Goal: Task Accomplishment & Management: Complete application form

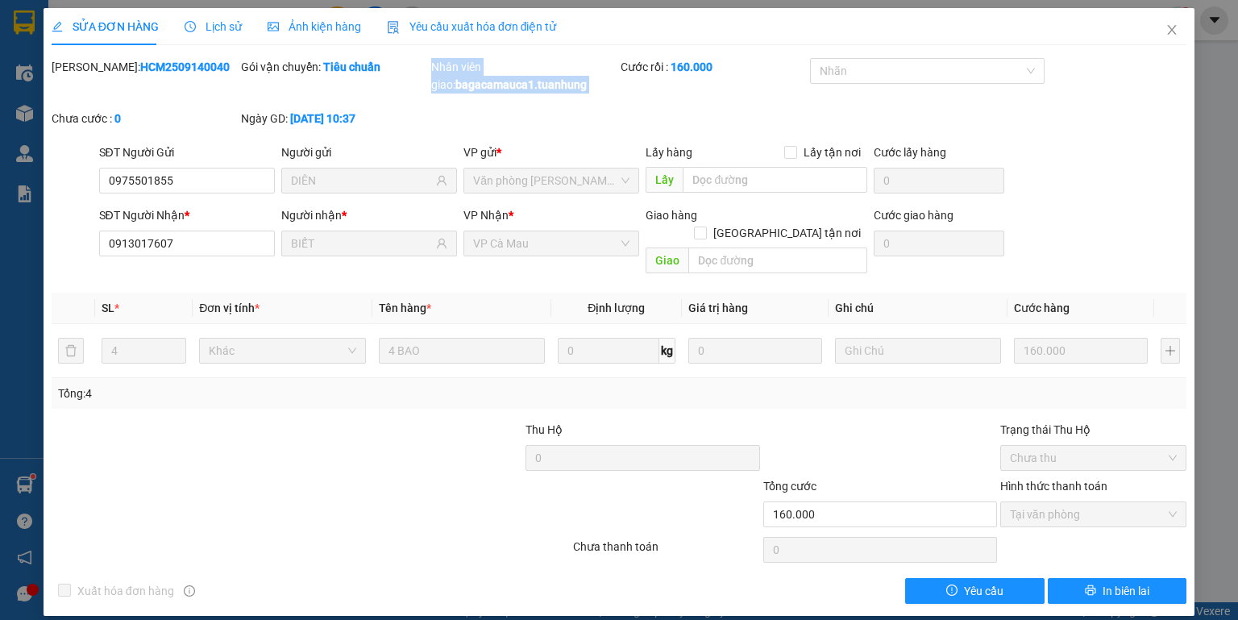
scroll to position [194, 0]
click at [551, 76] on div "Nhân viên giao: bagacamauca1.tuanhung" at bounding box center [524, 75] width 186 height 35
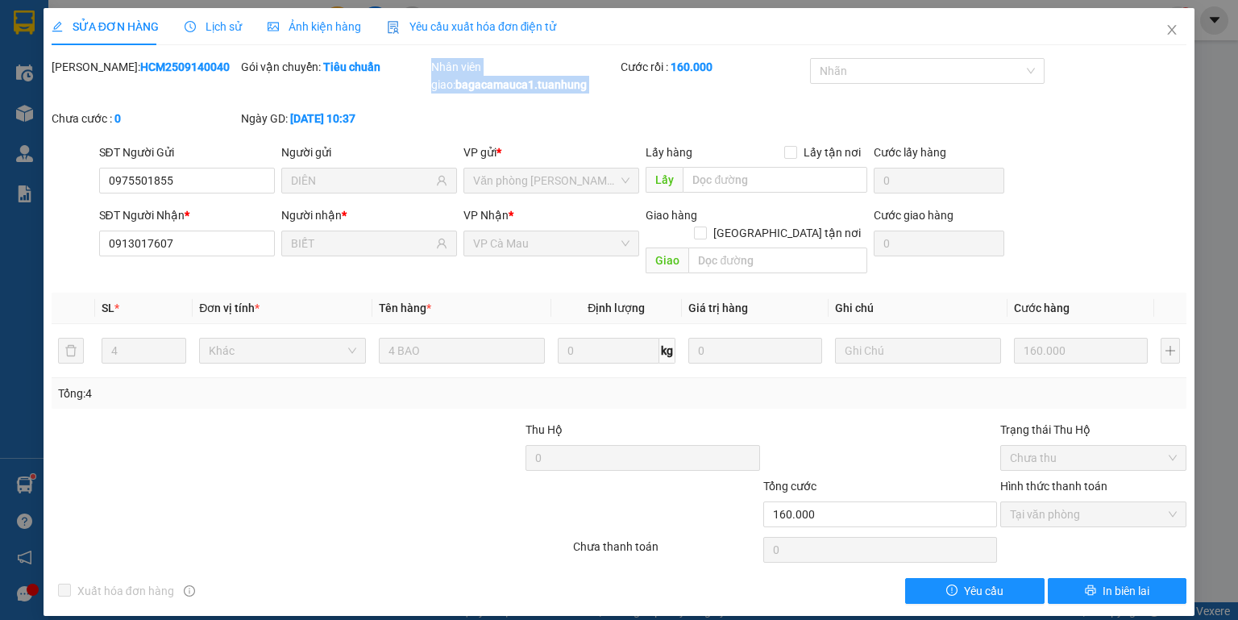
click at [551, 78] on b "bagacamauca1.tuanhung" at bounding box center [520, 84] width 131 height 13
click at [555, 93] on div "Nhân viên giao: bagacamauca1.tuanhung" at bounding box center [524, 75] width 186 height 35
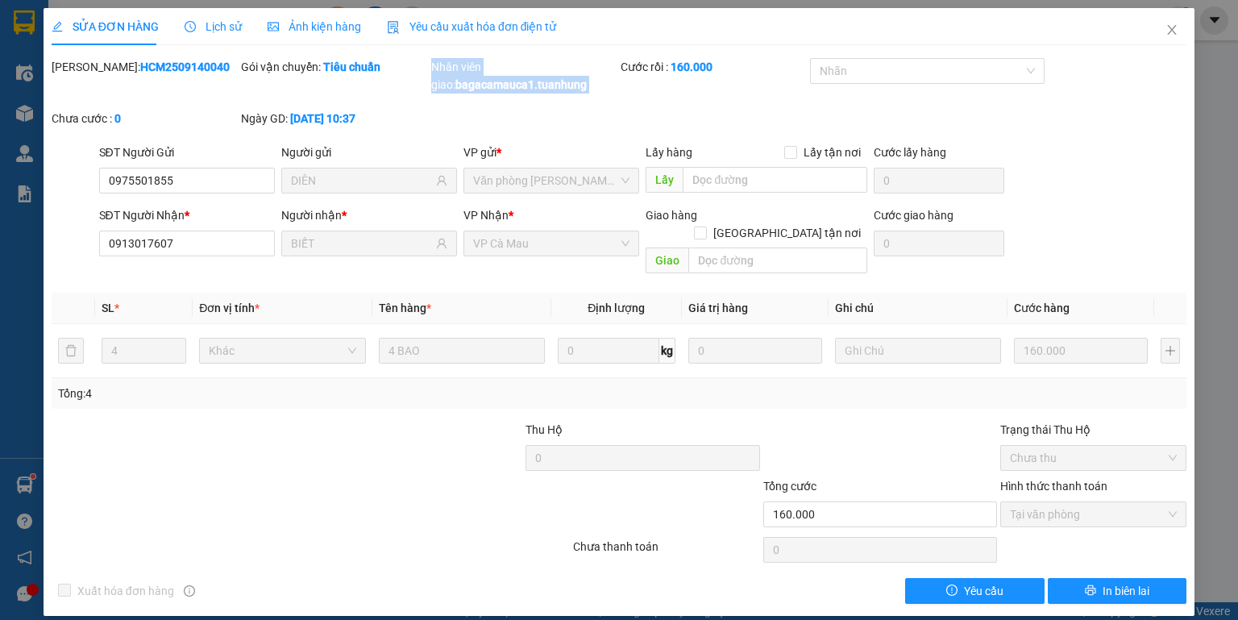
click at [555, 93] on div "Nhân viên giao: bagacamauca1.tuanhung" at bounding box center [524, 75] width 186 height 35
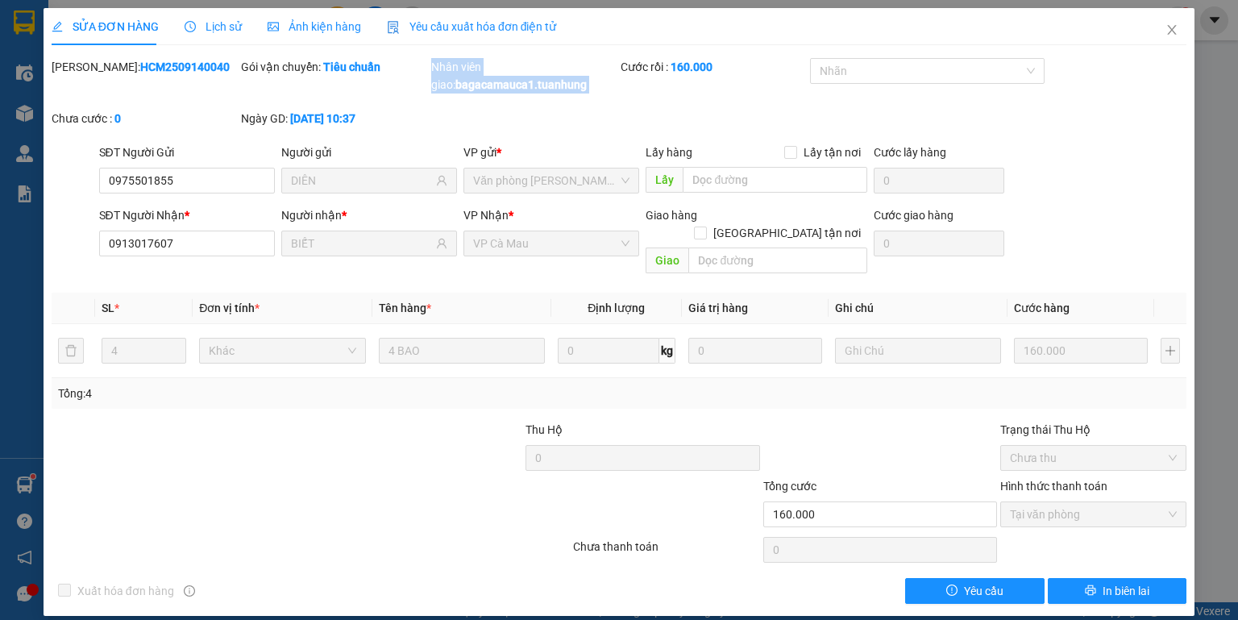
click at [555, 93] on div "Nhân viên giao: bagacamauca1.tuanhung" at bounding box center [524, 75] width 186 height 35
click at [1170, 26] on icon "close" at bounding box center [1172, 29] width 13 height 13
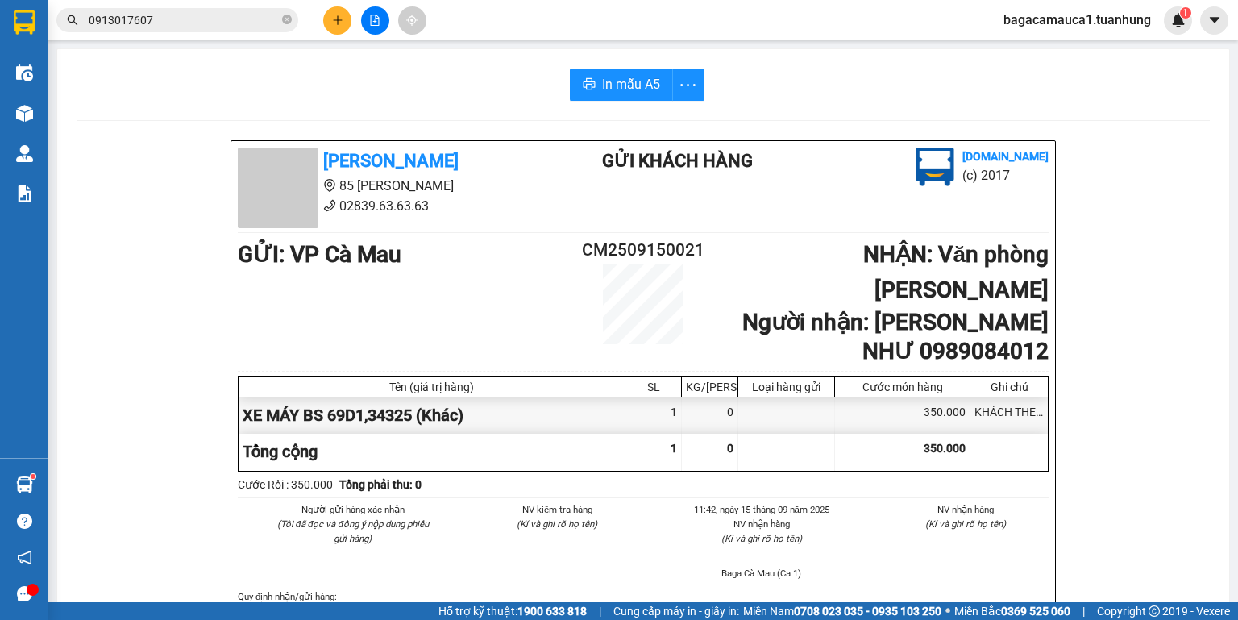
click at [290, 18] on icon "close-circle" at bounding box center [287, 20] width 10 height 10
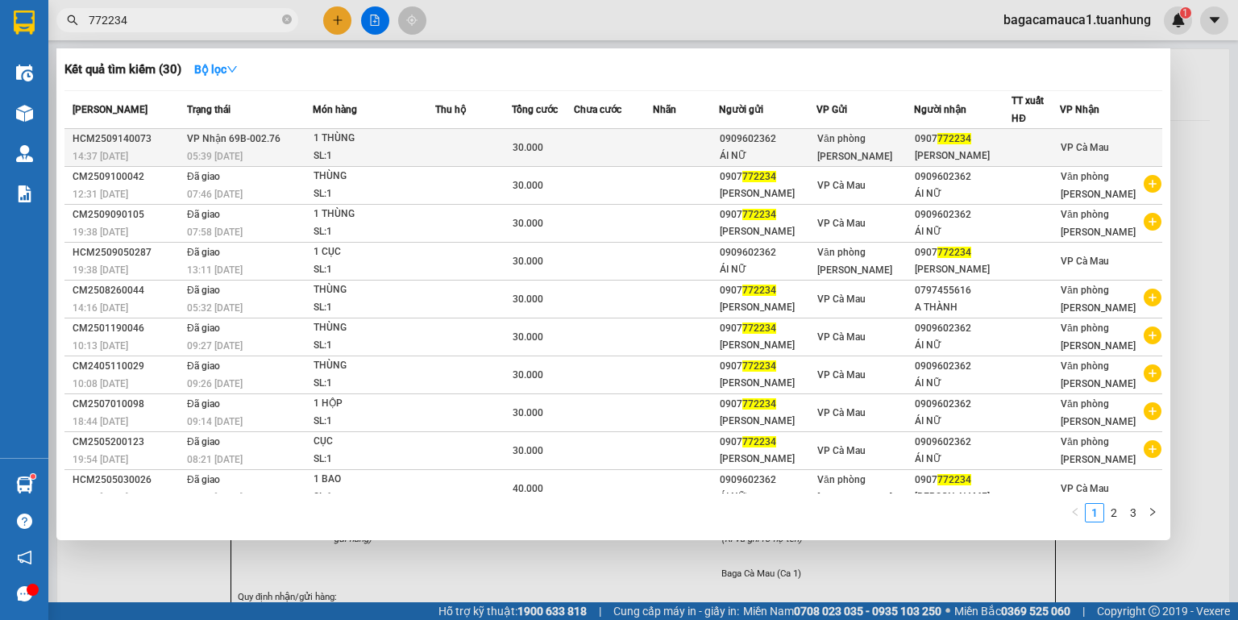
type input "772234"
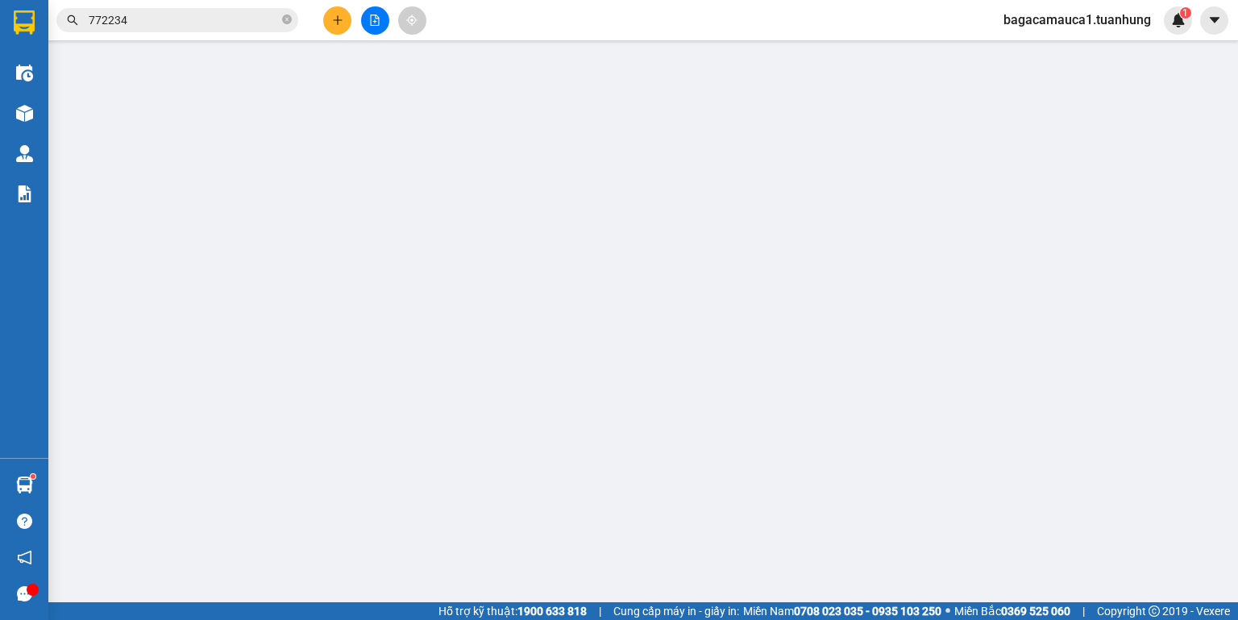
type input "0909602362"
type input "ÁI NỮ"
type input "0907772234"
type input "ÁI KHANH"
type input "30.000"
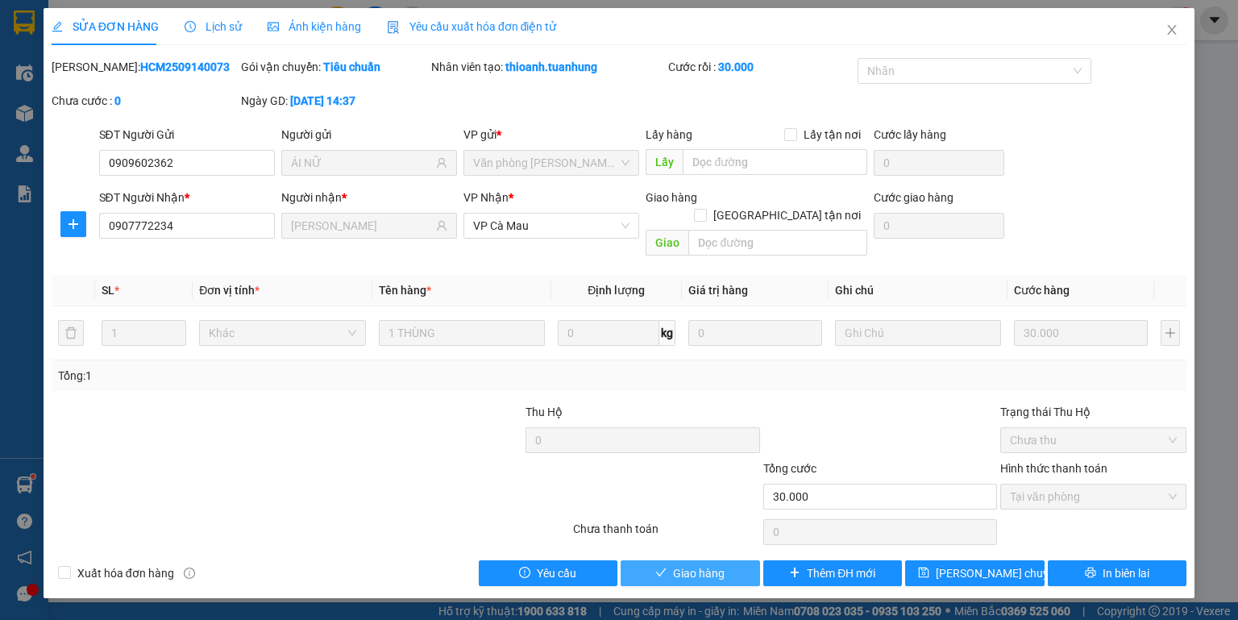
click at [703, 564] on span "Giao hàng" at bounding box center [699, 573] width 52 height 18
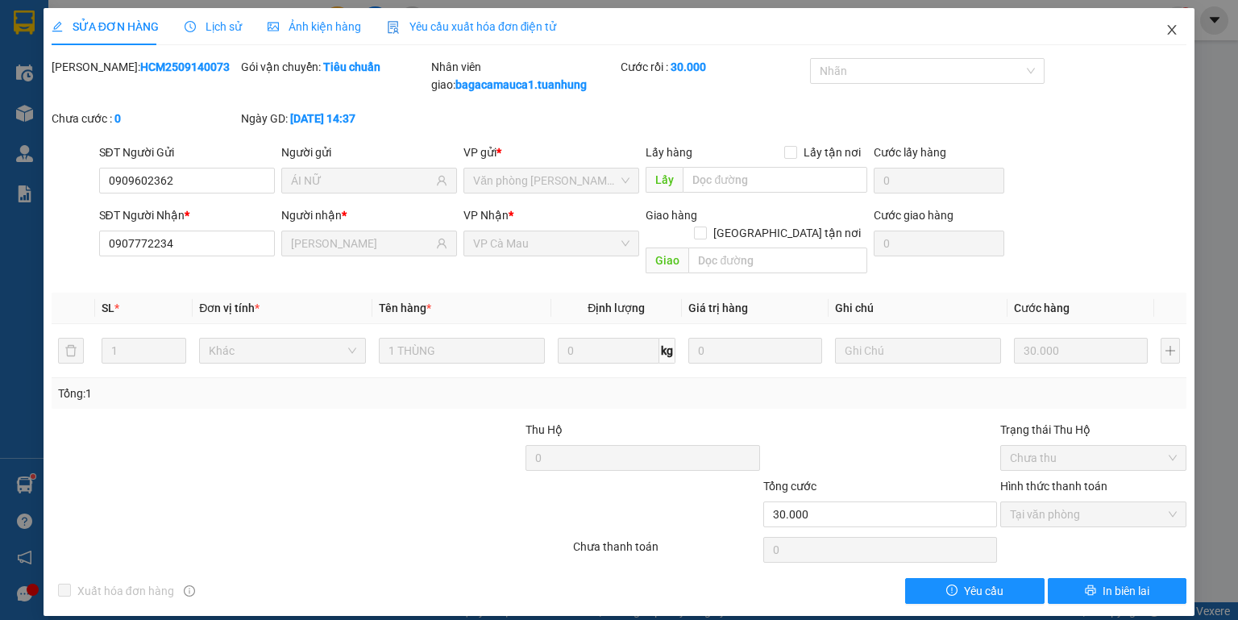
click at [1174, 15] on span "Close" at bounding box center [1171, 30] width 45 height 45
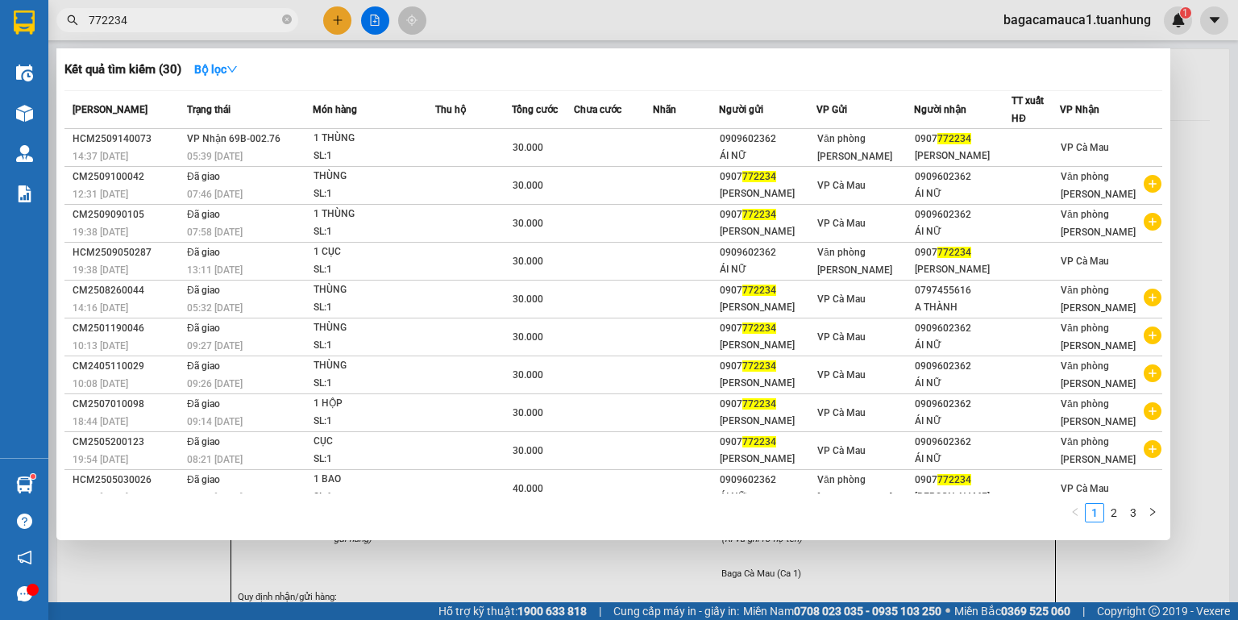
click at [210, 23] on input "772234" at bounding box center [184, 20] width 190 height 18
click at [285, 18] on icon "close-circle" at bounding box center [287, 20] width 10 height 10
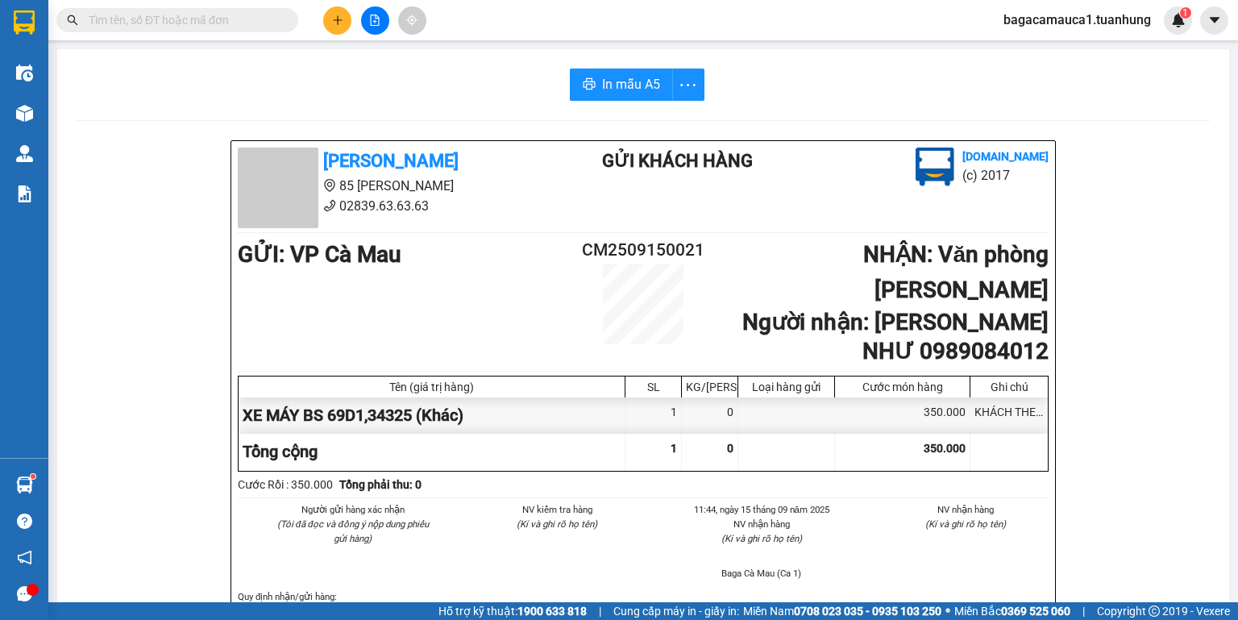
click at [229, 24] on input "text" at bounding box center [184, 20] width 190 height 18
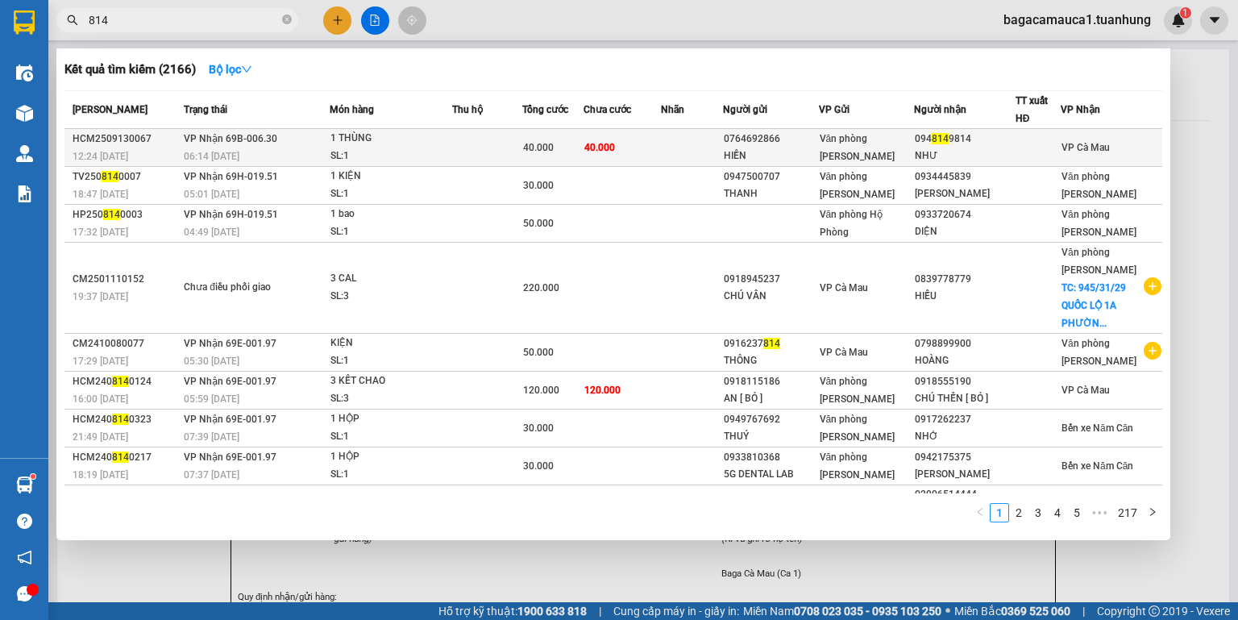
type input "814"
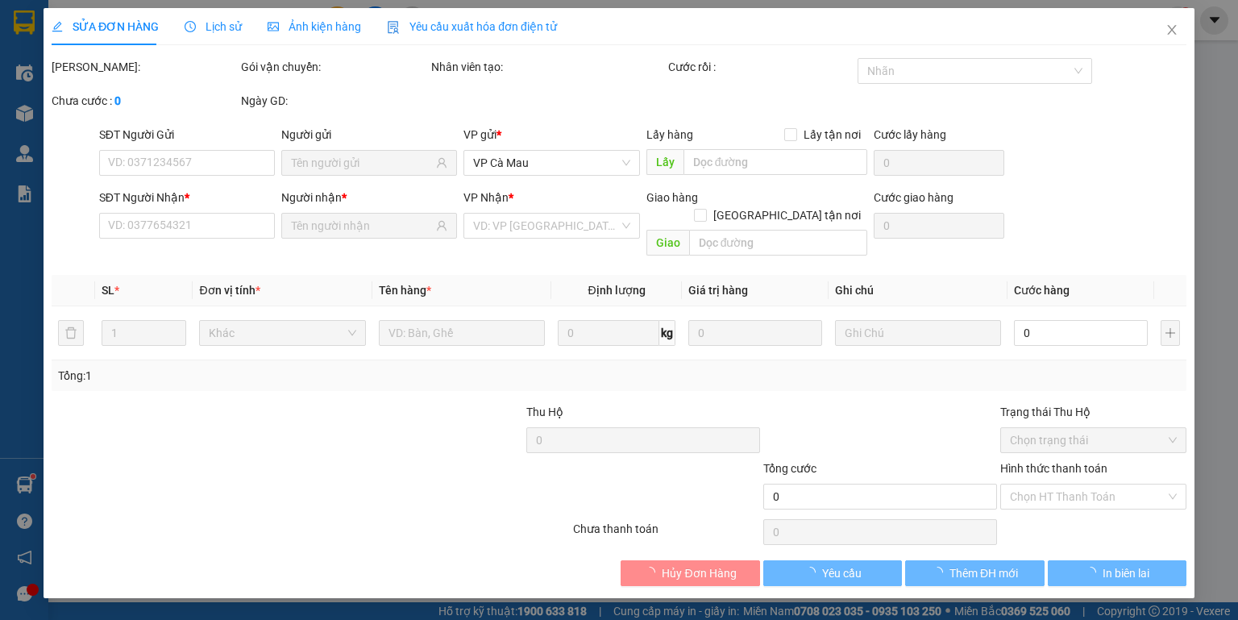
type input "0764692866"
type input "HIỀN"
type input "0948149814"
type input "NHƯ"
type input "40.000"
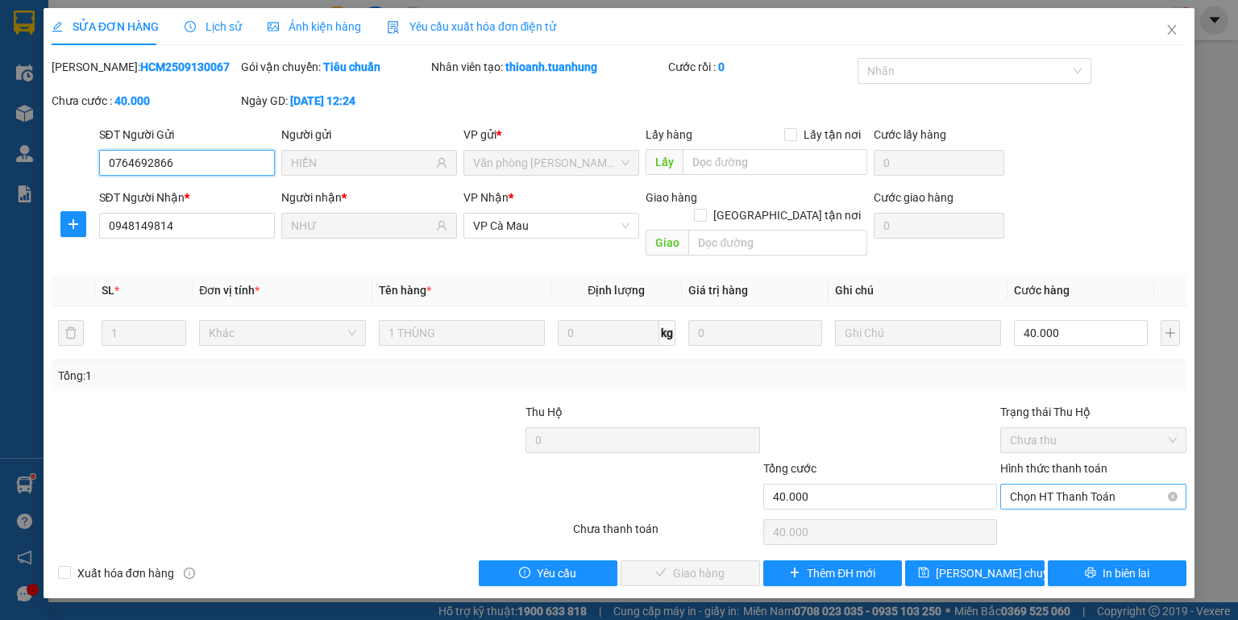
click at [1074, 486] on span "Chọn HT Thanh Toán" at bounding box center [1093, 496] width 167 height 24
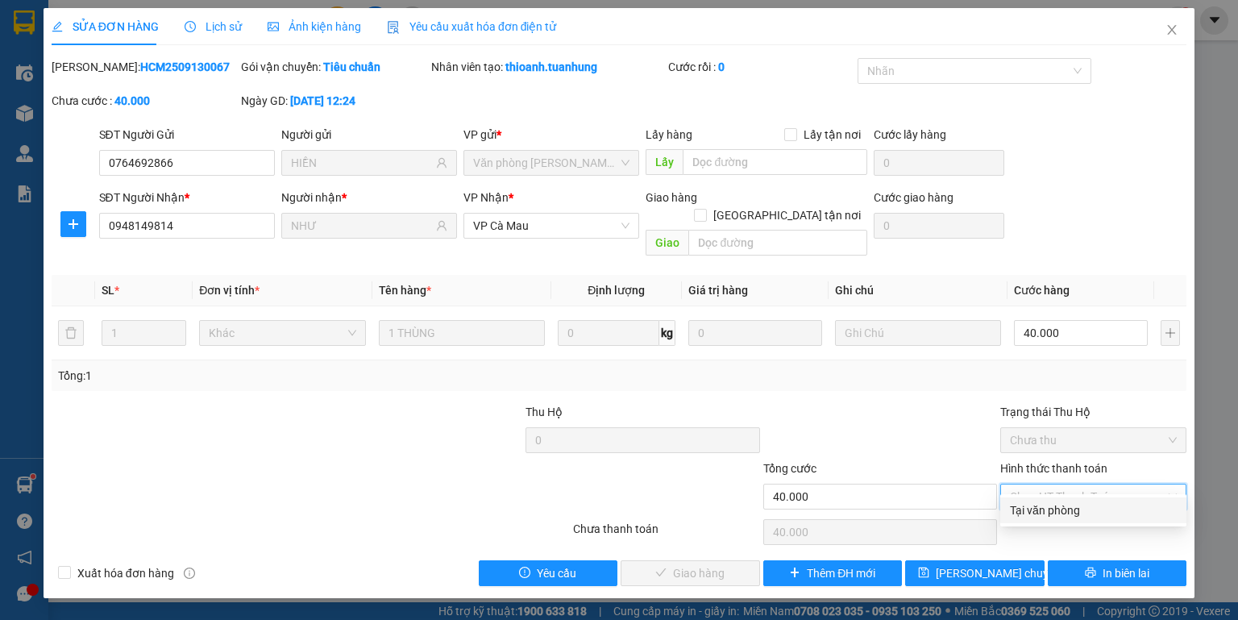
click at [1079, 505] on div "Tại văn phòng" at bounding box center [1093, 510] width 167 height 18
type input "0"
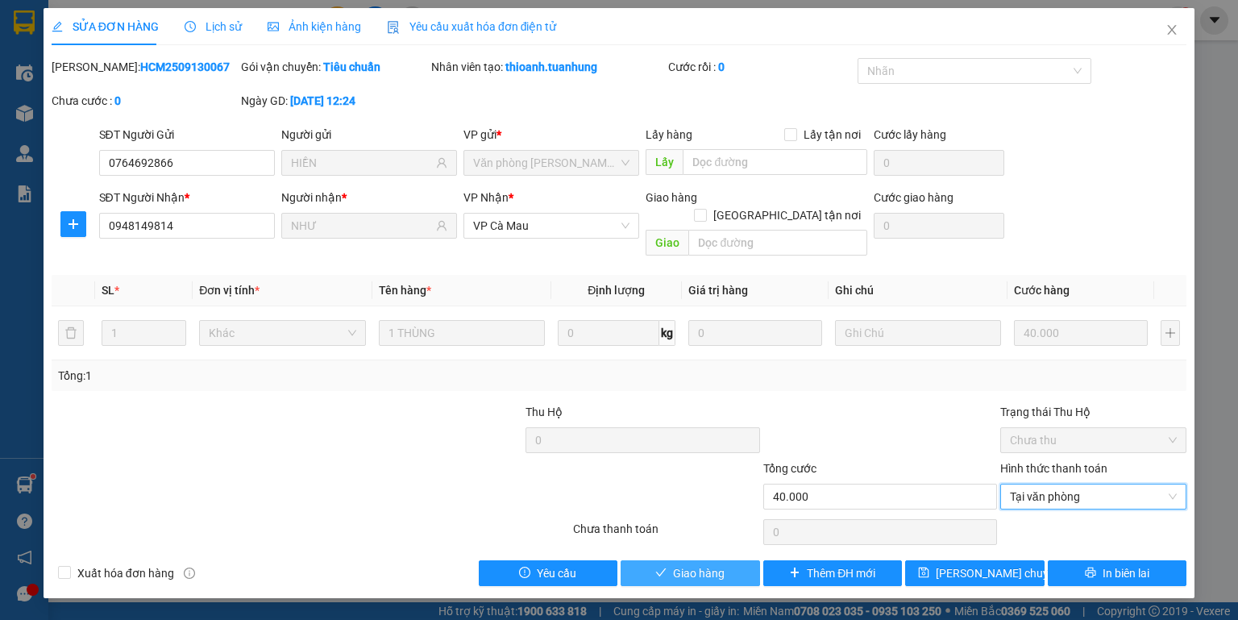
click at [665, 567] on icon "check" at bounding box center [660, 572] width 11 height 11
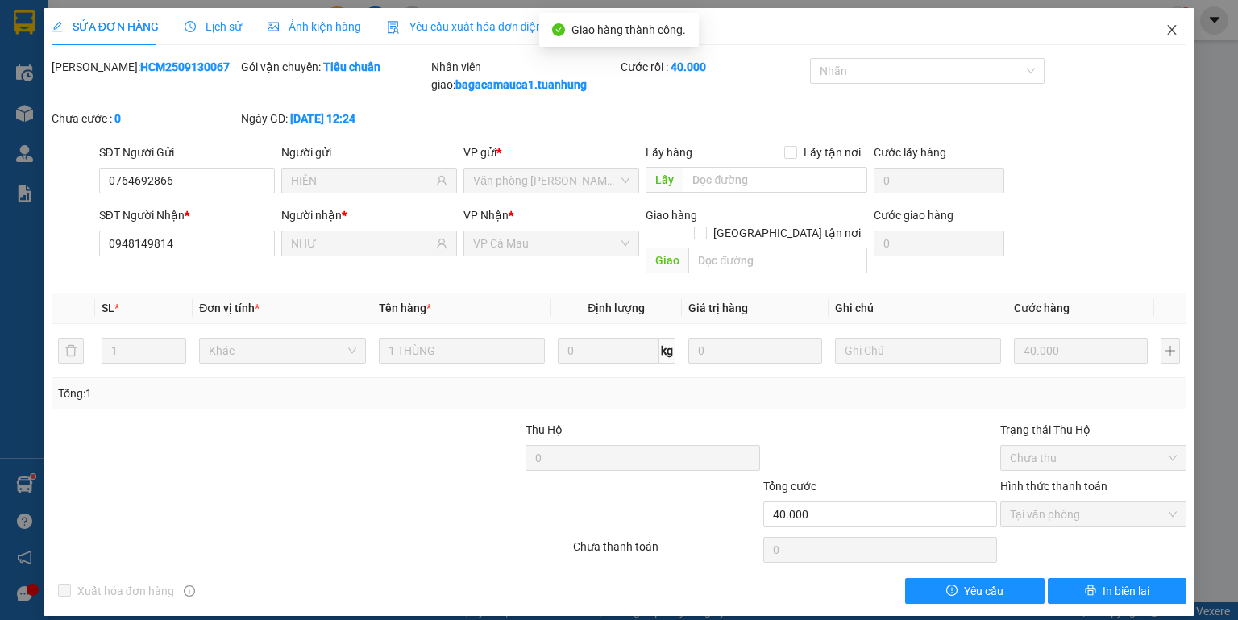
click at [1174, 27] on icon "close" at bounding box center [1172, 30] width 9 height 10
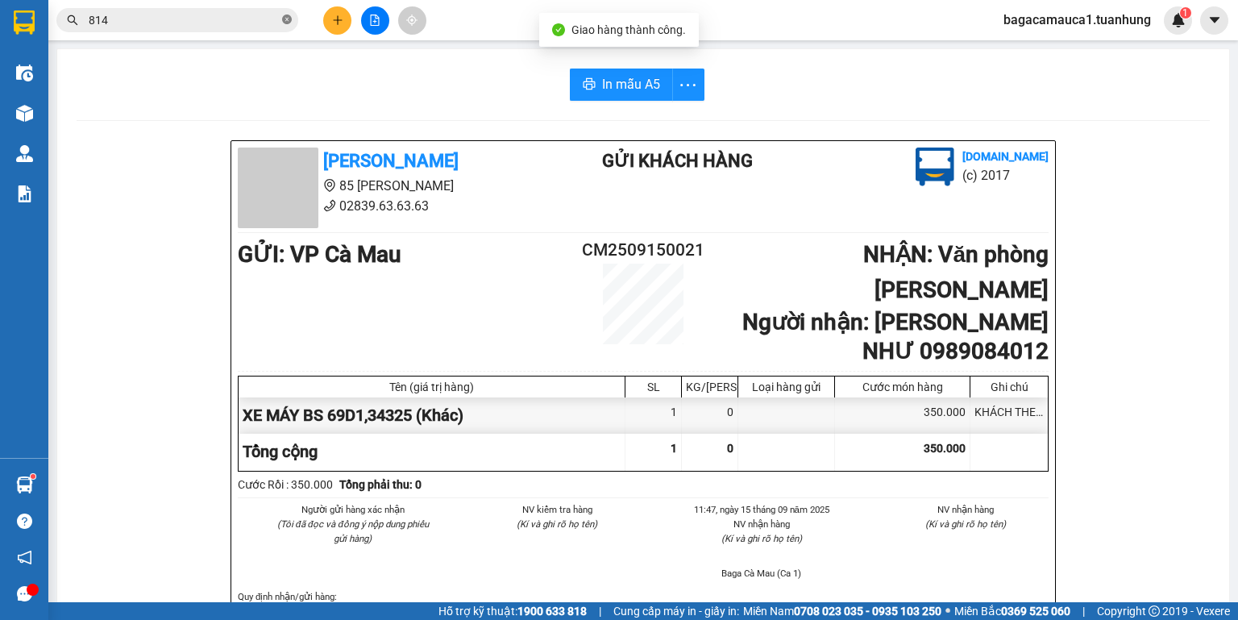
click at [290, 17] on icon "close-circle" at bounding box center [287, 20] width 10 height 10
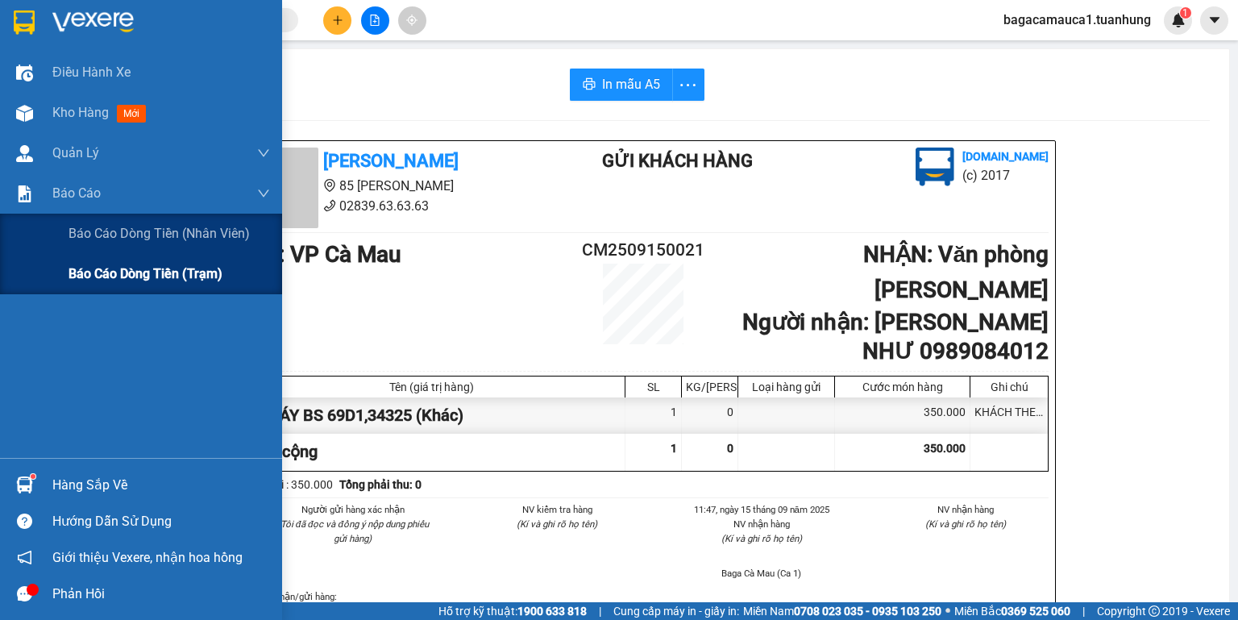
click at [98, 272] on span "Báo cáo dòng tiền (trạm)" at bounding box center [146, 274] width 154 height 20
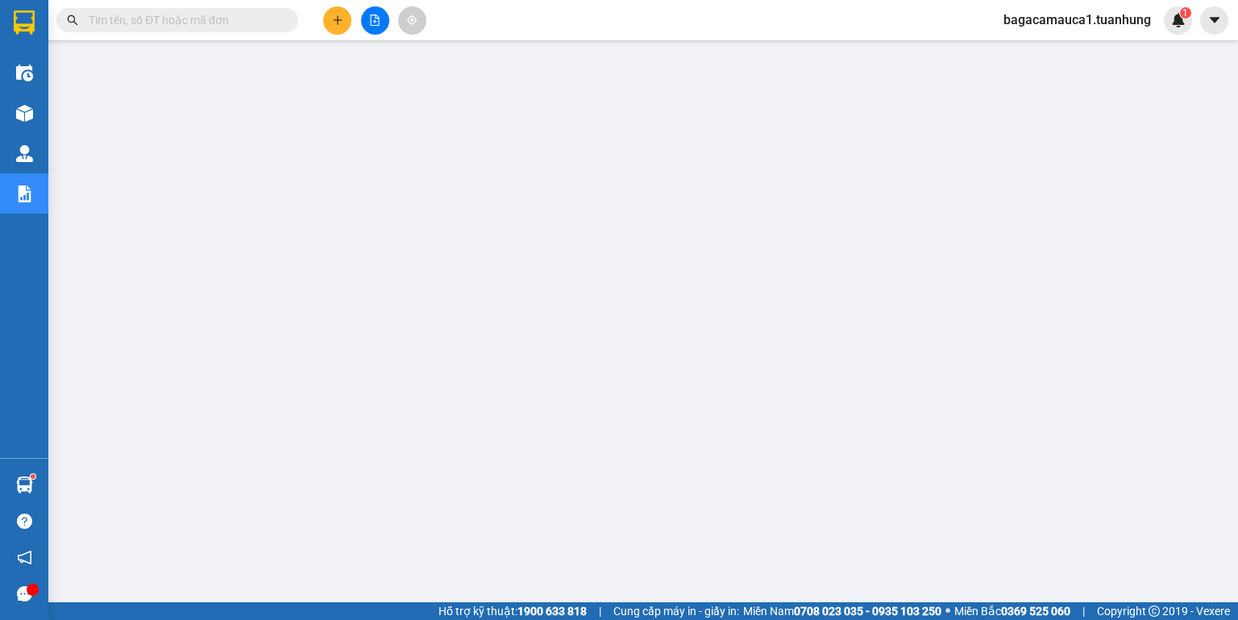
drag, startPoint x: 513, startPoint y: 24, endPoint x: 1009, endPoint y: 24, distance: 496.5
click at [1009, 24] on span "bagacamauca1.tuanhung" at bounding box center [1077, 20] width 173 height 20
click at [1021, 57] on span "Đăng xuất" at bounding box center [1085, 50] width 138 height 18
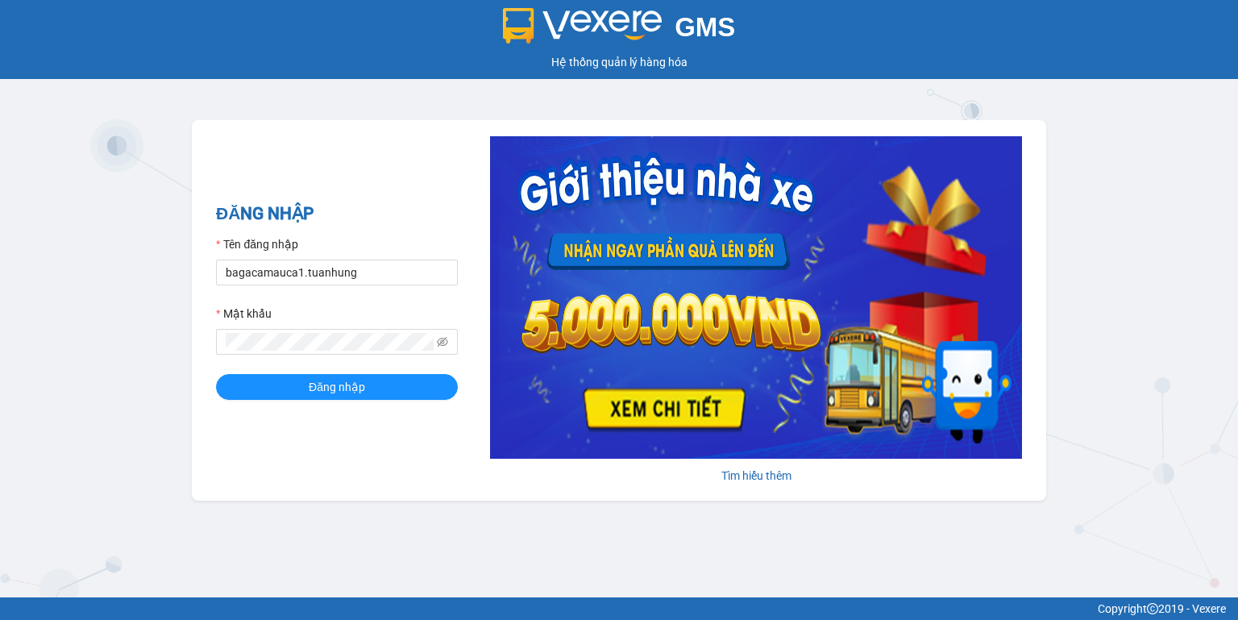
click at [378, 255] on div "Tên đăng nhập" at bounding box center [337, 247] width 242 height 24
click at [418, 275] on input "bagacamauca1.tuanhung" at bounding box center [337, 273] width 242 height 26
type input "bagacamauca2.tuanhung"
click at [368, 383] on button "Đăng nhập" at bounding box center [337, 387] width 242 height 26
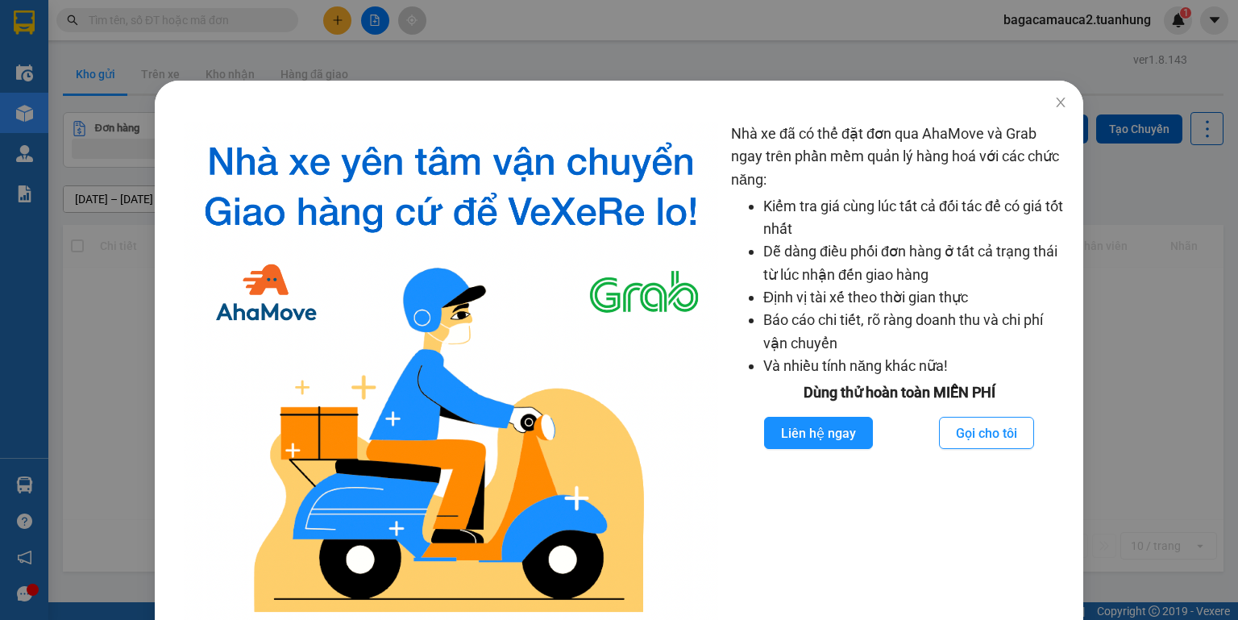
click at [164, 27] on div "Nhà xe đã có thể đặt đơn qua AhaMove và Grab ngay trên phần mềm quản lý hàng ho…" at bounding box center [619, 310] width 1238 height 620
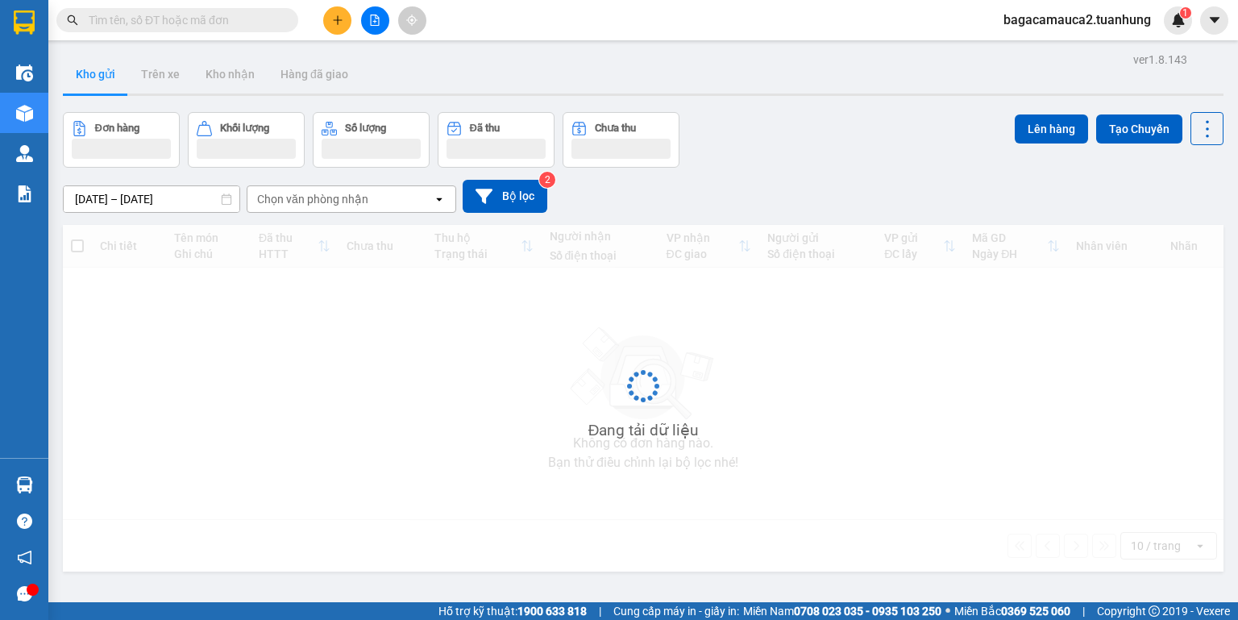
click at [168, 25] on input "text" at bounding box center [184, 20] width 190 height 18
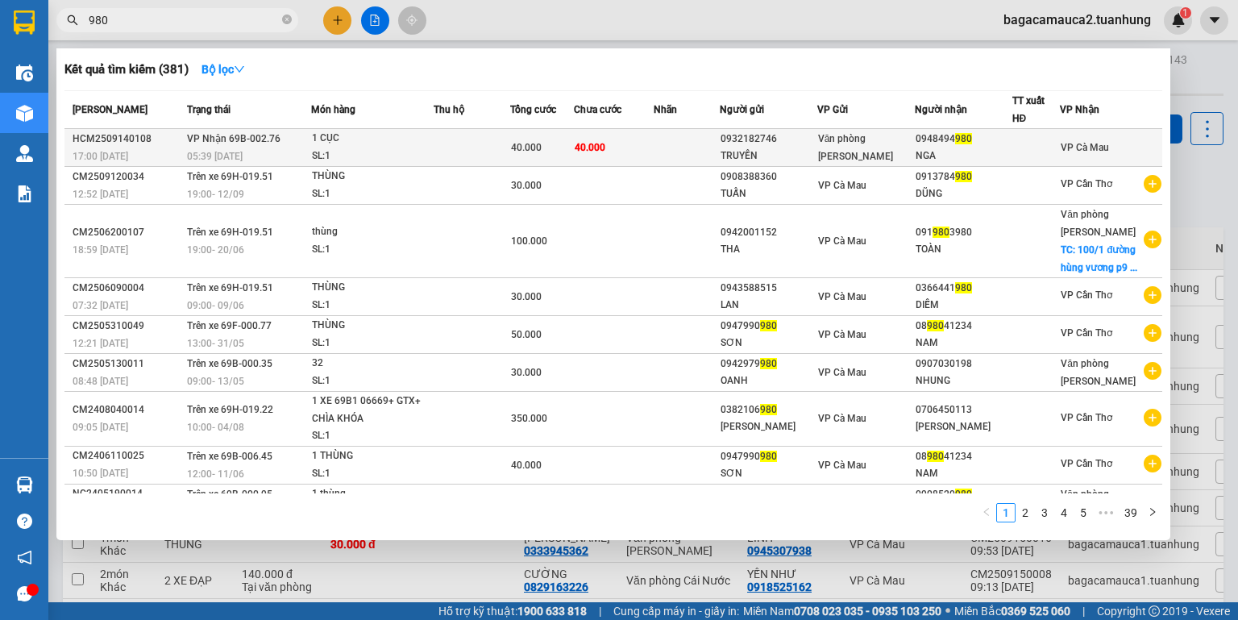
type input "980"
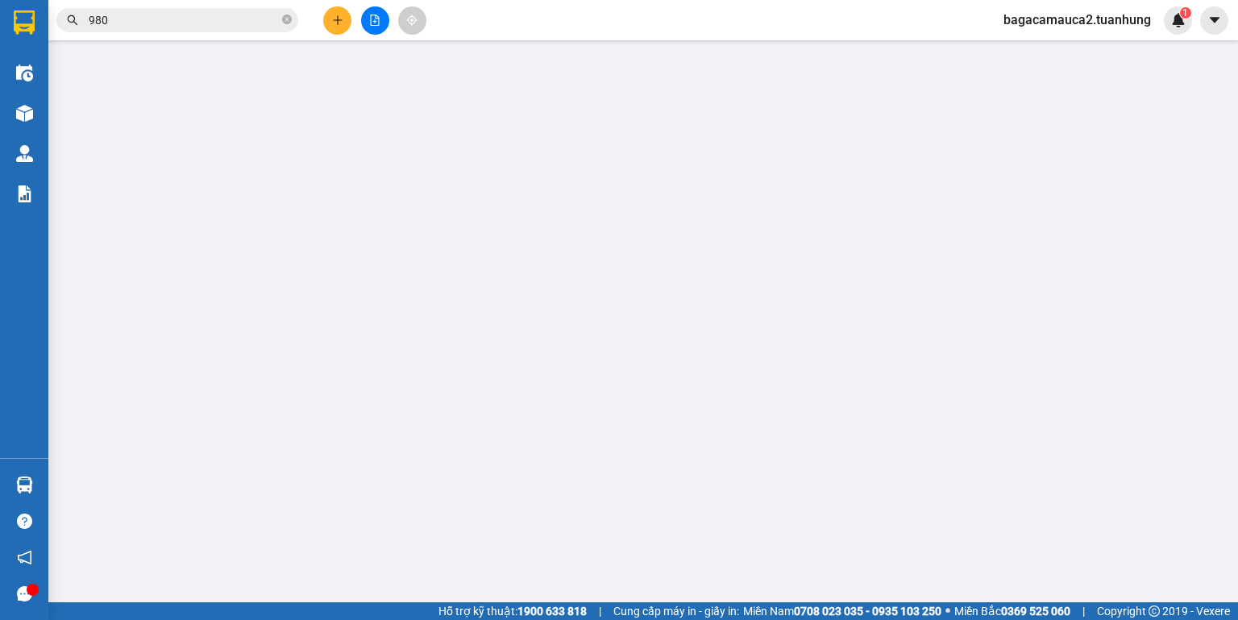
type input "0932182746"
type input "TRUYỀN"
type input "0948494980"
type input "NGA"
type input "40.000"
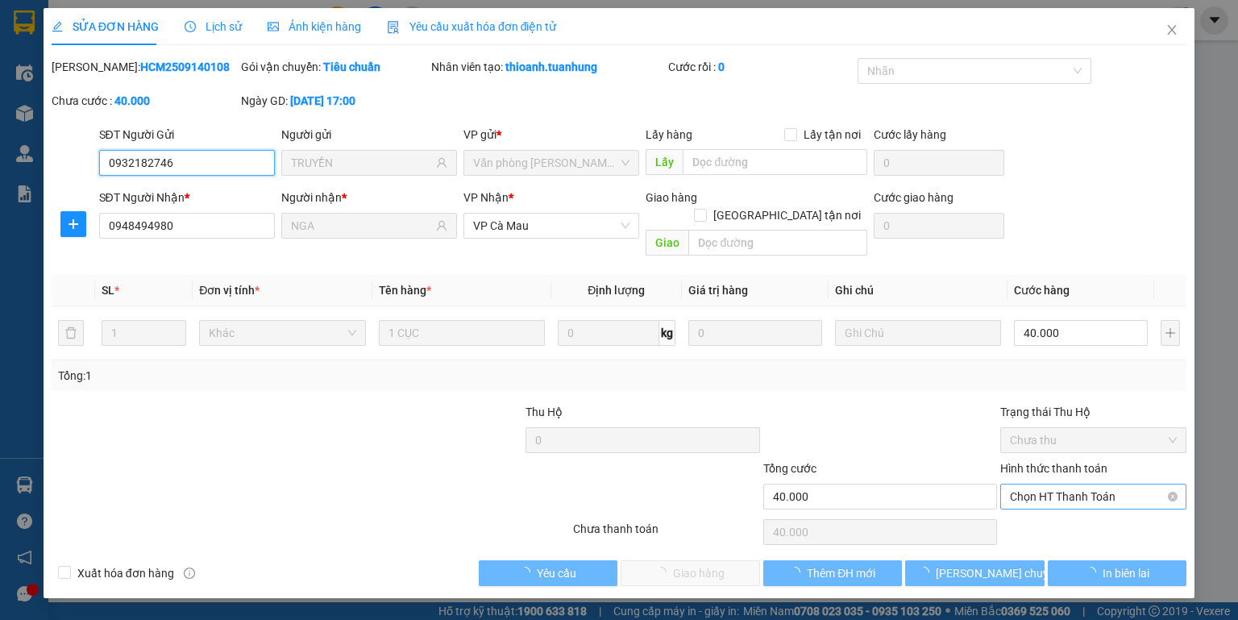
click at [1035, 484] on span "Chọn HT Thanh Toán" at bounding box center [1093, 496] width 167 height 24
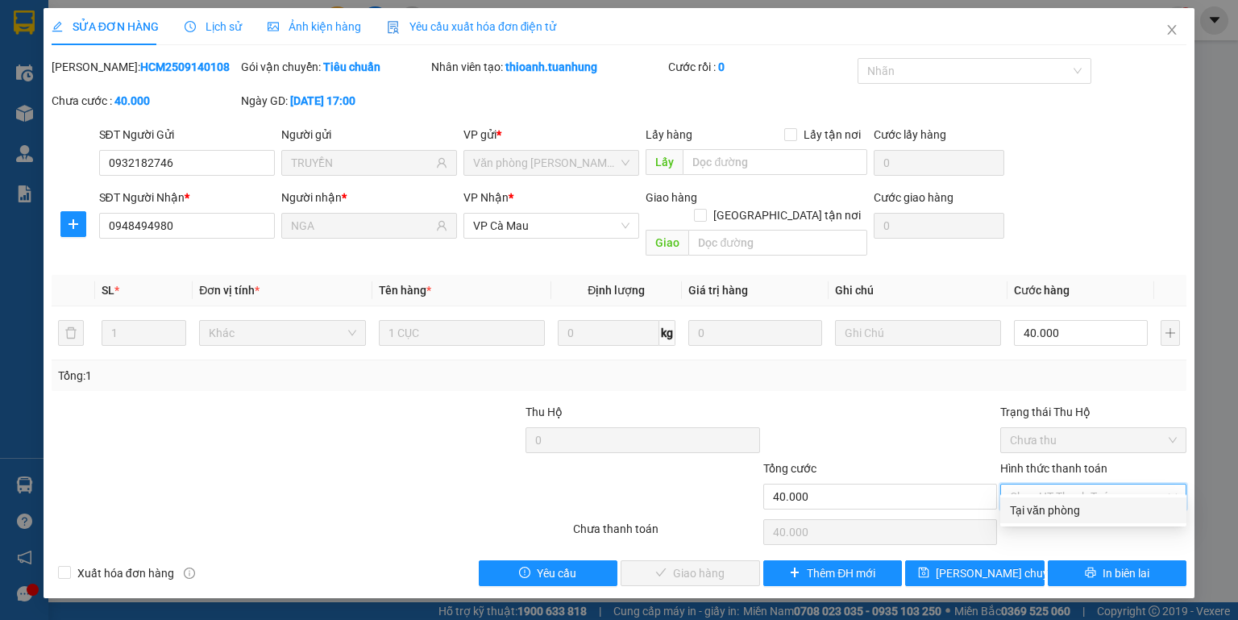
click at [1045, 508] on div "Tại văn phòng" at bounding box center [1093, 510] width 167 height 18
type input "0"
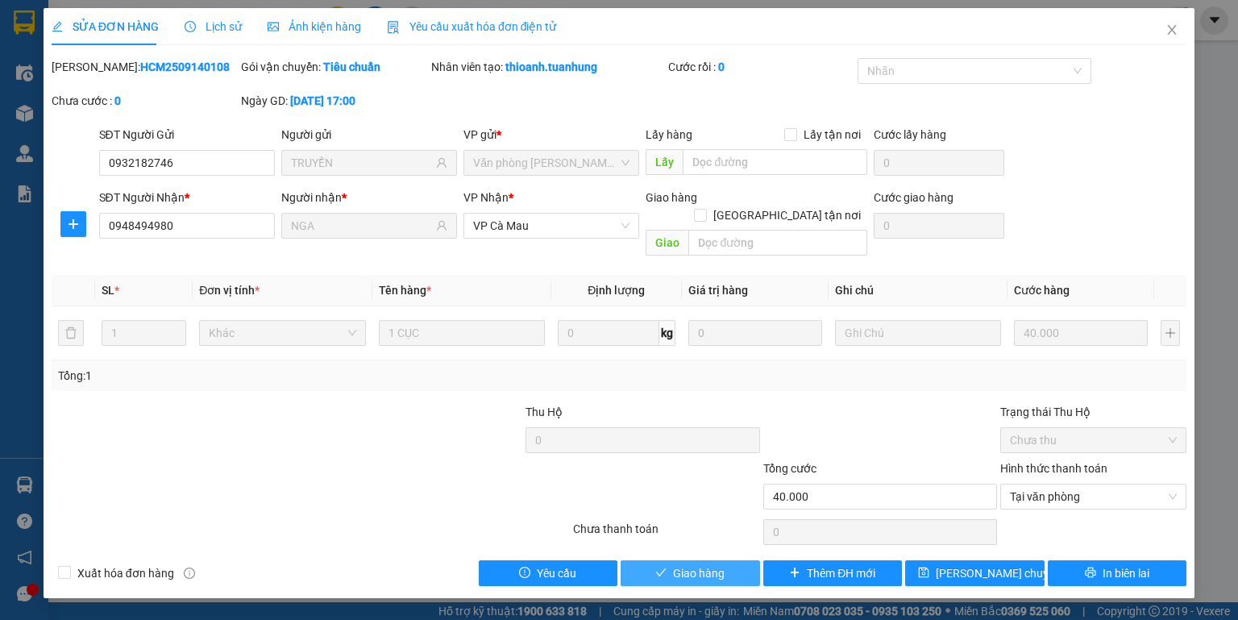
click at [701, 564] on span "Giao hàng" at bounding box center [699, 573] width 52 height 18
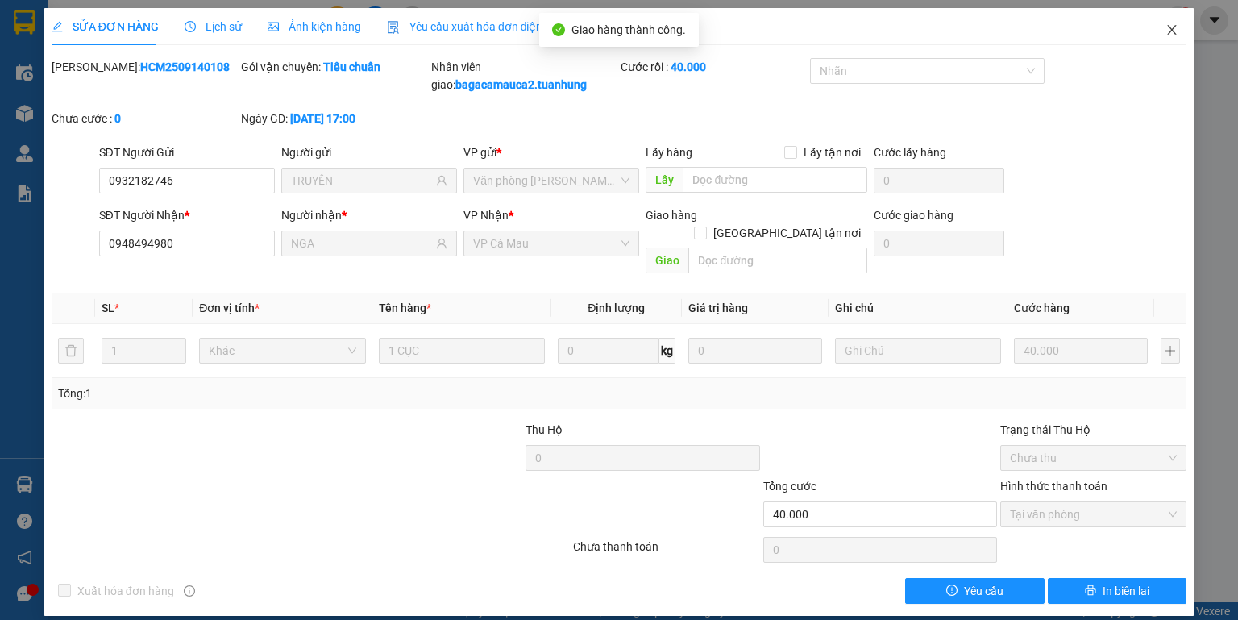
click at [1174, 28] on icon "close" at bounding box center [1172, 30] width 9 height 10
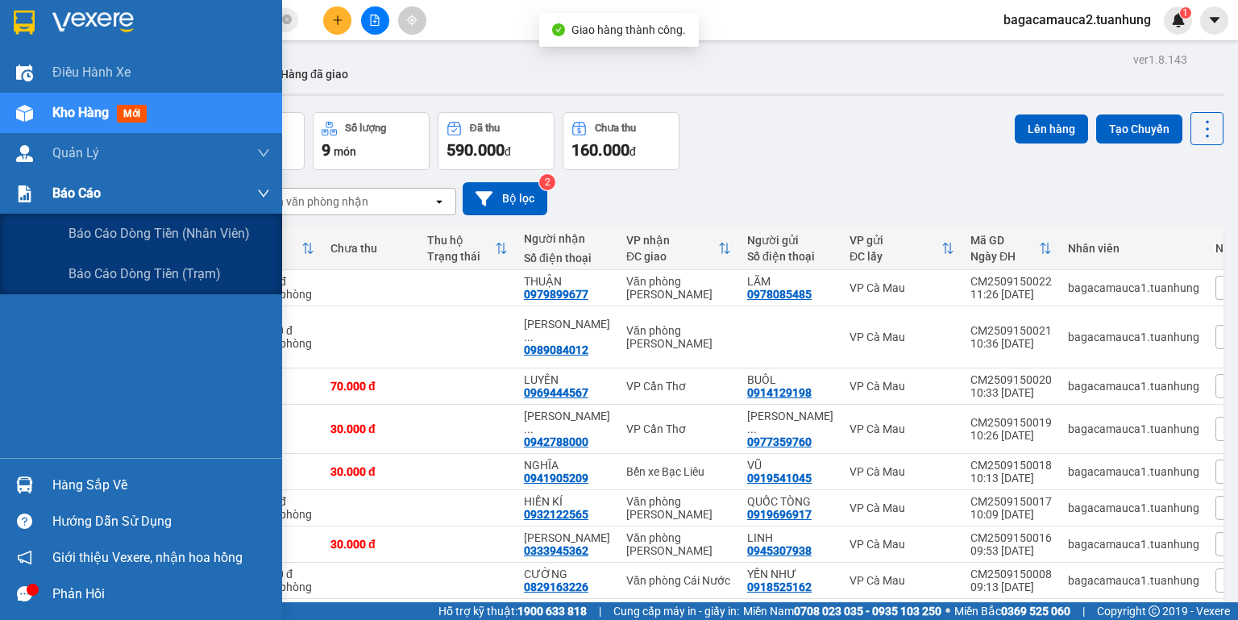
click at [27, 190] on img at bounding box center [24, 193] width 17 height 17
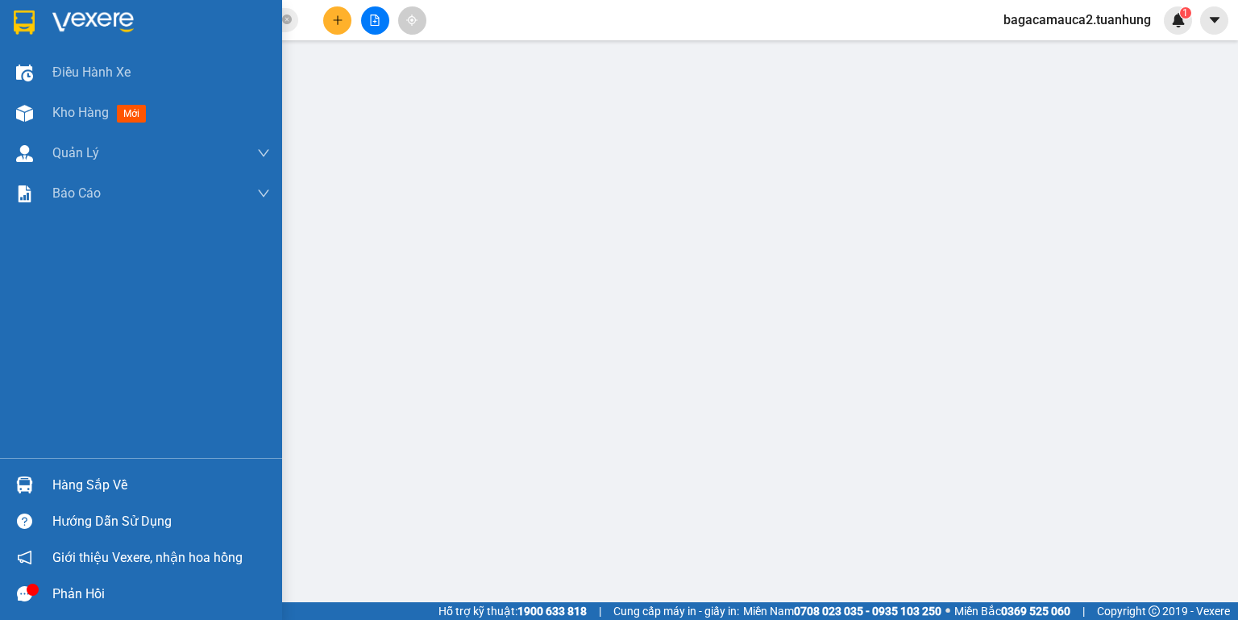
click at [35, 276] on div "Điều hành xe Kho hàng mới Quản [PERSON_NAME] lý chuyến Quản lý khách hàng mới Q…" at bounding box center [141, 254] width 282 height 405
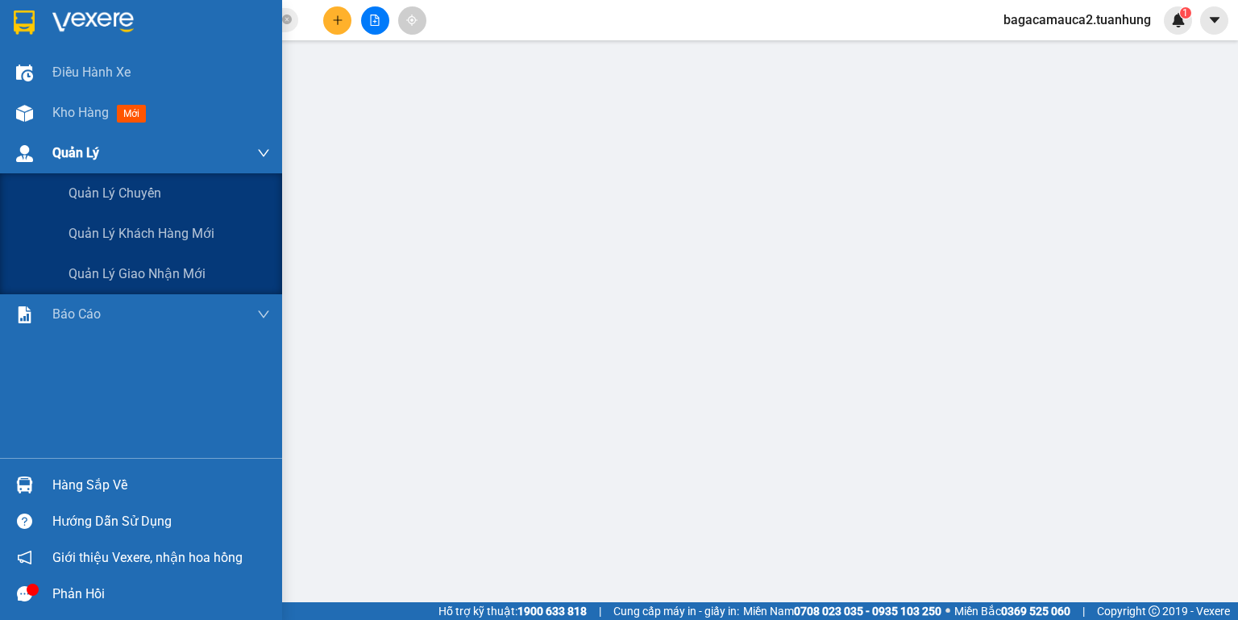
click at [79, 171] on div "Quản Lý" at bounding box center [161, 153] width 218 height 40
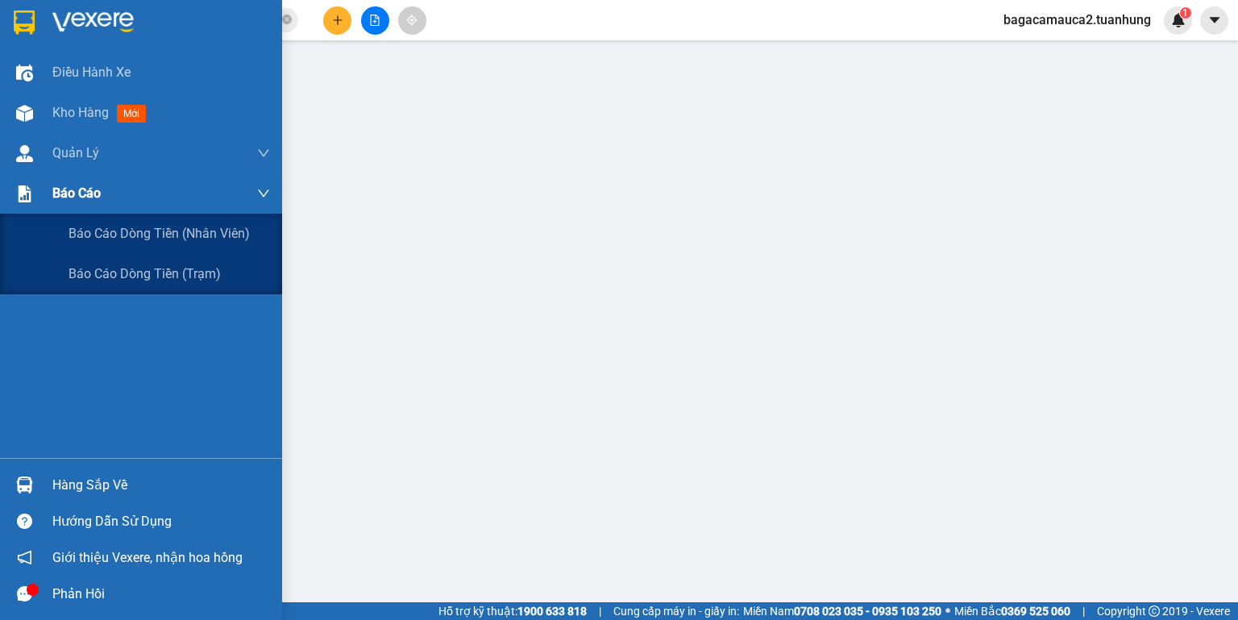
click at [84, 199] on span "Báo cáo" at bounding box center [76, 193] width 48 height 20
click at [94, 275] on span "Báo cáo dòng tiền (trạm)" at bounding box center [146, 274] width 154 height 20
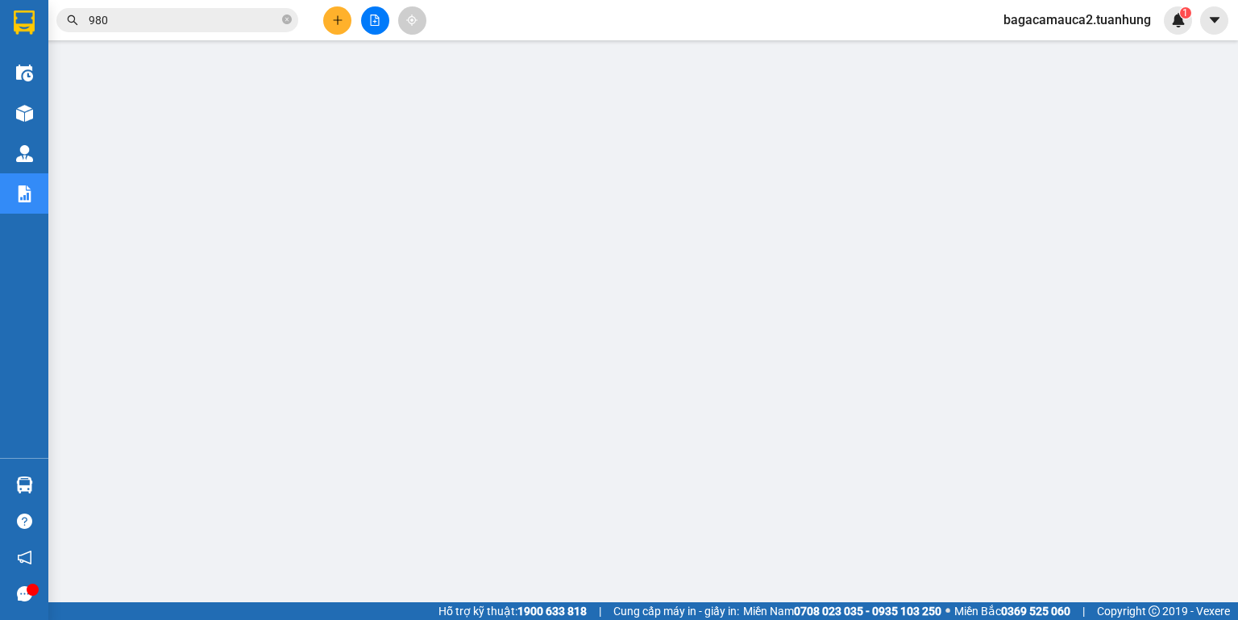
drag, startPoint x: 237, startPoint y: 135, endPoint x: 339, endPoint y: 19, distance: 154.8
click at [339, 19] on icon "plus" at bounding box center [337, 19] width 9 height 1
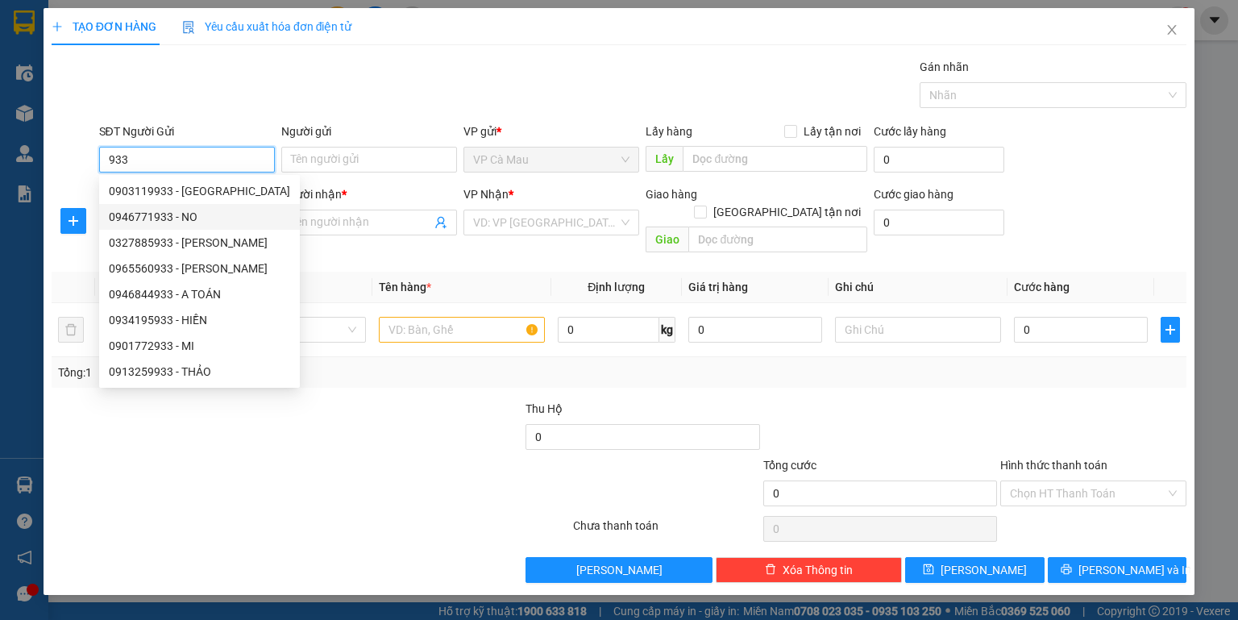
click at [176, 217] on div "0946771933 - NO" at bounding box center [199, 217] width 181 height 18
type input "0946771933"
type input "NO"
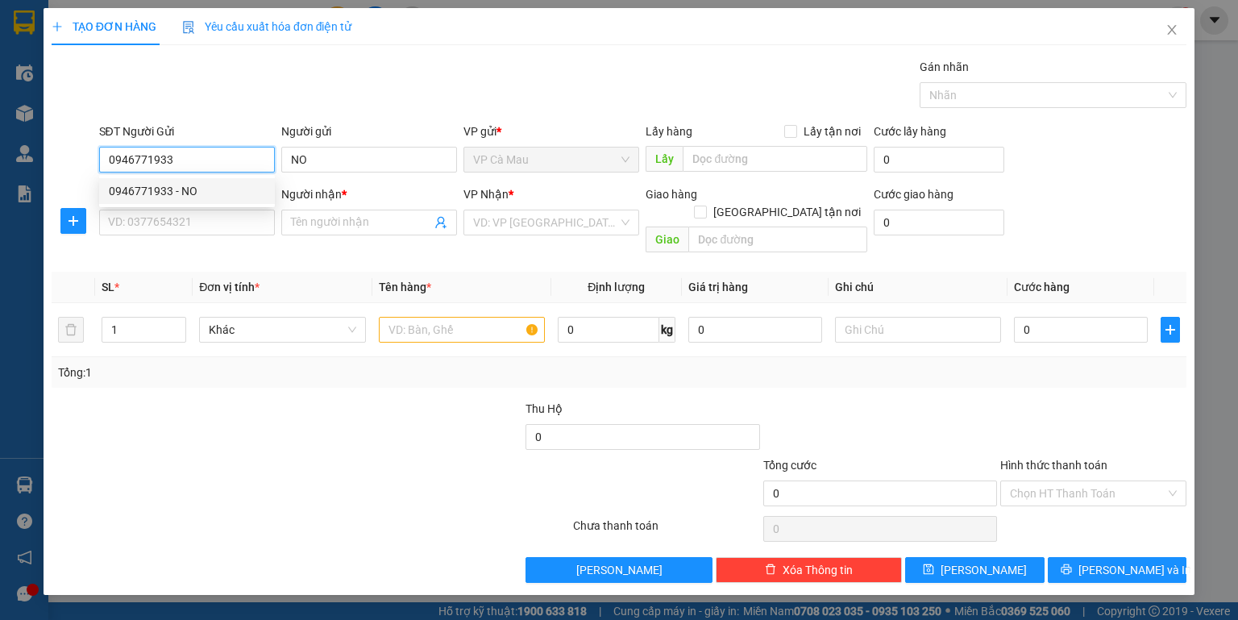
type input "0946771933"
click at [176, 217] on input "SĐT Người Nhận *" at bounding box center [187, 223] width 176 height 26
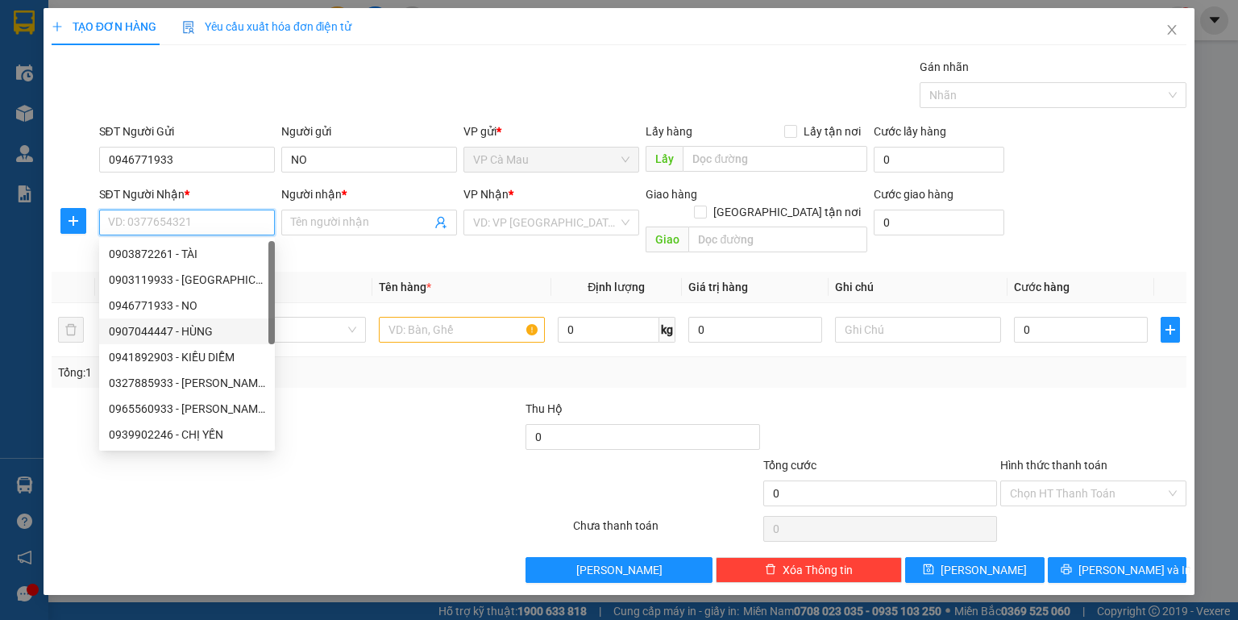
click at [203, 337] on div "0907044447 - HÙNG" at bounding box center [187, 331] width 156 height 18
type input "0907044447"
type input "HÙNG"
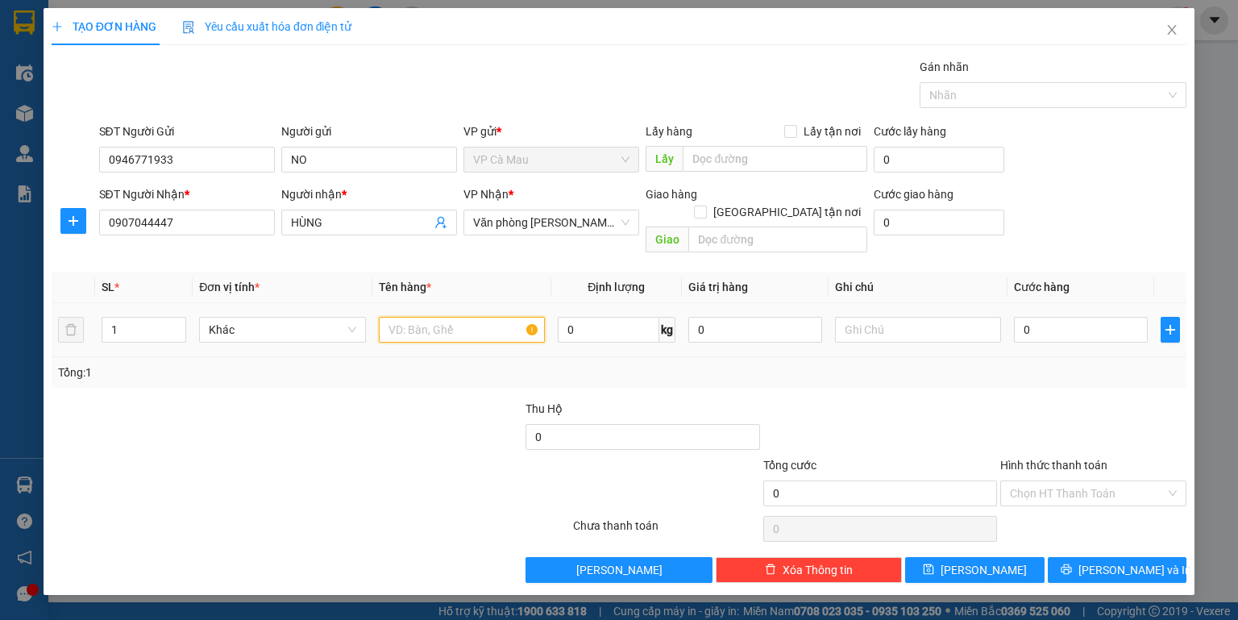
click at [406, 317] on input "text" at bounding box center [462, 330] width 166 height 26
type input "thùng"
click at [1145, 314] on div "0" at bounding box center [1081, 330] width 134 height 32
click at [1127, 317] on input "0" at bounding box center [1081, 330] width 134 height 26
type input "3"
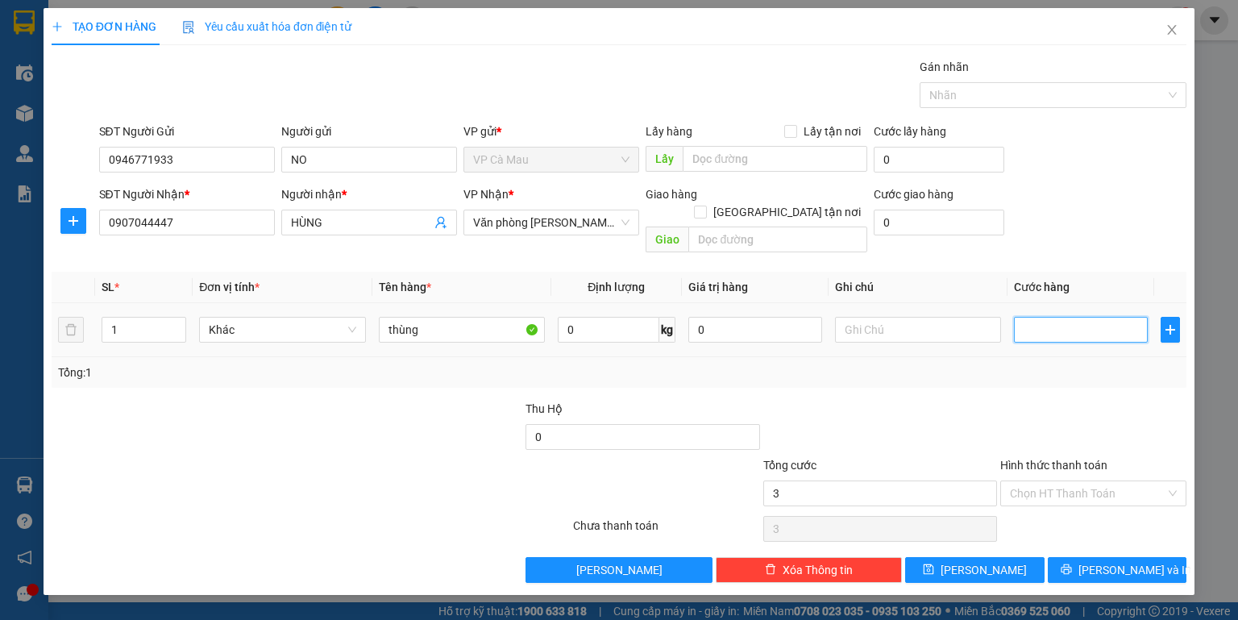
type input "3"
type input "30"
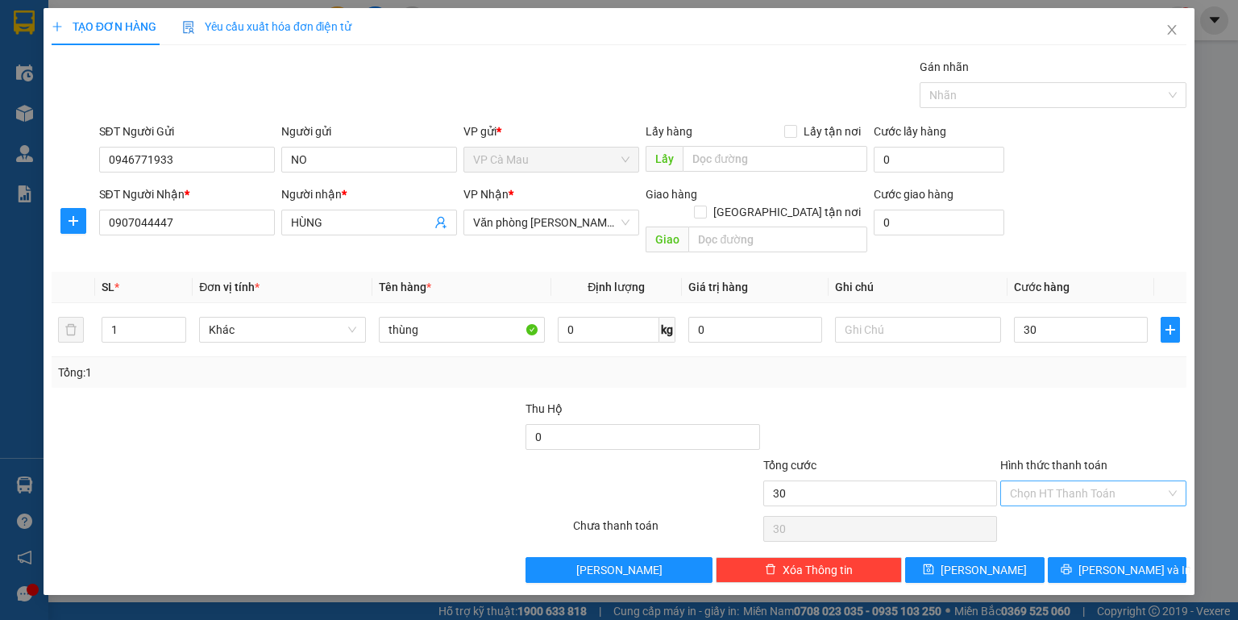
type input "30.000"
click at [1087, 481] on input "Hình thức thanh toán" at bounding box center [1088, 493] width 156 height 24
click at [1078, 511] on div "Tại văn phòng" at bounding box center [1093, 506] width 167 height 18
type input "0"
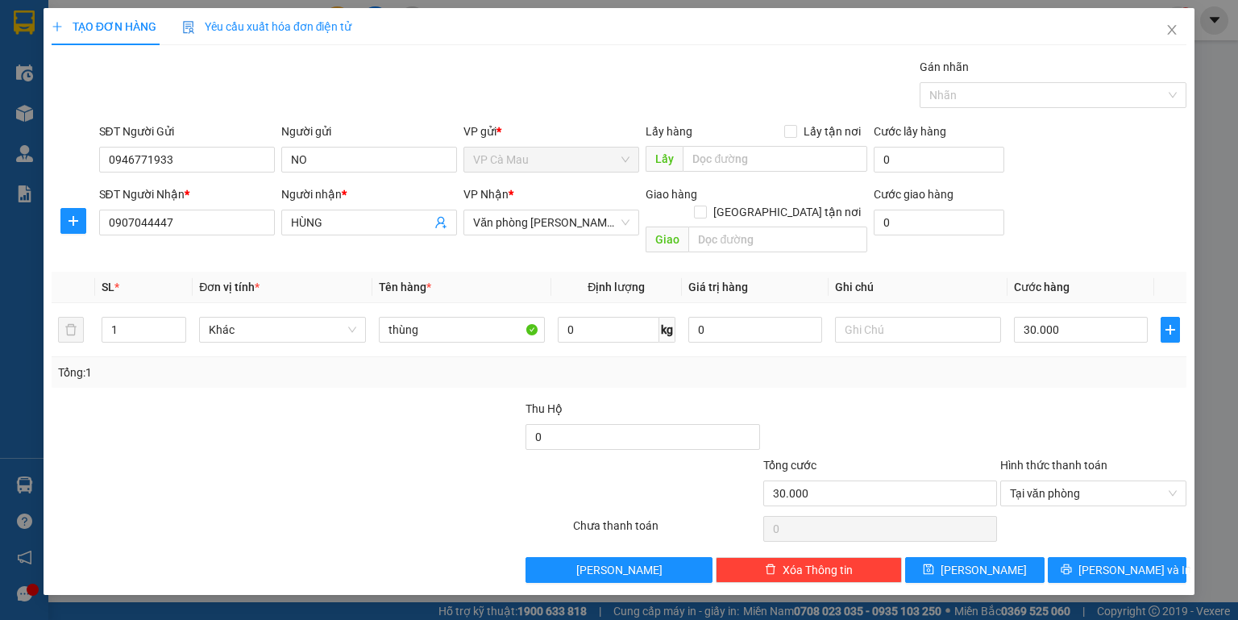
click at [1076, 535] on div "Transit Pickup Surcharge Ids Transit Deliver Surcharge Ids Transit Deliver Surc…" at bounding box center [619, 320] width 1135 height 525
click at [1073, 557] on button "[PERSON_NAME] và In" at bounding box center [1117, 570] width 139 height 26
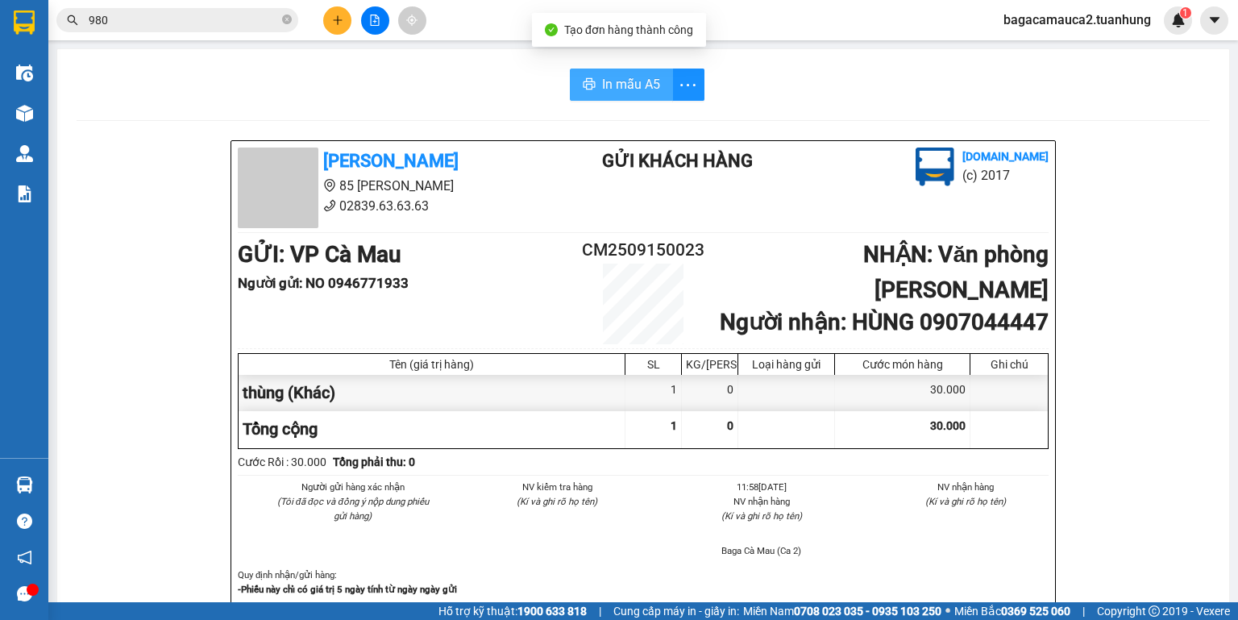
click at [652, 93] on span "In mẫu A5" at bounding box center [631, 84] width 58 height 20
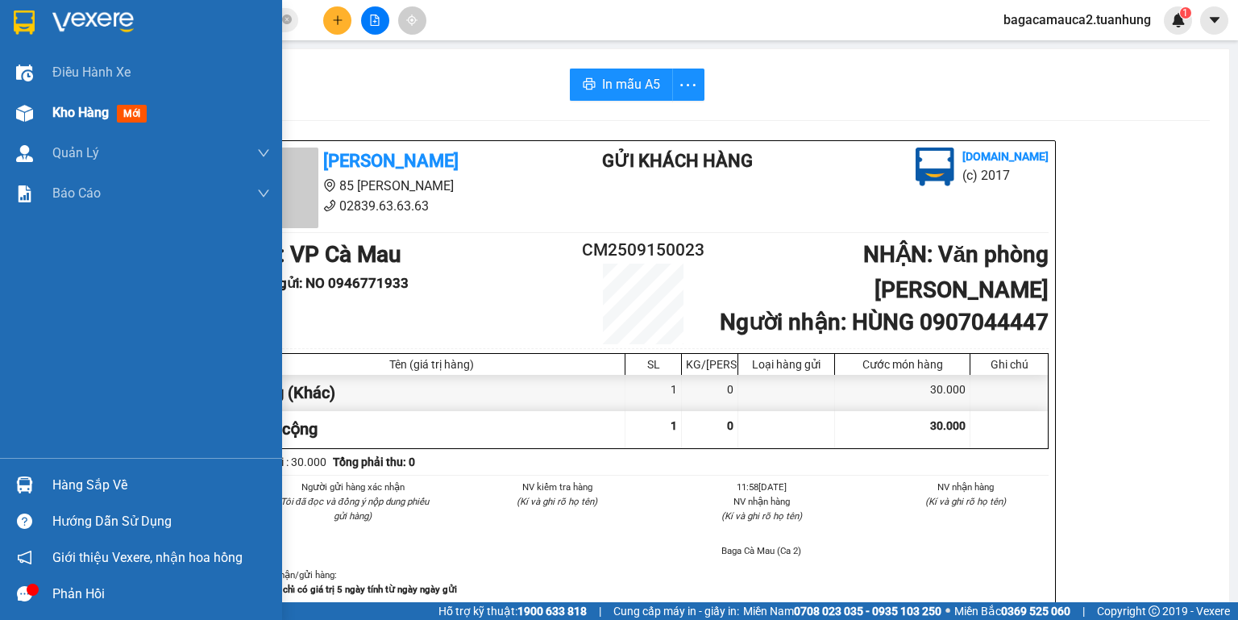
click at [41, 118] on div "Kho hàng mới" at bounding box center [141, 113] width 282 height 40
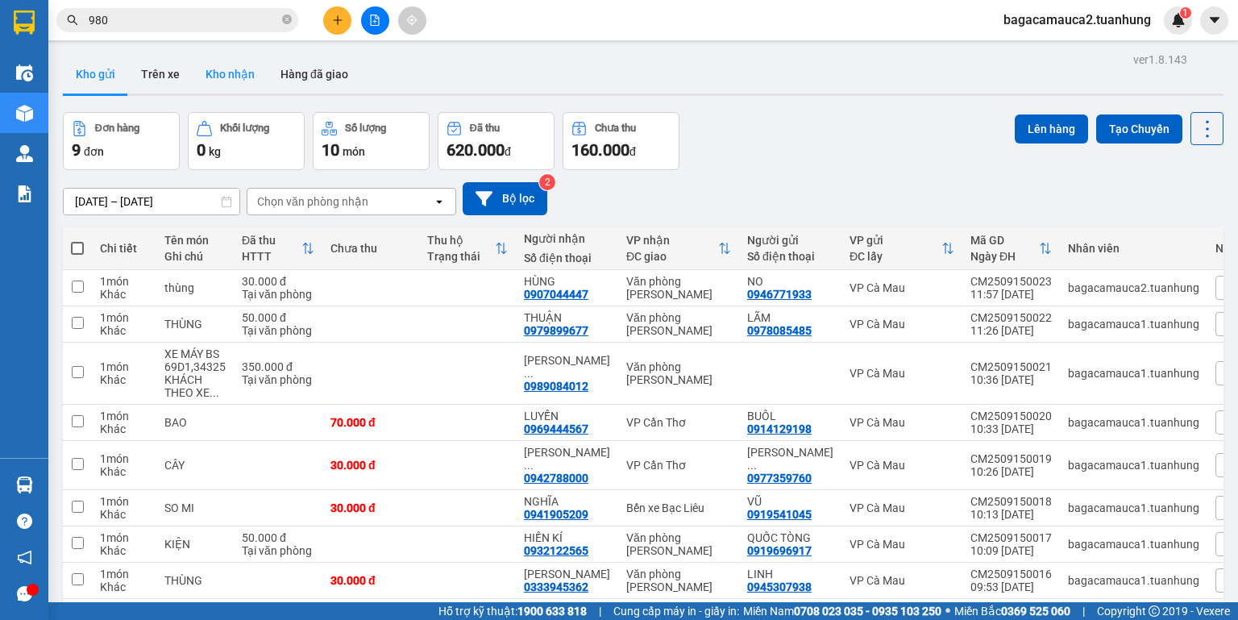
drag, startPoint x: 245, startPoint y: 74, endPoint x: 248, endPoint y: 59, distance: 15.7
click at [245, 73] on button "Kho nhận" at bounding box center [230, 74] width 75 height 39
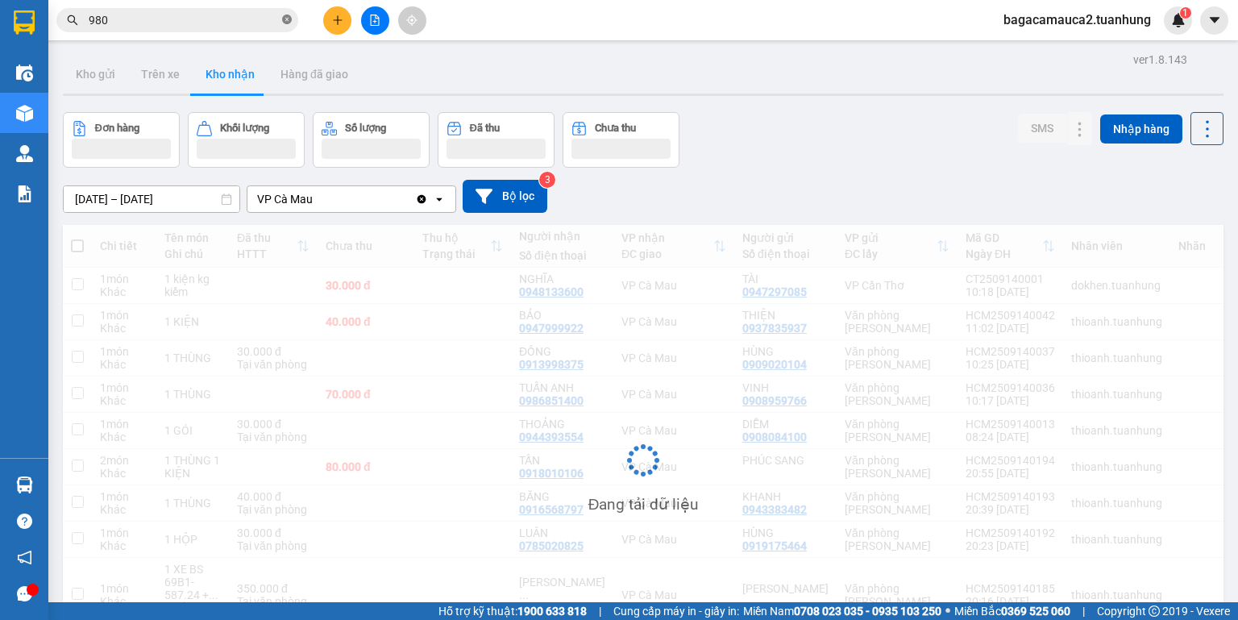
click at [287, 14] on span at bounding box center [287, 20] width 10 height 15
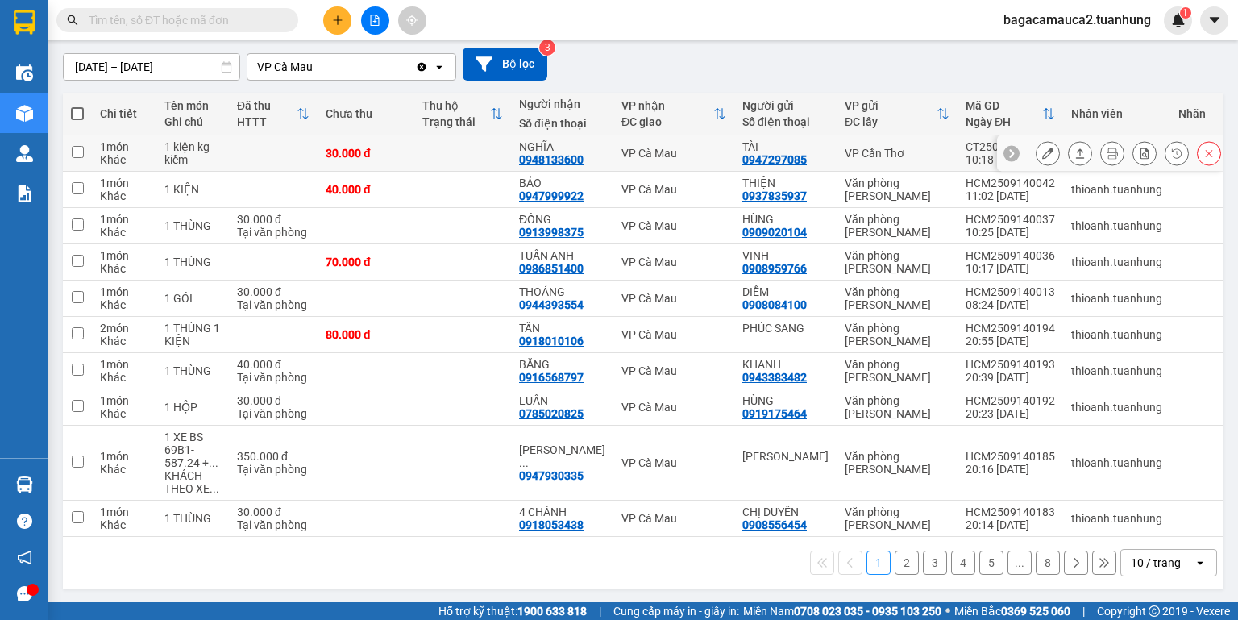
scroll to position [139, 0]
click at [1074, 558] on icon at bounding box center [1076, 562] width 5 height 10
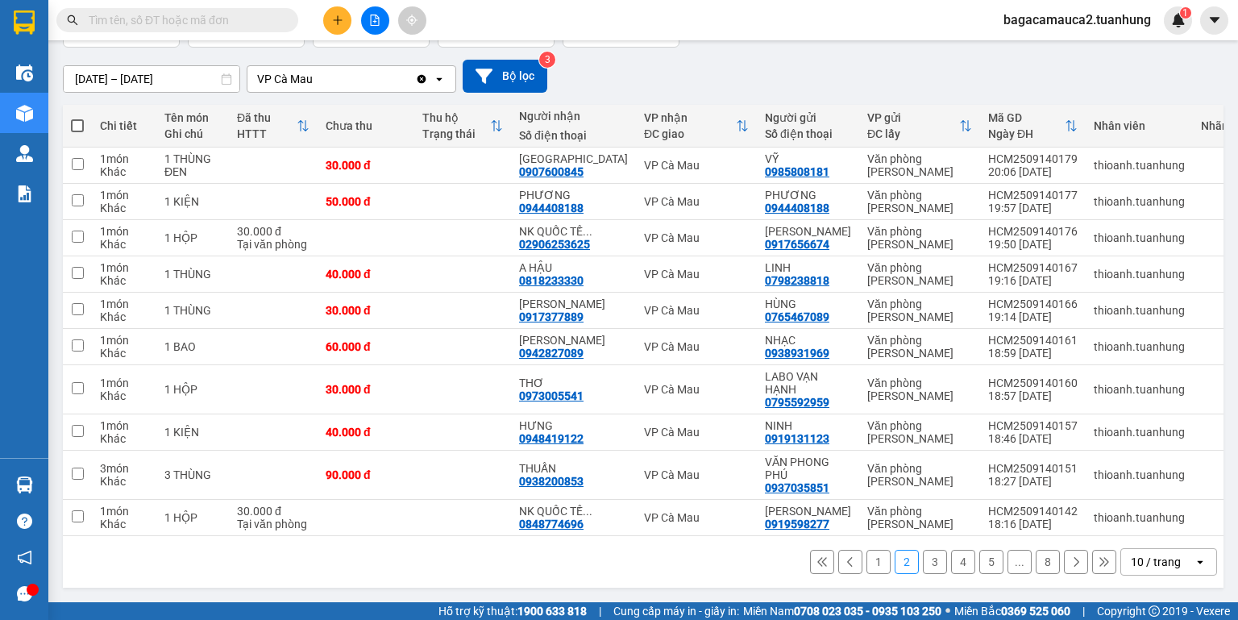
click at [259, 12] on input "text" at bounding box center [184, 20] width 190 height 18
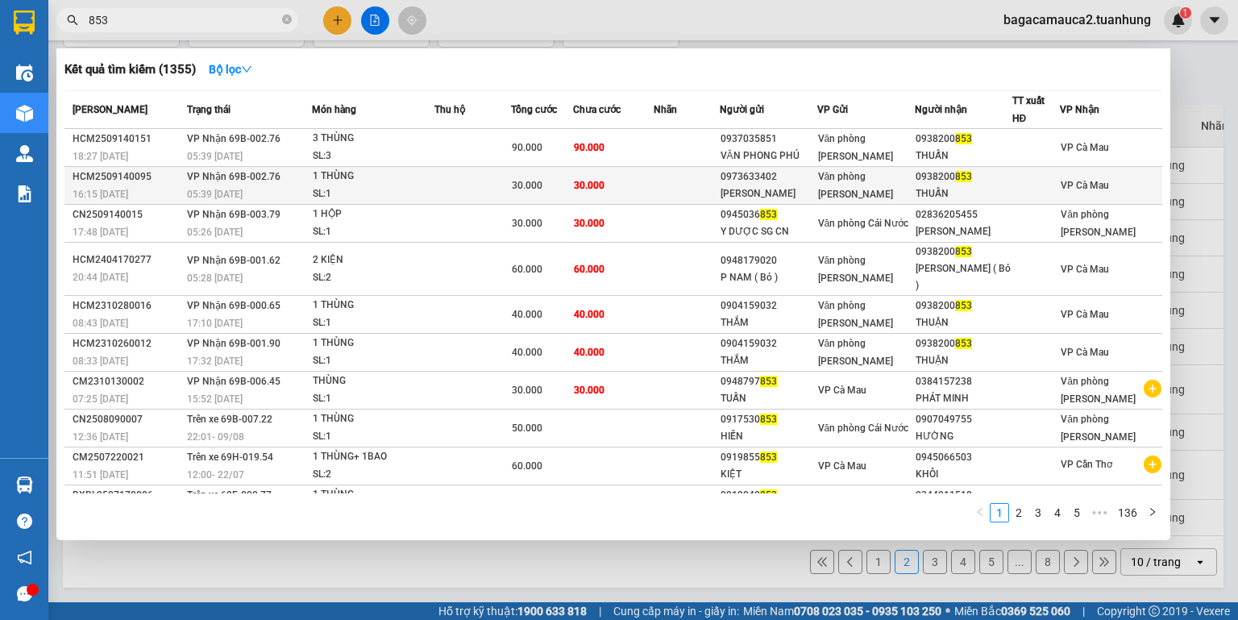
type input "853"
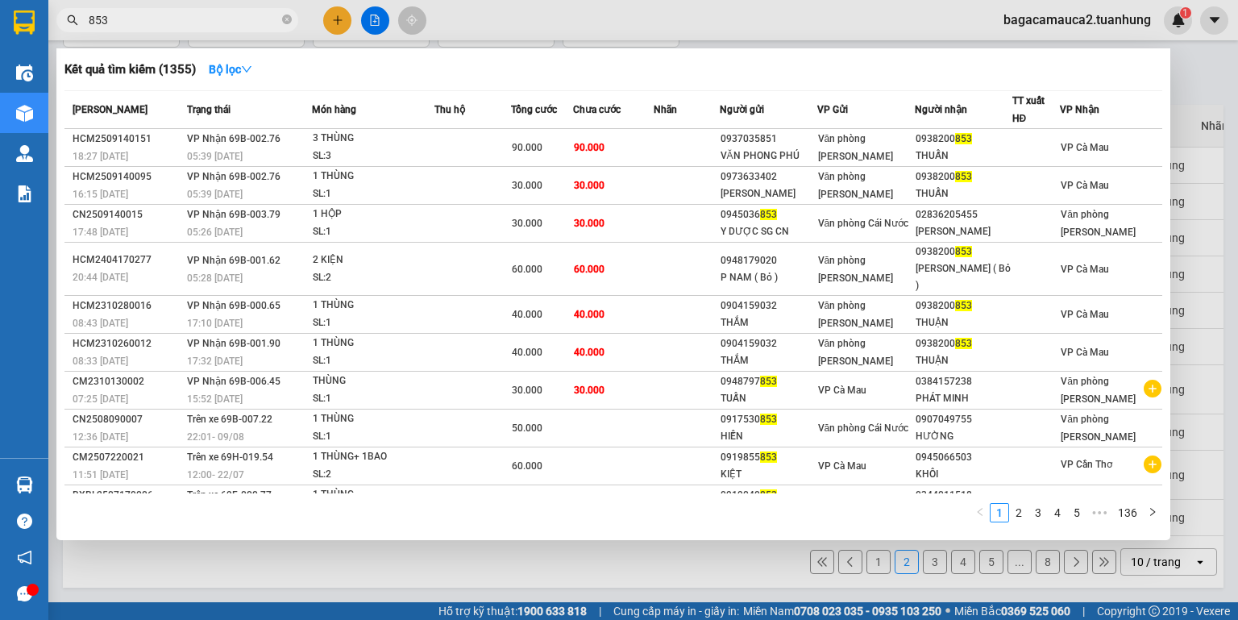
click at [542, 180] on span "30.000" at bounding box center [527, 185] width 31 height 11
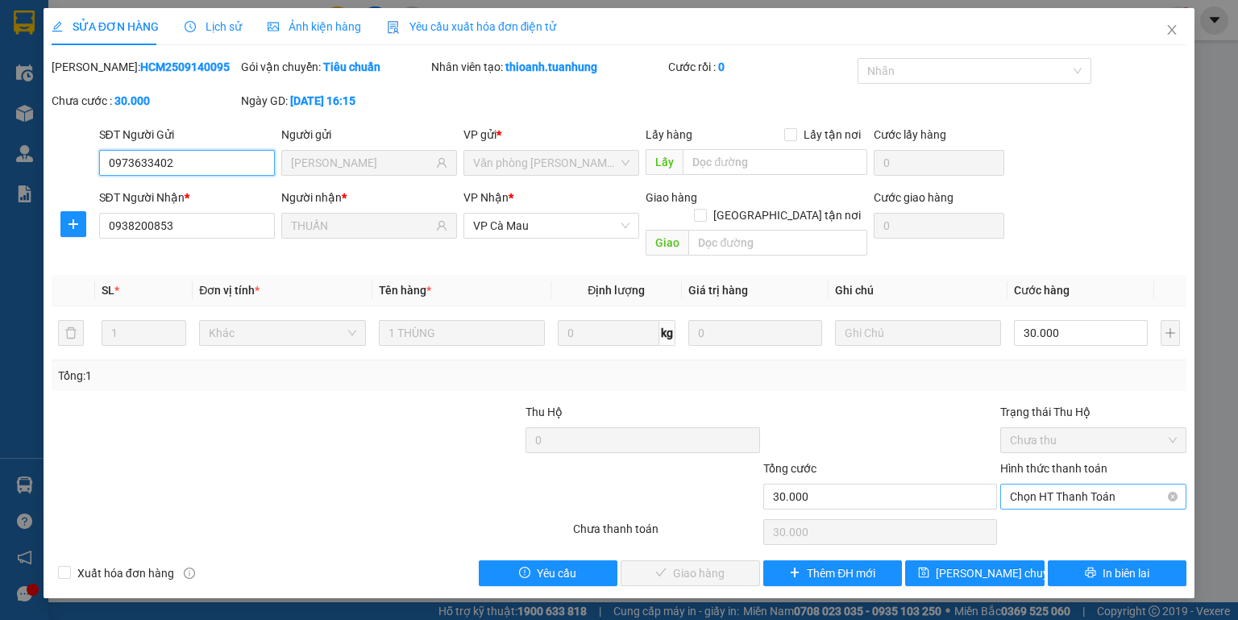
click at [1076, 484] on span "Chọn HT Thanh Toán" at bounding box center [1093, 496] width 167 height 24
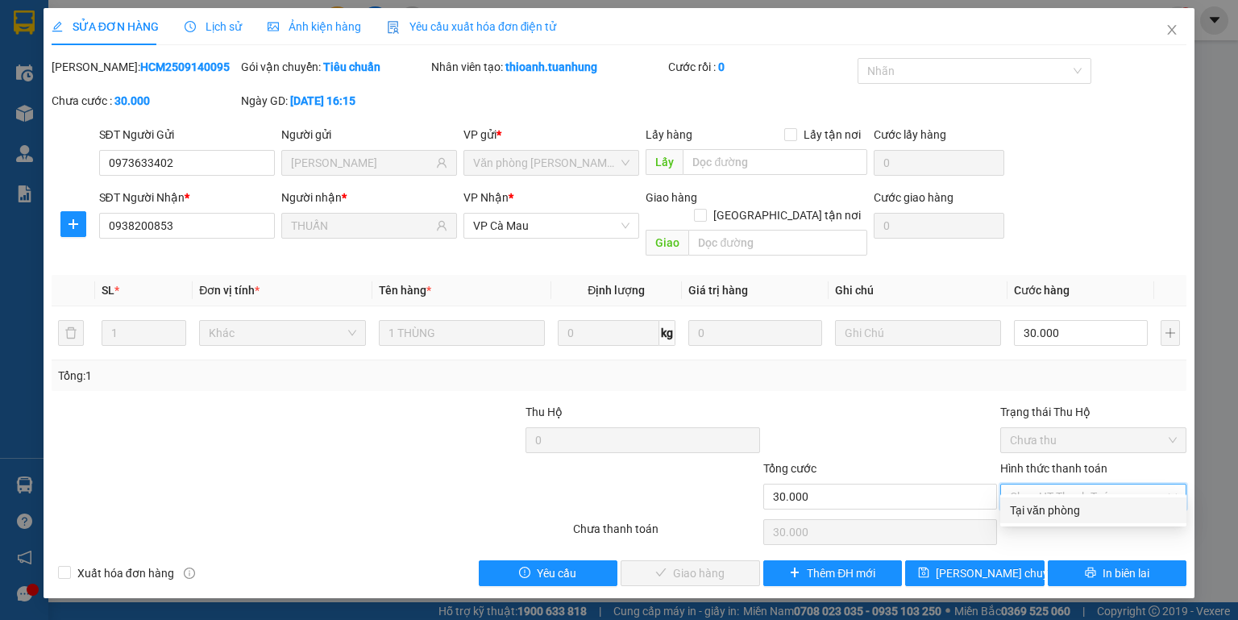
click at [1066, 500] on div "Tại văn phòng" at bounding box center [1093, 510] width 186 height 26
type input "0"
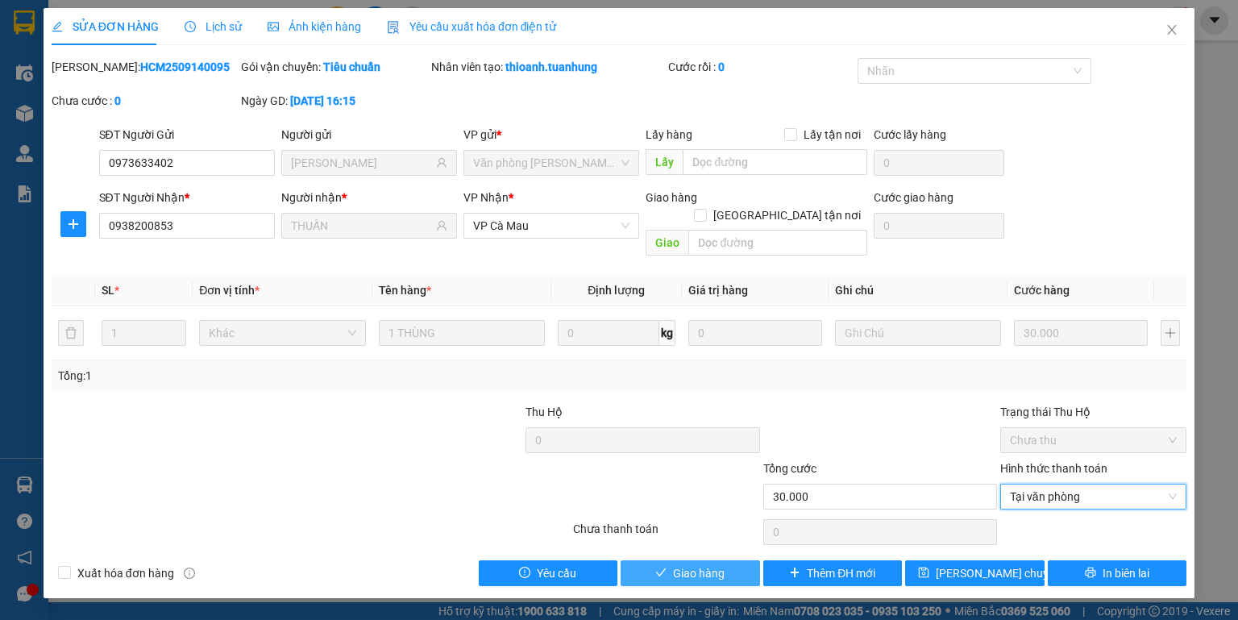
click at [719, 564] on span "Giao hàng" at bounding box center [699, 573] width 52 height 18
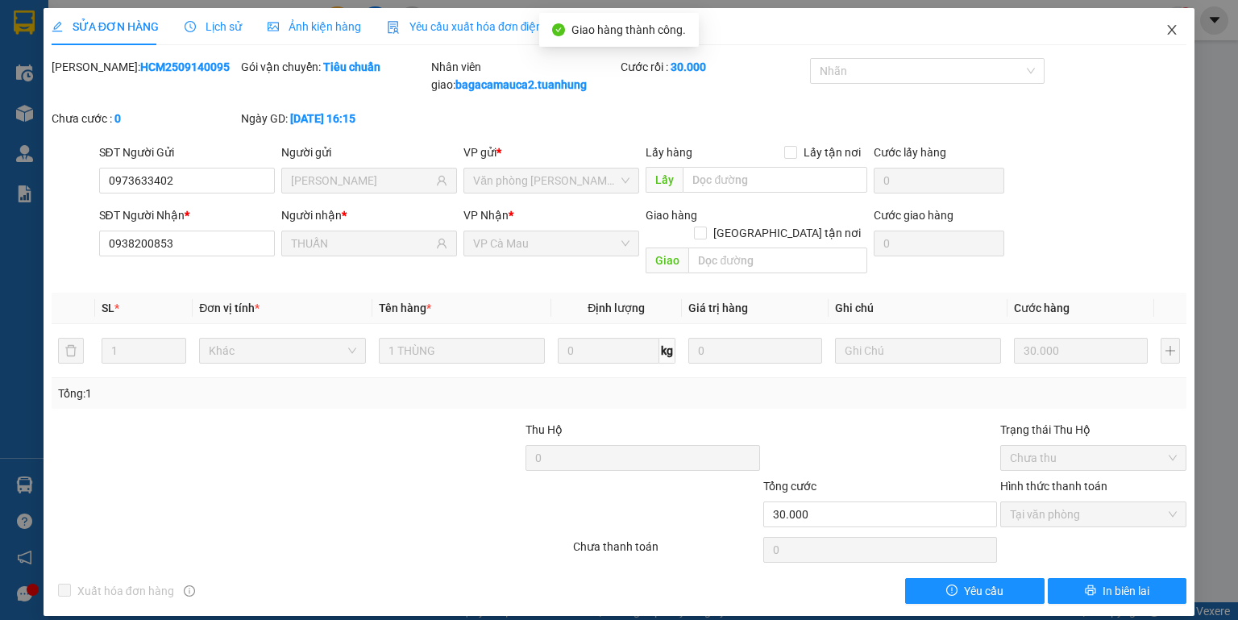
click at [1190, 20] on span "Close" at bounding box center [1171, 30] width 45 height 45
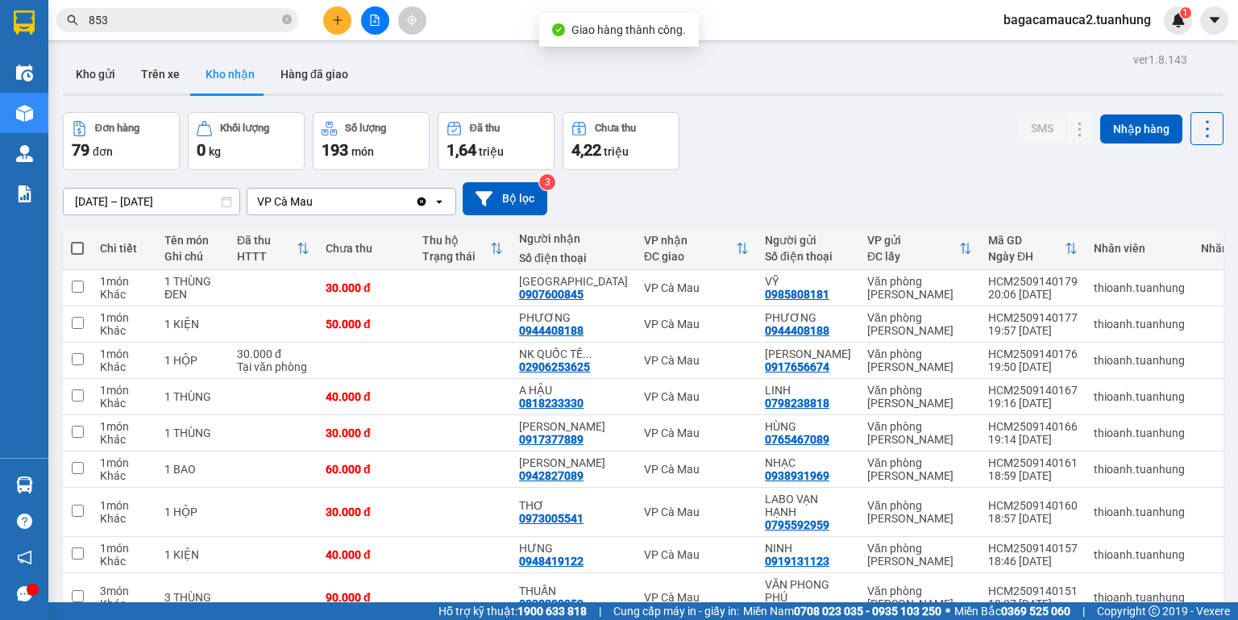
click at [133, 21] on input "853" at bounding box center [184, 20] width 190 height 18
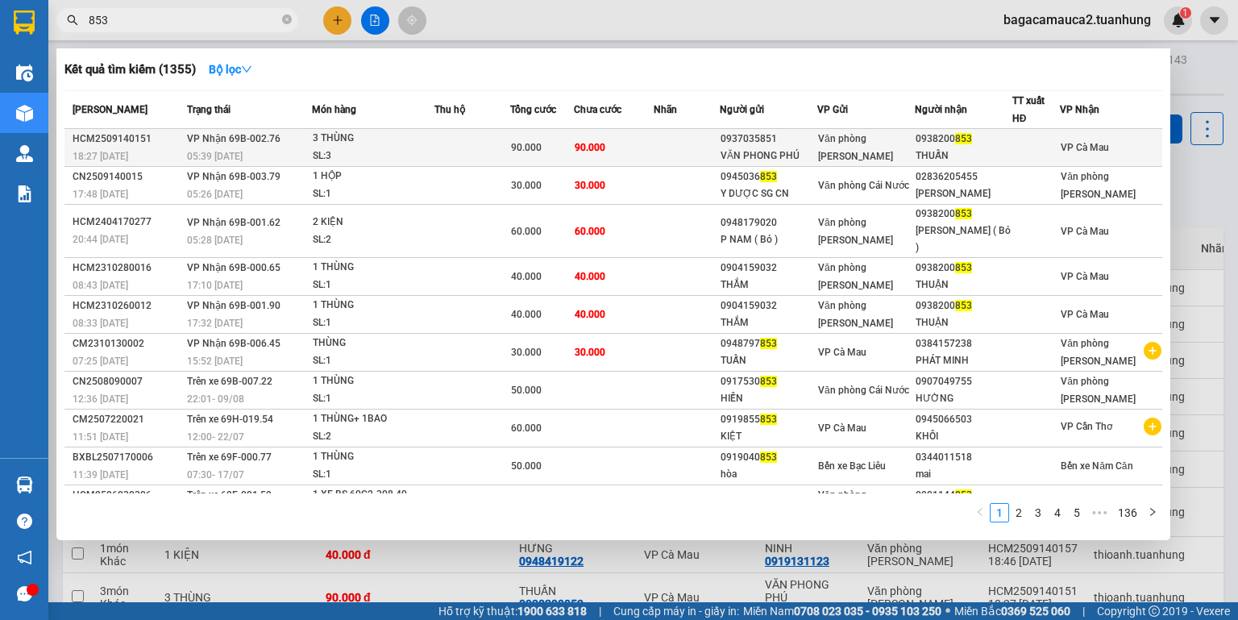
click at [596, 134] on td "90.000" at bounding box center [614, 148] width 80 height 38
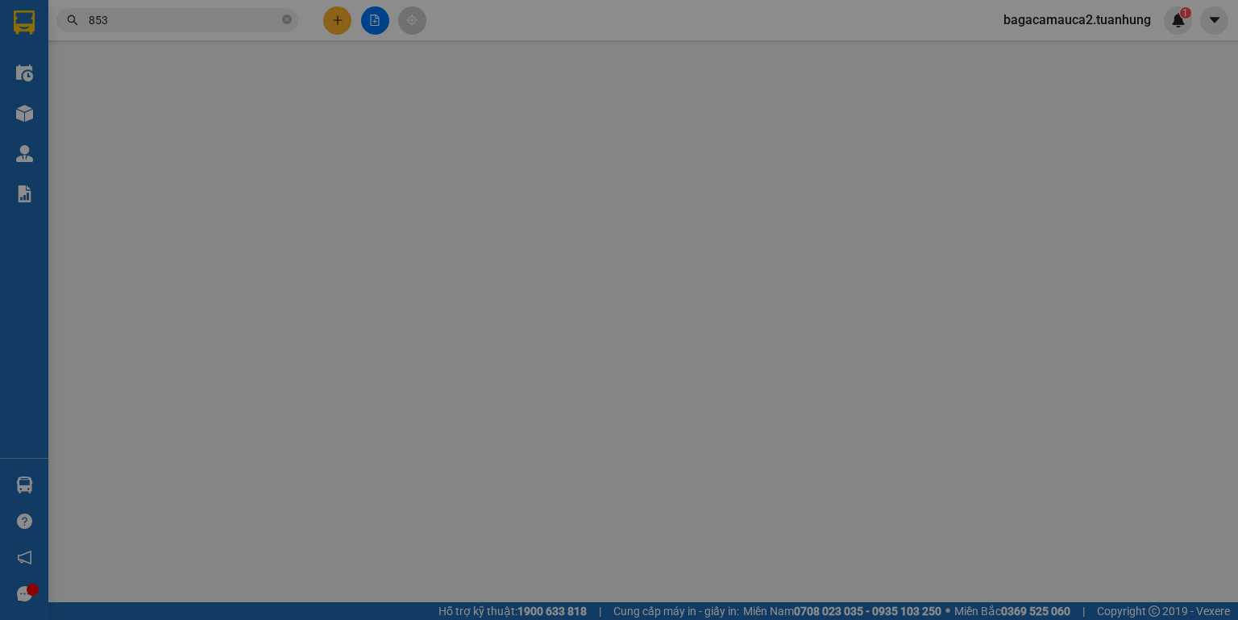
type input "0937035851"
type input "VĂN PHONG PHÚ"
type input "0938200853"
type input "THUẤN"
type input "90.000"
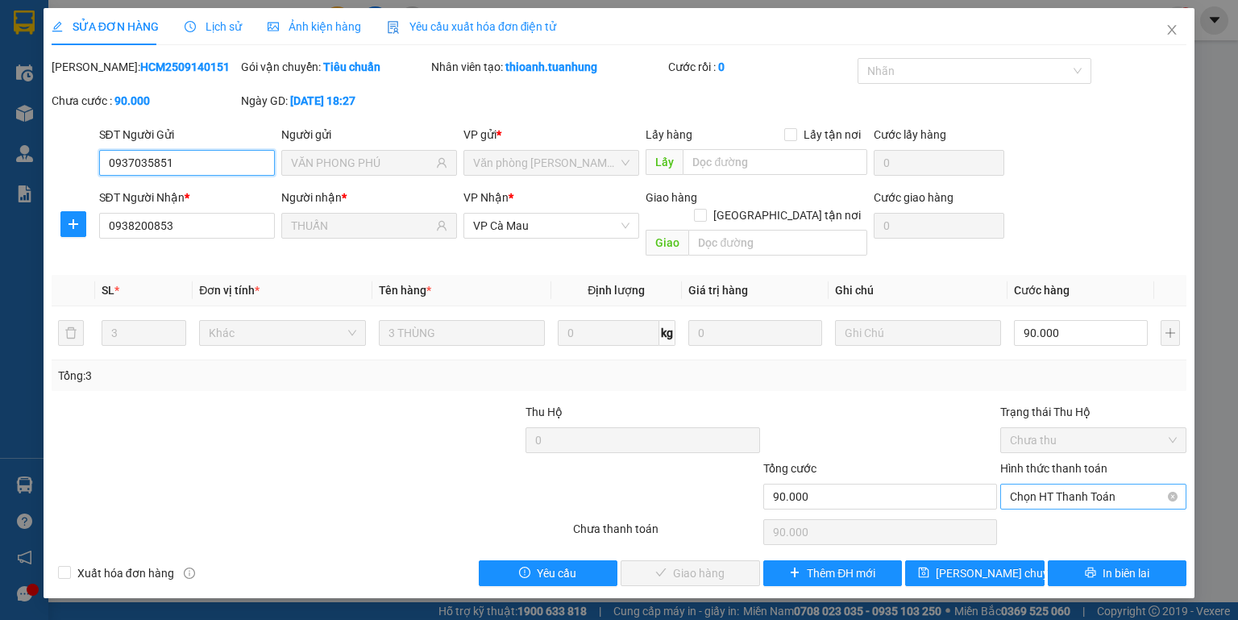
click at [1064, 484] on span "Chọn HT Thanh Toán" at bounding box center [1093, 496] width 167 height 24
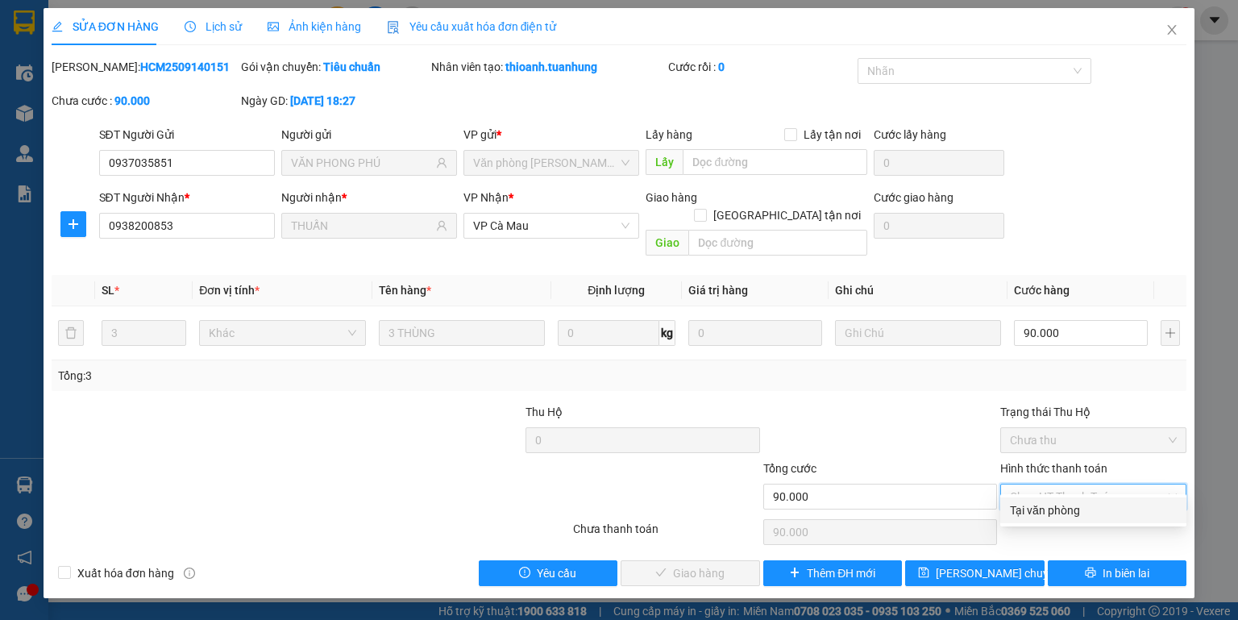
click at [1041, 501] on div "Tại văn phòng" at bounding box center [1093, 510] width 167 height 18
type input "0"
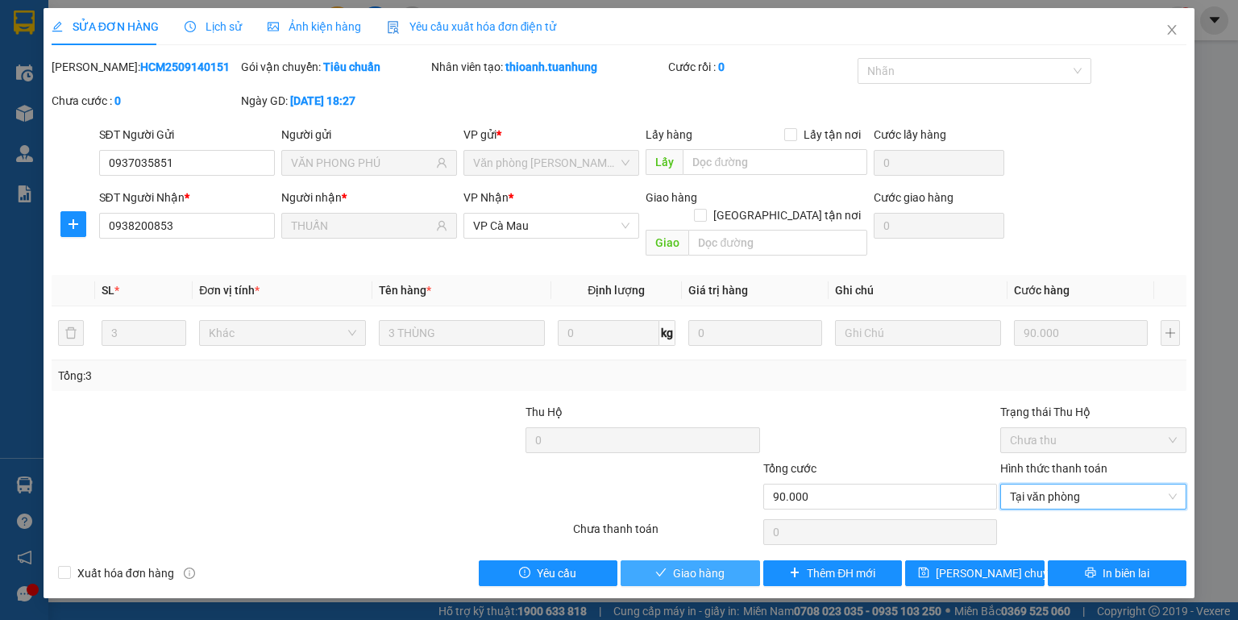
click at [745, 560] on button "Giao hàng" at bounding box center [690, 573] width 139 height 26
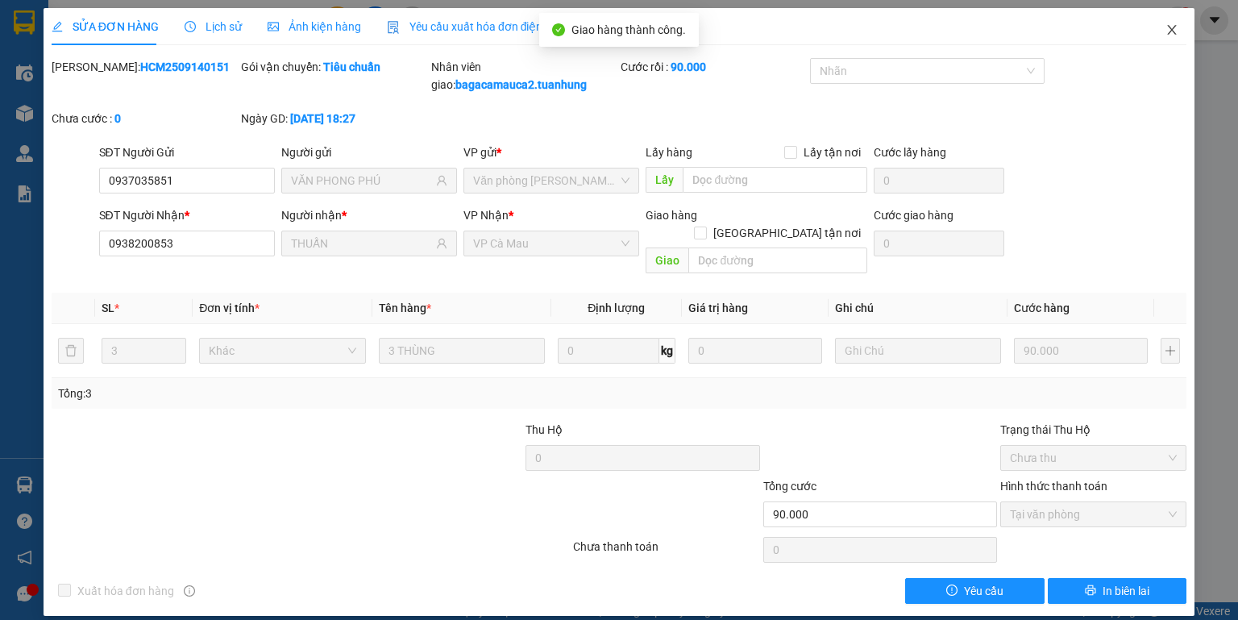
click at [1157, 31] on span "Close" at bounding box center [1171, 30] width 45 height 45
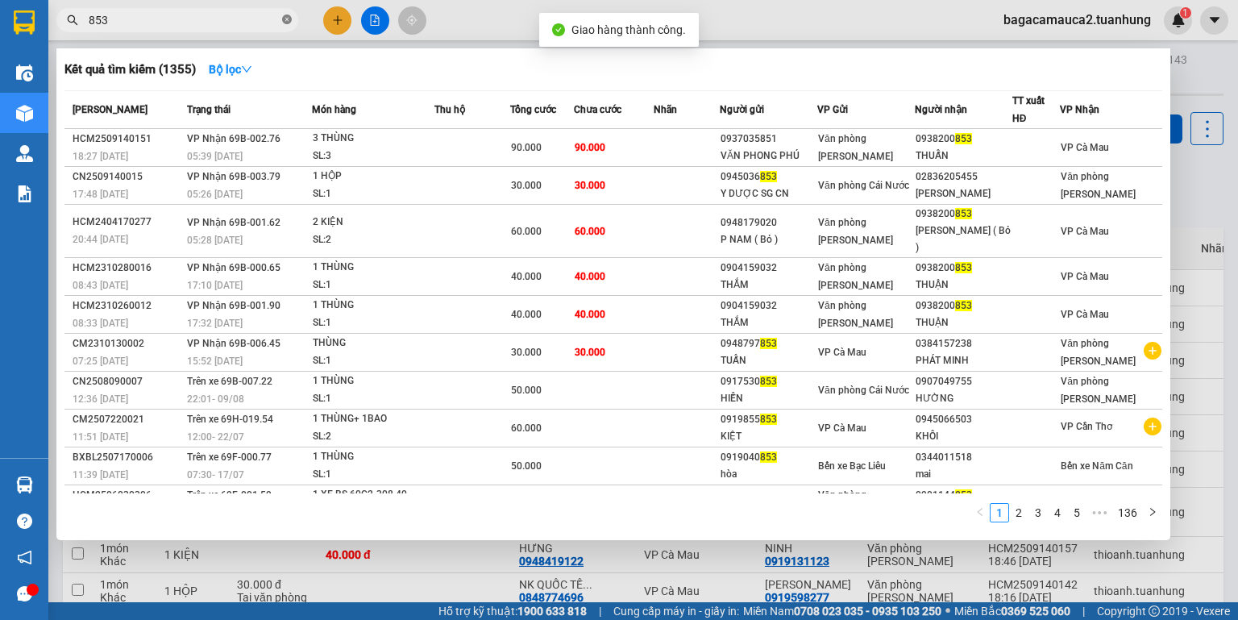
click at [287, 18] on icon "close-circle" at bounding box center [287, 20] width 10 height 10
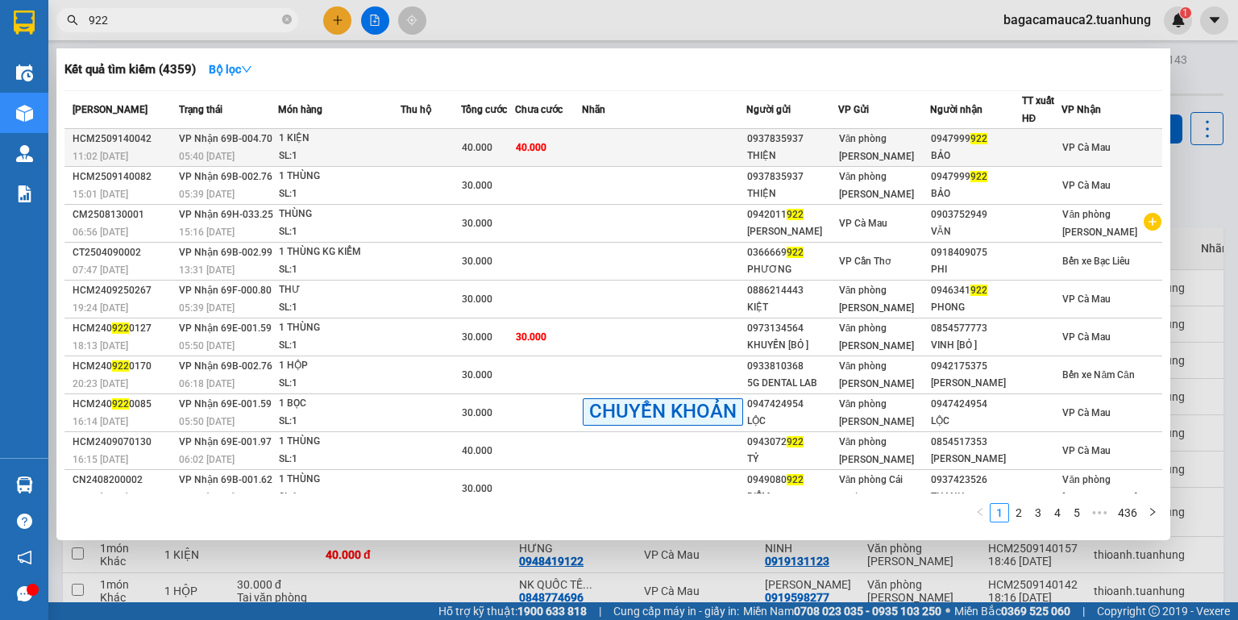
type input "922"
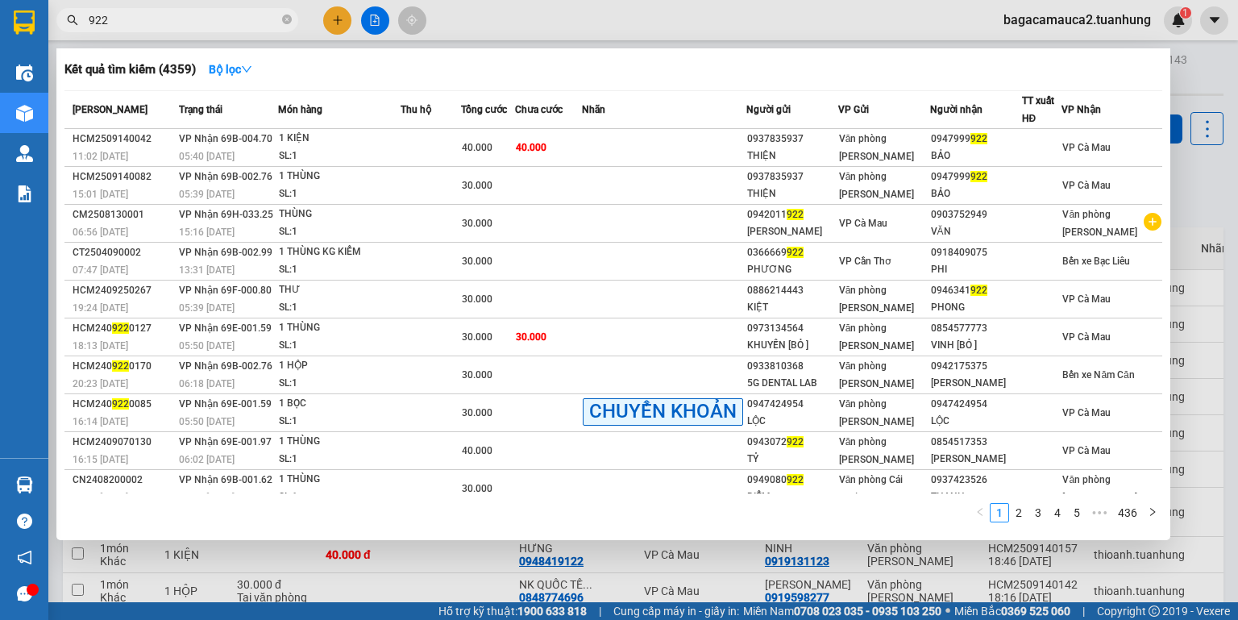
click at [969, 139] on div "0947999 922" at bounding box center [976, 139] width 90 height 17
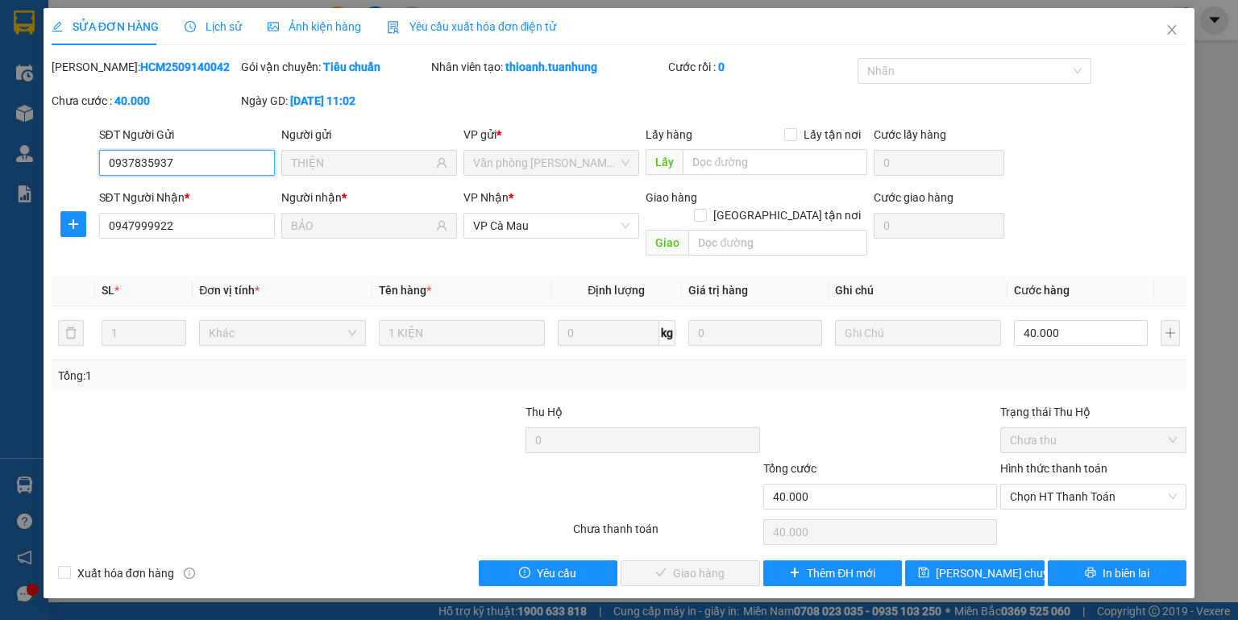
drag, startPoint x: 1034, startPoint y: 477, endPoint x: 1035, endPoint y: 491, distance: 13.7
click at [1034, 484] on span "Chọn HT Thanh Toán" at bounding box center [1093, 496] width 167 height 24
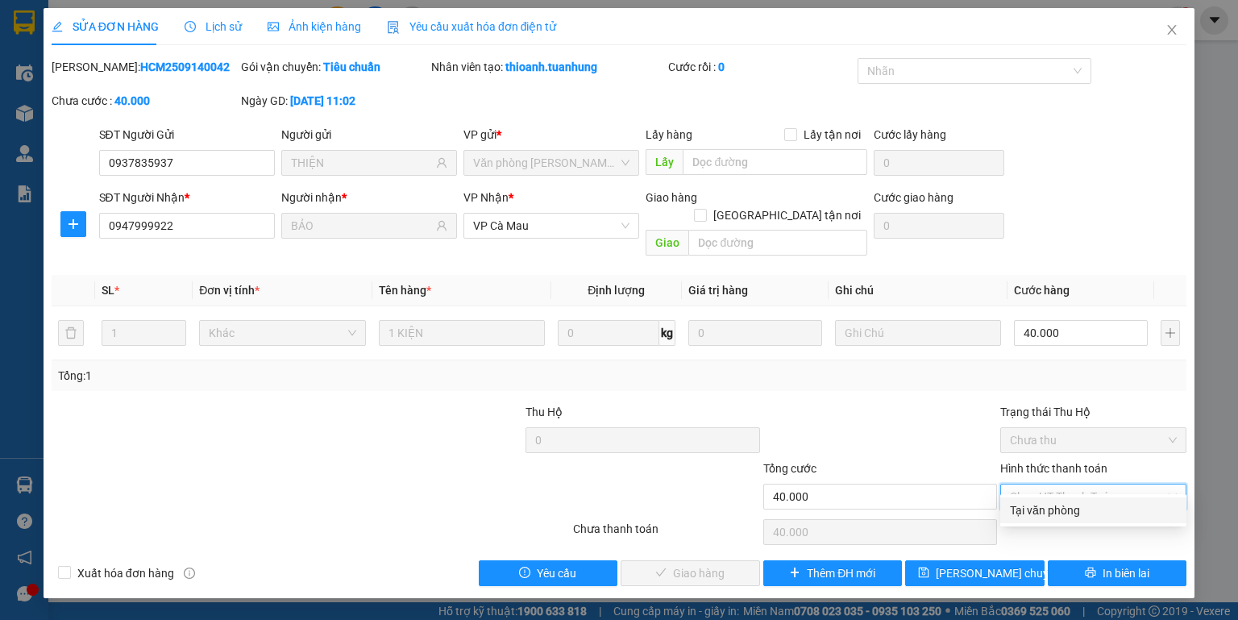
click at [1033, 504] on div "Tại văn phòng" at bounding box center [1093, 510] width 167 height 18
type input "0"
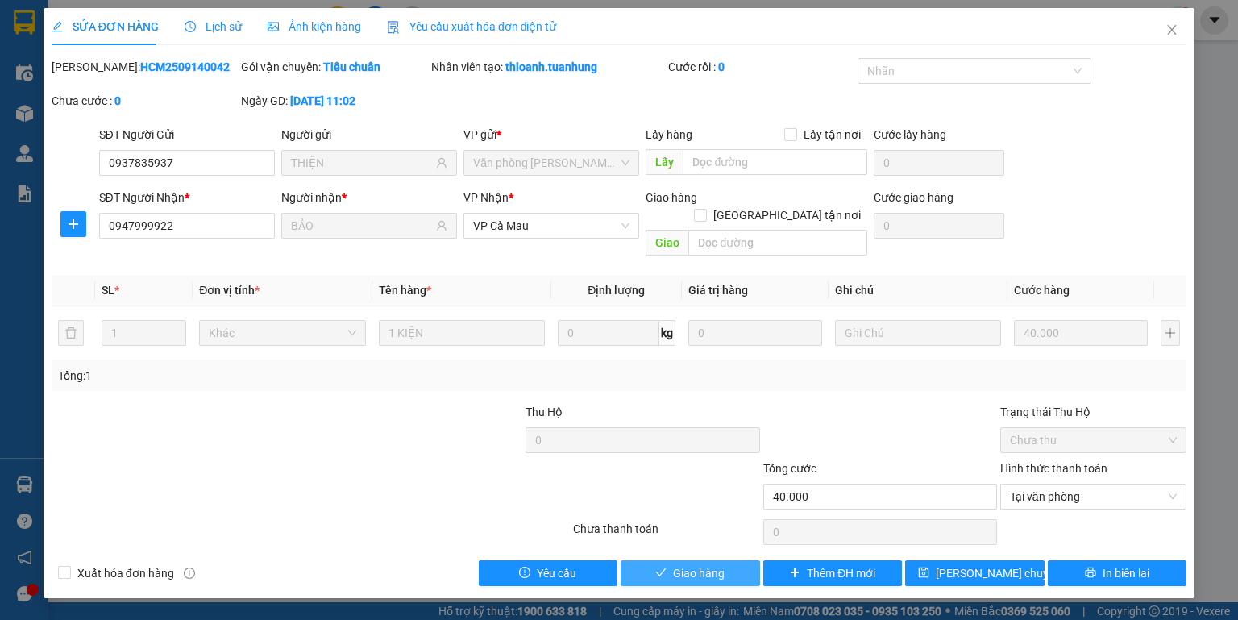
click at [717, 564] on span "Giao hàng" at bounding box center [699, 573] width 52 height 18
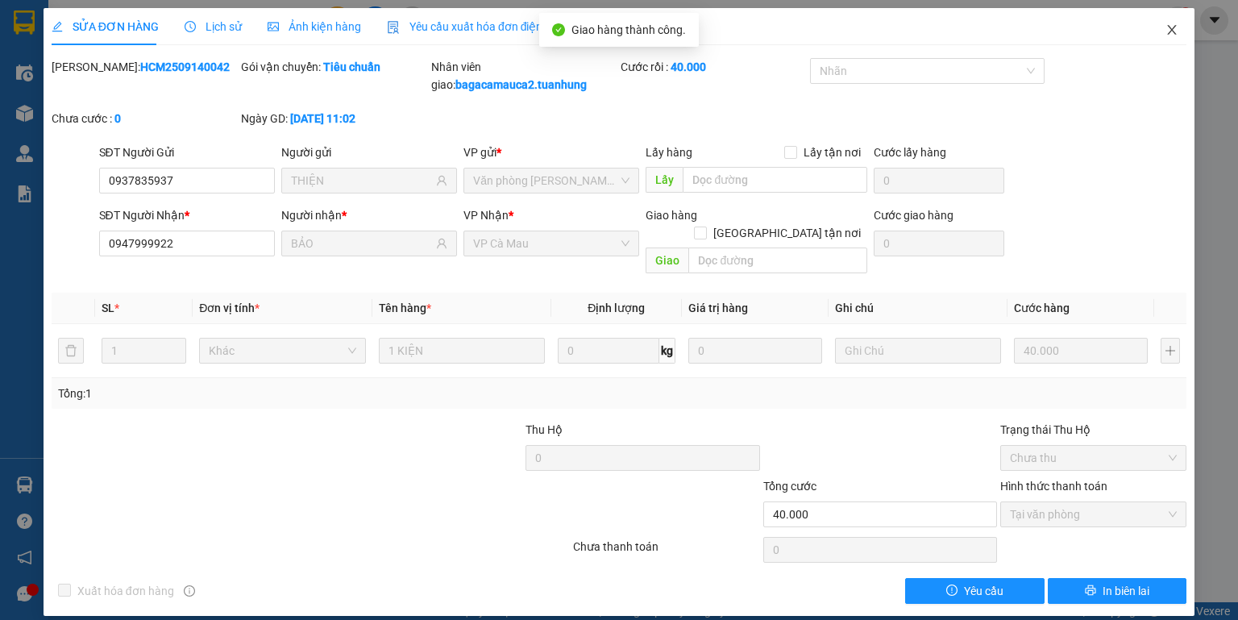
click at [1170, 33] on icon "close" at bounding box center [1172, 30] width 9 height 10
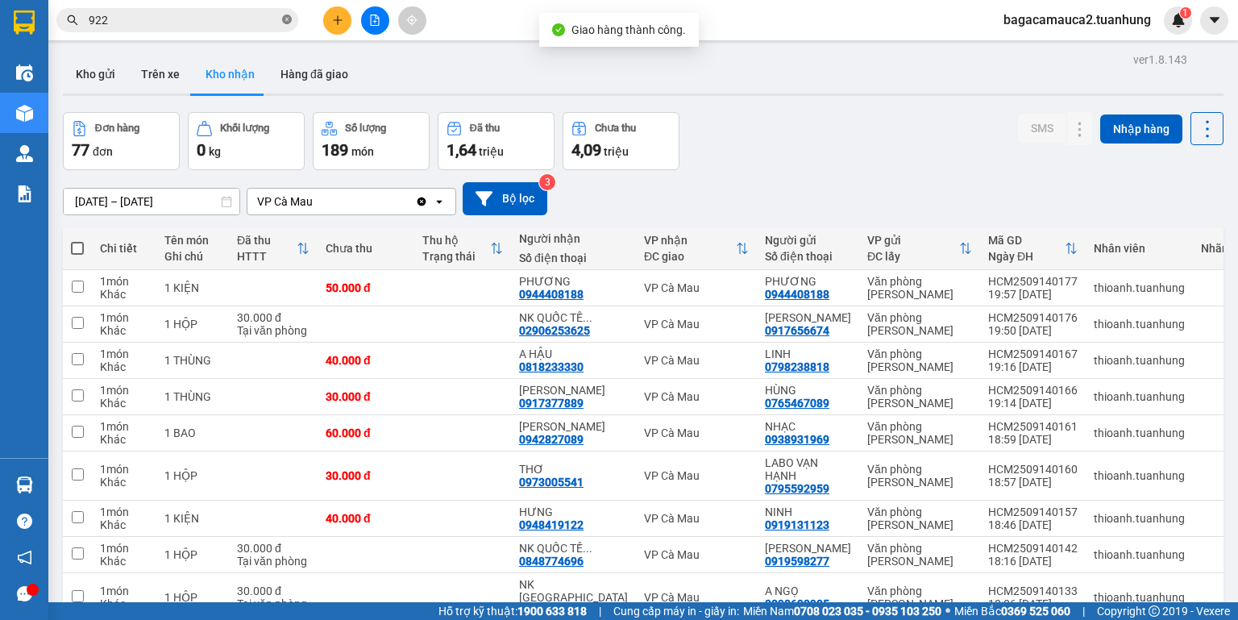
click at [290, 15] on icon "close-circle" at bounding box center [287, 20] width 10 height 10
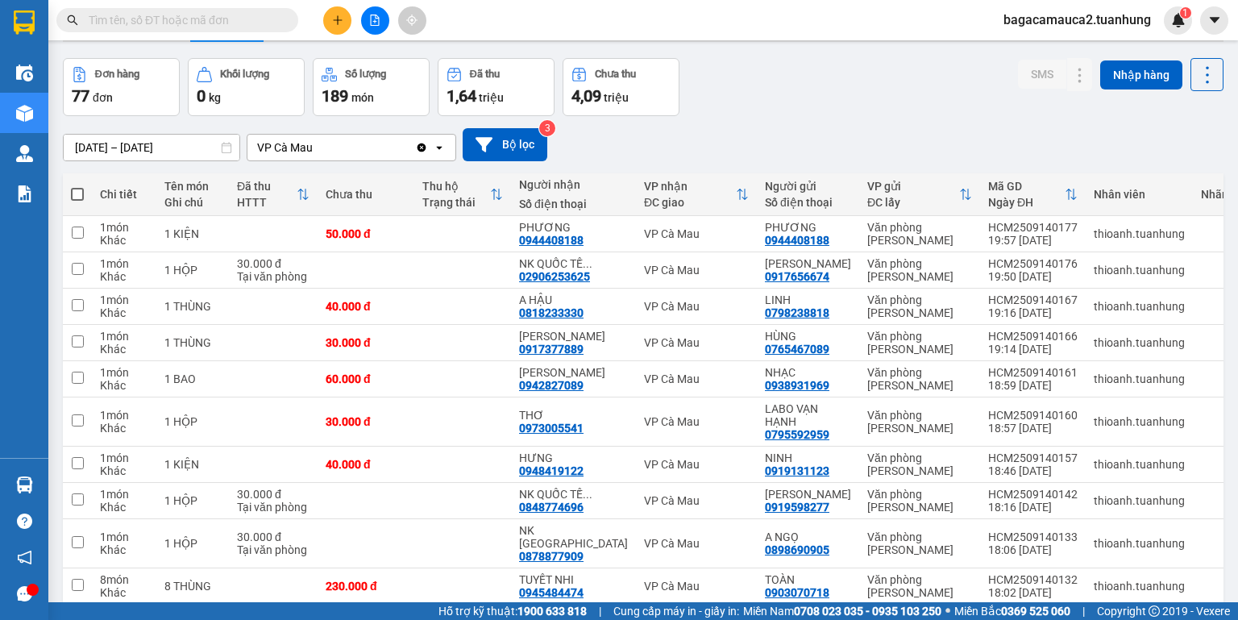
scroll to position [126, 0]
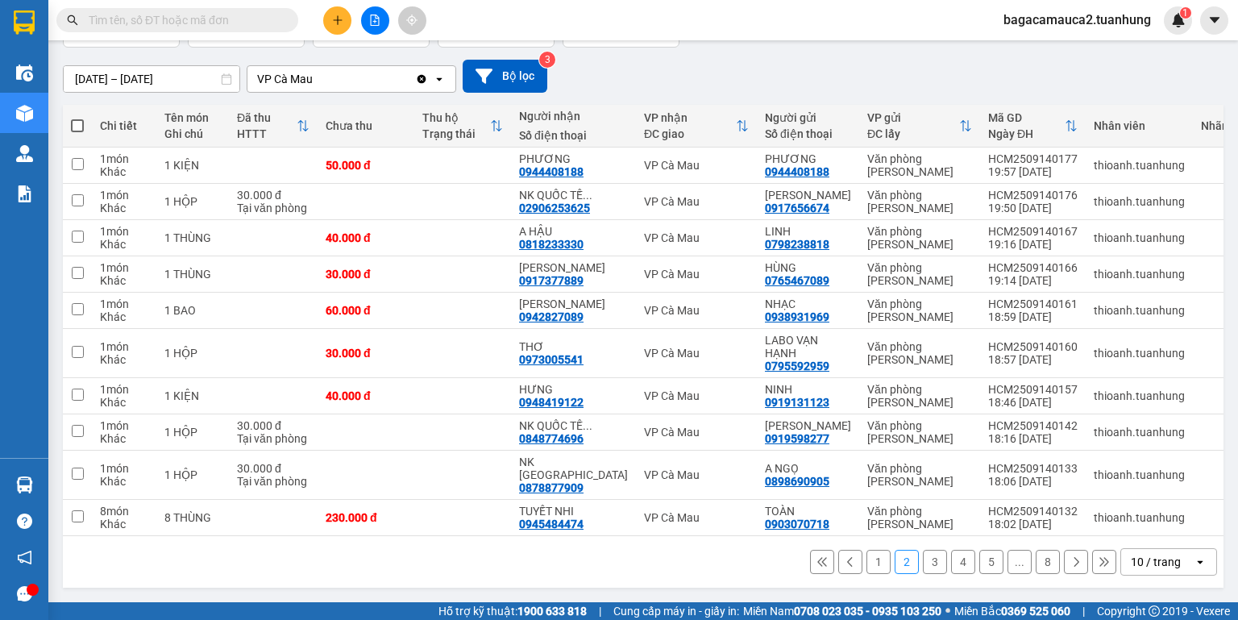
click at [256, 23] on input "text" at bounding box center [184, 20] width 190 height 18
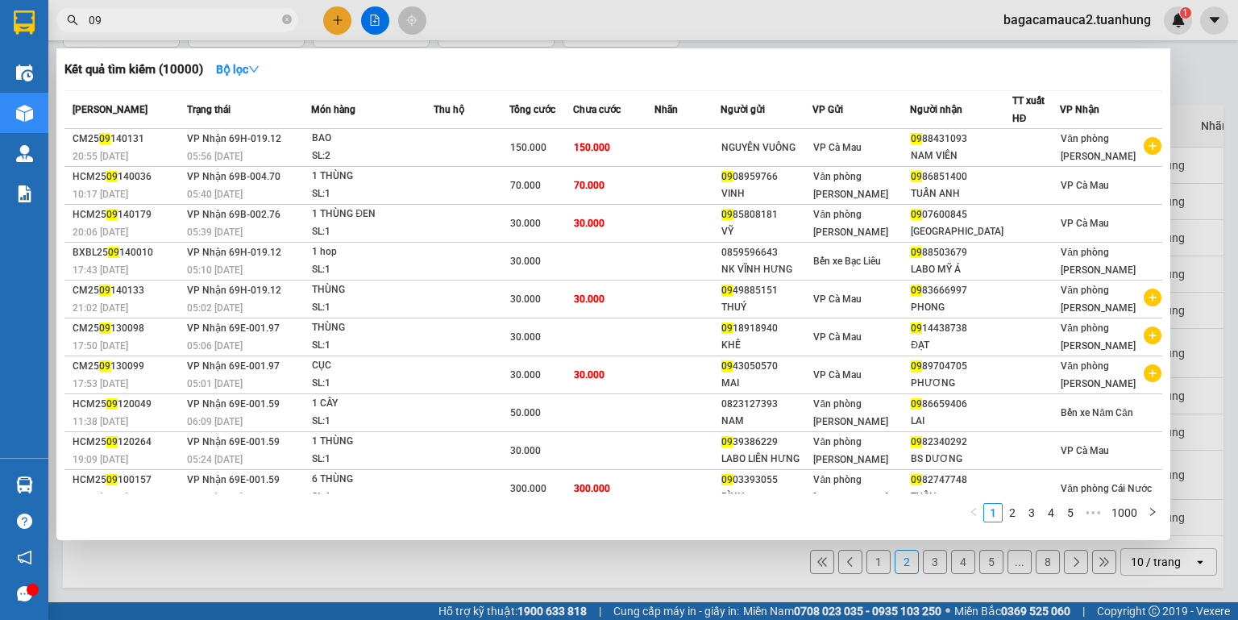
type input "0"
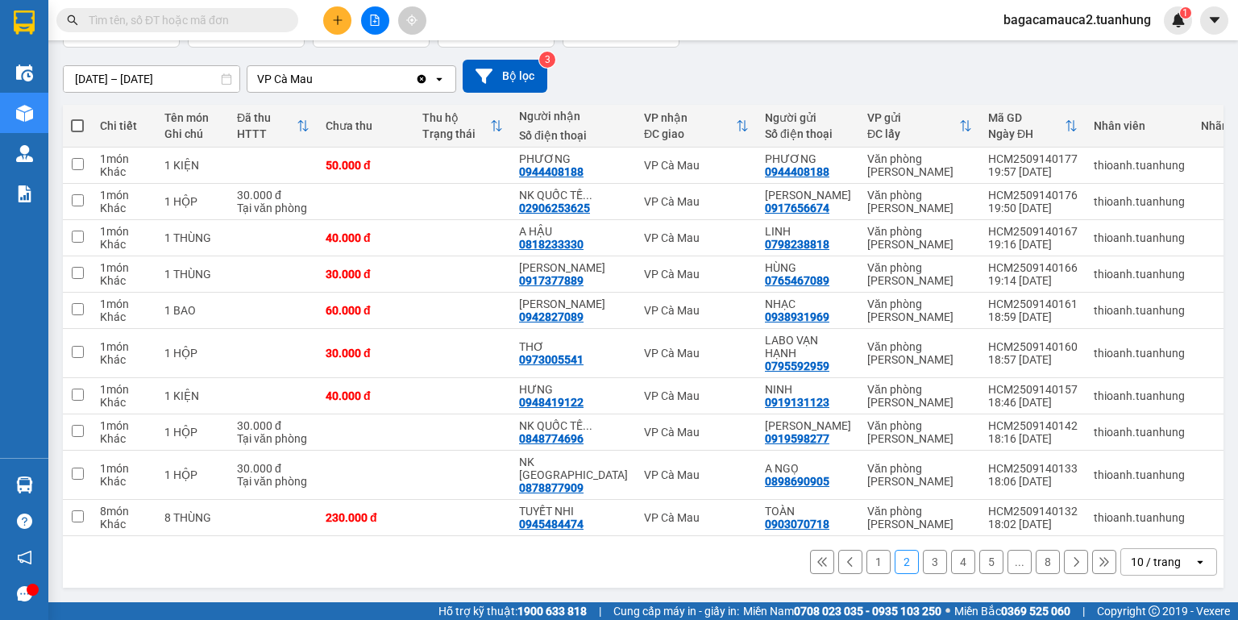
type input "0"
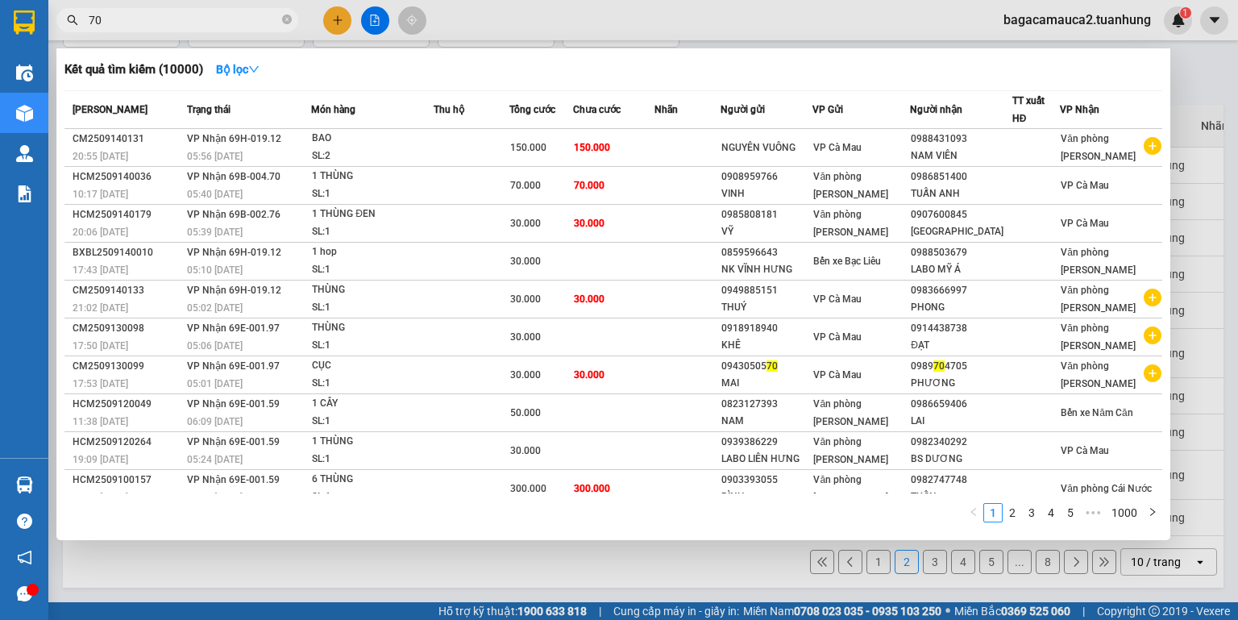
type input "7"
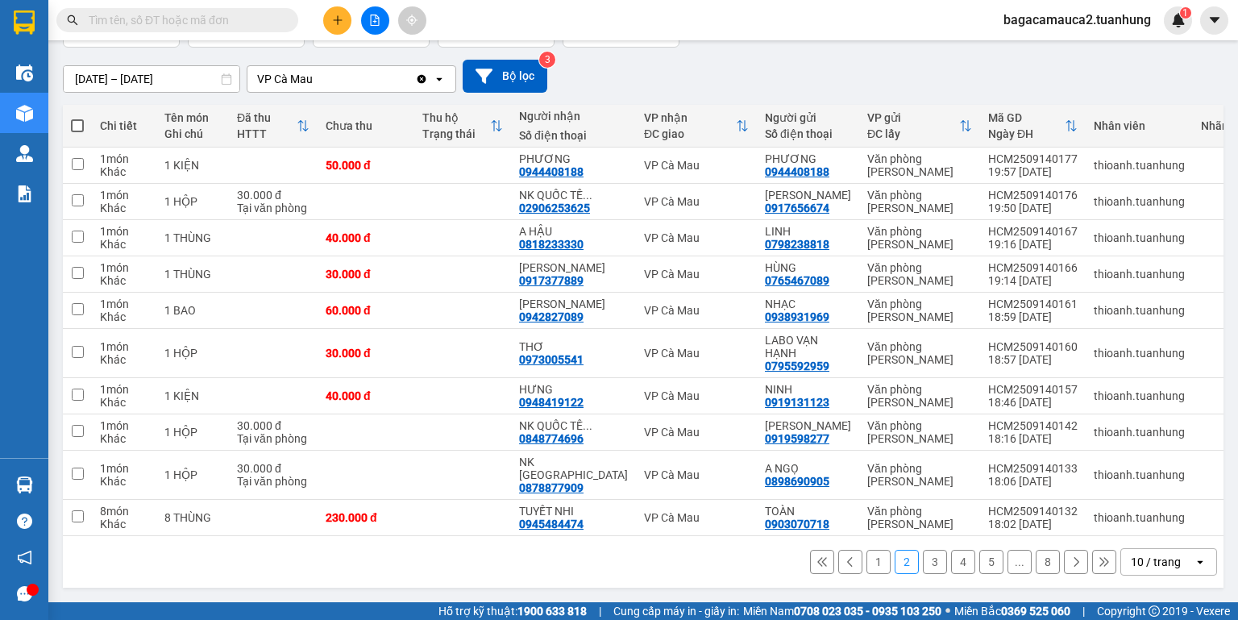
click at [1070, 559] on icon at bounding box center [1075, 561] width 11 height 11
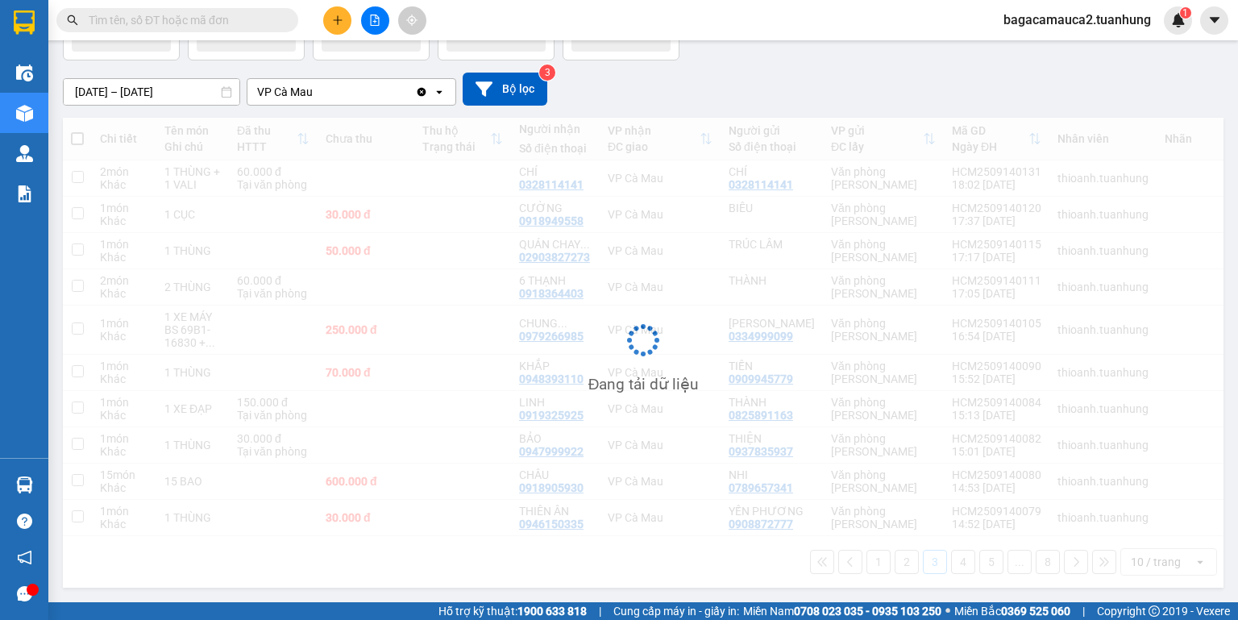
scroll to position [113, 0]
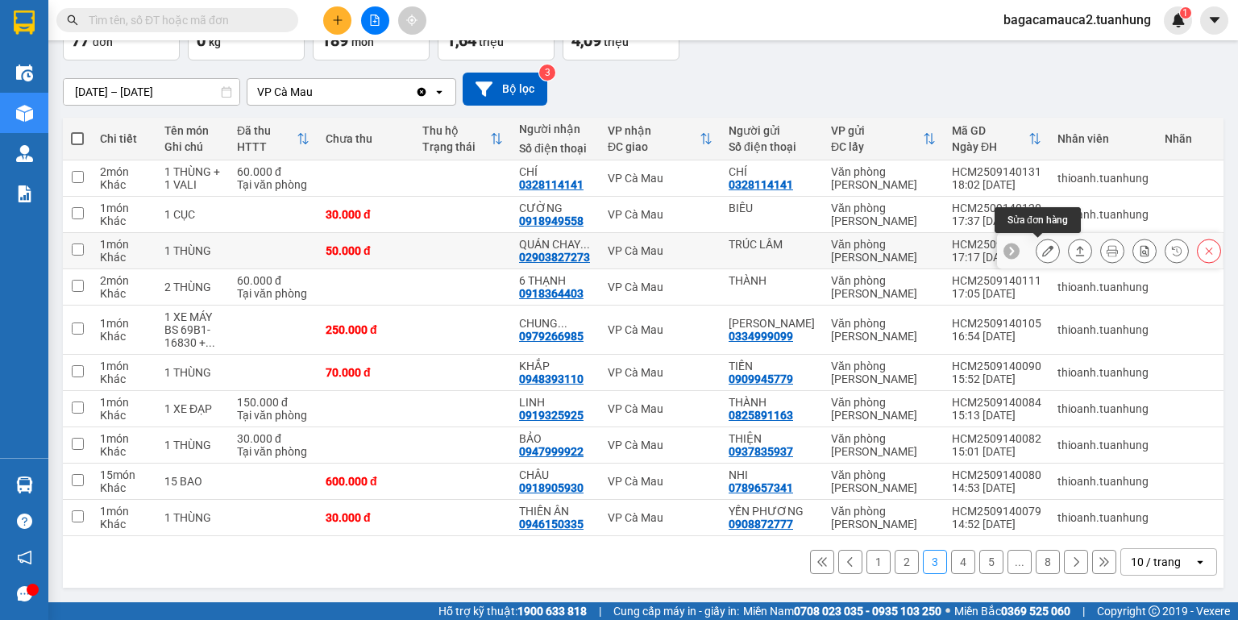
click at [1042, 251] on icon at bounding box center [1047, 250] width 11 height 11
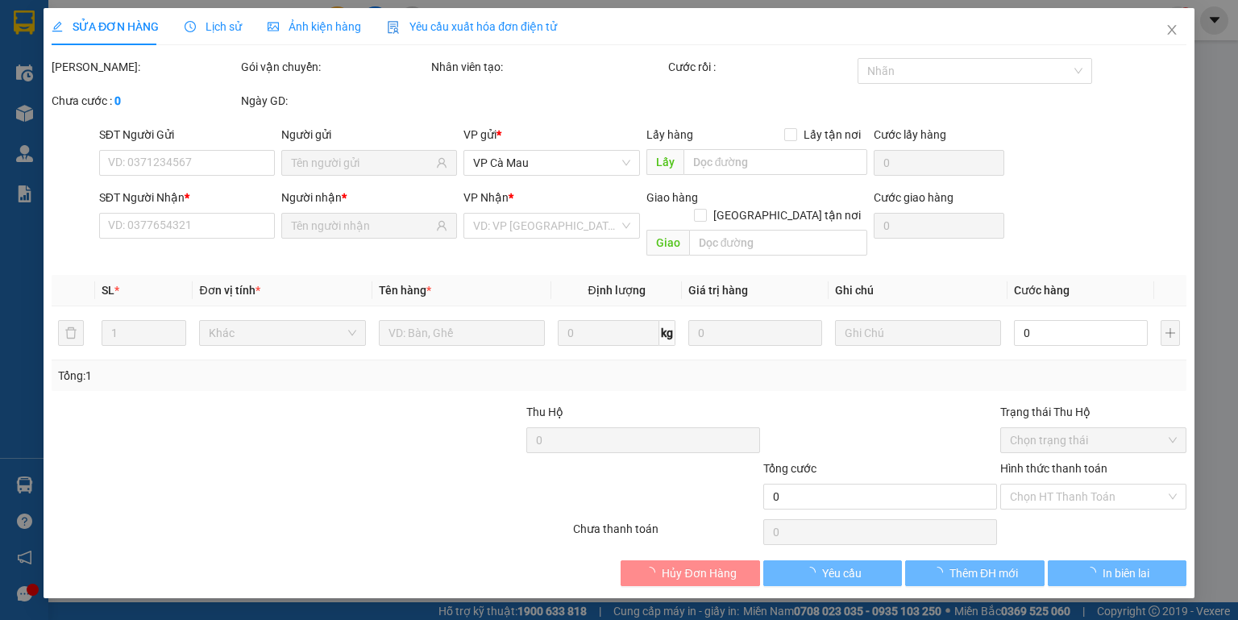
type input "TRÚC LÂM"
type input "02903827273"
type input "QUÁN CHAY 56"
type input "50.000"
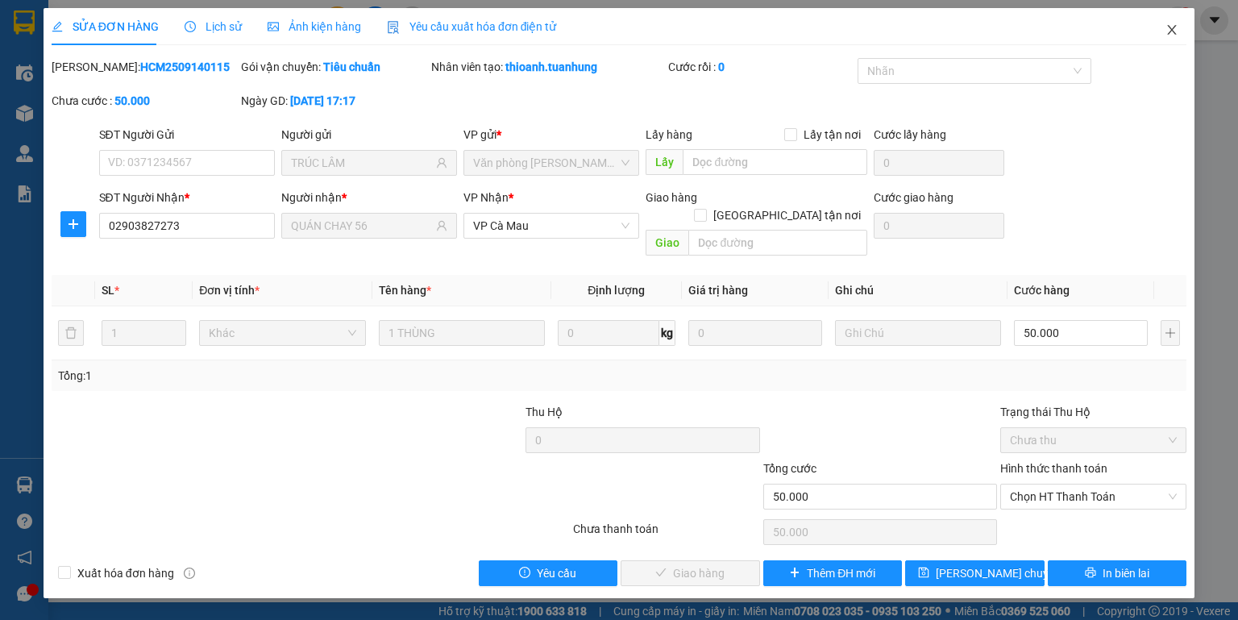
click at [1178, 28] on span "Close" at bounding box center [1171, 30] width 45 height 45
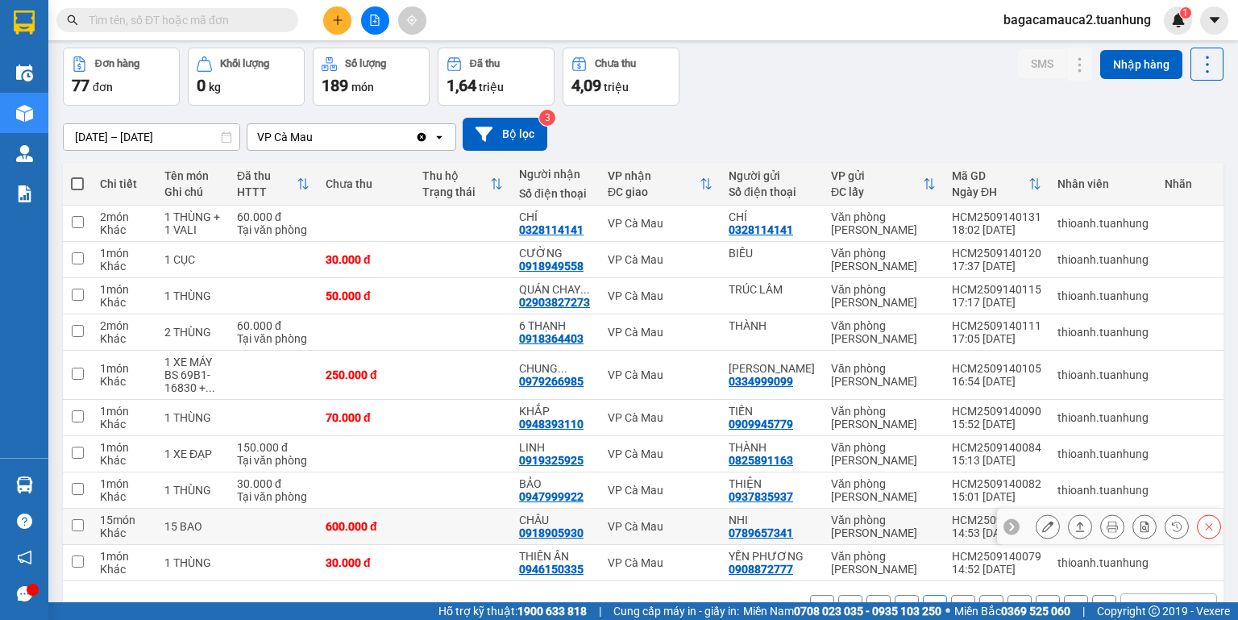
scroll to position [113, 0]
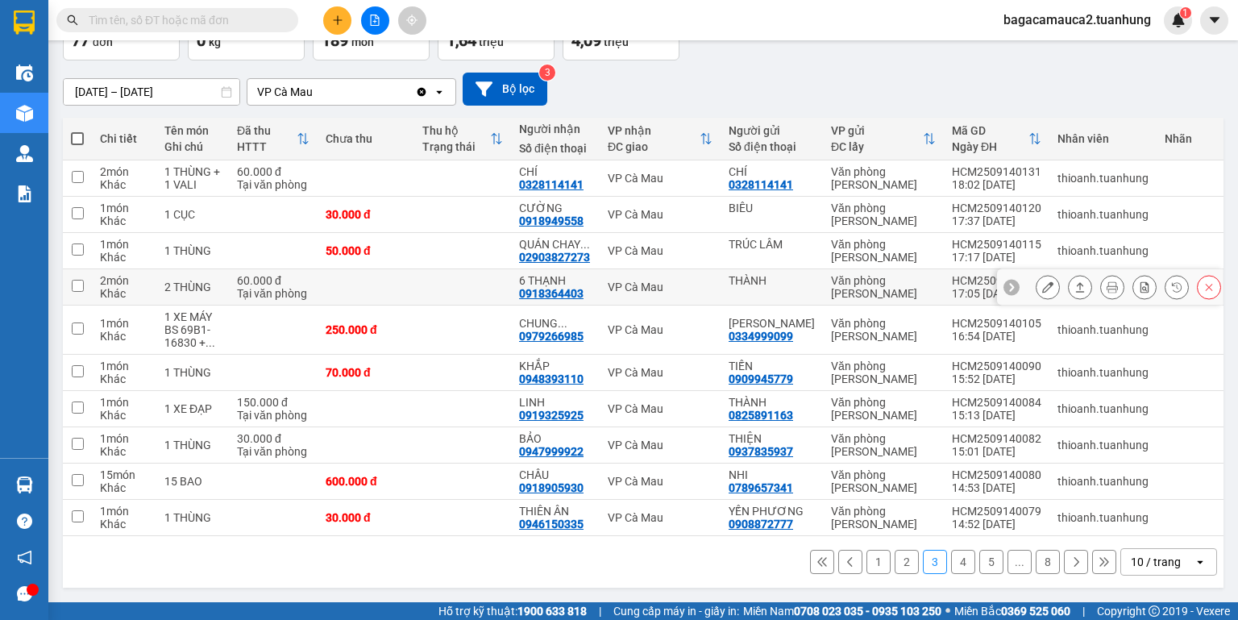
click at [1042, 281] on icon at bounding box center [1047, 286] width 11 height 11
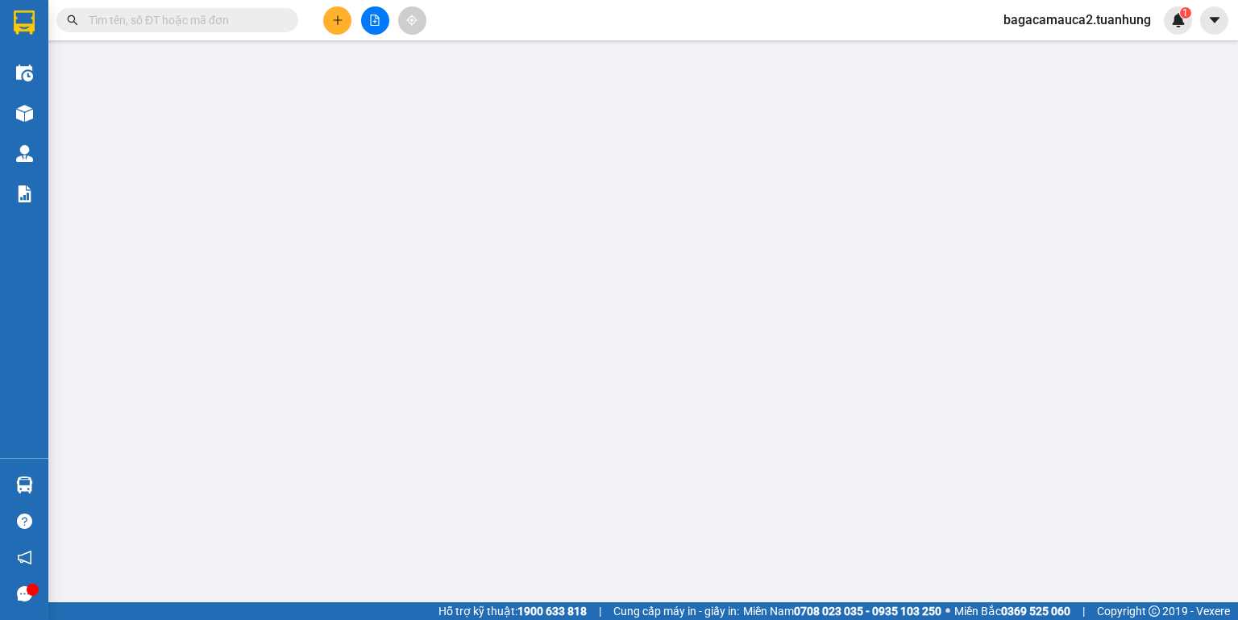
type input "THÀNH"
type input "0918364403"
type input "6 THẠNH"
type input "60.000"
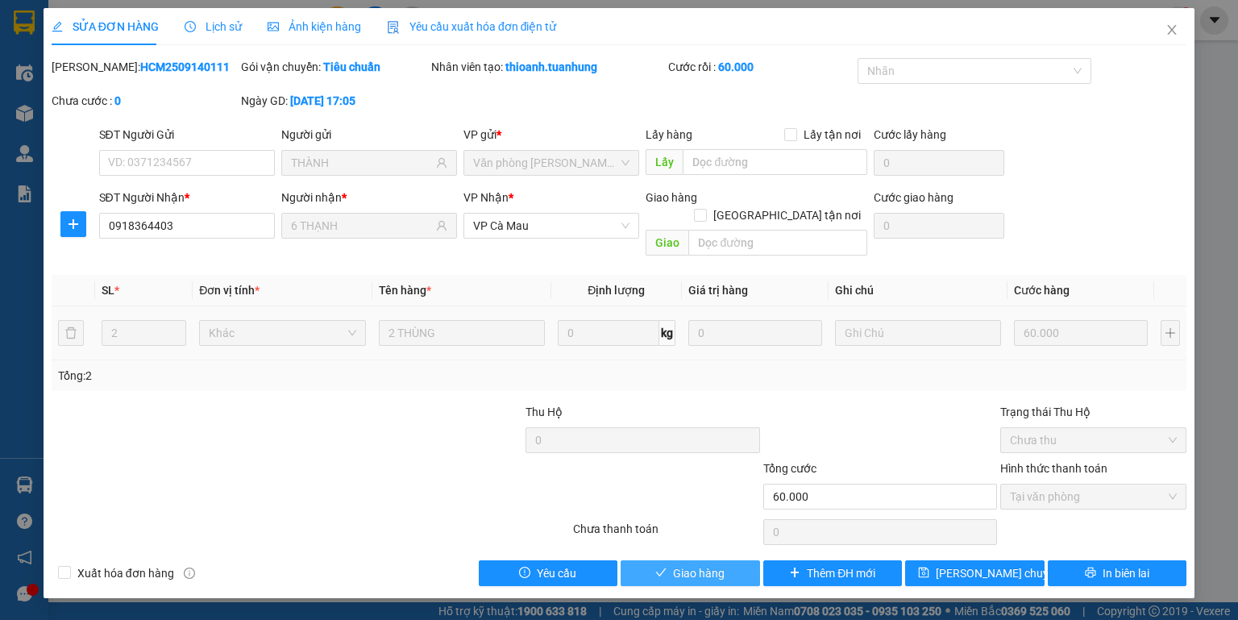
click at [698, 564] on span "Giao hàng" at bounding box center [699, 573] width 52 height 18
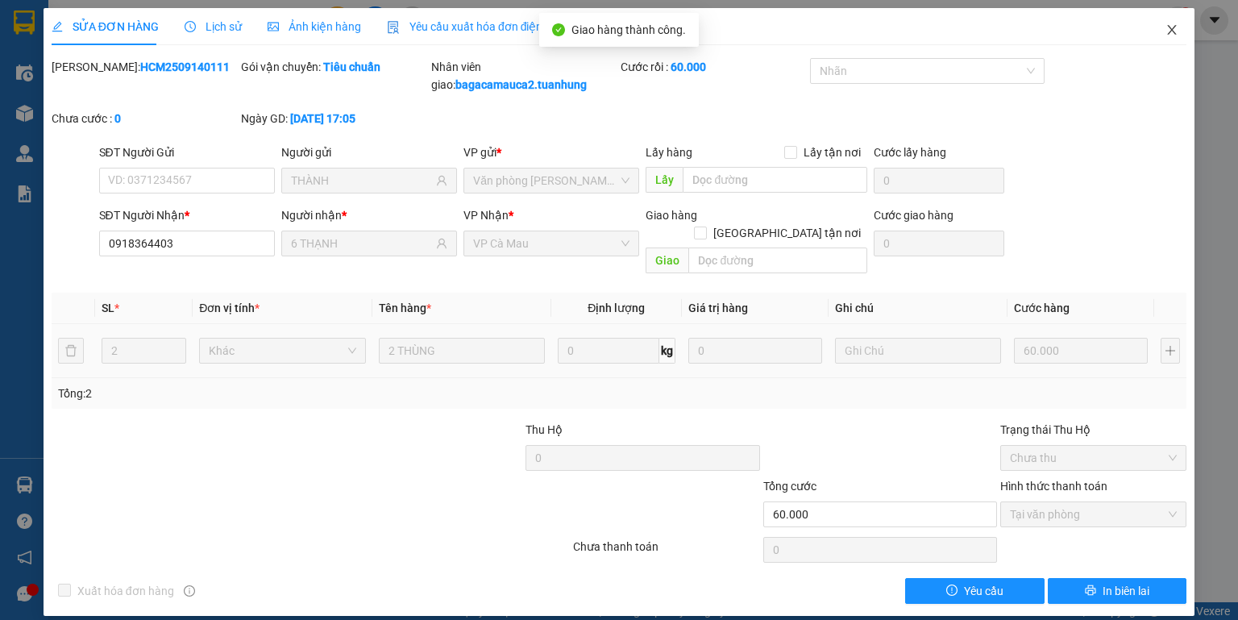
click at [1160, 26] on span "Close" at bounding box center [1171, 30] width 45 height 45
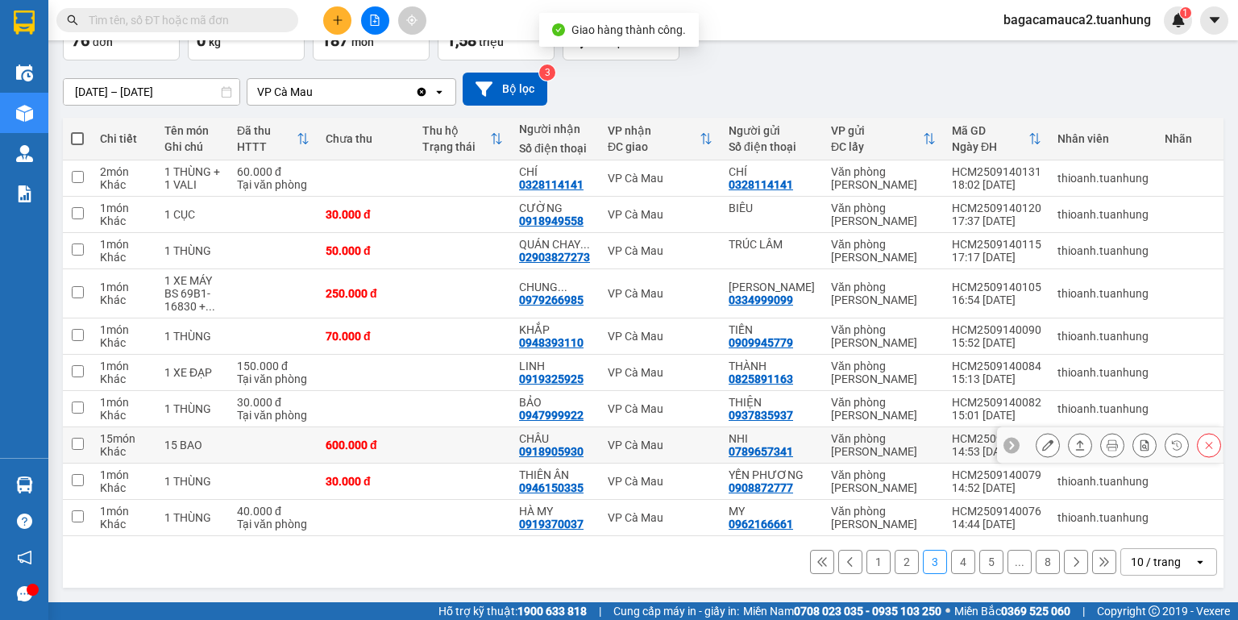
scroll to position [113, 0]
click at [1070, 564] on icon at bounding box center [1075, 561] width 11 height 11
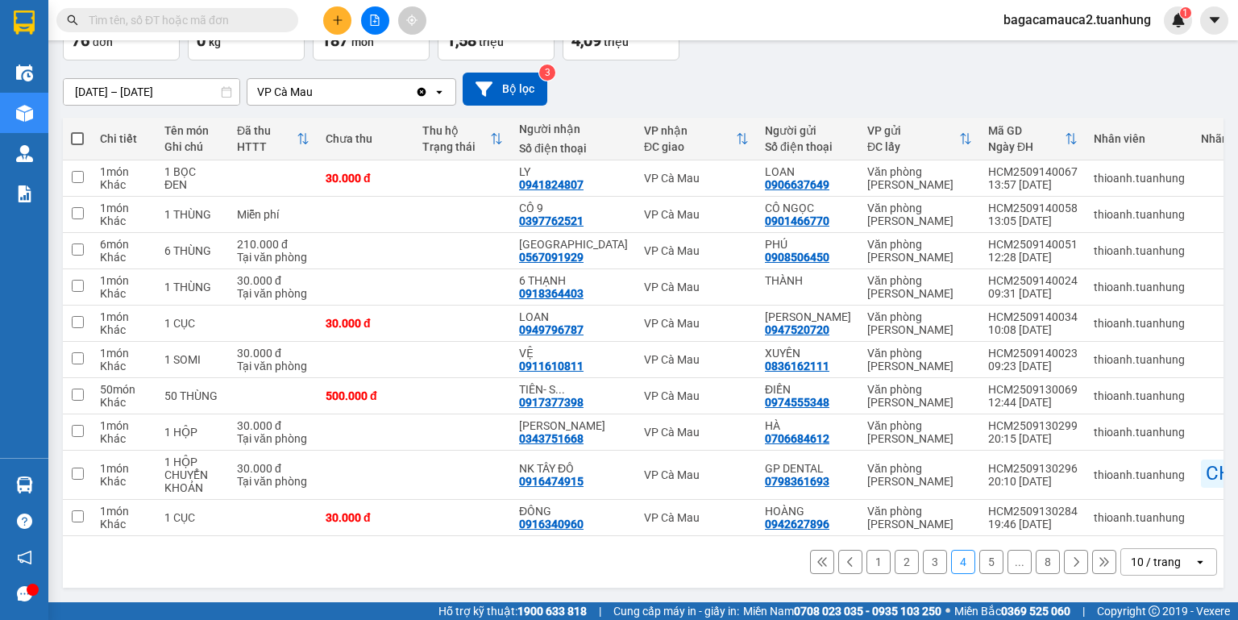
click at [1070, 564] on icon at bounding box center [1075, 561] width 11 height 11
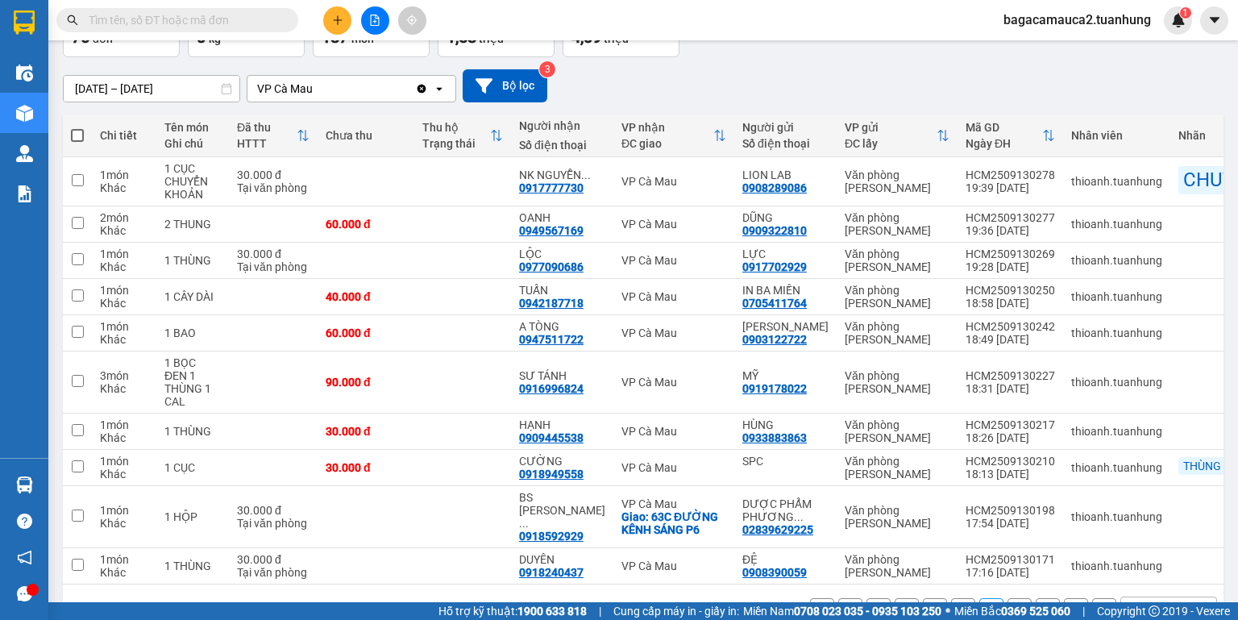
click at [276, 27] on input "text" at bounding box center [184, 20] width 190 height 18
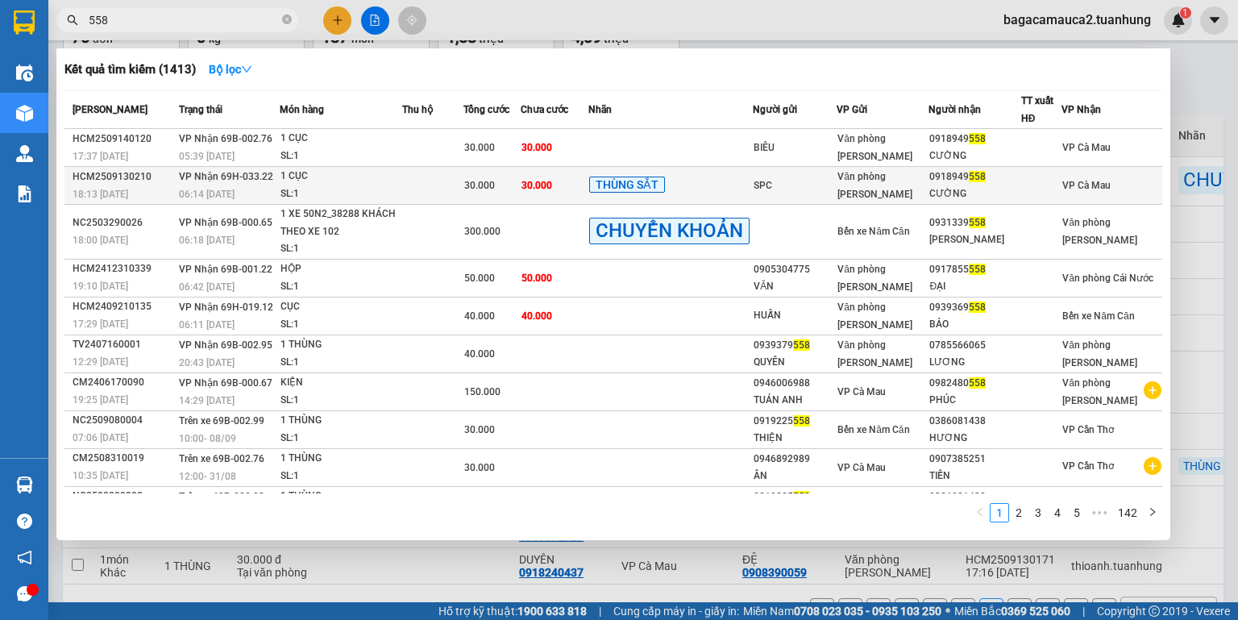
type input "558"
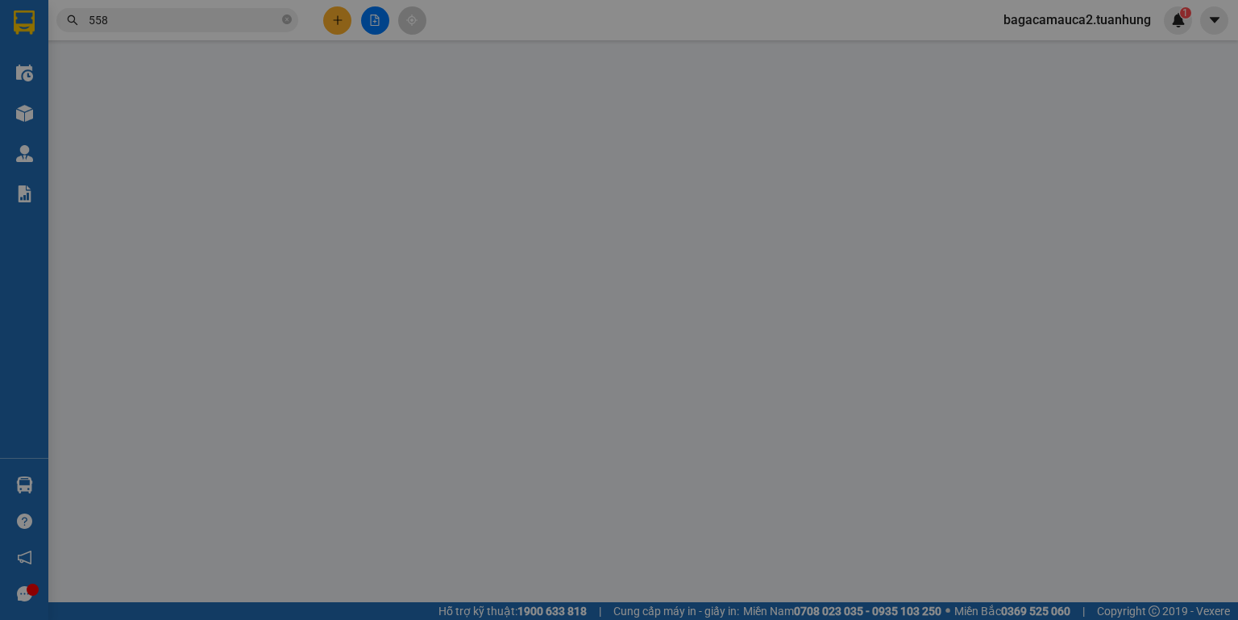
type input "SPC"
type input "0918949558"
type input "CƯỜNG"
type input "30.000"
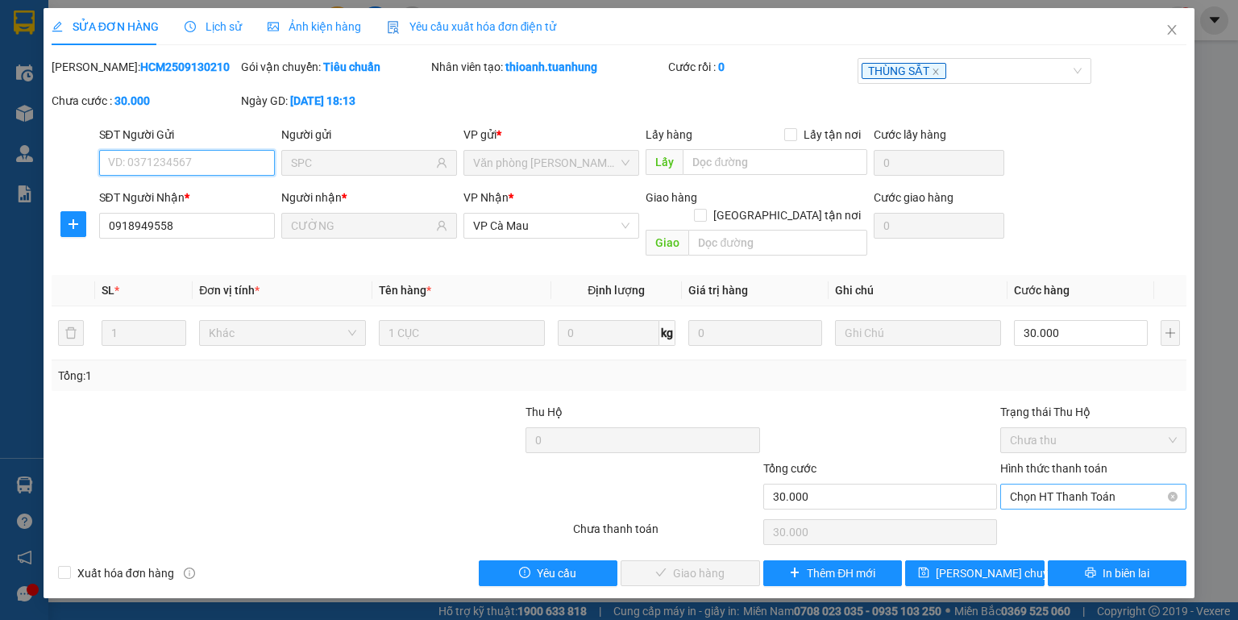
click at [1053, 484] on span "Chọn HT Thanh Toán" at bounding box center [1093, 496] width 167 height 24
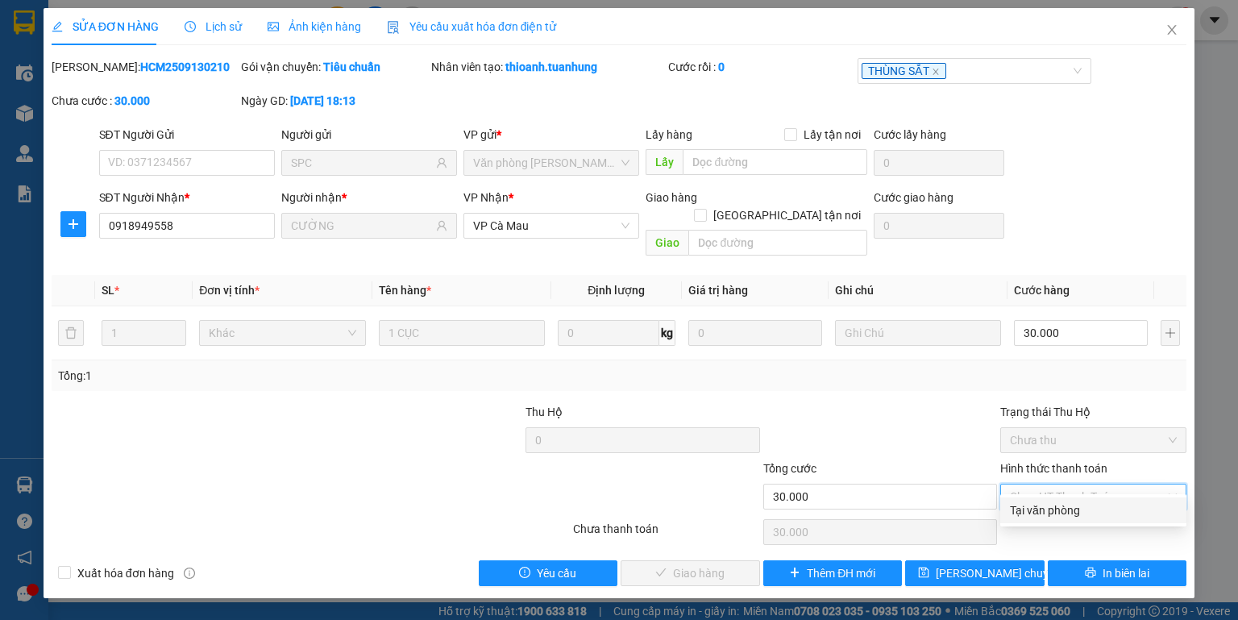
click at [1050, 494] on div "Total Paid Fee 0 Total UnPaid Fee 30.000 Cash Collection Total Fee Mã ĐH: HCM25…" at bounding box center [619, 322] width 1135 height 528
click at [1035, 486] on span "Chọn HT Thanh Toán" at bounding box center [1093, 496] width 167 height 24
click at [1034, 495] on div "Total Paid Fee 0 Total UnPaid Fee 30.000 Cash Collection Total Fee Mã ĐH: HCM25…" at bounding box center [619, 322] width 1135 height 528
drag, startPoint x: 1051, startPoint y: 470, endPoint x: 1032, endPoint y: 518, distance: 52.1
click at [1051, 484] on span "Chọn HT Thanh Toán" at bounding box center [1093, 496] width 167 height 24
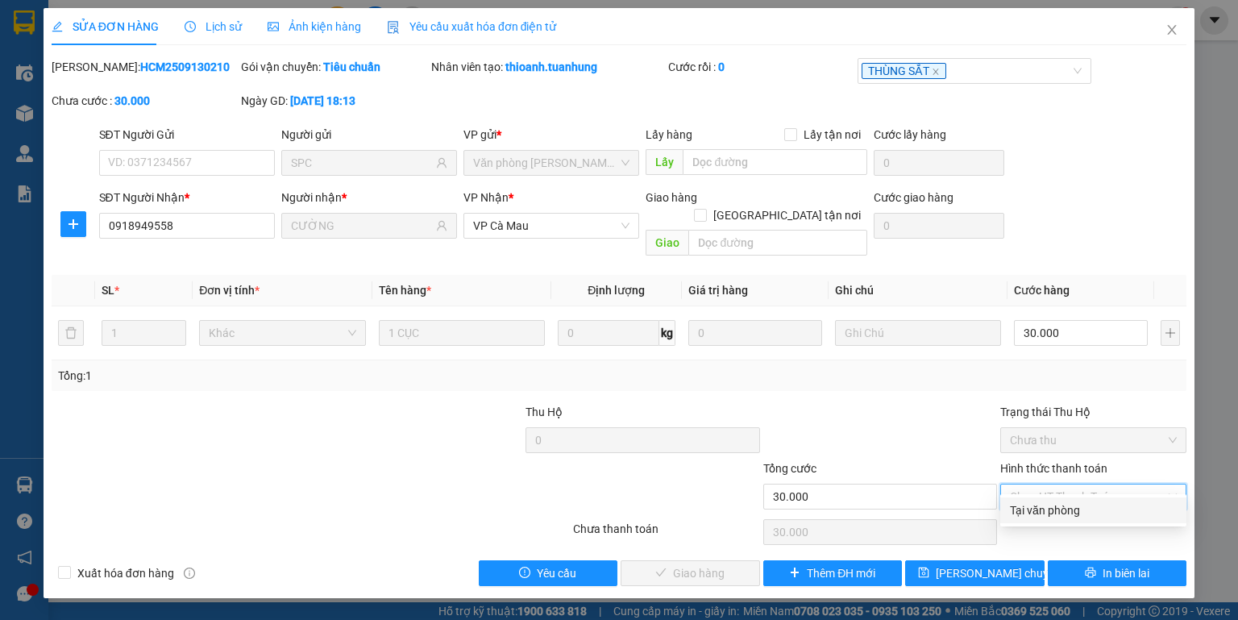
click at [1032, 518] on div "Tại văn phòng" at bounding box center [1093, 510] width 167 height 18
type input "0"
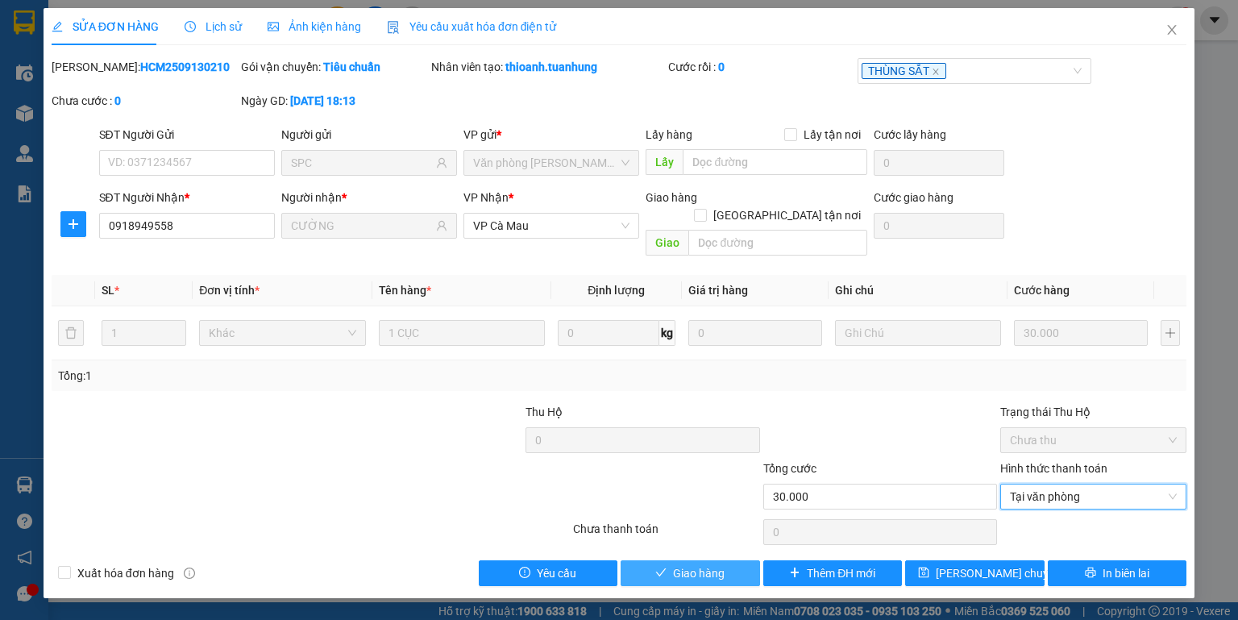
click at [703, 564] on span "Giao hàng" at bounding box center [699, 573] width 52 height 18
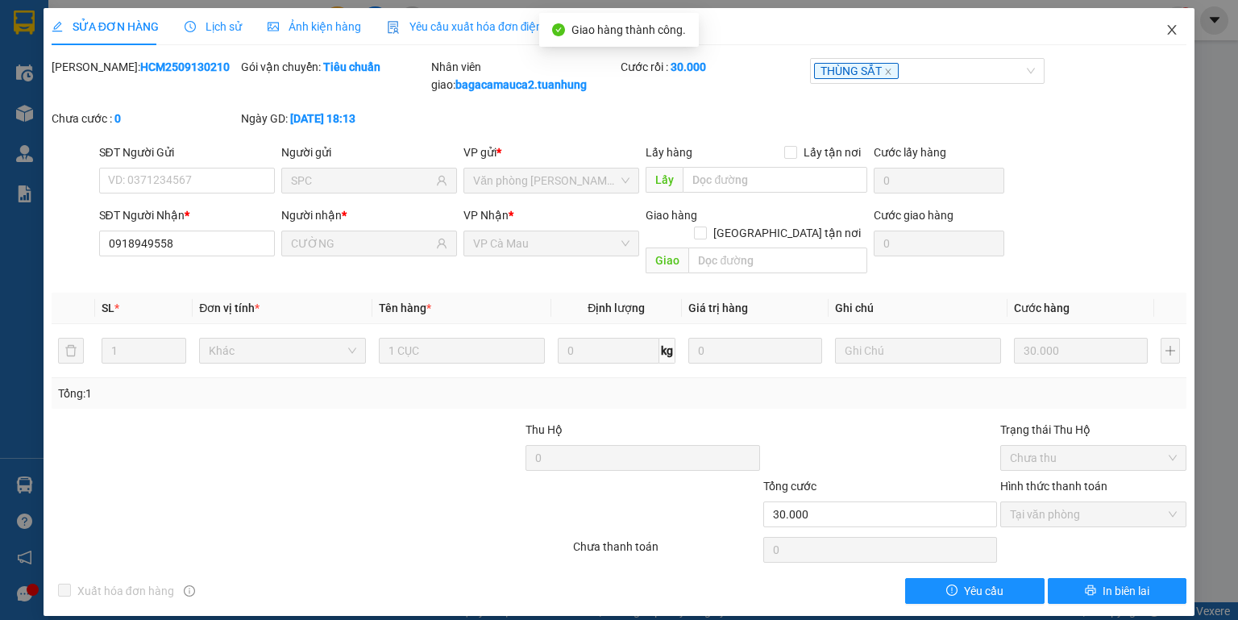
drag, startPoint x: 1182, startPoint y: 22, endPoint x: 326, endPoint y: 40, distance: 857.0
click at [1182, 23] on span "Close" at bounding box center [1171, 30] width 45 height 45
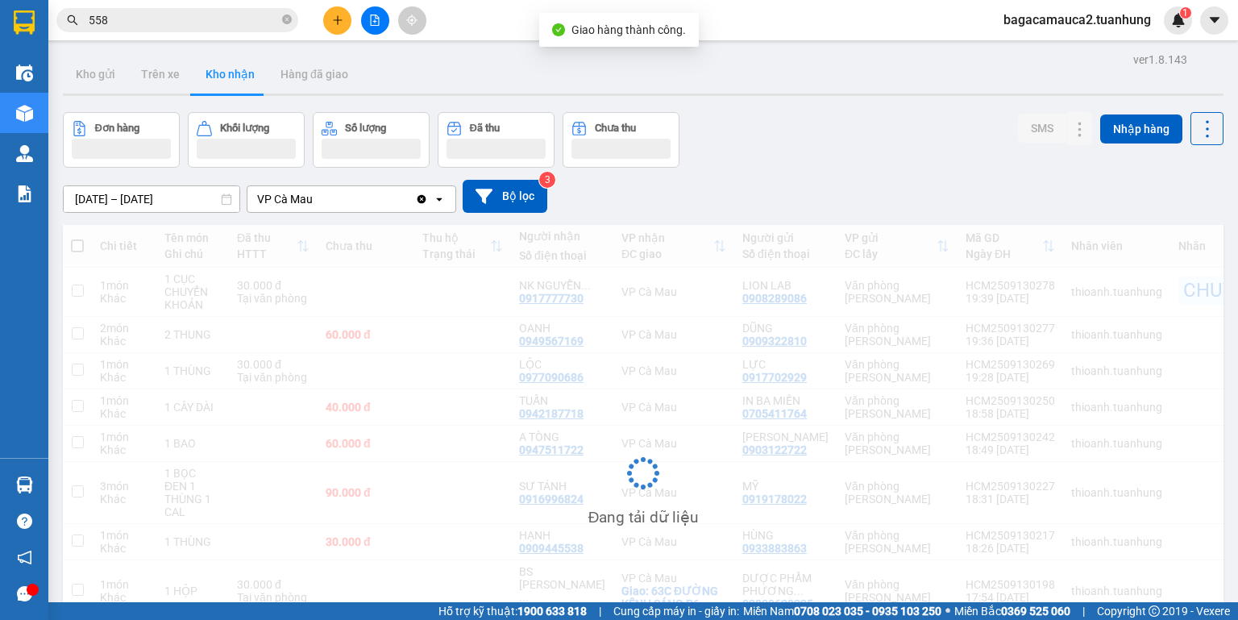
click at [210, 16] on input "558" at bounding box center [184, 20] width 190 height 18
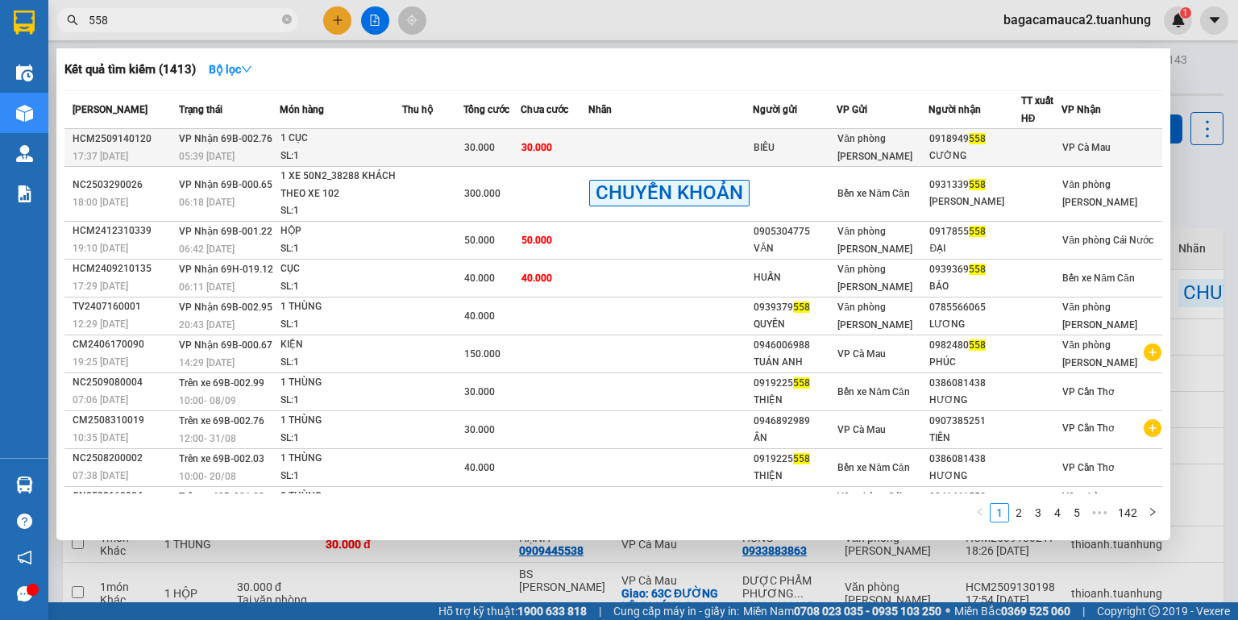
click at [577, 146] on td "30.000" at bounding box center [555, 148] width 68 height 38
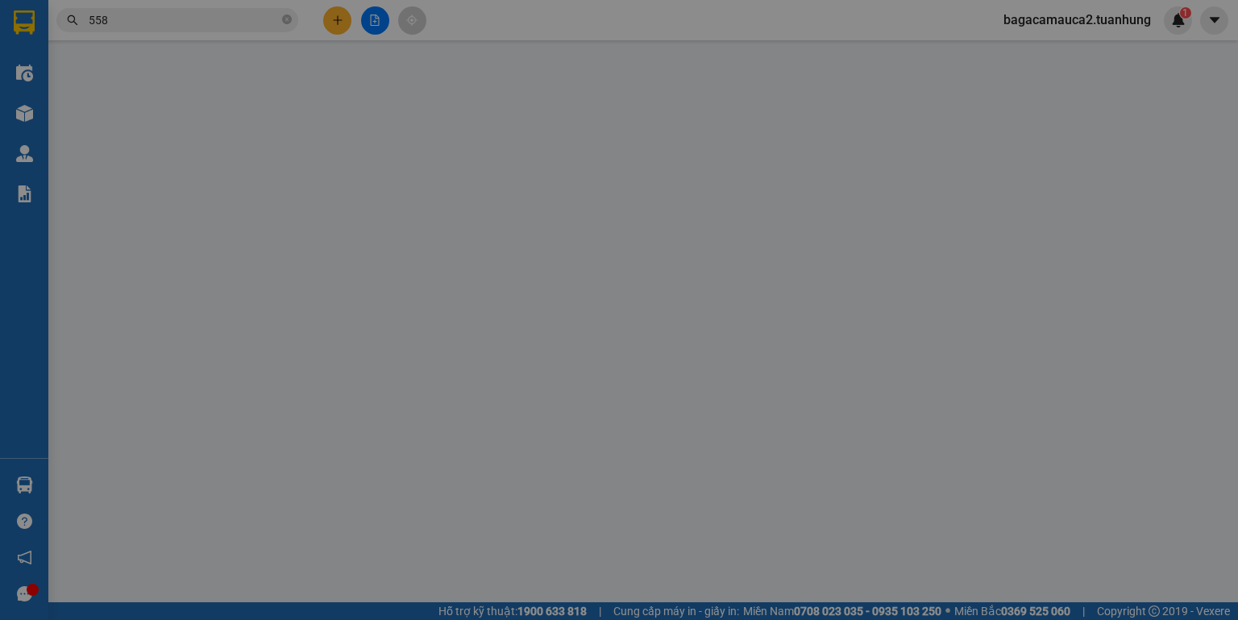
type input "BIÊU"
type input "0918949558"
type input "CƯỜNG"
type input "30.000"
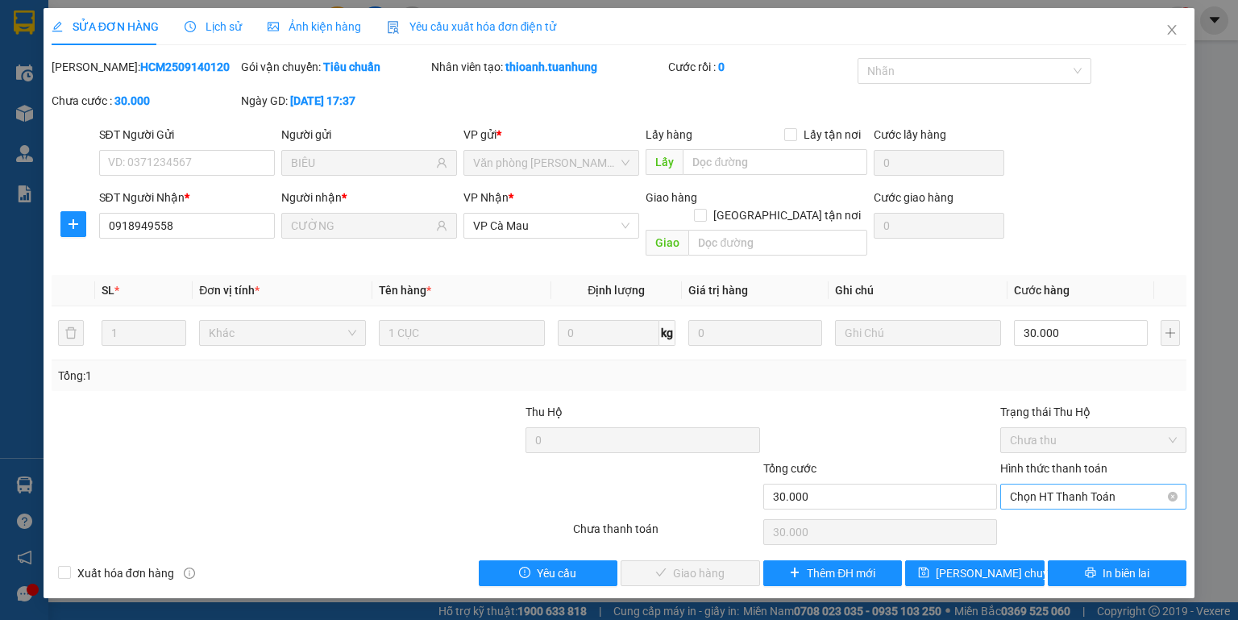
drag, startPoint x: 1052, startPoint y: 464, endPoint x: 1037, endPoint y: 477, distance: 19.4
click at [1045, 471] on div "Hình thức thanh toán Chọn HT Thanh Toán" at bounding box center [1093, 487] width 186 height 56
click at [1028, 493] on div "Hình thức thanh toán Chọn HT Thanh Toán" at bounding box center [1093, 487] width 186 height 56
click at [1033, 487] on span "Chọn HT Thanh Toán" at bounding box center [1093, 496] width 167 height 24
click at [1032, 493] on div "Total Paid Fee 0 Total UnPaid Fee 30.000 Cash Collection Total Fee Mã ĐH: HCM25…" at bounding box center [619, 322] width 1135 height 528
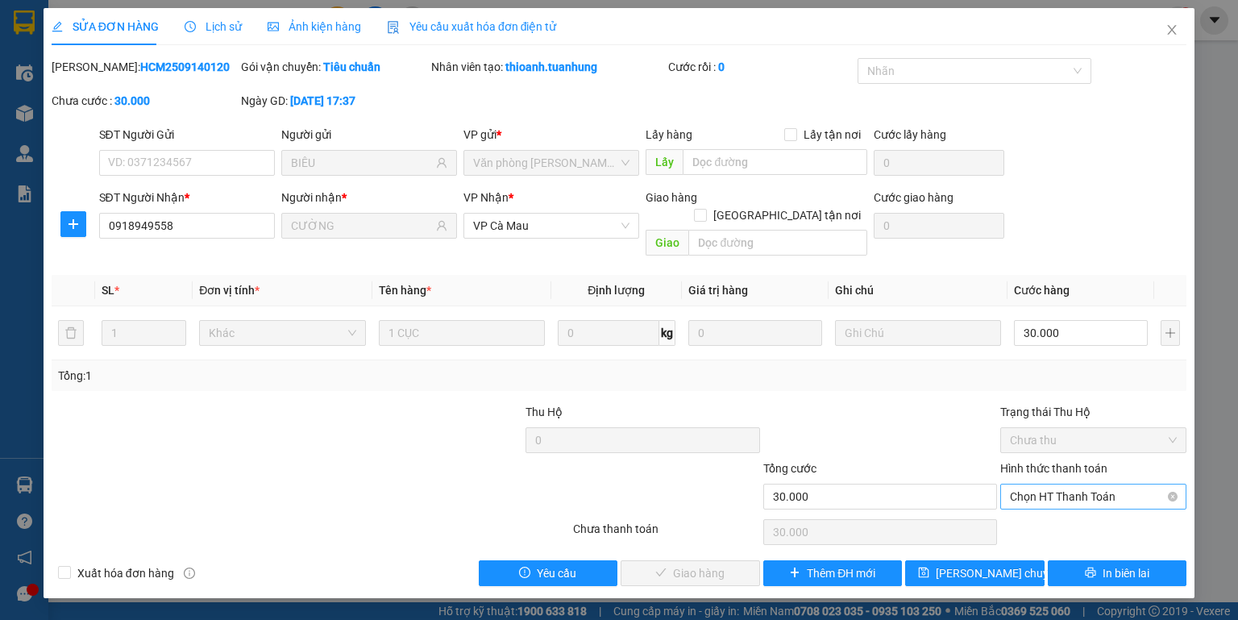
click at [1025, 484] on span "Chọn HT Thanh Toán" at bounding box center [1093, 496] width 167 height 24
click at [1033, 521] on div "Tại văn phòng" at bounding box center [1093, 510] width 186 height 26
type input "0"
drag, startPoint x: 699, startPoint y: 553, endPoint x: 684, endPoint y: 555, distance: 15.5
click at [699, 564] on span "Giao hàng" at bounding box center [699, 573] width 52 height 18
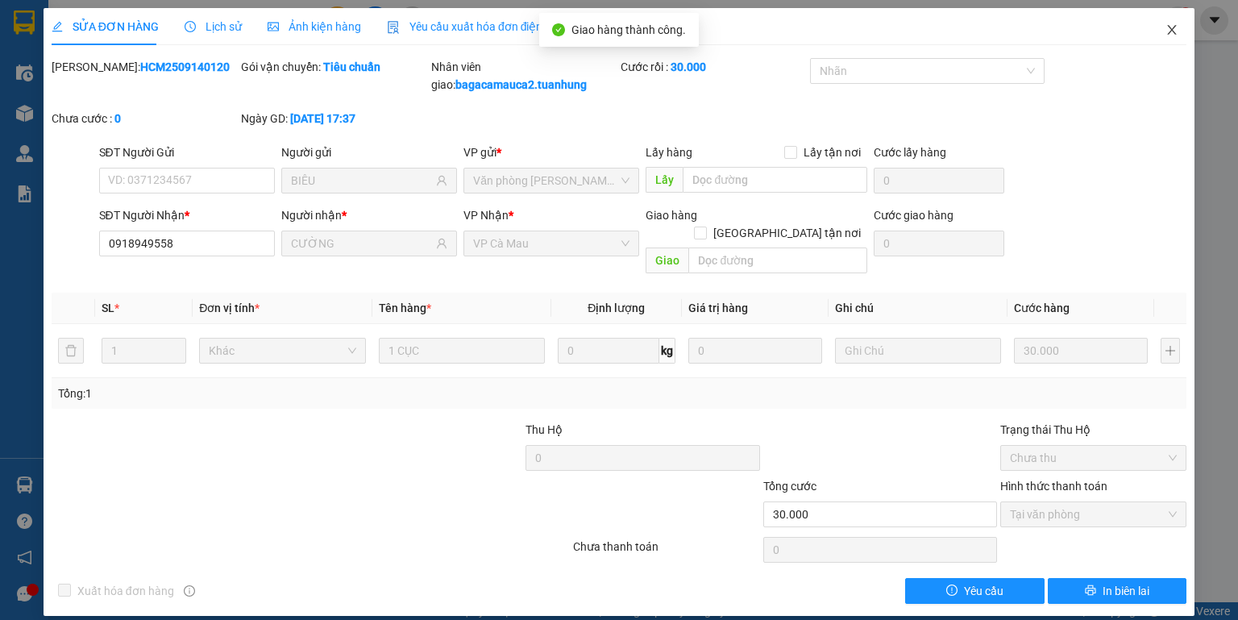
click at [1167, 29] on icon "close" at bounding box center [1172, 29] width 13 height 13
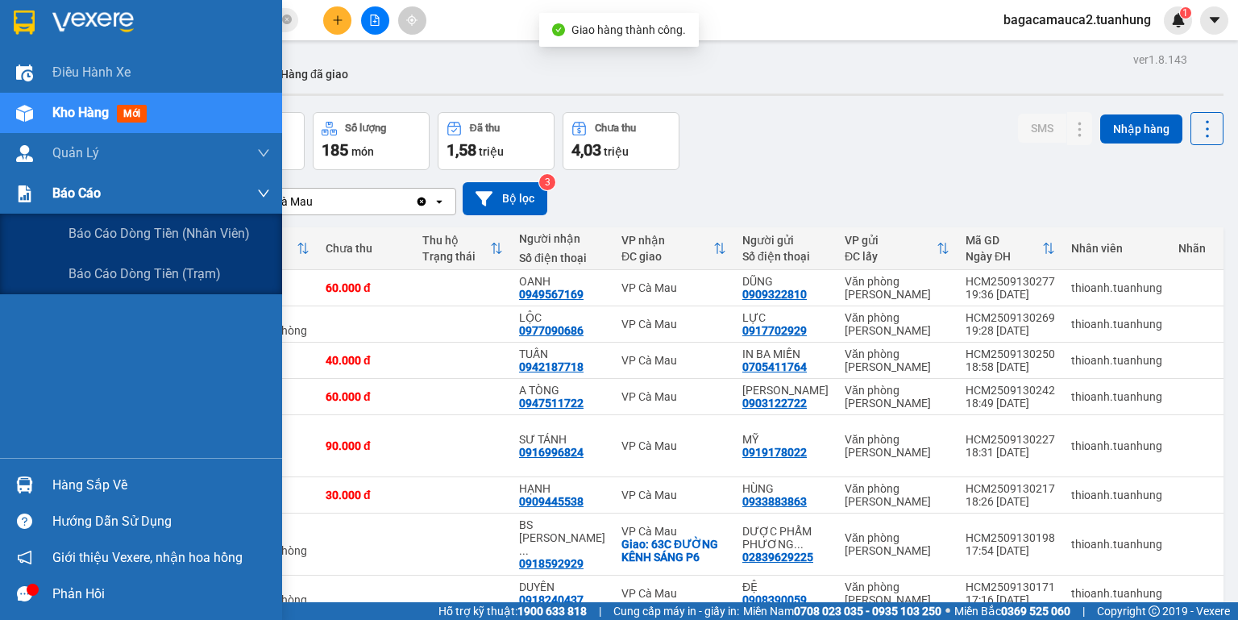
click at [19, 187] on img at bounding box center [24, 193] width 17 height 17
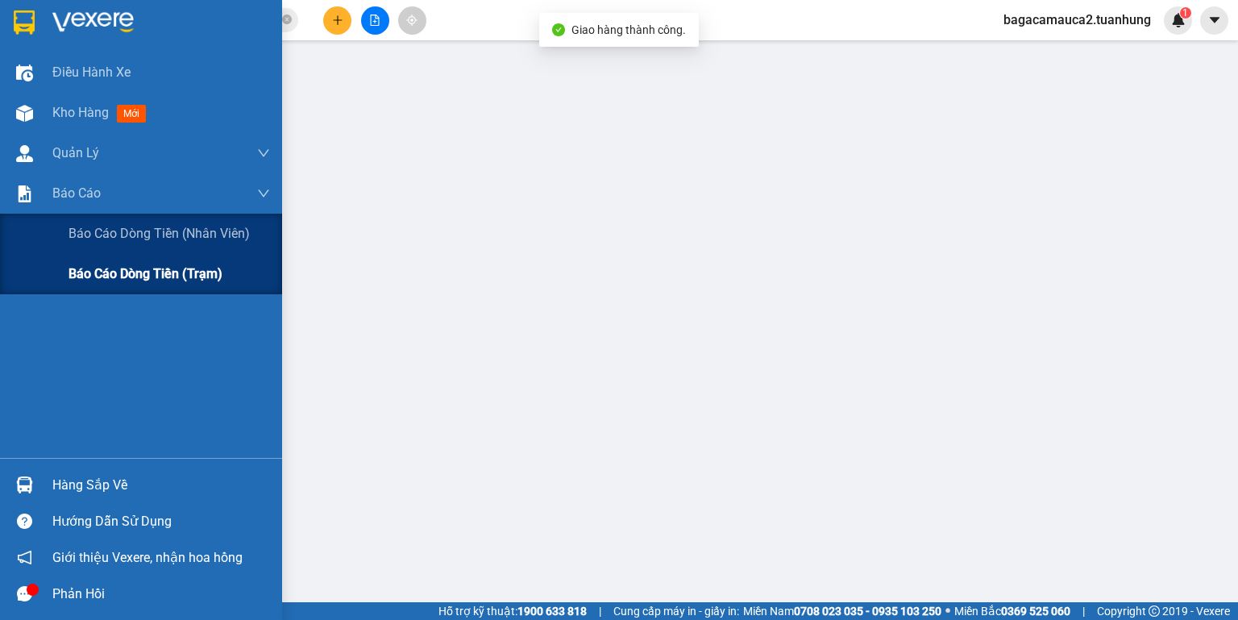
click at [60, 289] on div "Báo cáo dòng tiền (trạm)" at bounding box center [141, 274] width 282 height 40
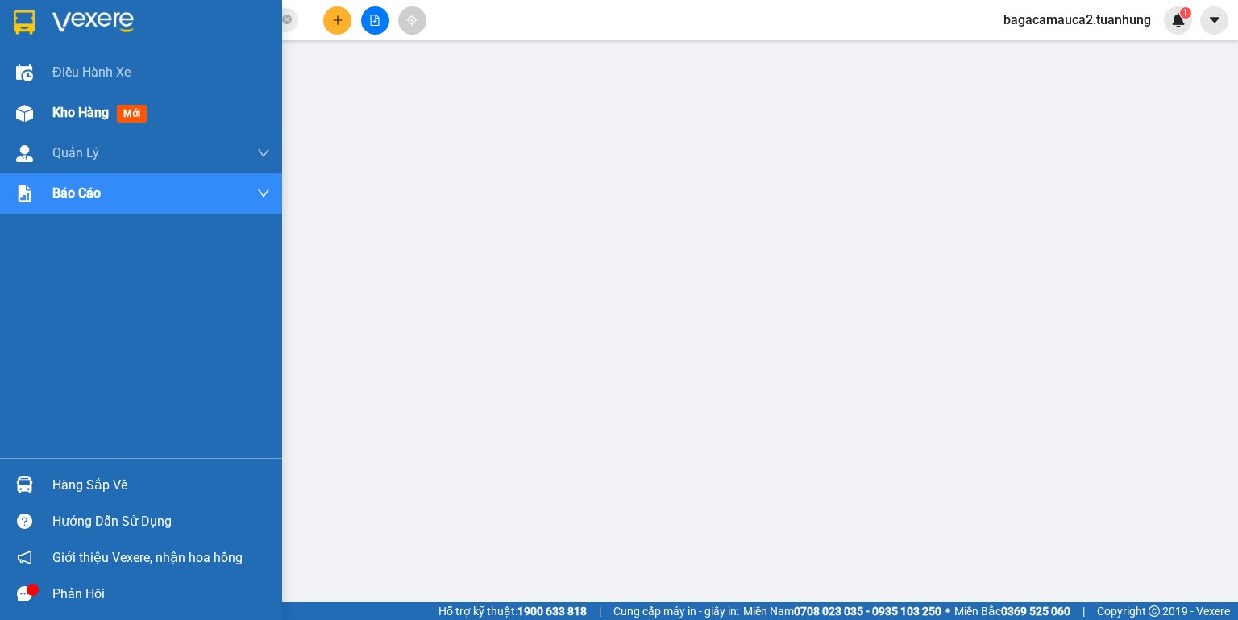
click at [36, 122] on div at bounding box center [24, 113] width 28 height 28
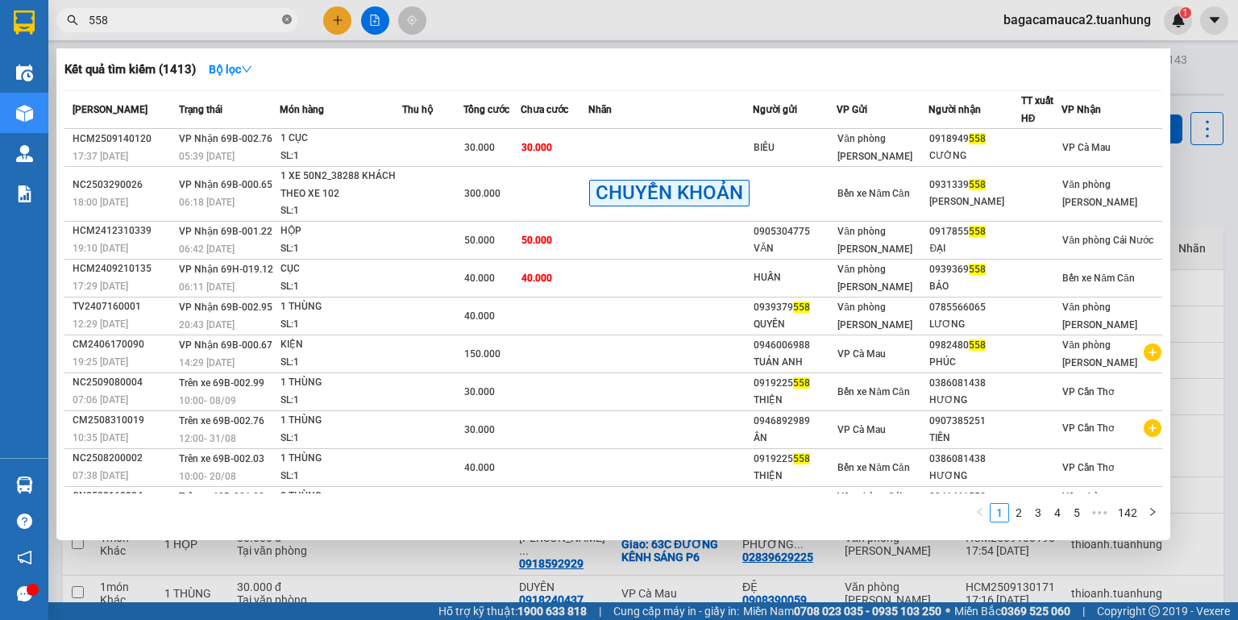
click at [284, 15] on icon "close-circle" at bounding box center [287, 20] width 10 height 10
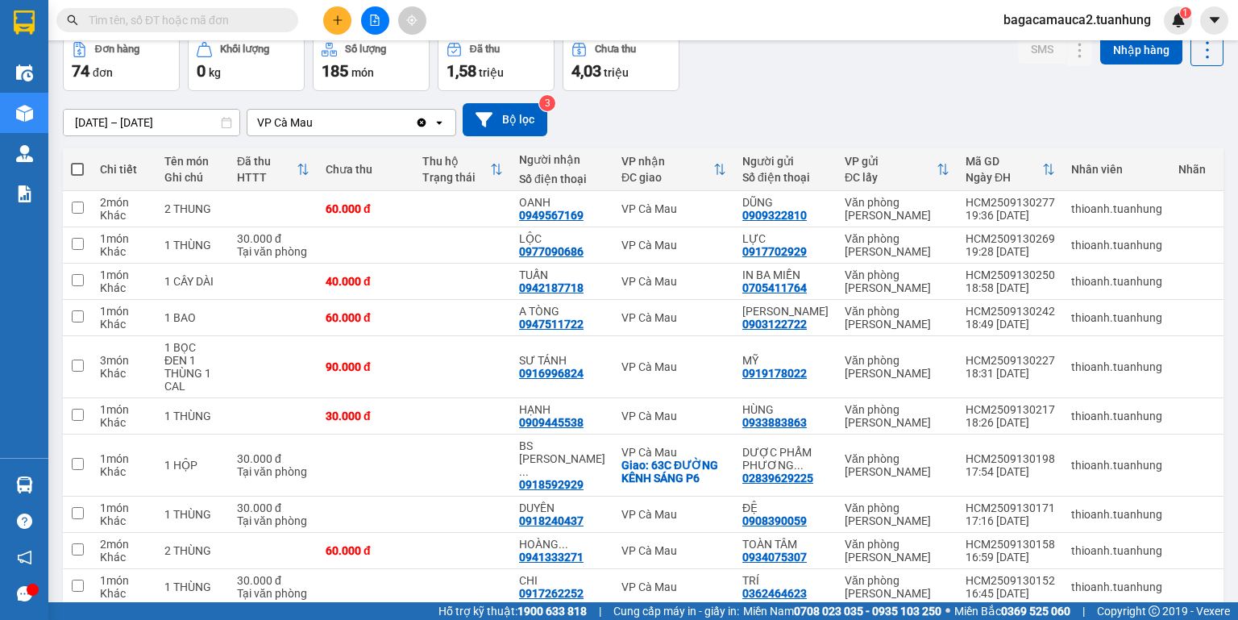
scroll to position [126, 0]
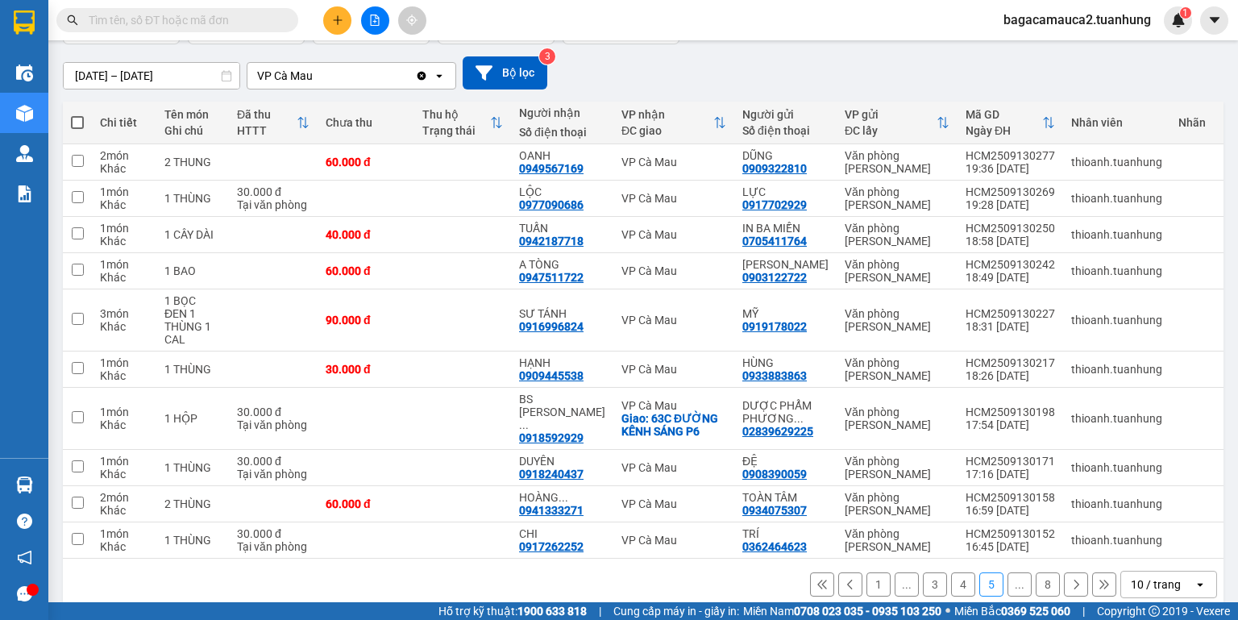
click at [1070, 579] on icon at bounding box center [1075, 584] width 11 height 11
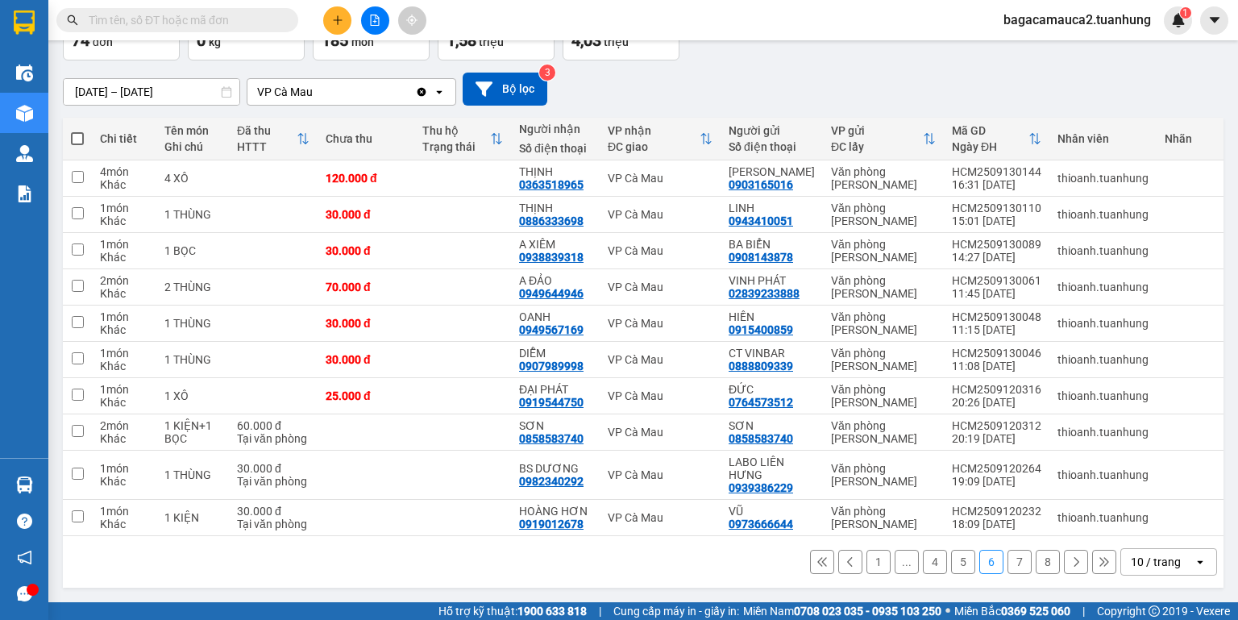
scroll to position [113, 0]
click at [845, 561] on icon at bounding box center [850, 561] width 11 height 11
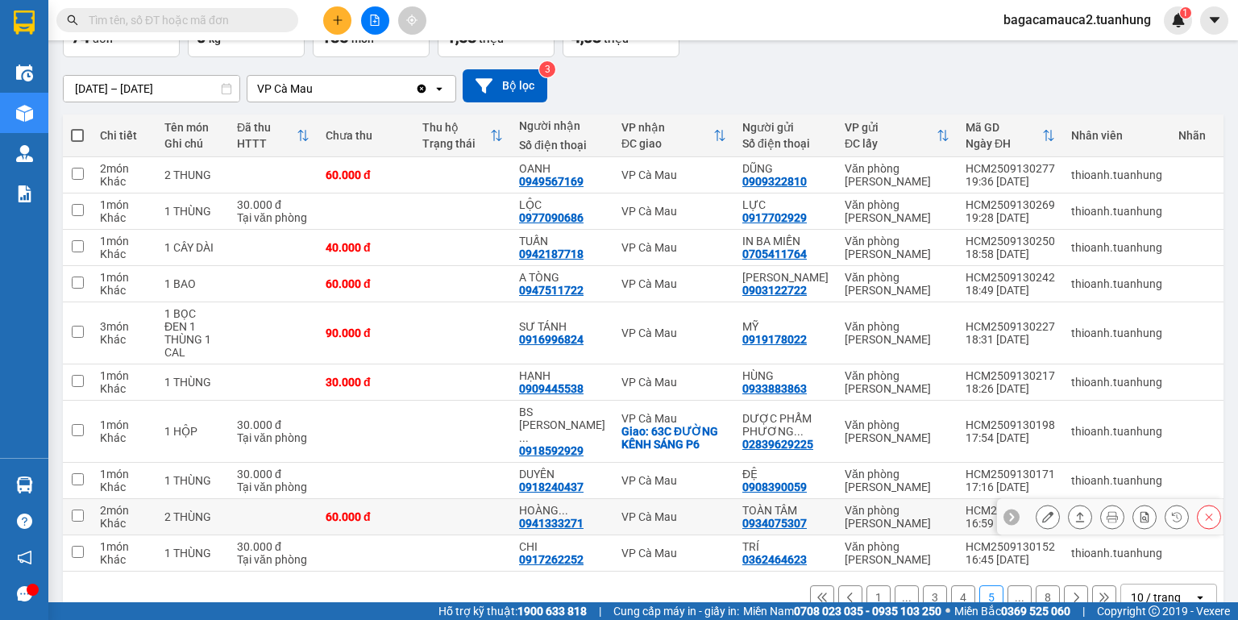
click at [1042, 511] on icon at bounding box center [1047, 516] width 11 height 11
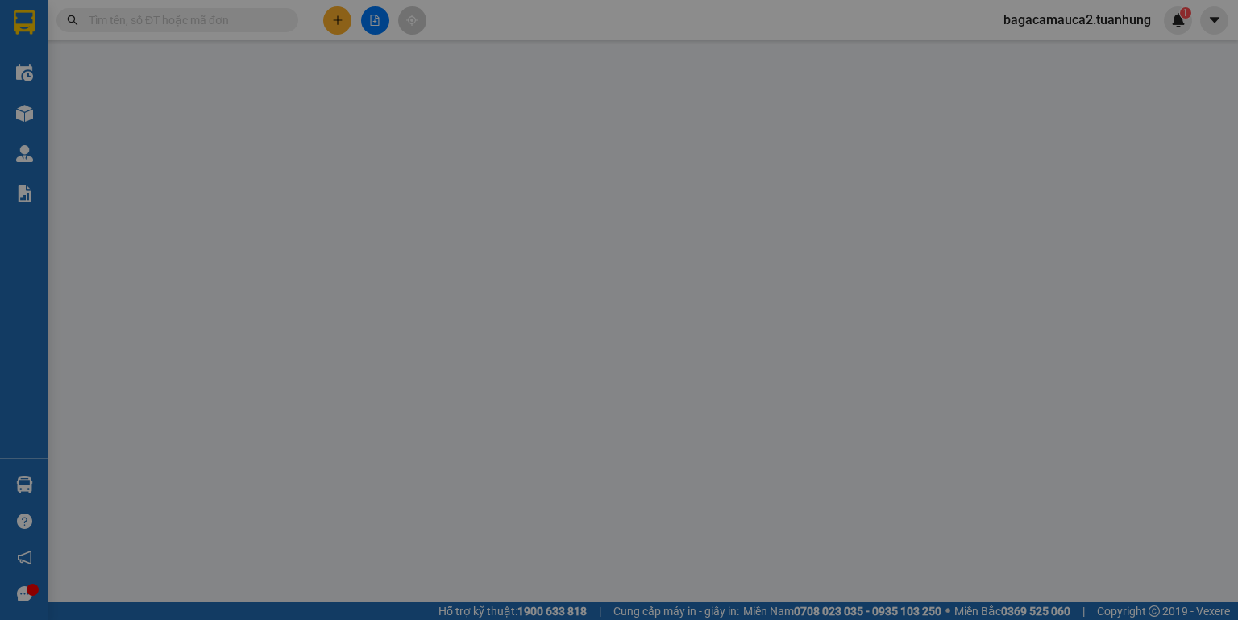
type input "0934075307"
type input "TOÀN TÂM"
type input "0941333271"
type input "HOÀNG QUÂN"
type input "60.000"
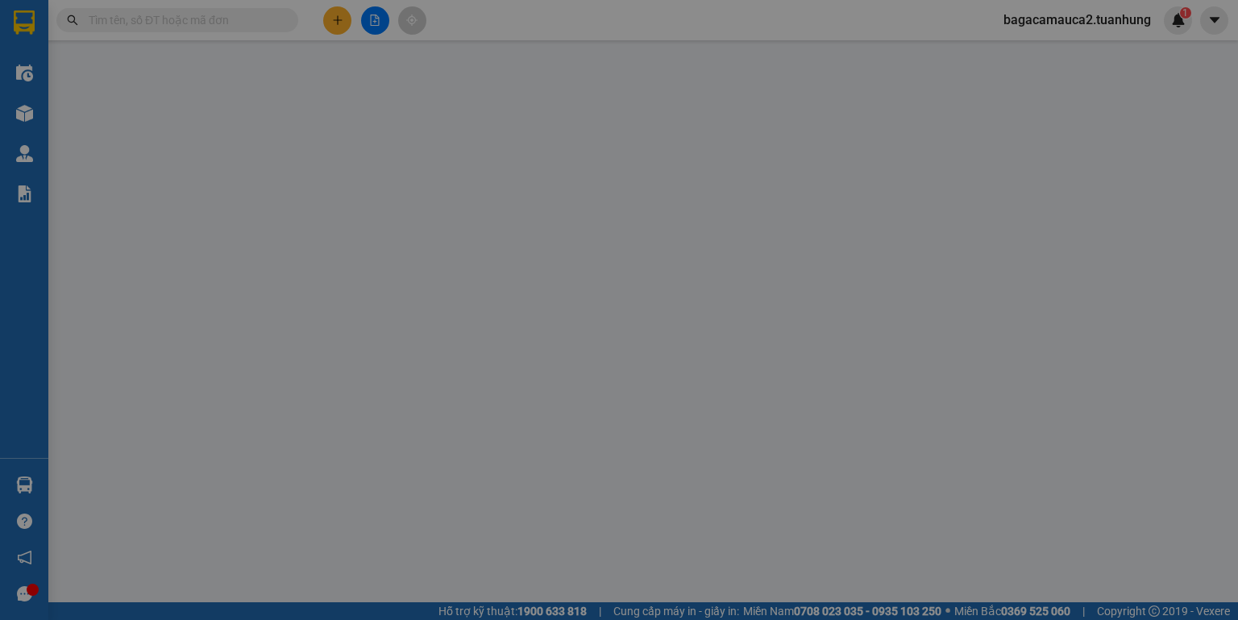
type input "60.000"
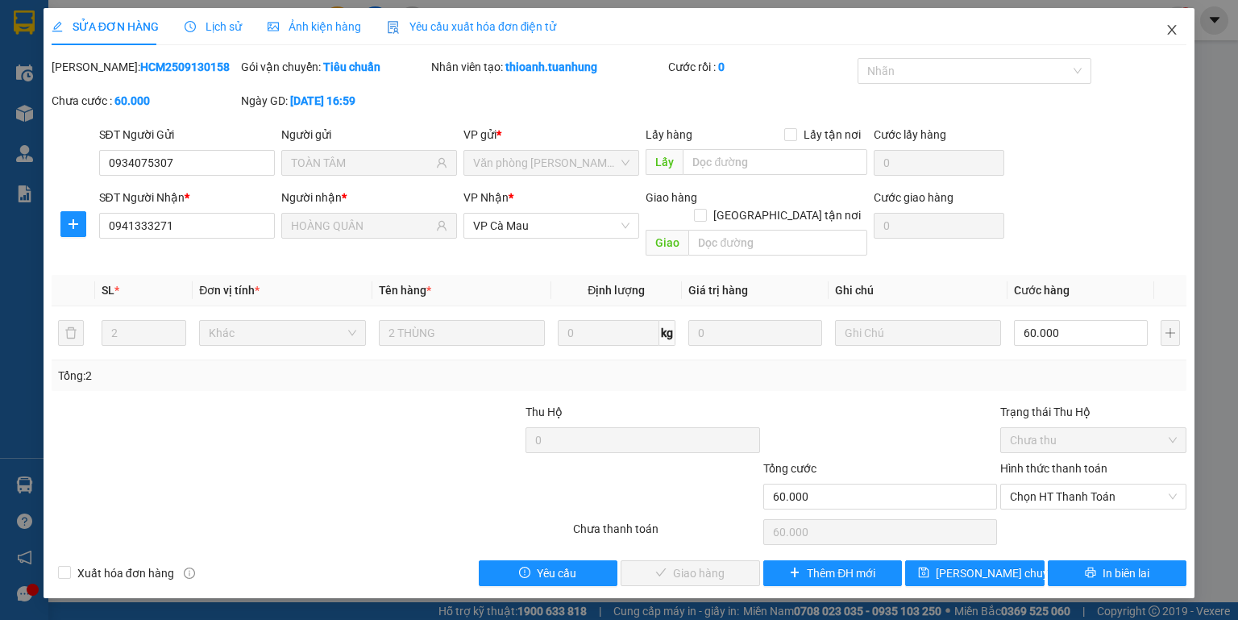
click at [1156, 22] on span "Close" at bounding box center [1171, 30] width 45 height 45
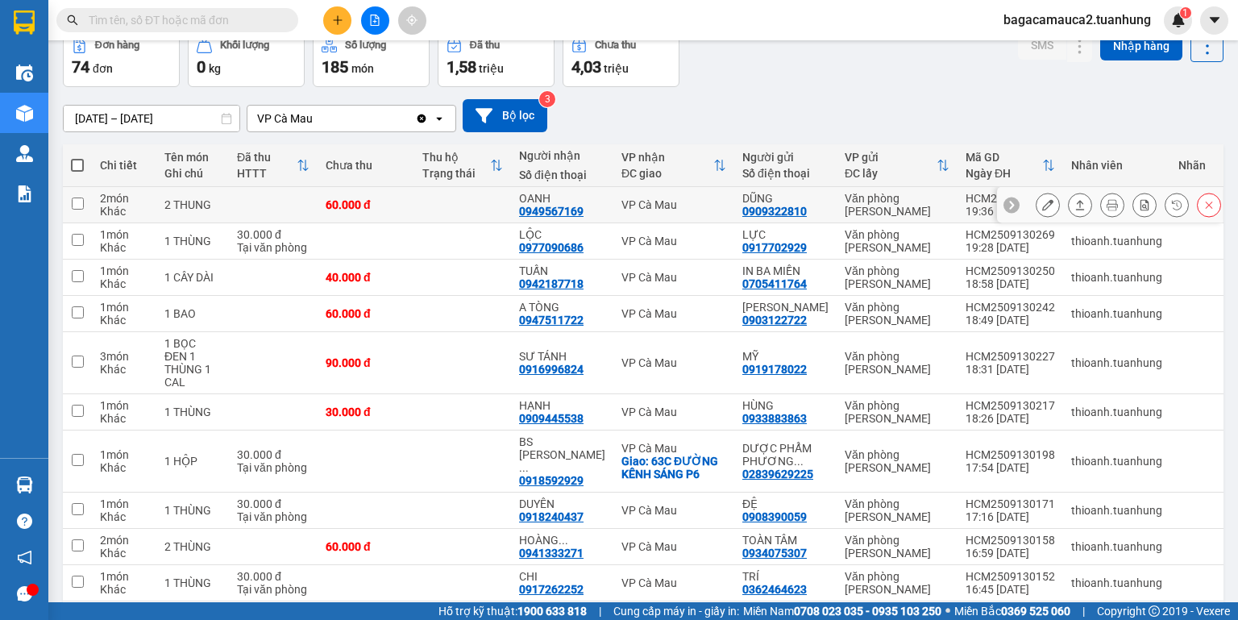
scroll to position [126, 0]
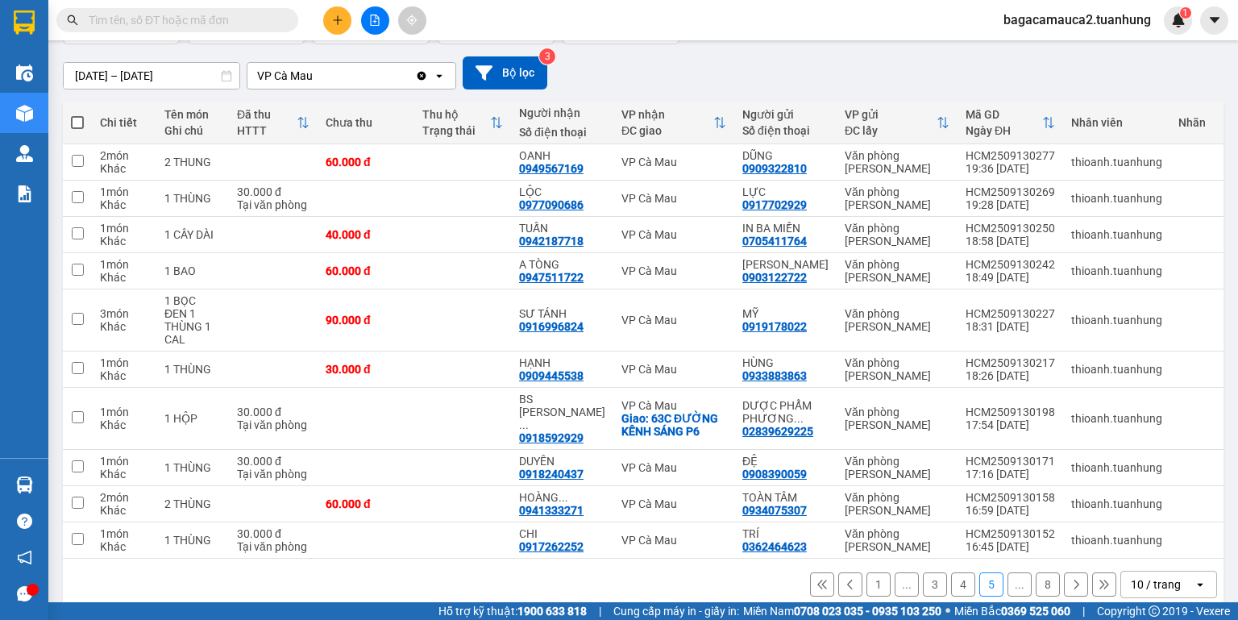
drag, startPoint x: 1047, startPoint y: 562, endPoint x: 1063, endPoint y: 562, distance: 16.1
click at [1048, 572] on button "8" at bounding box center [1048, 584] width 24 height 24
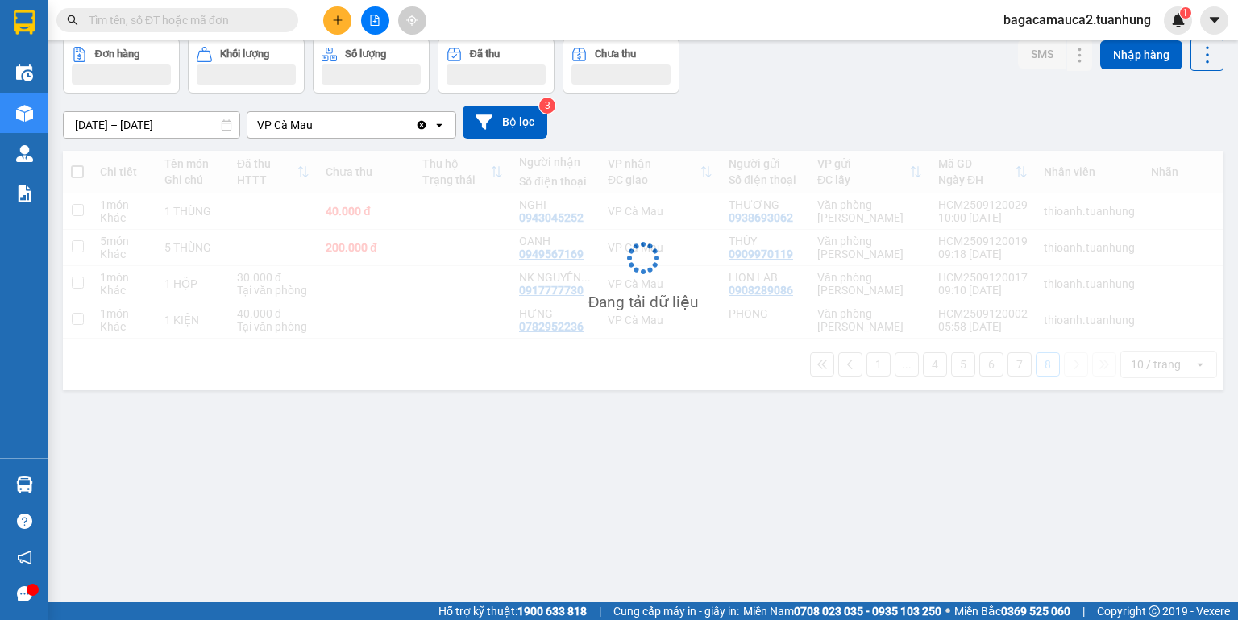
scroll to position [74, 0]
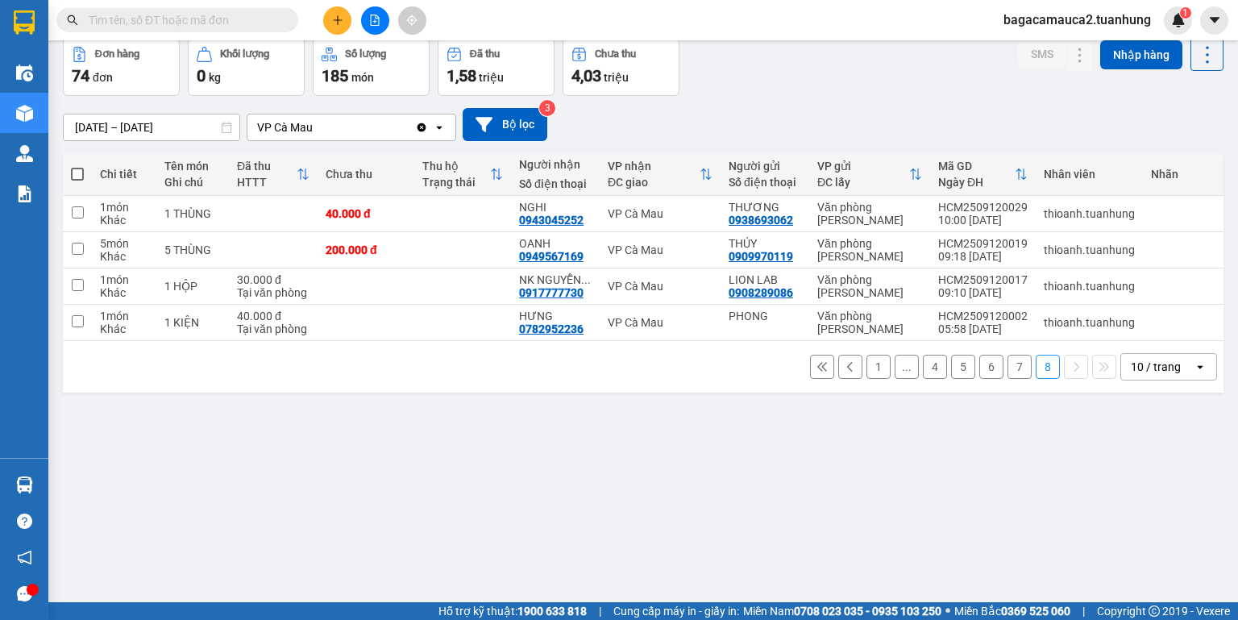
click at [867, 374] on button "1" at bounding box center [878, 367] width 24 height 24
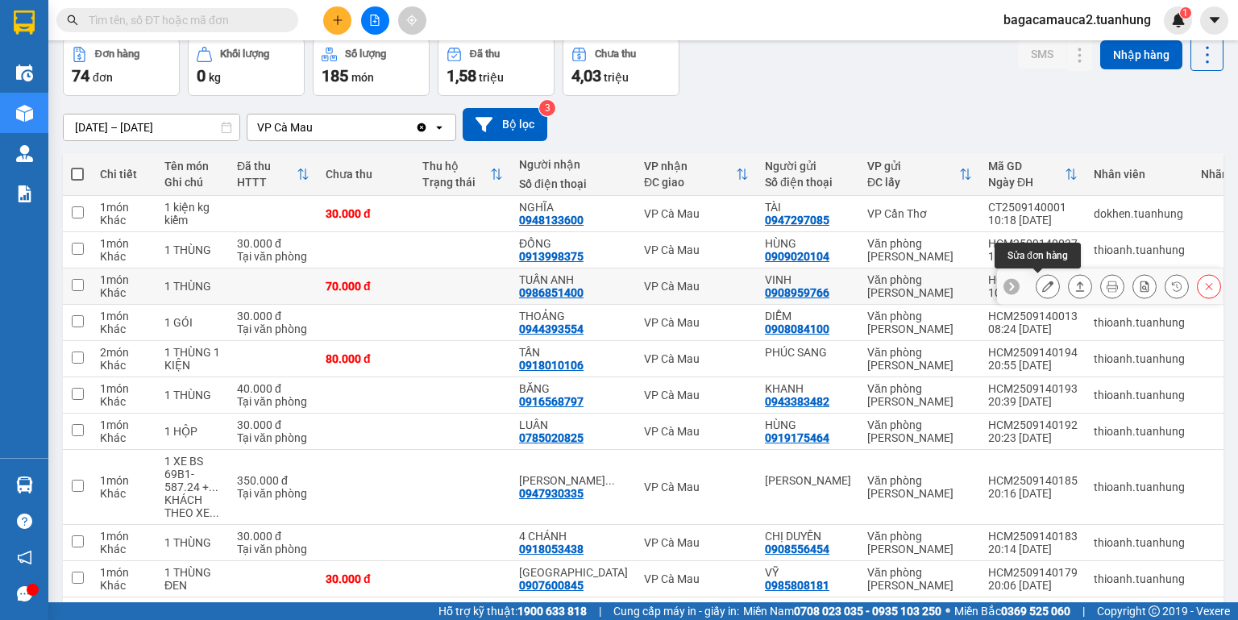
click at [1042, 287] on icon at bounding box center [1047, 285] width 11 height 11
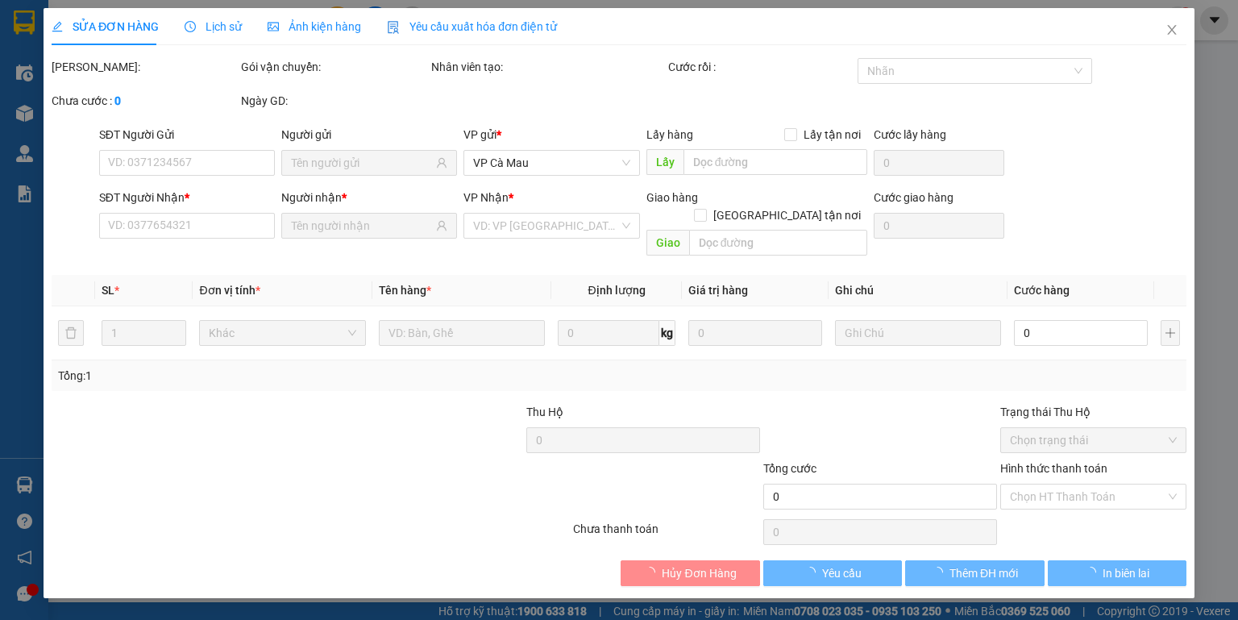
type input "0908959766"
type input "VINH"
type input "0986851400"
type input "TUẤN ANH"
type input "70.000"
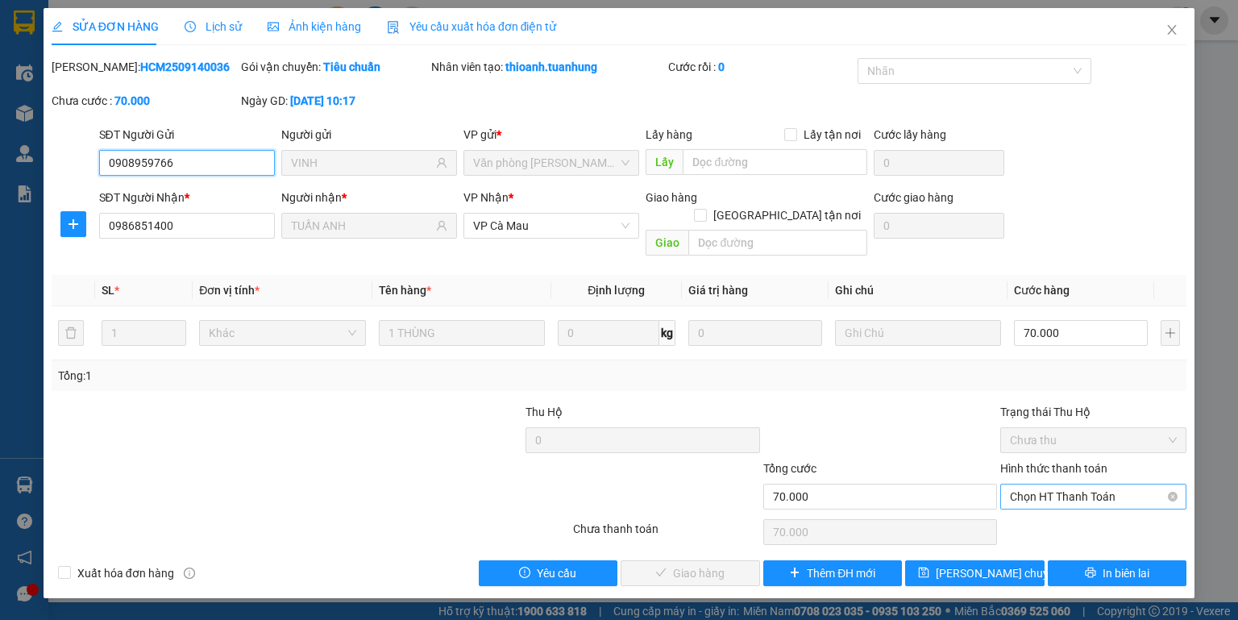
click at [1159, 484] on span "Chọn HT Thanh Toán" at bounding box center [1093, 496] width 167 height 24
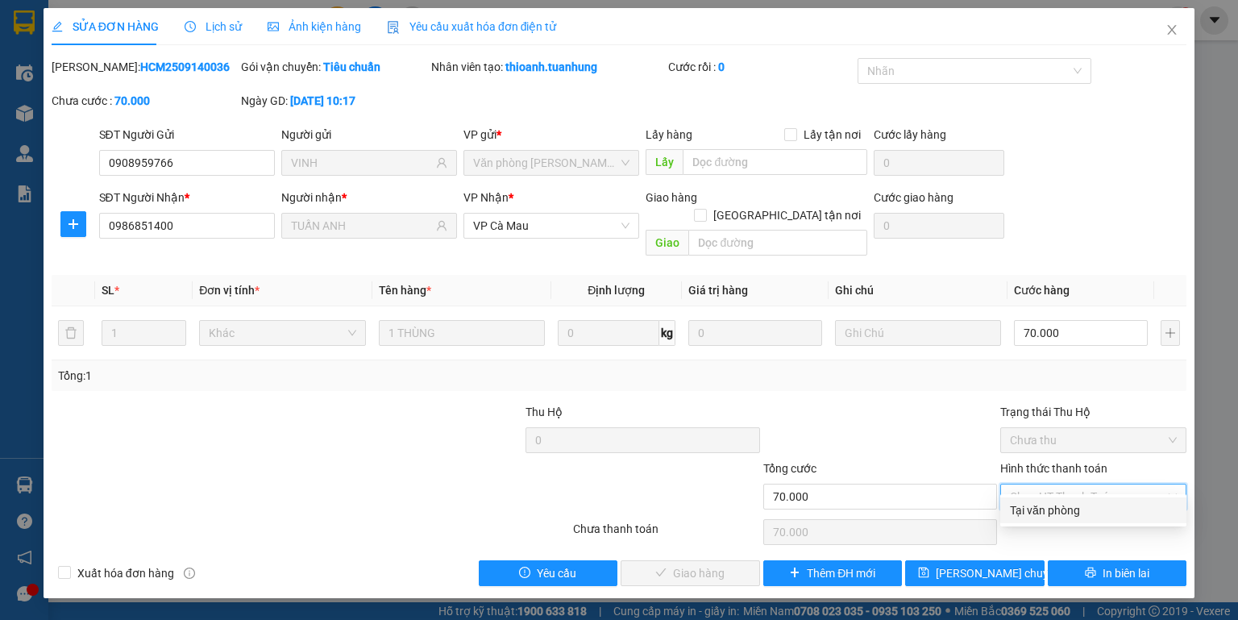
drag, startPoint x: 1050, startPoint y: 503, endPoint x: 952, endPoint y: 513, distance: 98.9
click at [1049, 503] on div "Tại văn phòng" at bounding box center [1093, 510] width 167 height 18
type input "0"
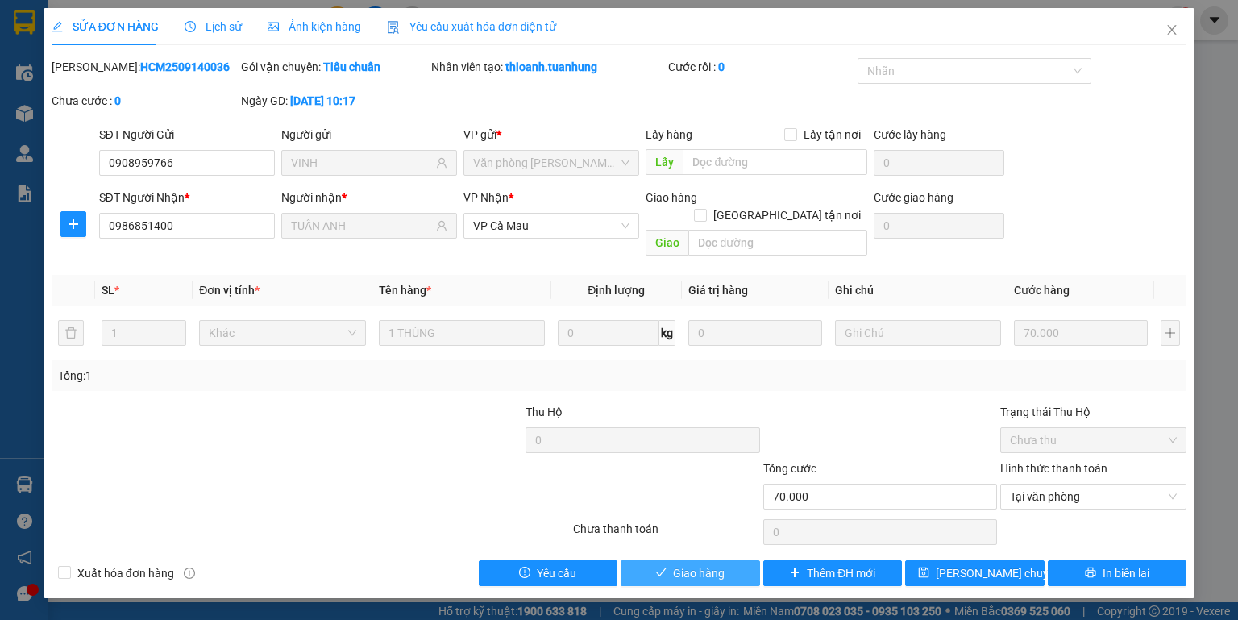
click at [701, 564] on span "Giao hàng" at bounding box center [699, 573] width 52 height 18
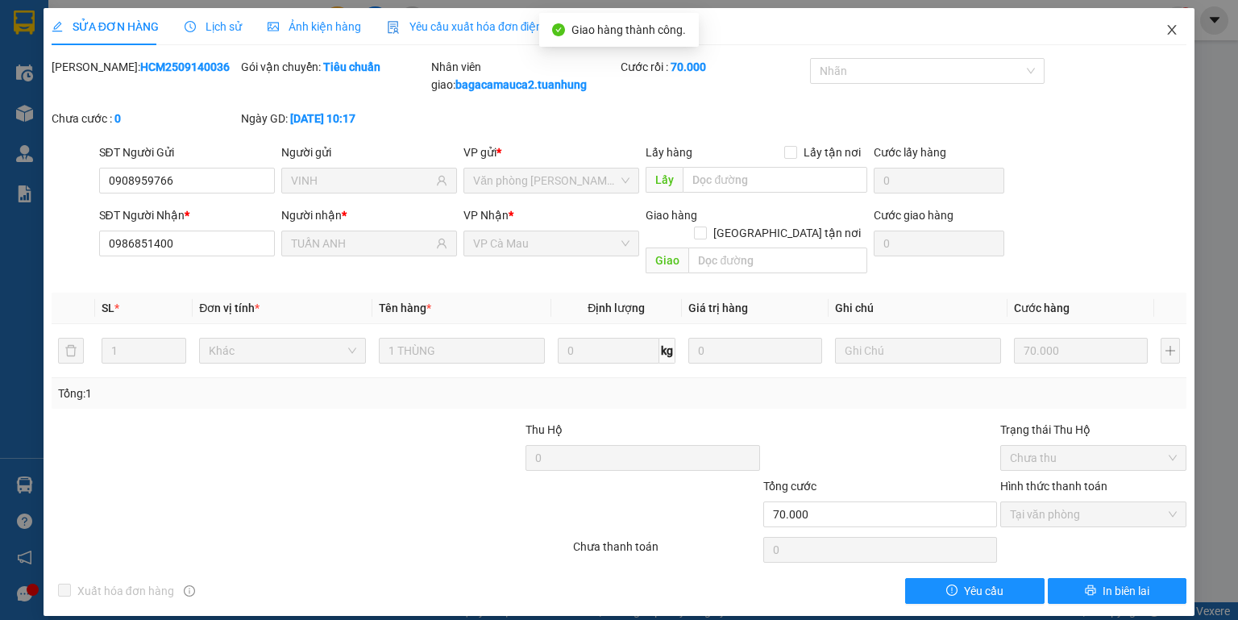
click at [1181, 37] on span "Close" at bounding box center [1171, 30] width 45 height 45
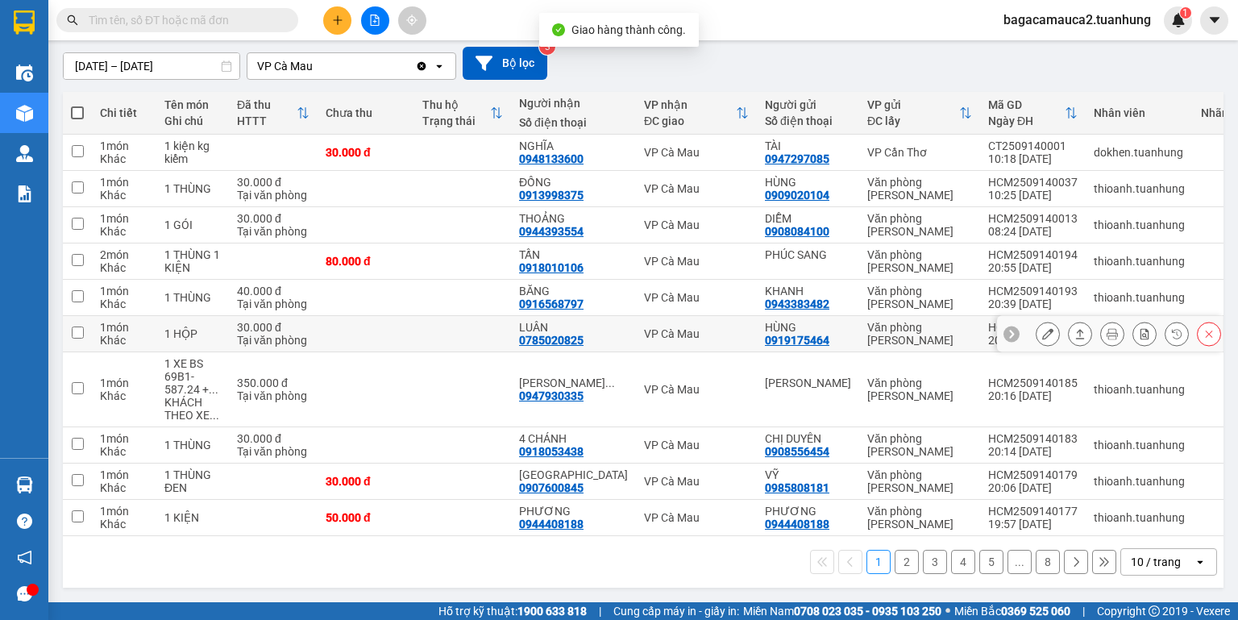
scroll to position [139, 0]
click at [895, 564] on button "2" at bounding box center [907, 562] width 24 height 24
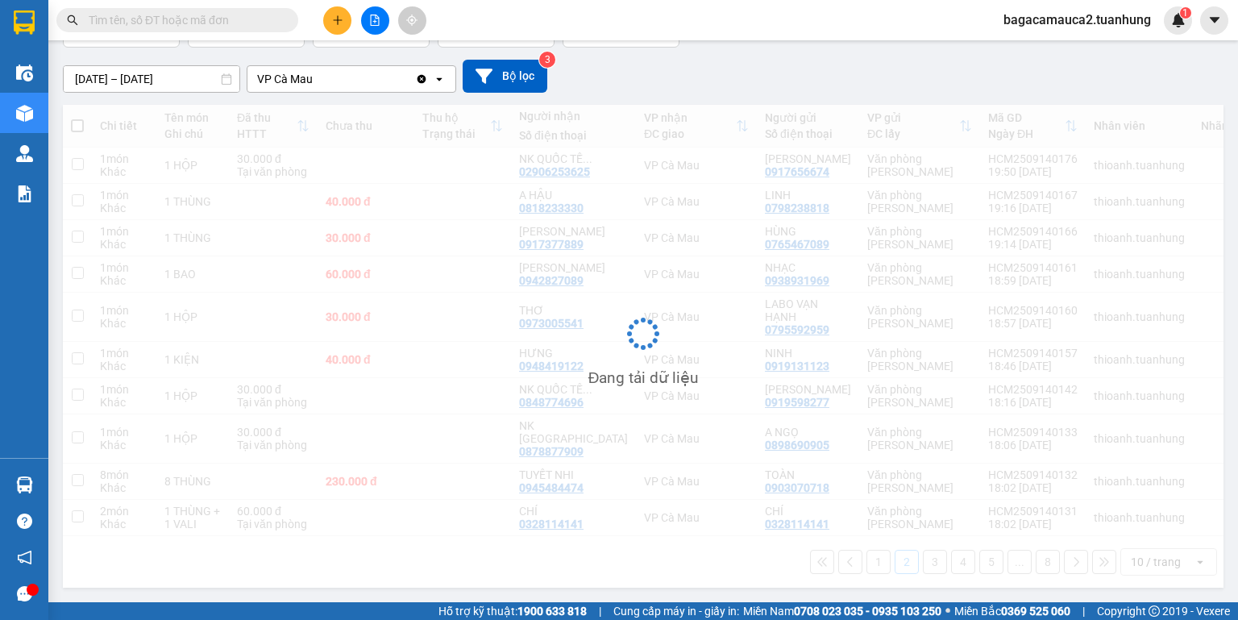
scroll to position [126, 0]
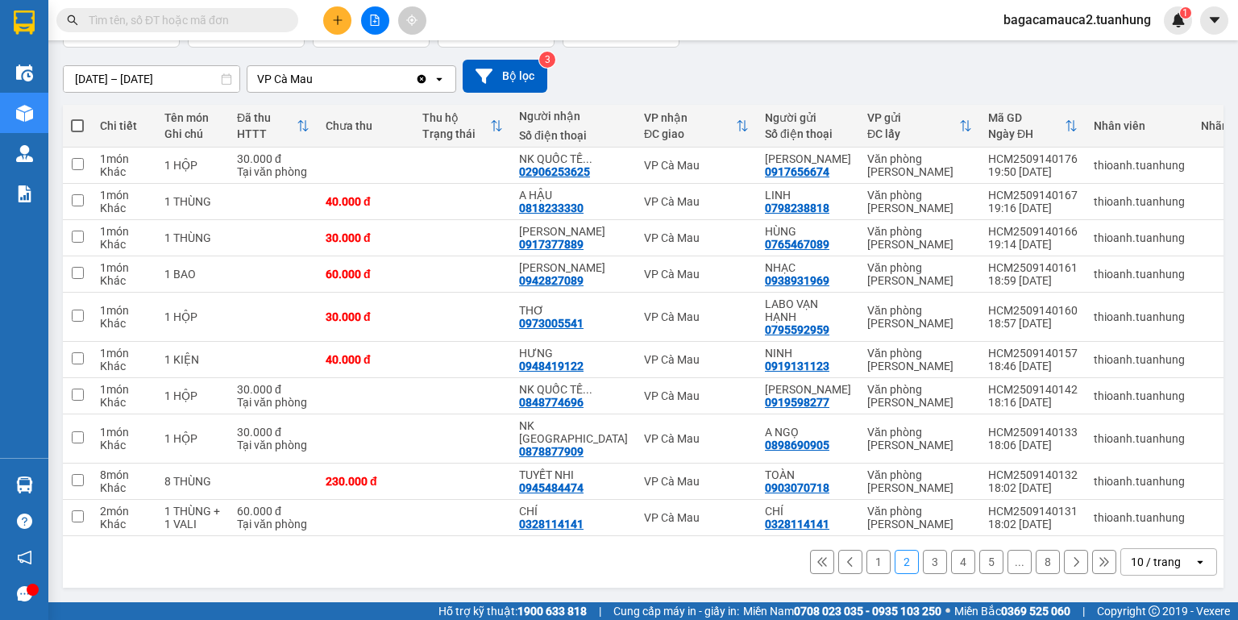
click at [1067, 569] on button at bounding box center [1076, 562] width 24 height 24
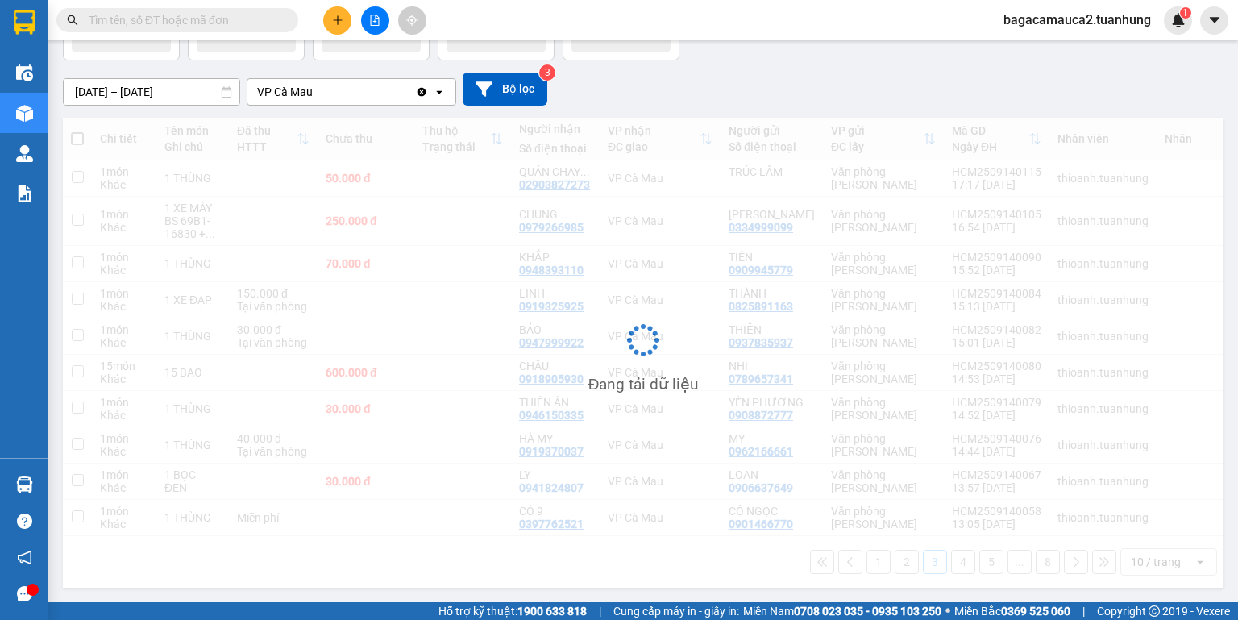
scroll to position [113, 0]
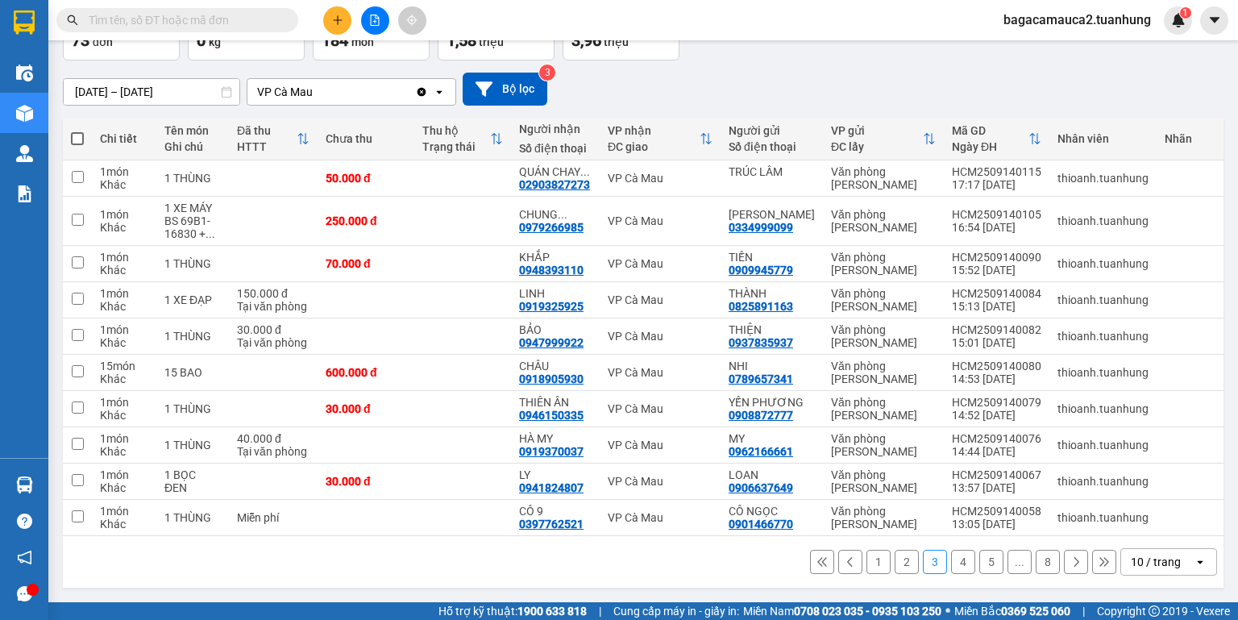
click at [1070, 564] on icon at bounding box center [1075, 561] width 11 height 11
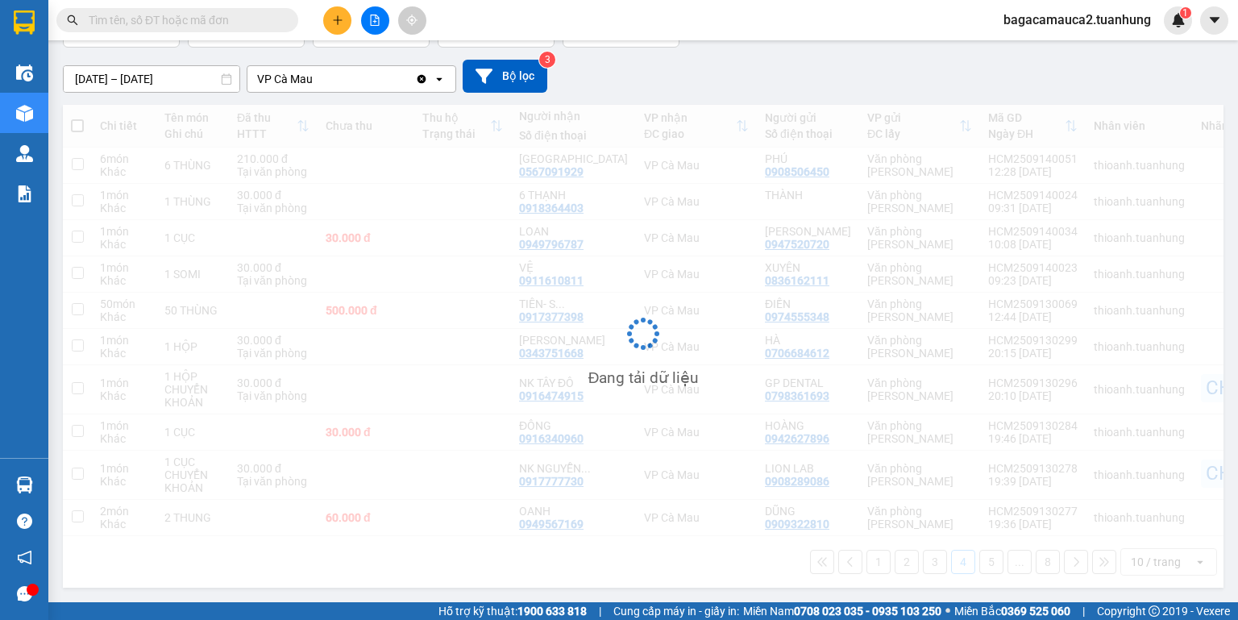
scroll to position [126, 0]
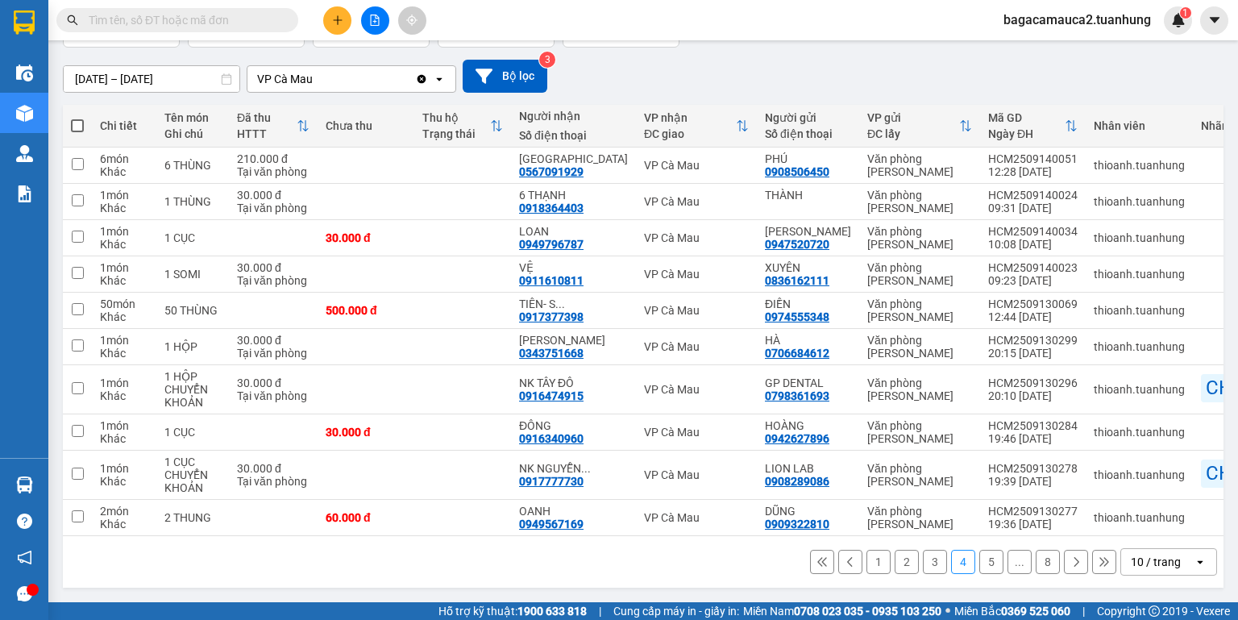
click at [1070, 564] on icon at bounding box center [1075, 561] width 11 height 11
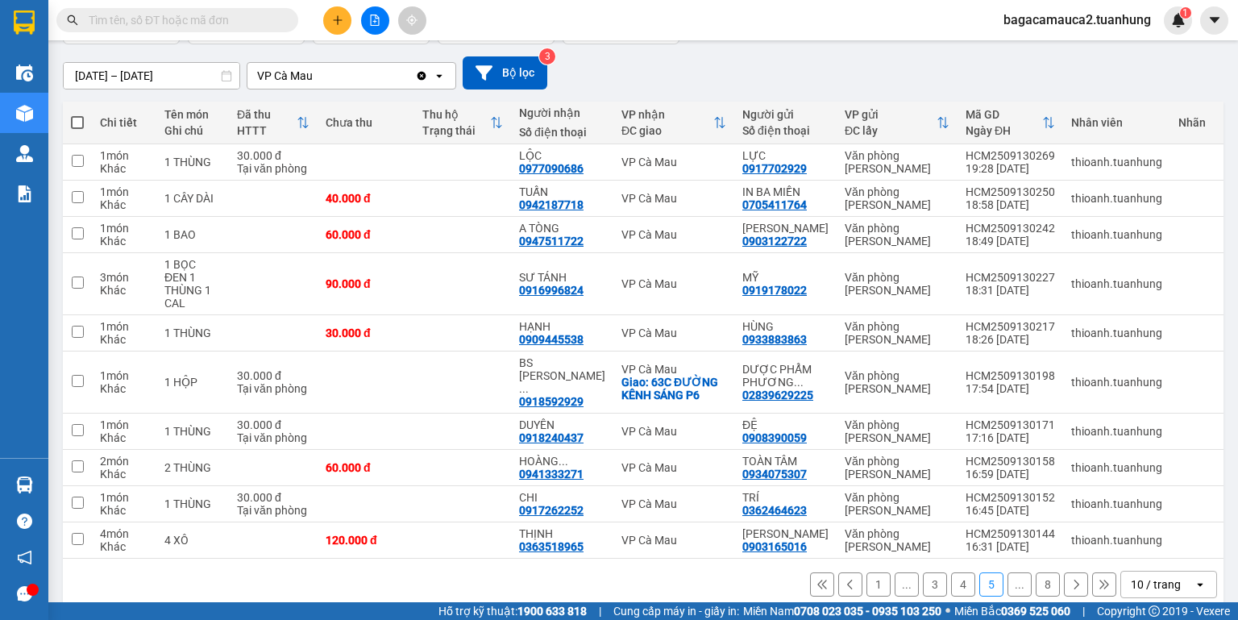
click at [1070, 579] on icon at bounding box center [1075, 584] width 11 height 11
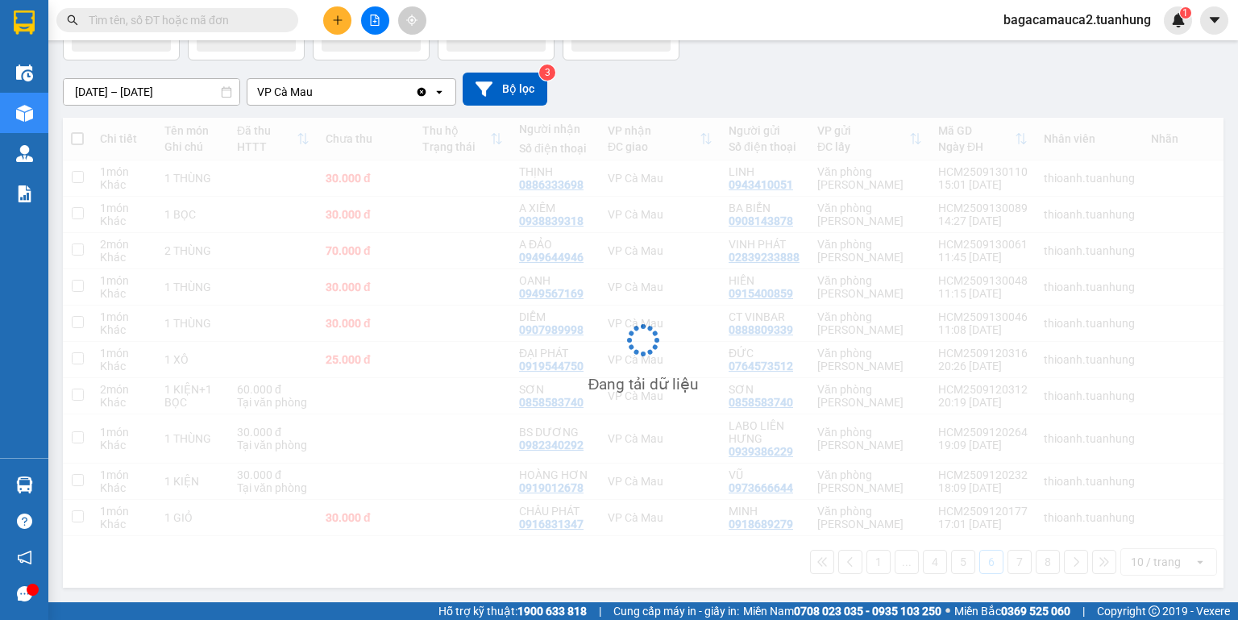
scroll to position [113, 0]
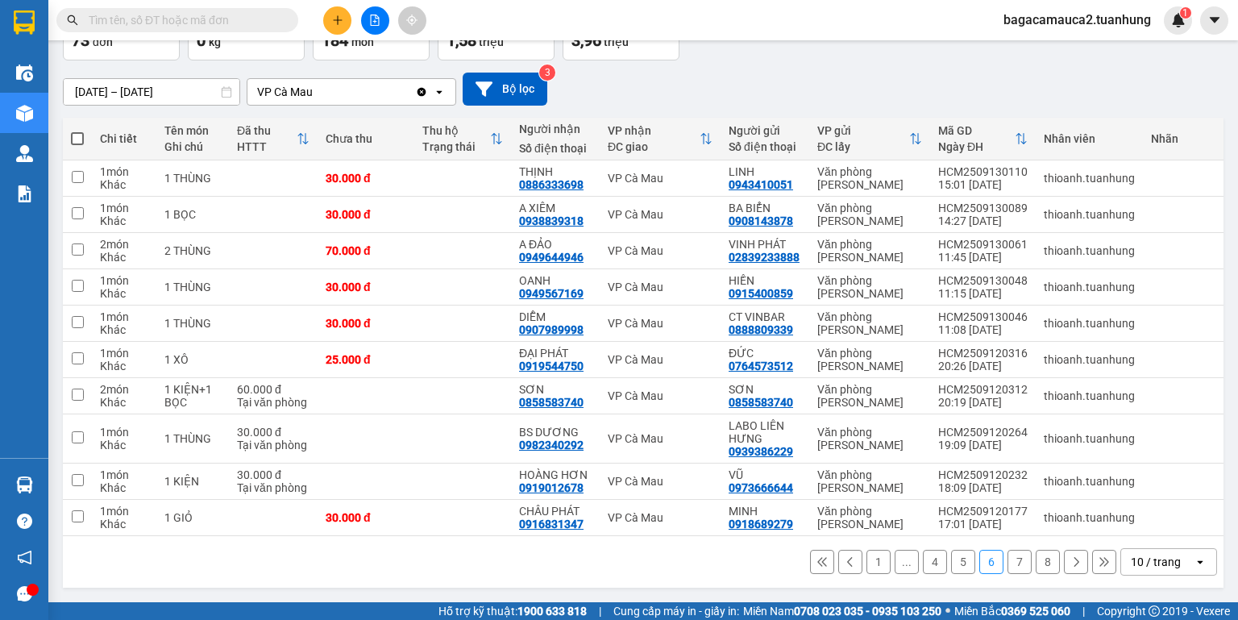
click at [877, 558] on button "1" at bounding box center [878, 562] width 24 height 24
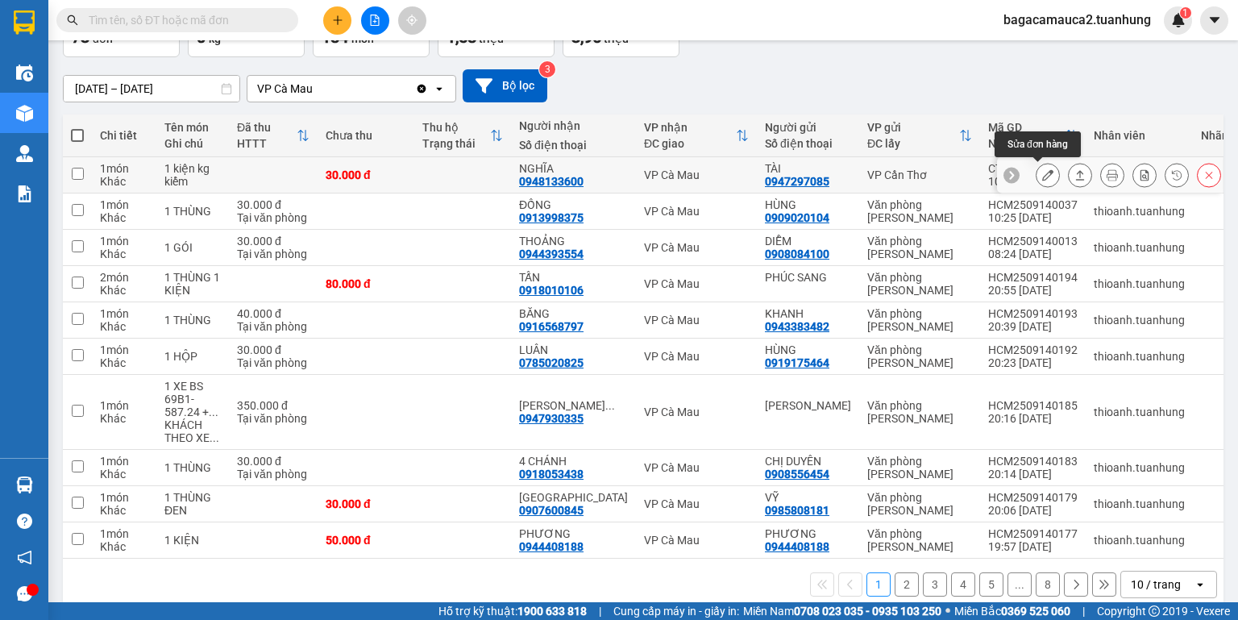
click at [1042, 177] on icon at bounding box center [1047, 174] width 11 height 11
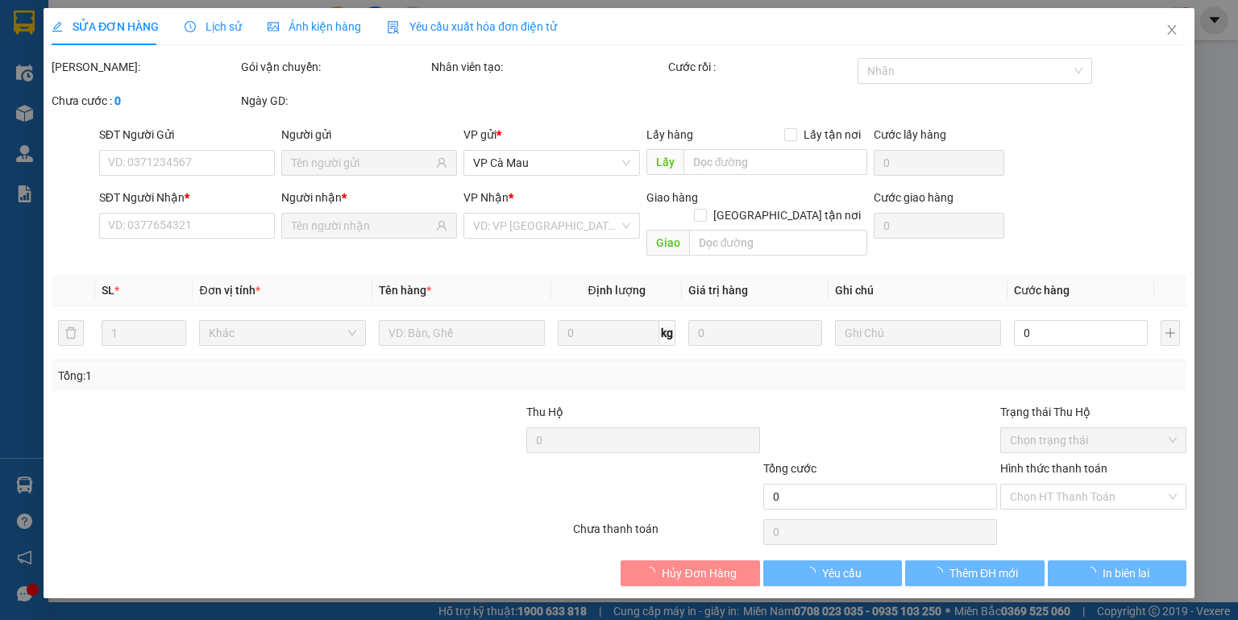
type input "0947297085"
type input "TÀI"
type input "0948133600"
type input "NGHĨA"
type input "30.000"
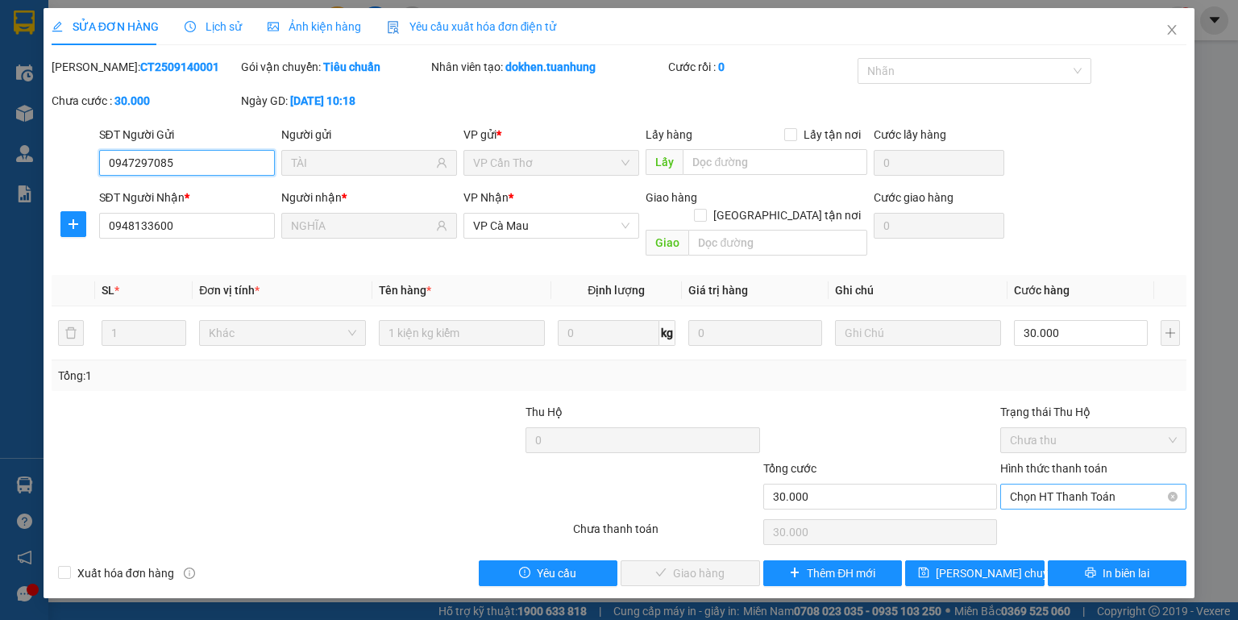
click at [1074, 484] on span "Chọn HT Thanh Toán" at bounding box center [1093, 496] width 167 height 24
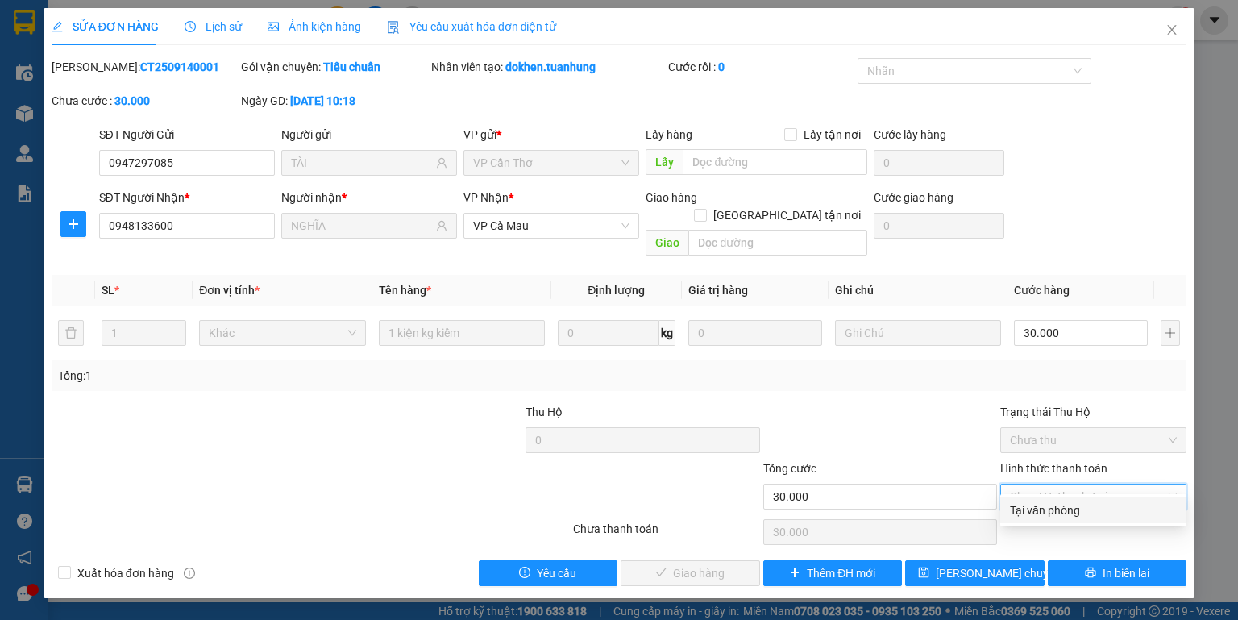
click at [1060, 517] on div "Tại văn phòng" at bounding box center [1093, 510] width 167 height 18
type input "0"
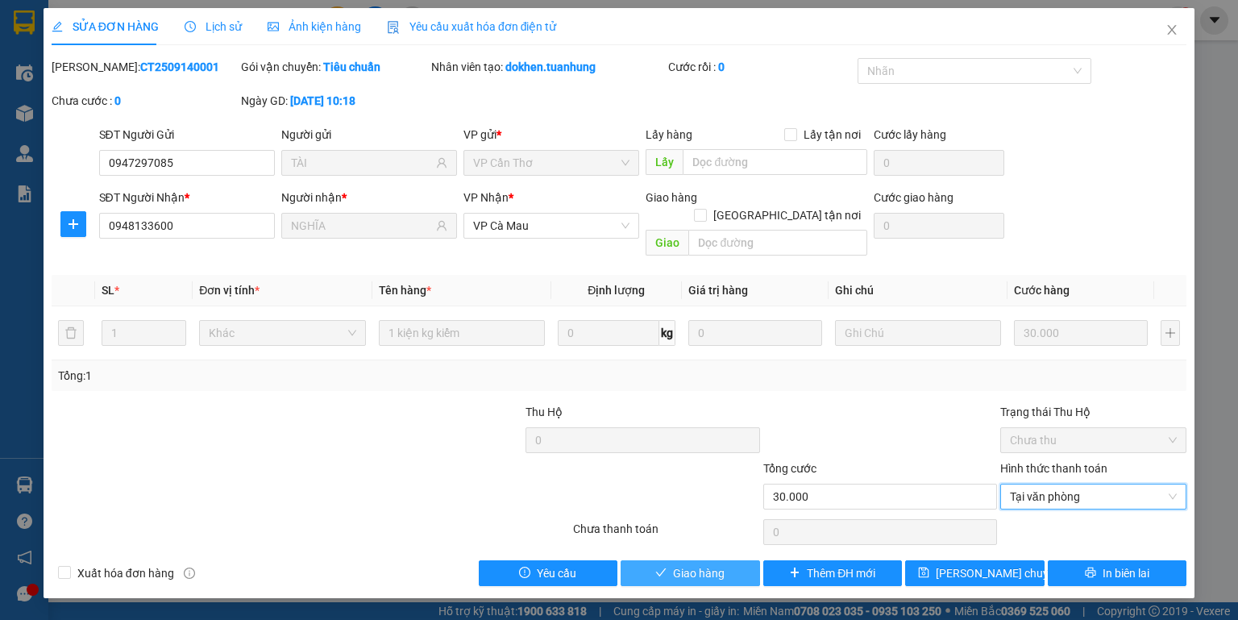
click at [704, 564] on span "Giao hàng" at bounding box center [699, 573] width 52 height 18
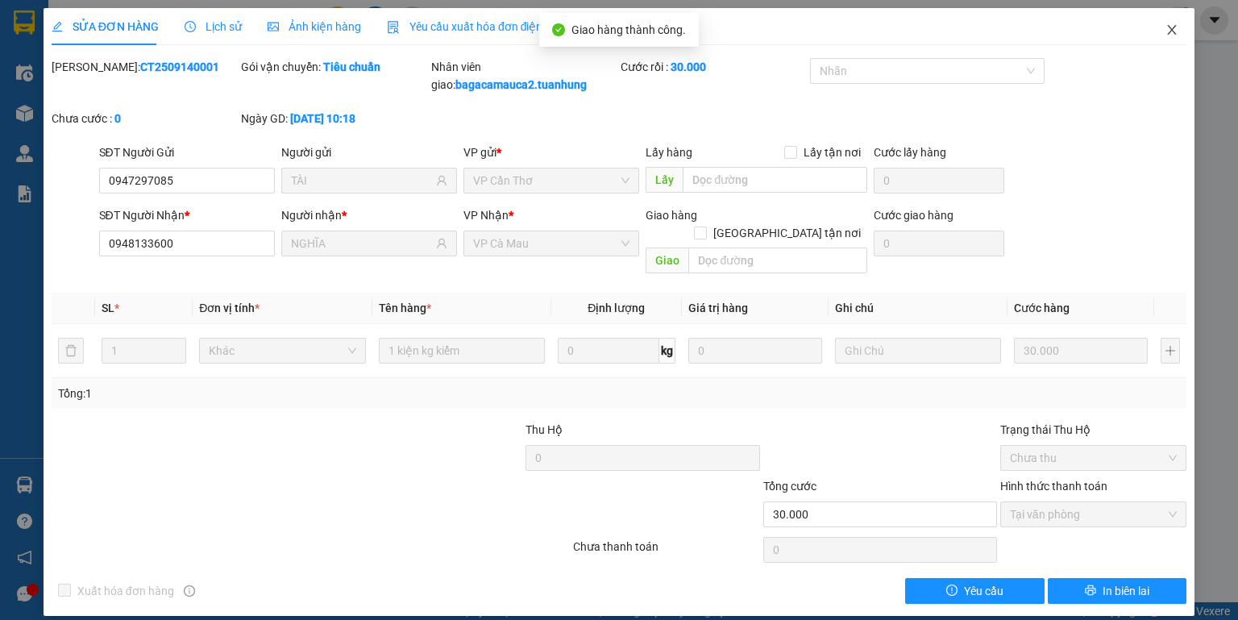
click at [1185, 41] on span "Close" at bounding box center [1171, 30] width 45 height 45
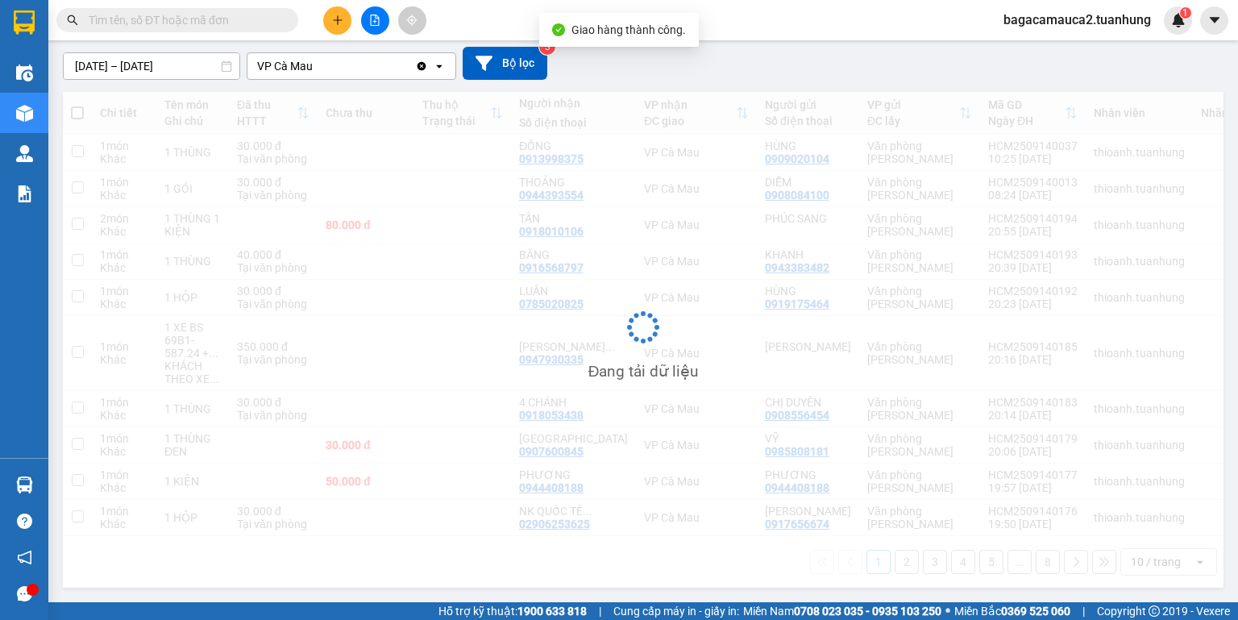
scroll to position [136, 0]
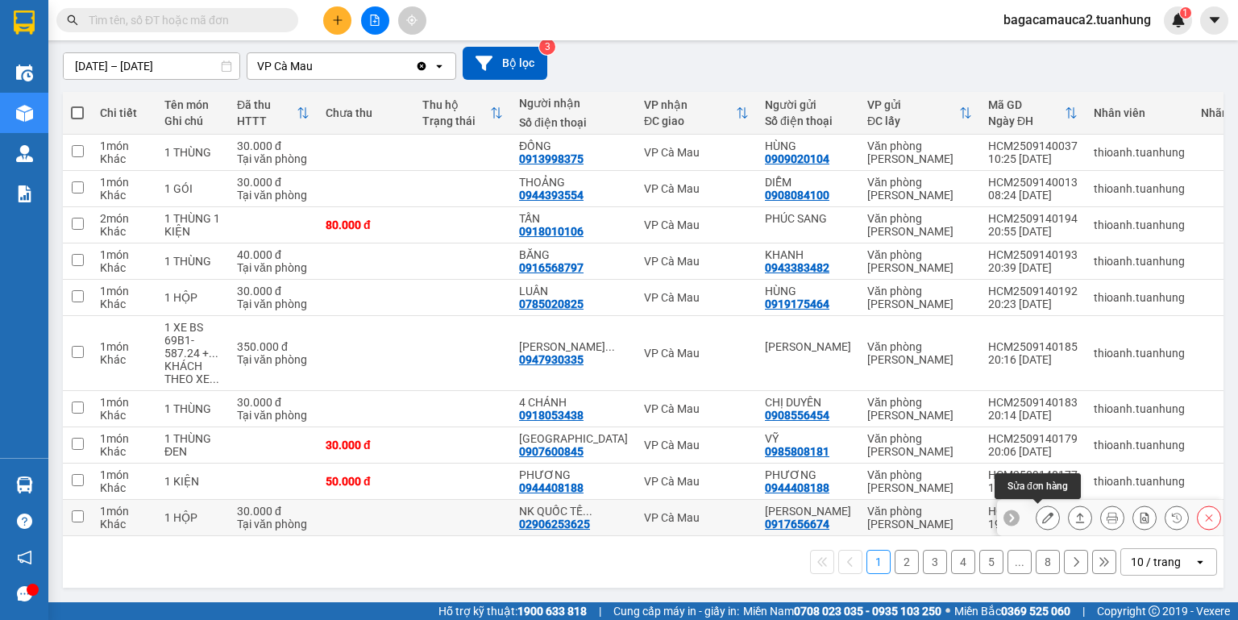
click at [1042, 517] on icon at bounding box center [1047, 517] width 11 height 11
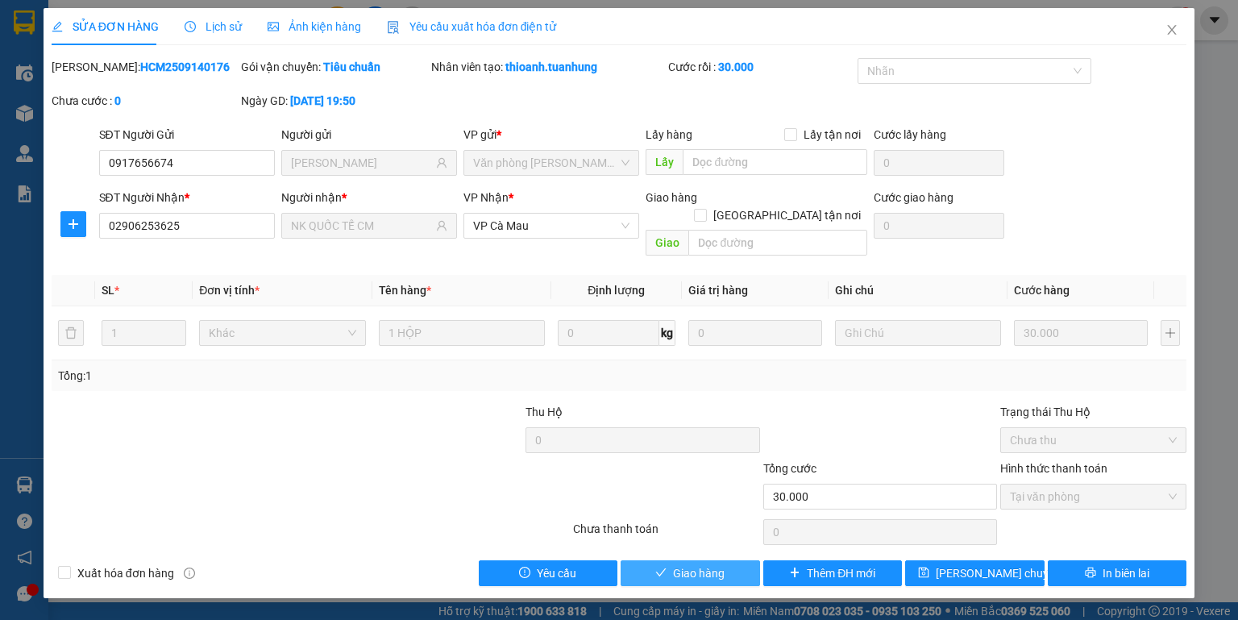
click at [730, 560] on button "Giao hàng" at bounding box center [690, 573] width 139 height 26
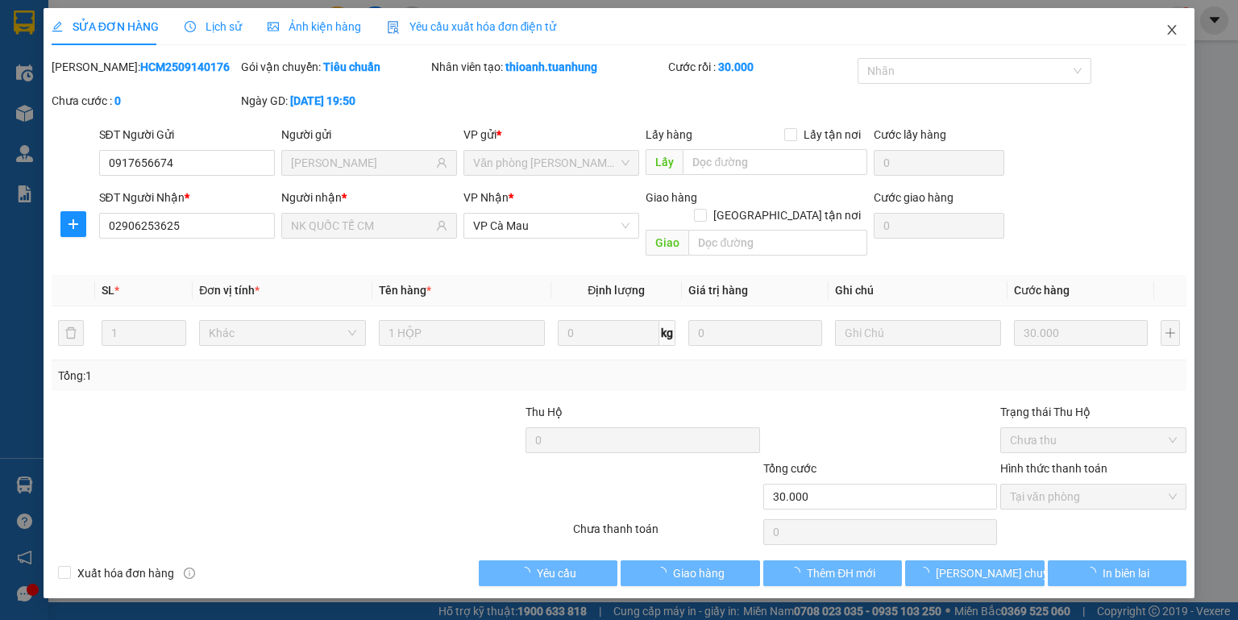
click at [1174, 31] on icon "close" at bounding box center [1172, 29] width 13 height 13
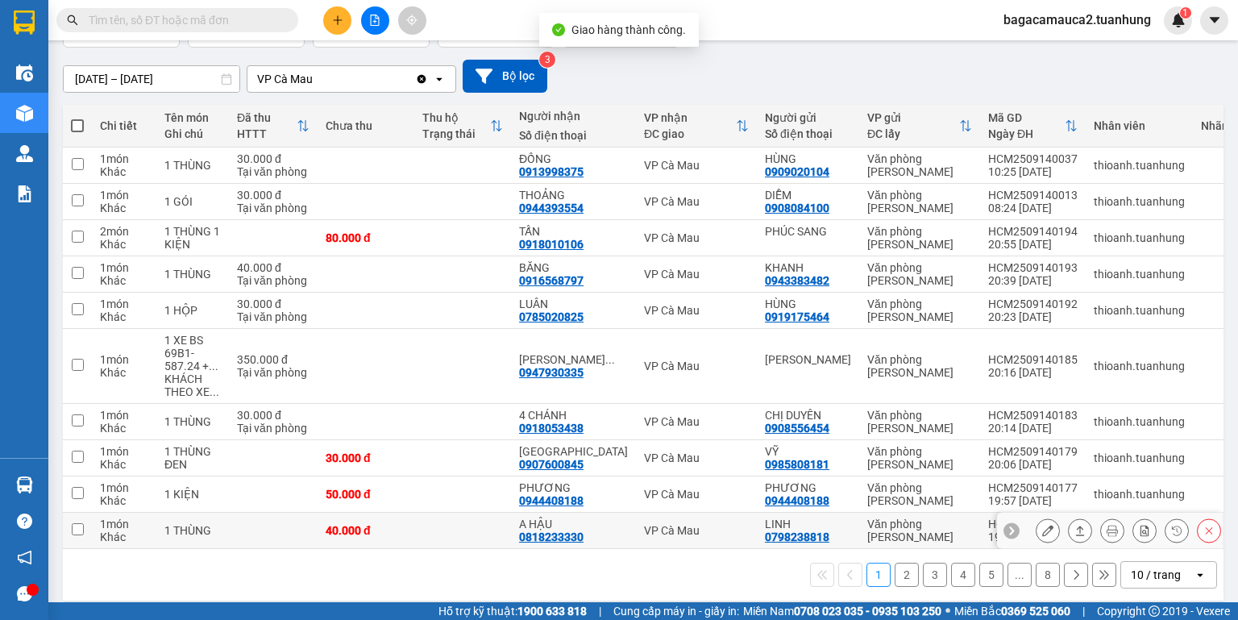
scroll to position [139, 0]
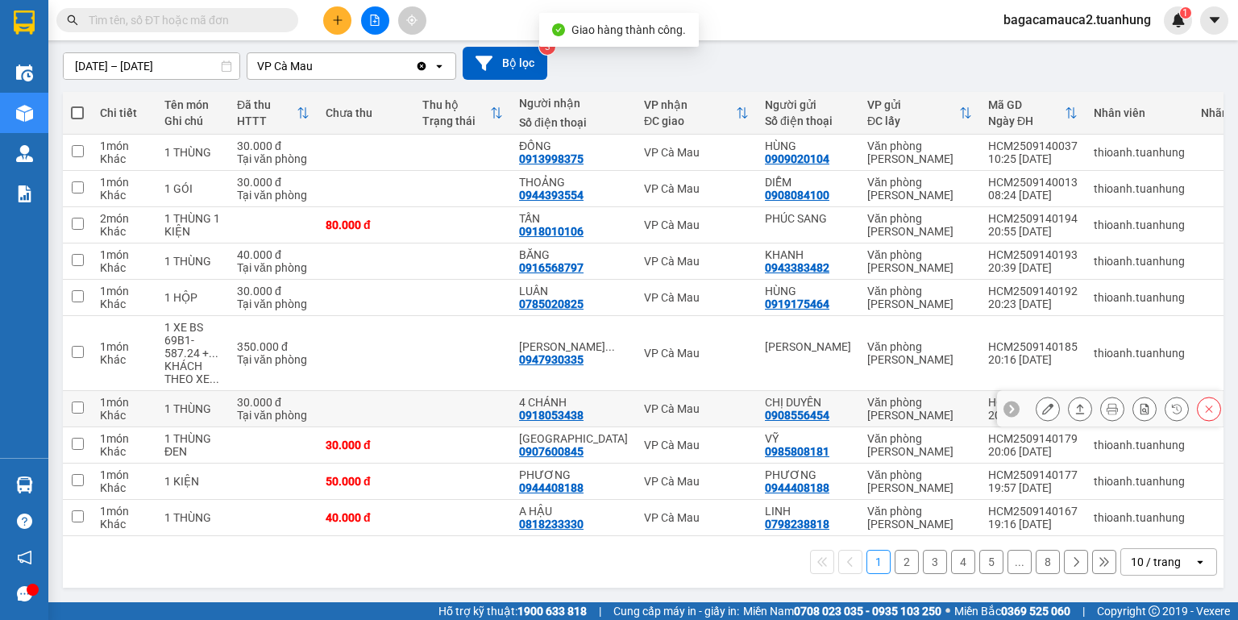
click at [1037, 401] on button at bounding box center [1048, 409] width 23 height 28
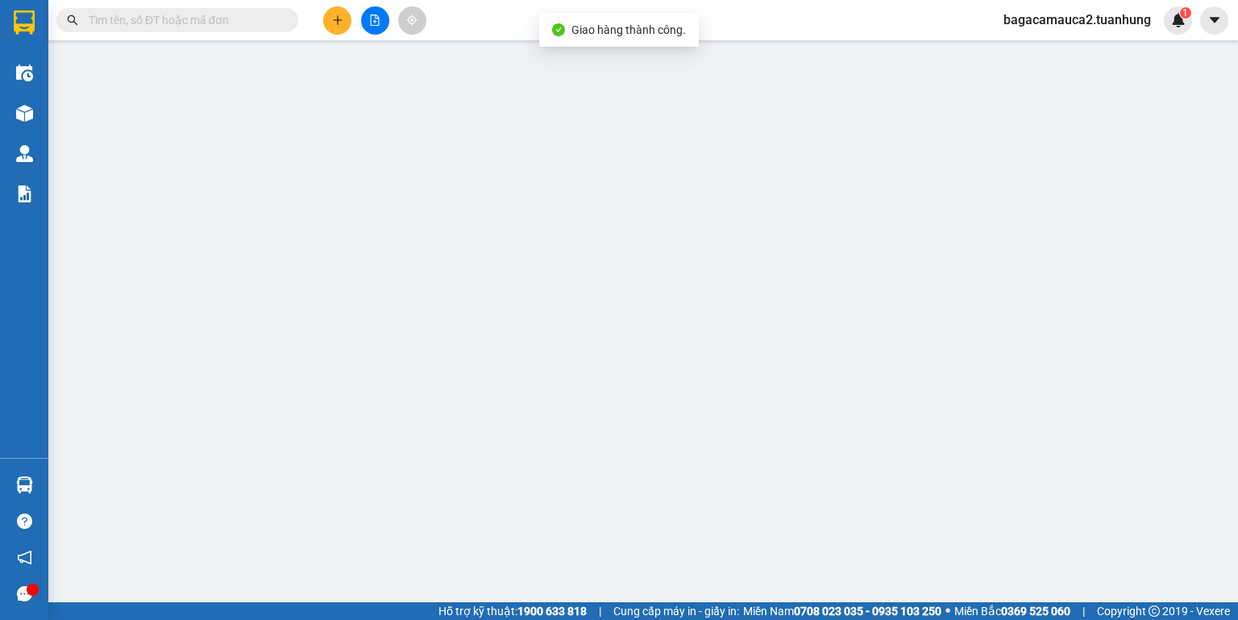
type input "0908556454"
type input "CHỊ DUYÊN"
type input "0918053438"
type input "4 CHÁNH"
type input "30.000"
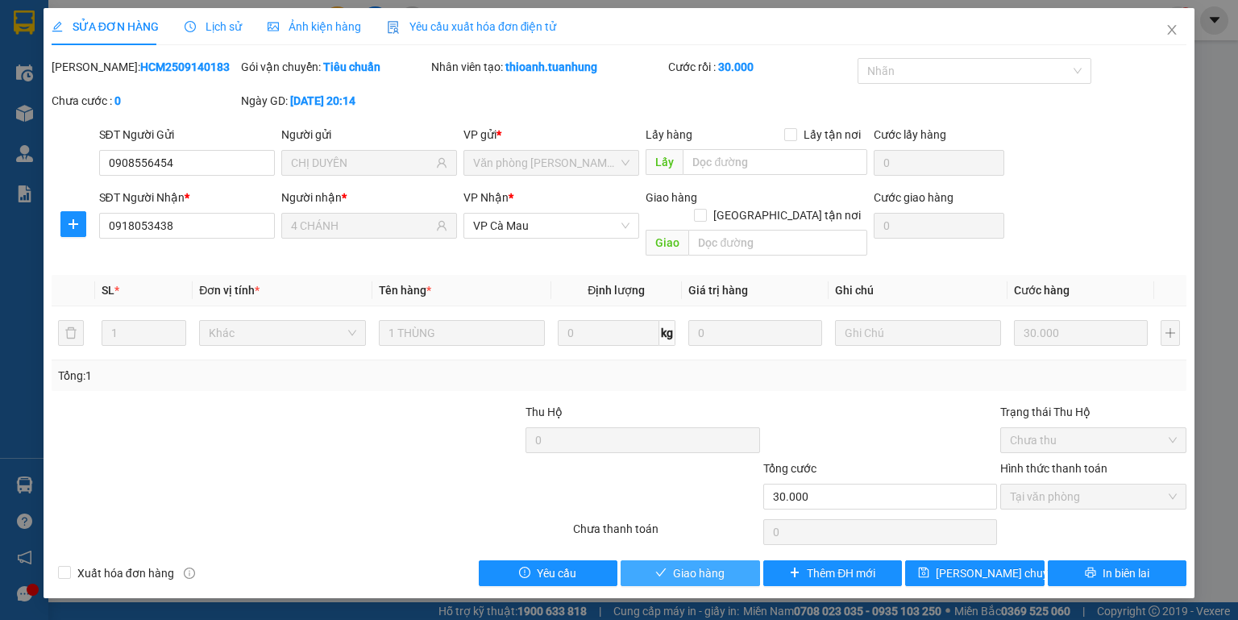
click at [756, 560] on button "Giao hàng" at bounding box center [690, 573] width 139 height 26
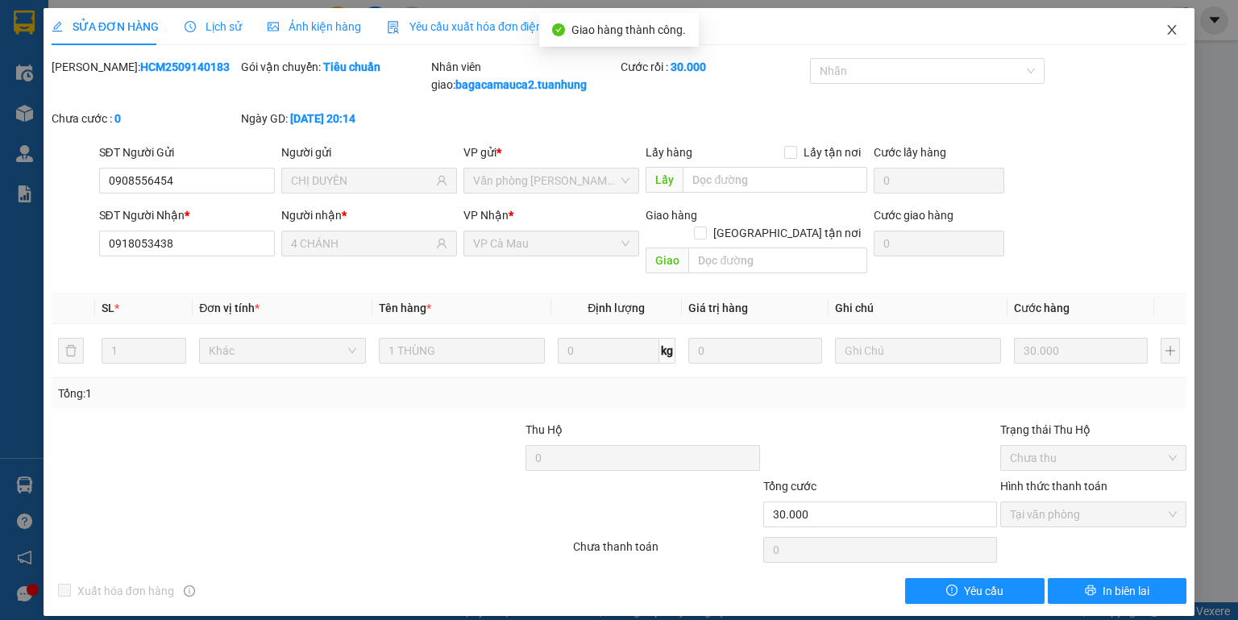
click at [1168, 36] on icon "close" at bounding box center [1172, 29] width 13 height 13
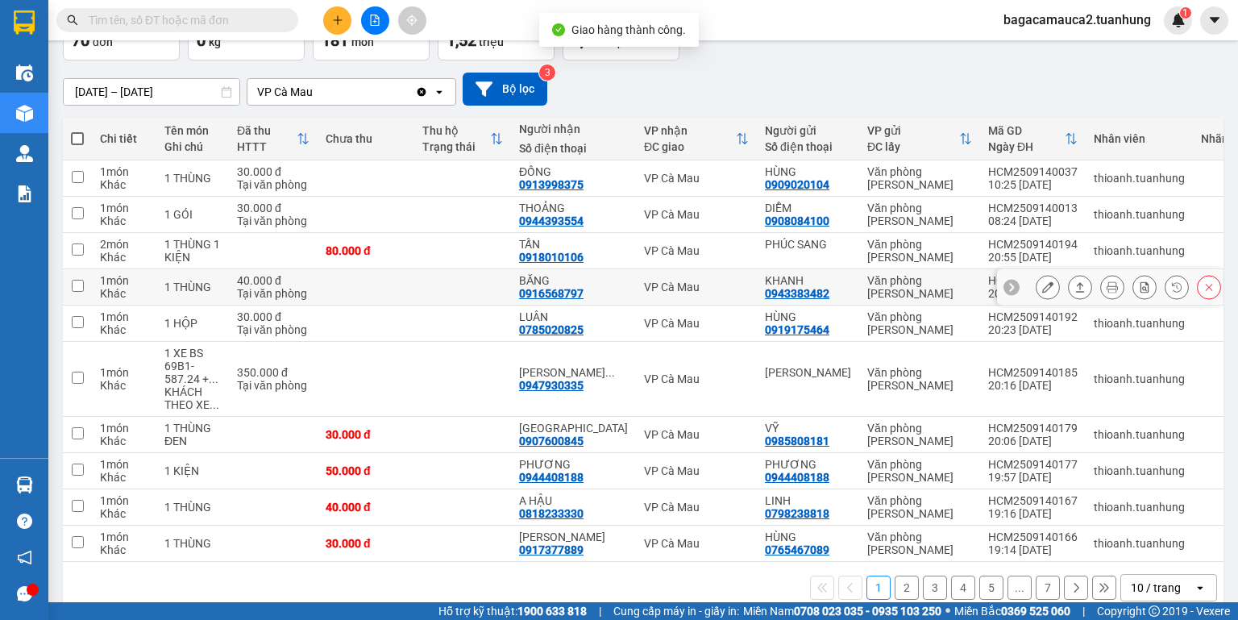
scroll to position [139, 0]
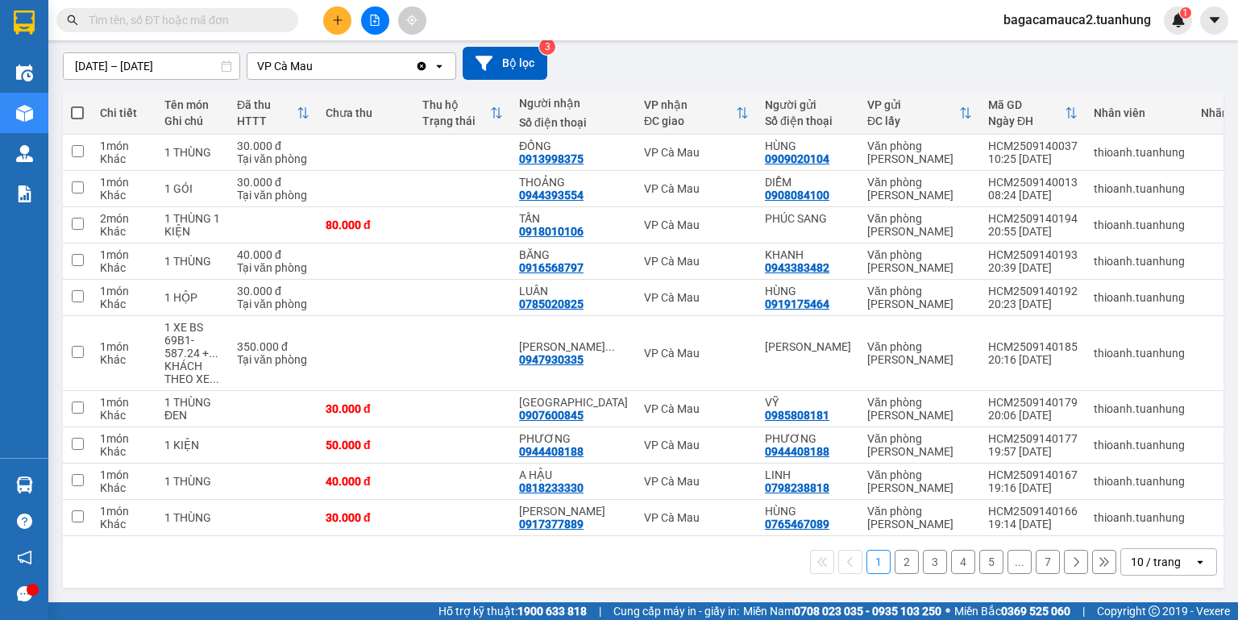
click at [1064, 567] on button at bounding box center [1076, 562] width 24 height 24
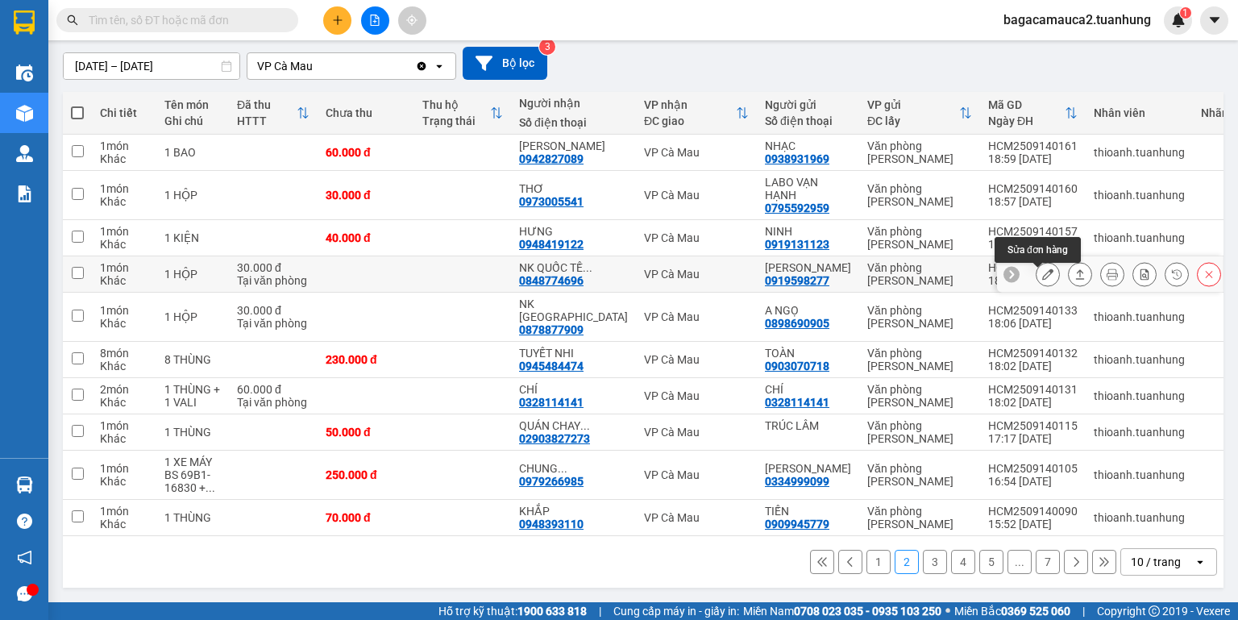
click at [1037, 277] on button at bounding box center [1048, 274] width 23 height 28
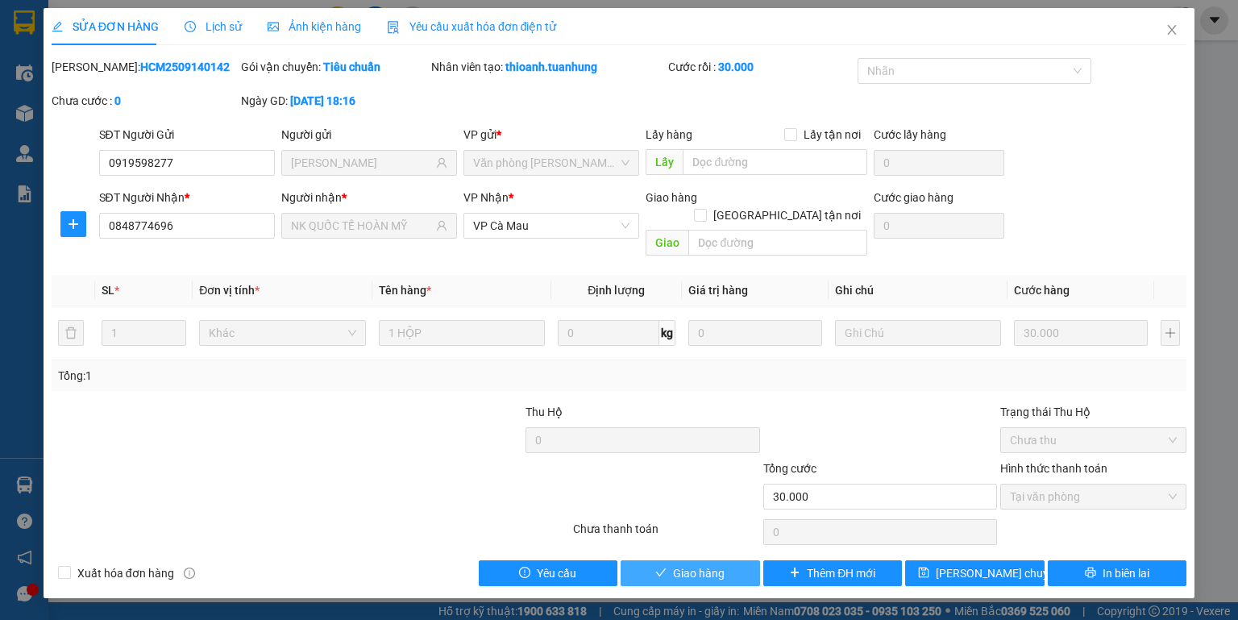
click at [695, 564] on span "Giao hàng" at bounding box center [699, 573] width 52 height 18
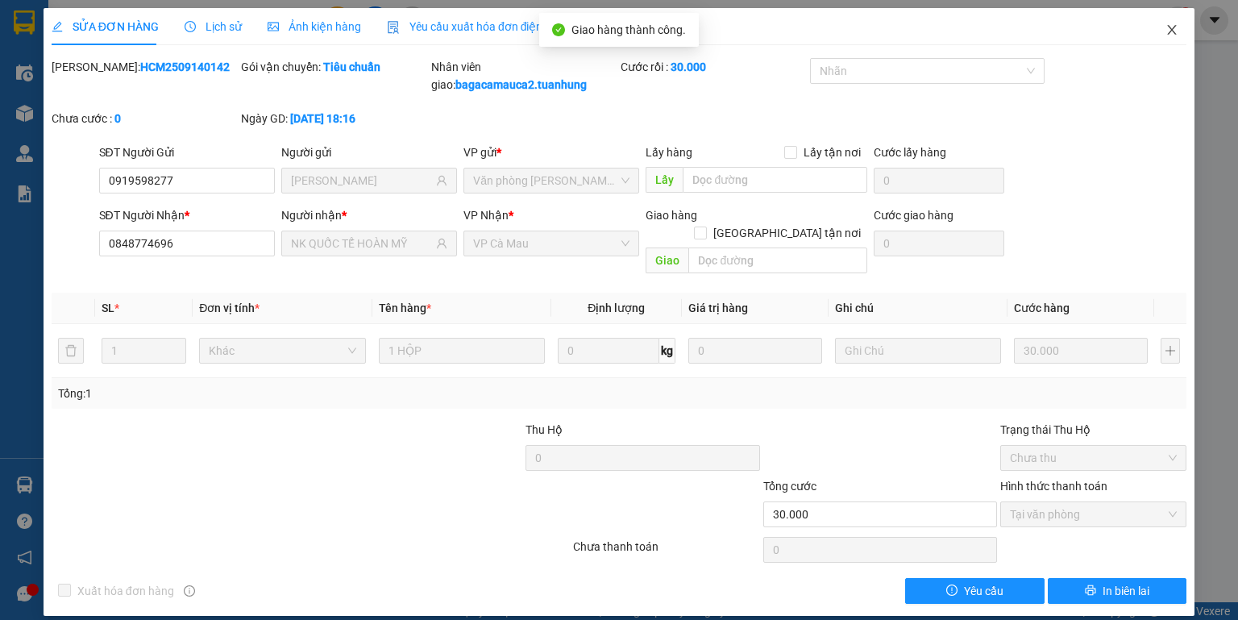
click at [1174, 23] on span "Close" at bounding box center [1171, 30] width 45 height 45
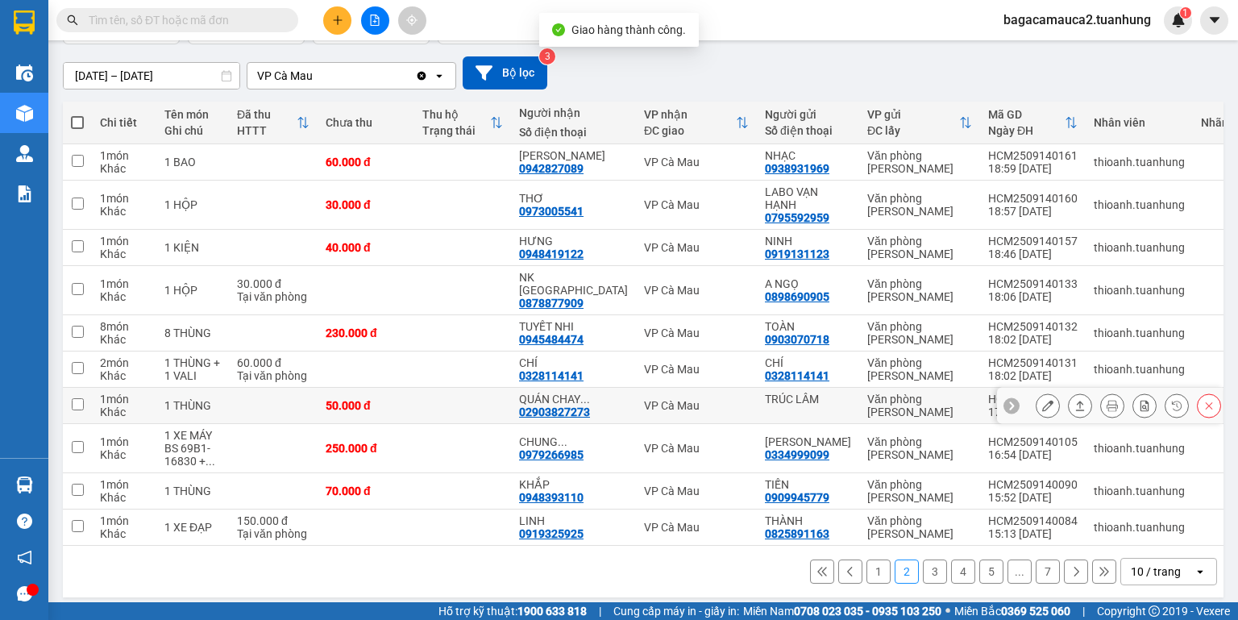
scroll to position [126, 0]
click at [1070, 566] on icon at bounding box center [1075, 571] width 11 height 11
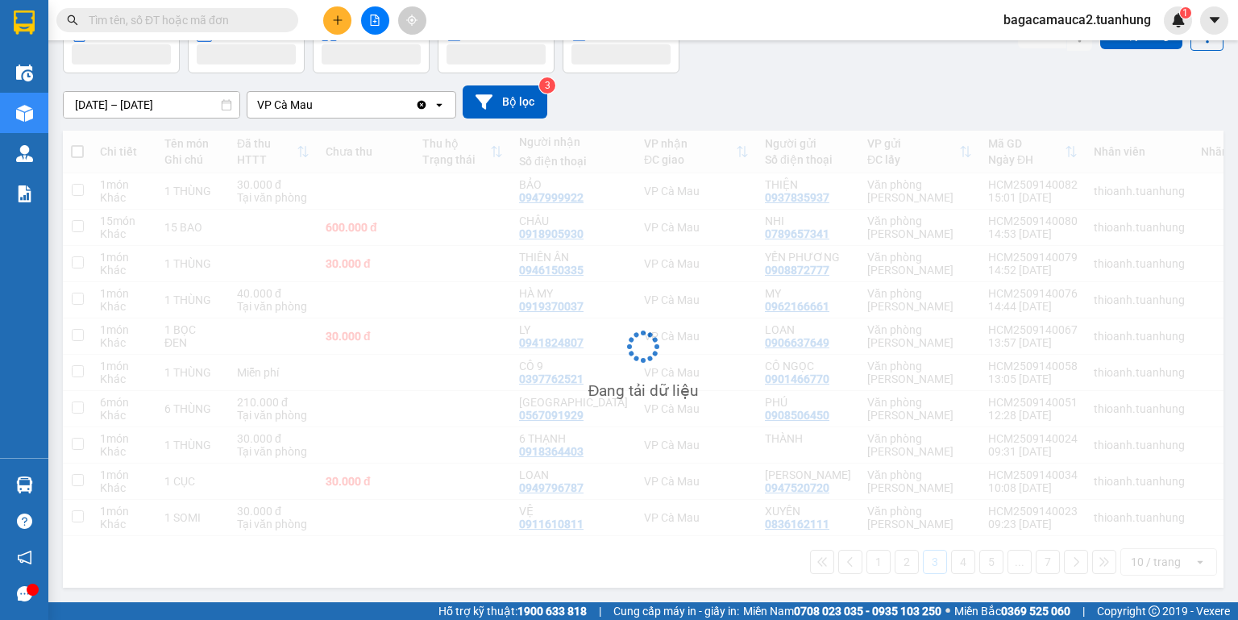
scroll to position [100, 0]
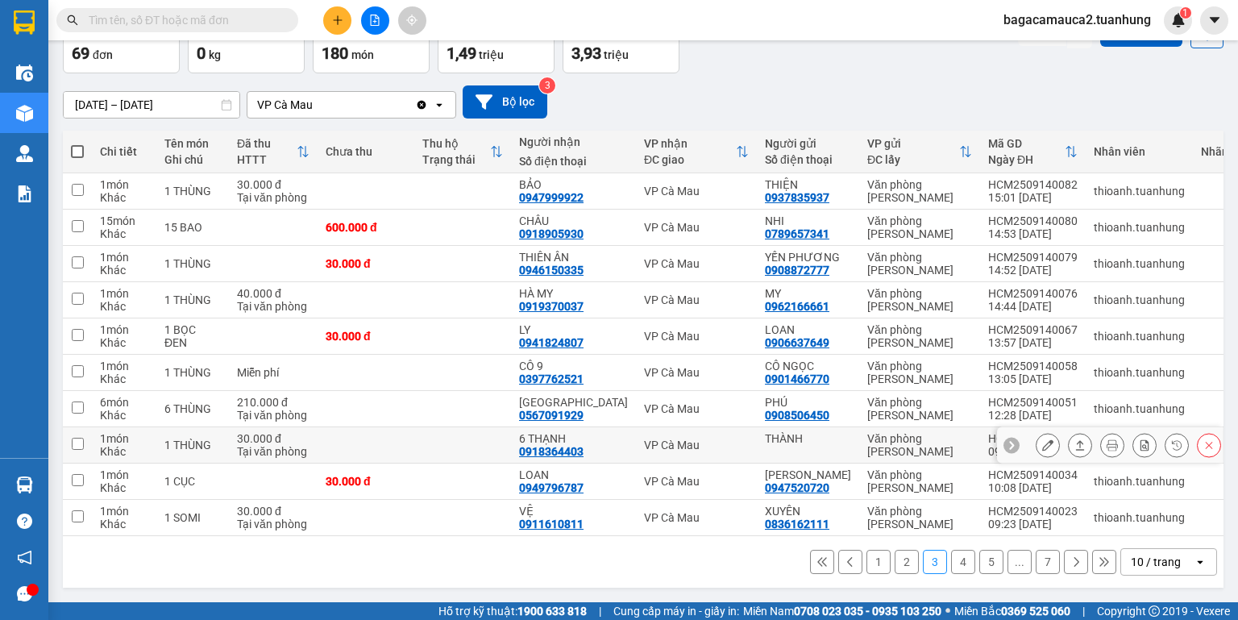
click at [1037, 433] on button at bounding box center [1048, 445] width 23 height 28
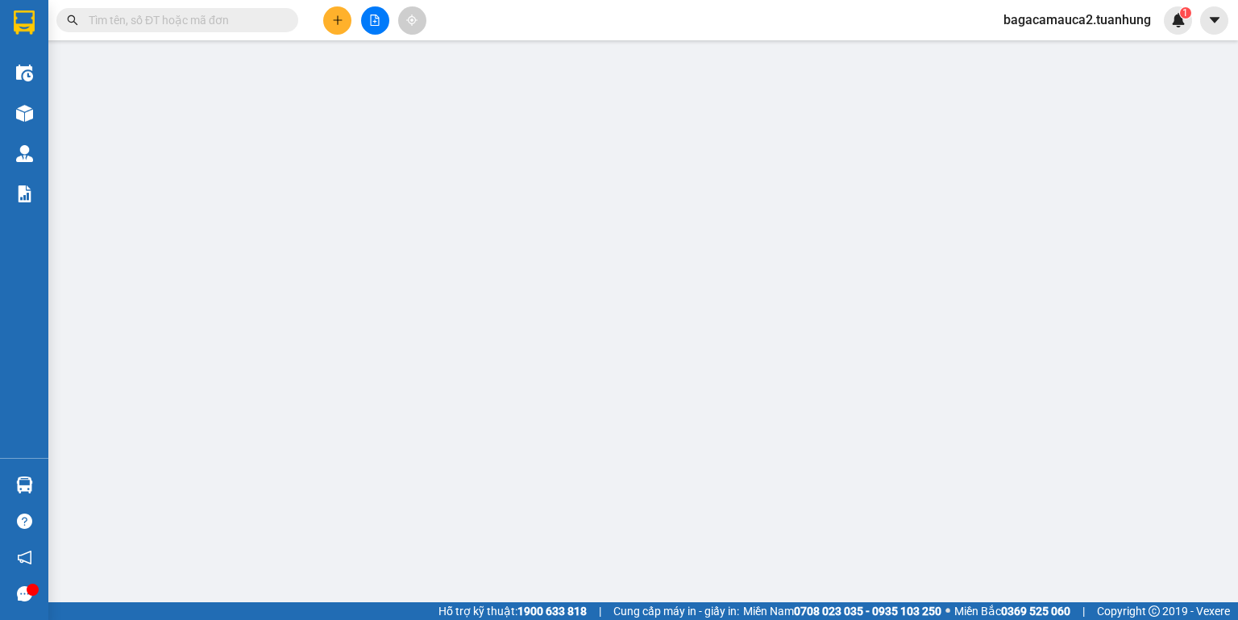
type input "THÀNH"
type input "0918364403"
type input "6 THẠNH"
type input "30.000"
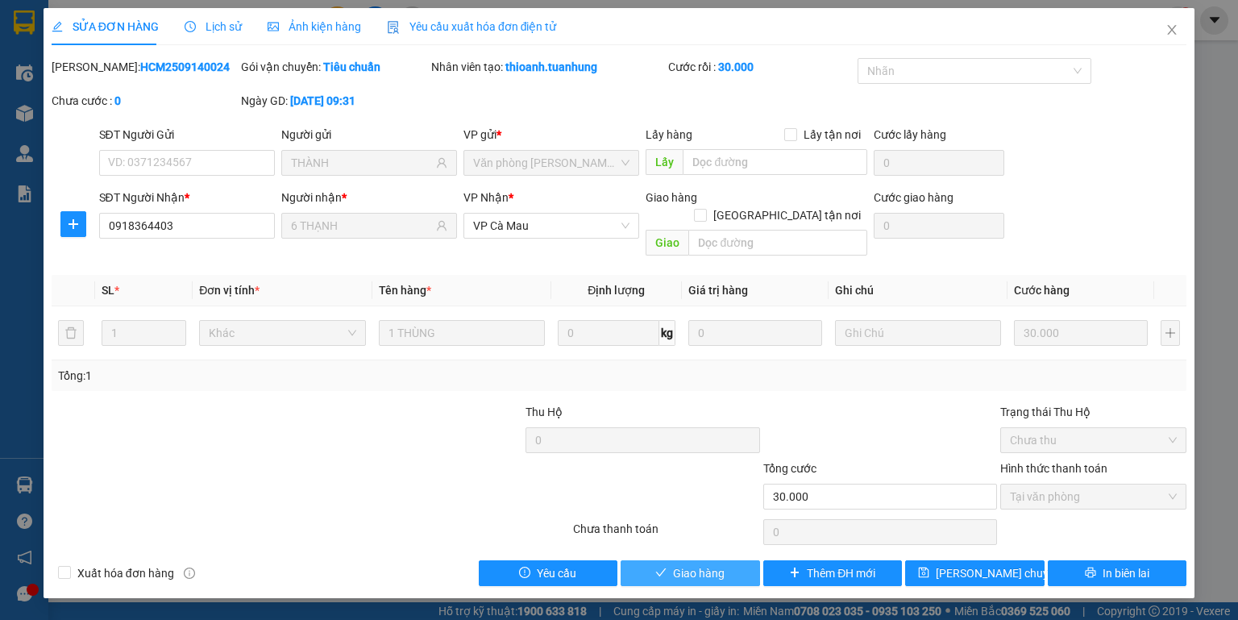
click at [738, 560] on button "Giao hàng" at bounding box center [690, 573] width 139 height 26
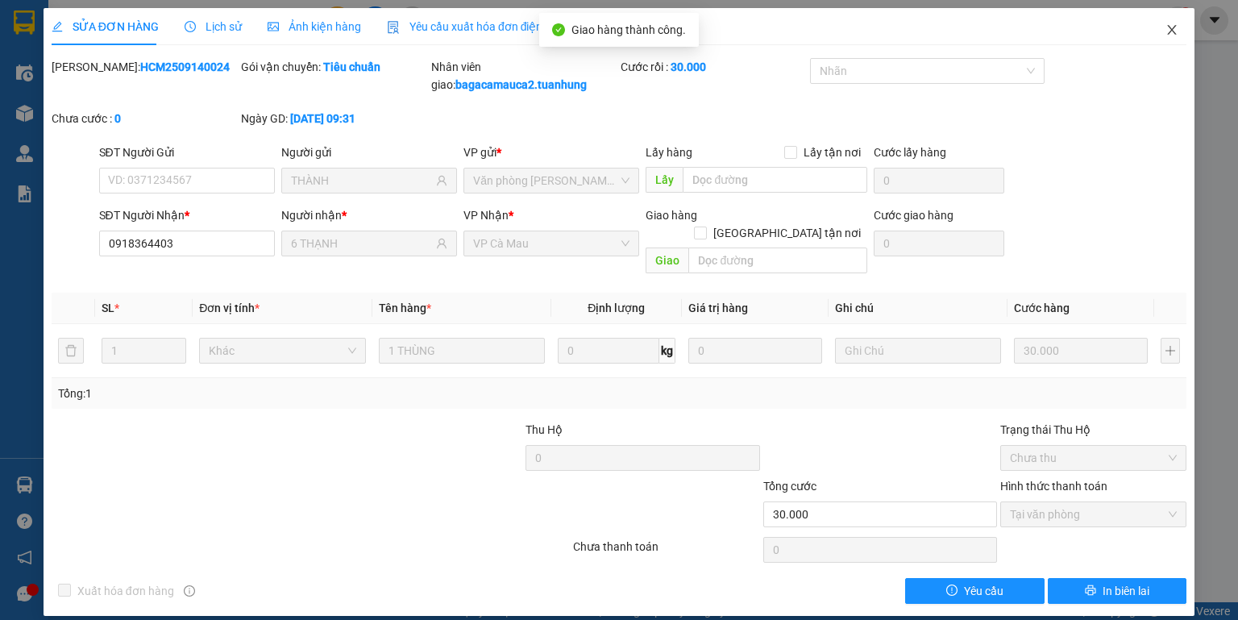
click at [1166, 23] on span "Close" at bounding box center [1171, 30] width 45 height 45
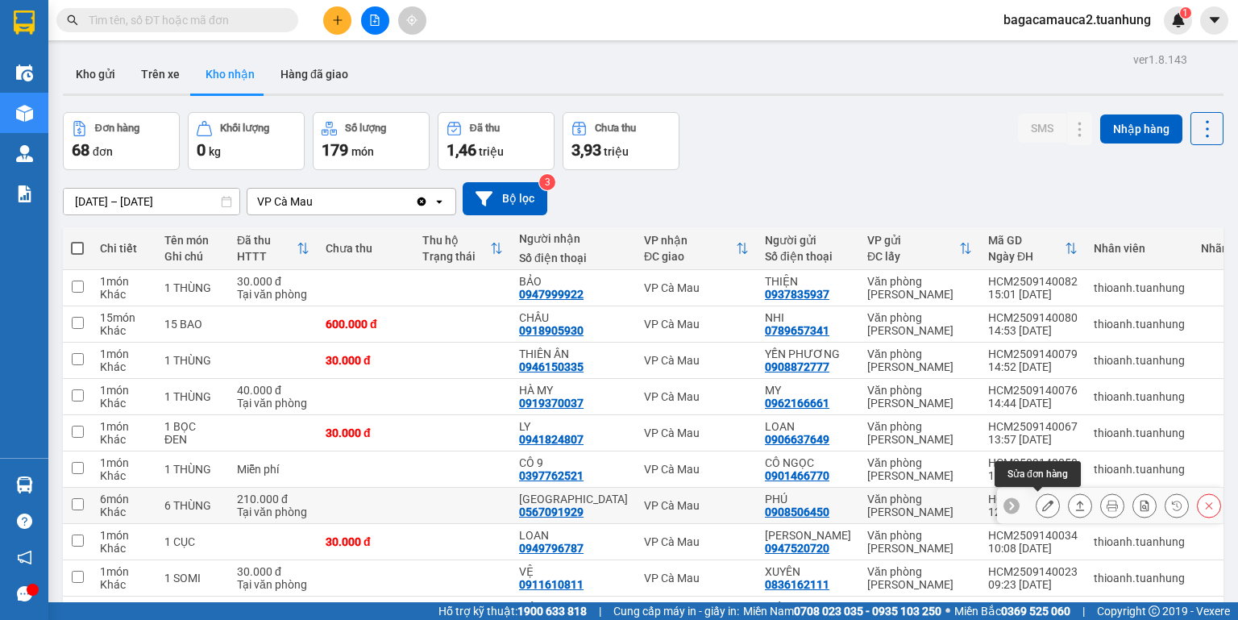
click at [1036, 504] on div at bounding box center [1048, 505] width 24 height 24
click at [1037, 504] on button at bounding box center [1048, 506] width 23 height 28
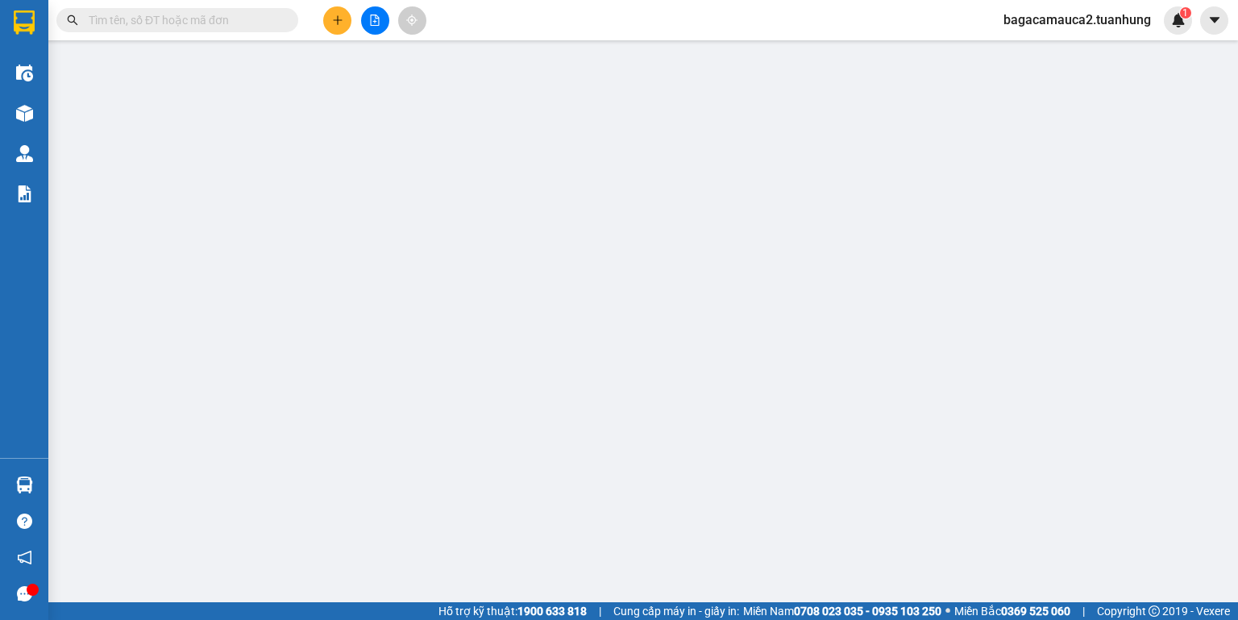
type input "0908506450"
type input "PHÚ"
type input "0567091929"
type input "[GEOGRAPHIC_DATA]"
type input "210.000"
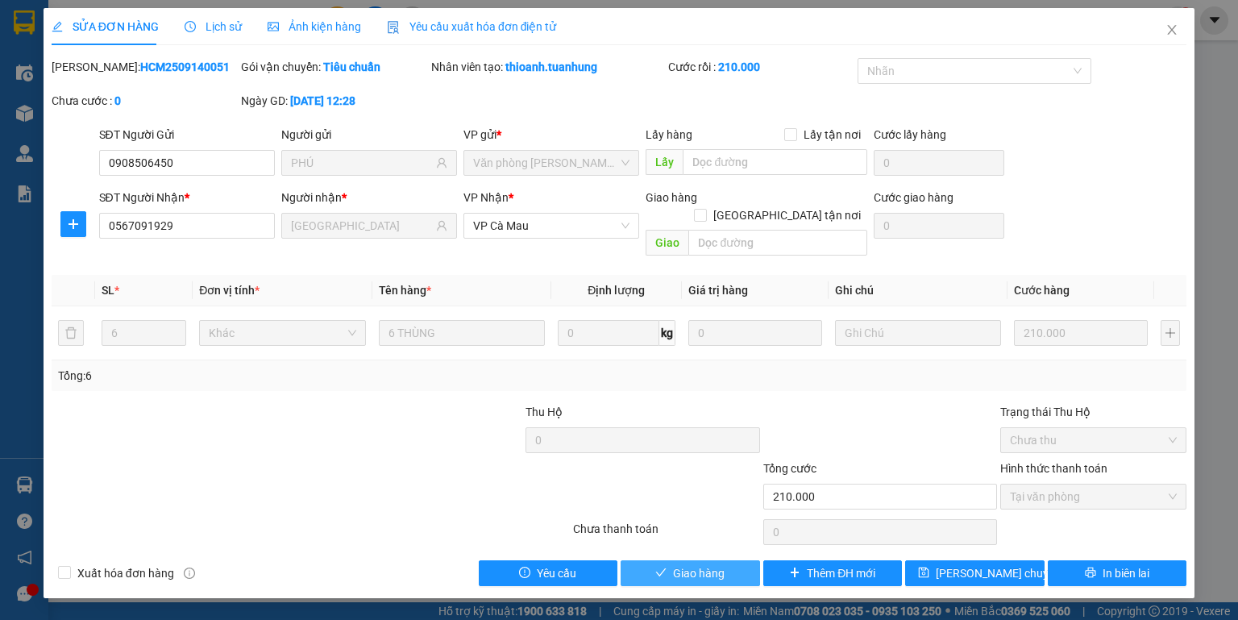
click at [718, 564] on span "Giao hàng" at bounding box center [699, 573] width 52 height 18
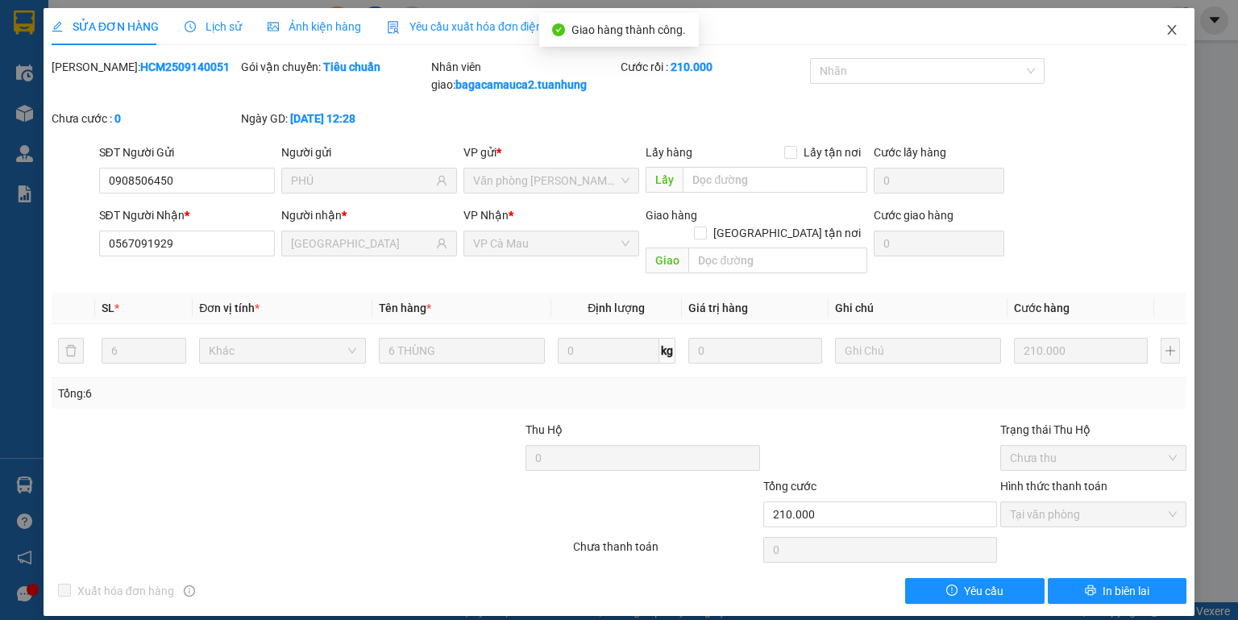
click at [1180, 32] on span "Close" at bounding box center [1171, 30] width 45 height 45
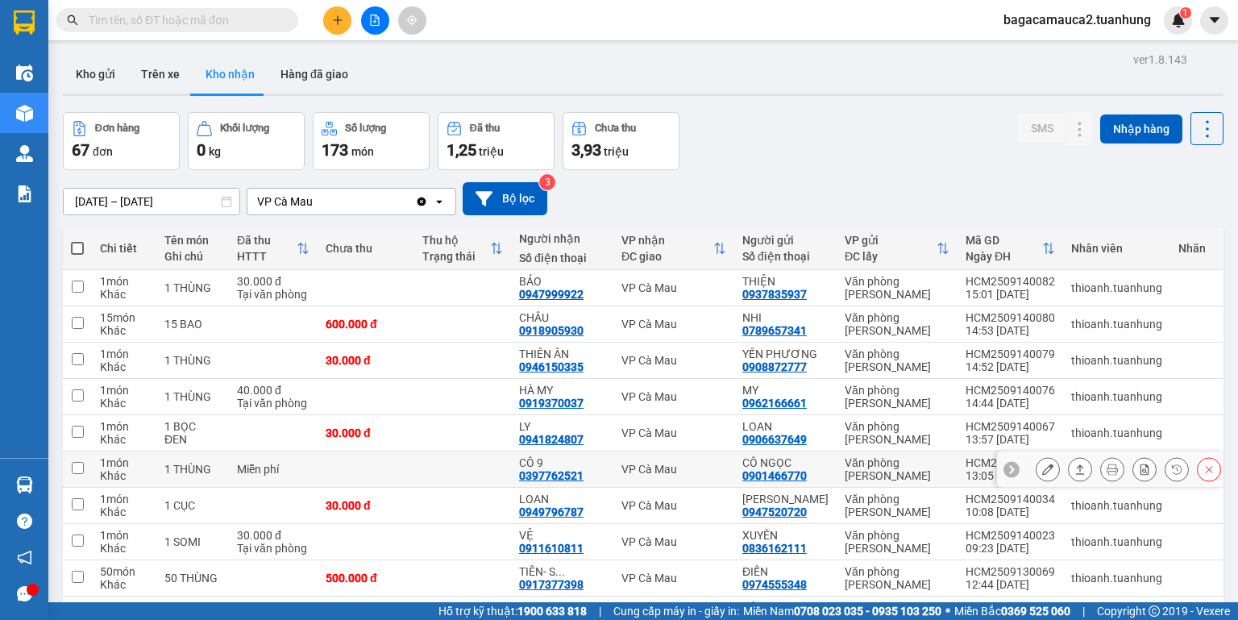
click at [1043, 463] on icon at bounding box center [1047, 468] width 11 height 11
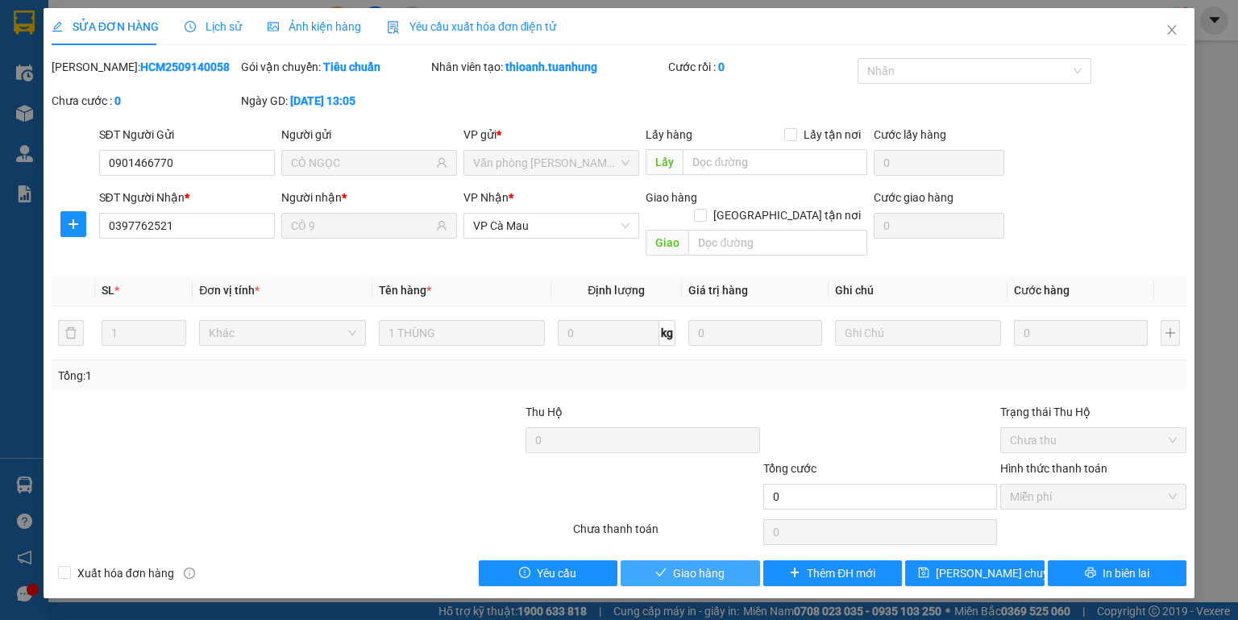
click at [673, 564] on span "Giao hàng" at bounding box center [699, 573] width 52 height 18
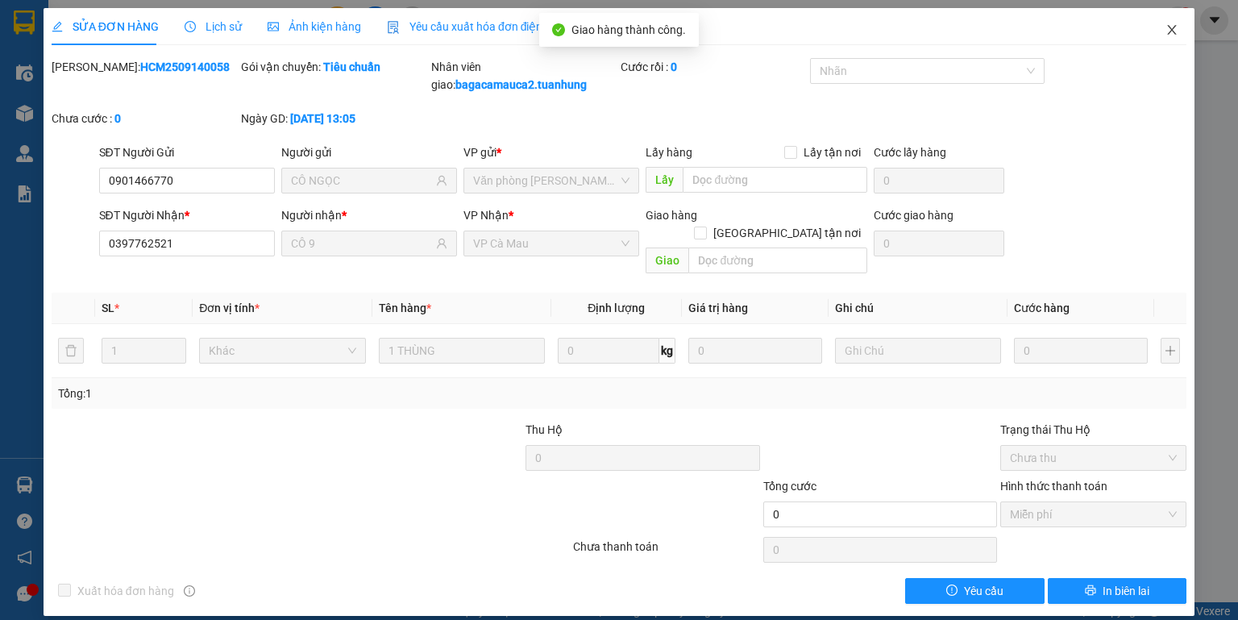
click at [1174, 27] on icon "close" at bounding box center [1172, 30] width 9 height 10
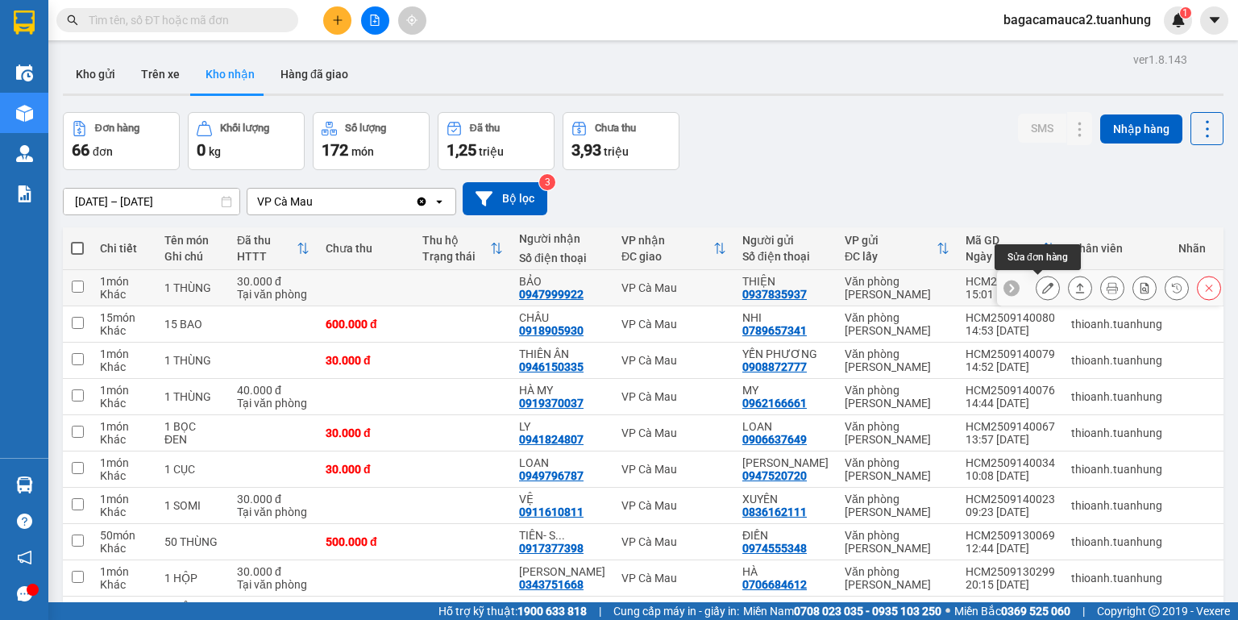
click at [1042, 293] on icon at bounding box center [1047, 287] width 11 height 11
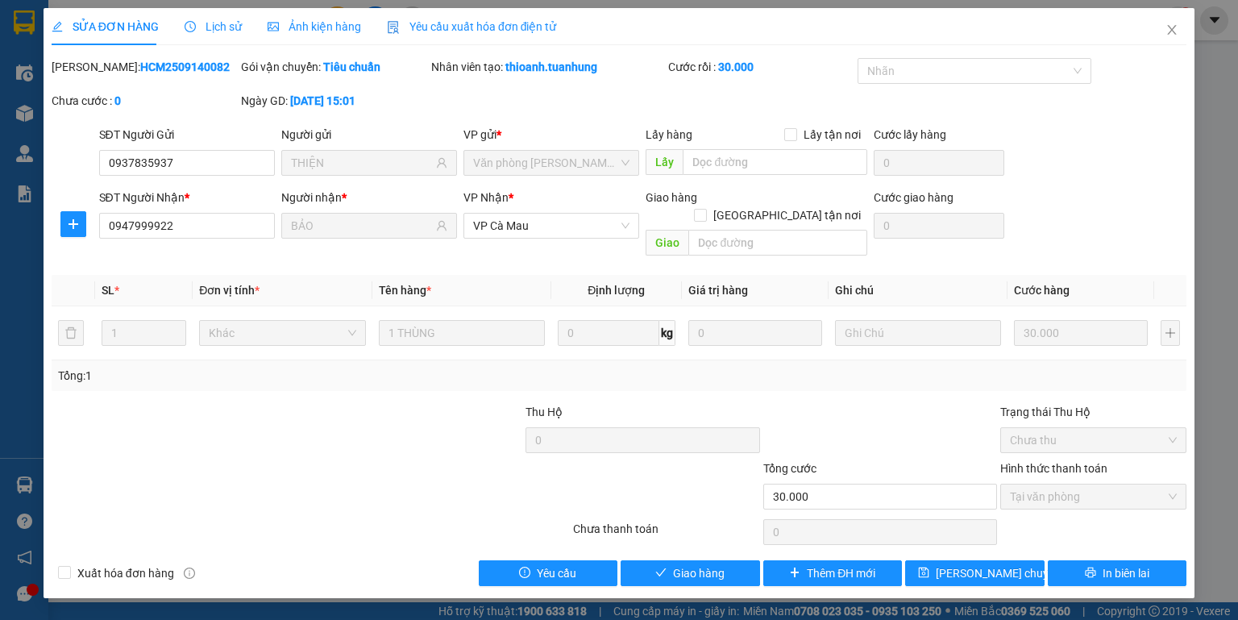
click at [694, 537] on div "Total Paid Fee 30.000 Total UnPaid Fee 0 Cash Collection Total Fee Mã ĐH: HCM25…" at bounding box center [619, 322] width 1135 height 528
click at [690, 564] on span "Giao hàng" at bounding box center [699, 573] width 52 height 18
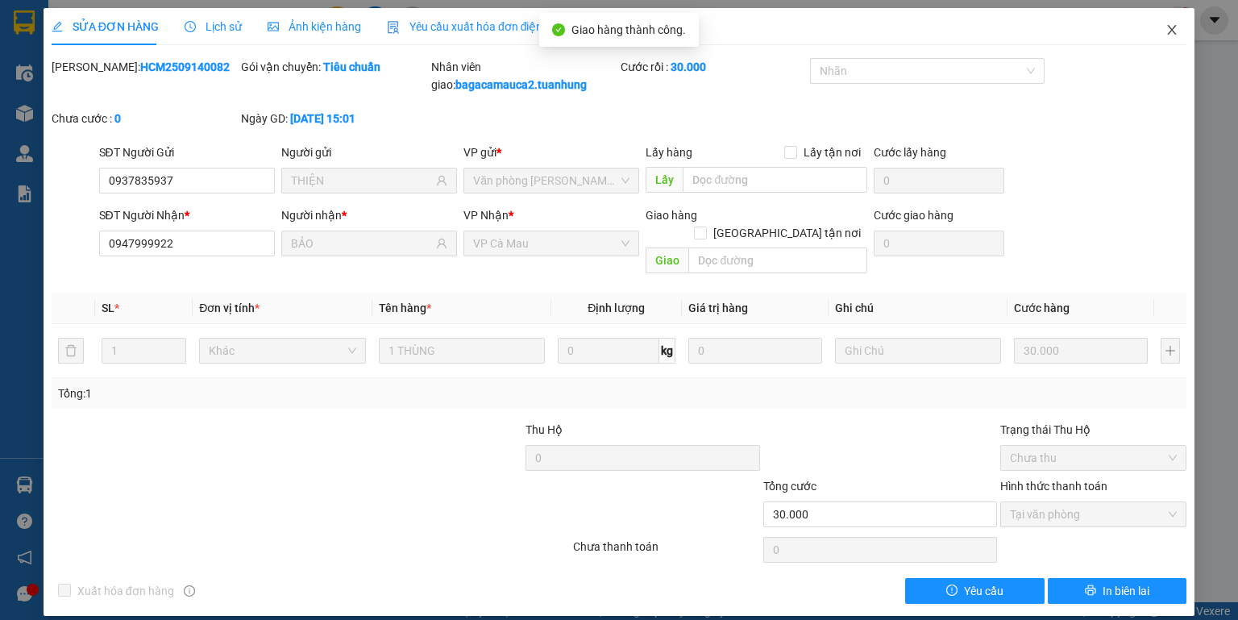
click at [1164, 27] on span "Close" at bounding box center [1171, 30] width 45 height 45
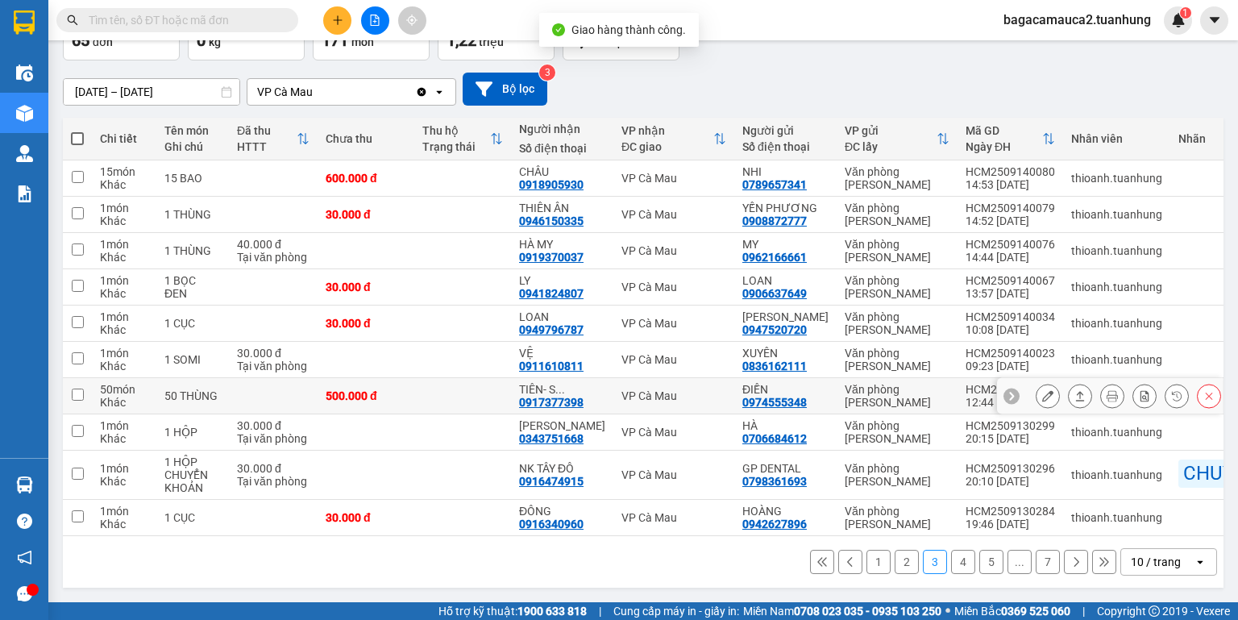
scroll to position [113, 0]
click at [1066, 568] on button at bounding box center [1076, 562] width 24 height 24
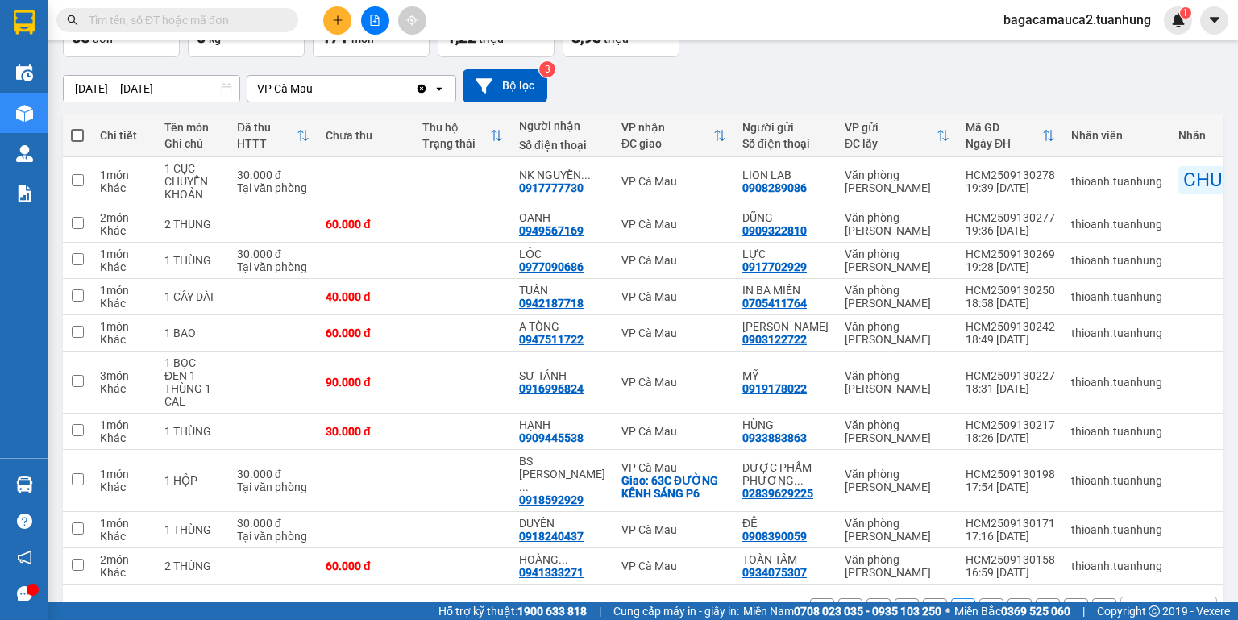
click at [1064, 598] on button at bounding box center [1076, 610] width 24 height 24
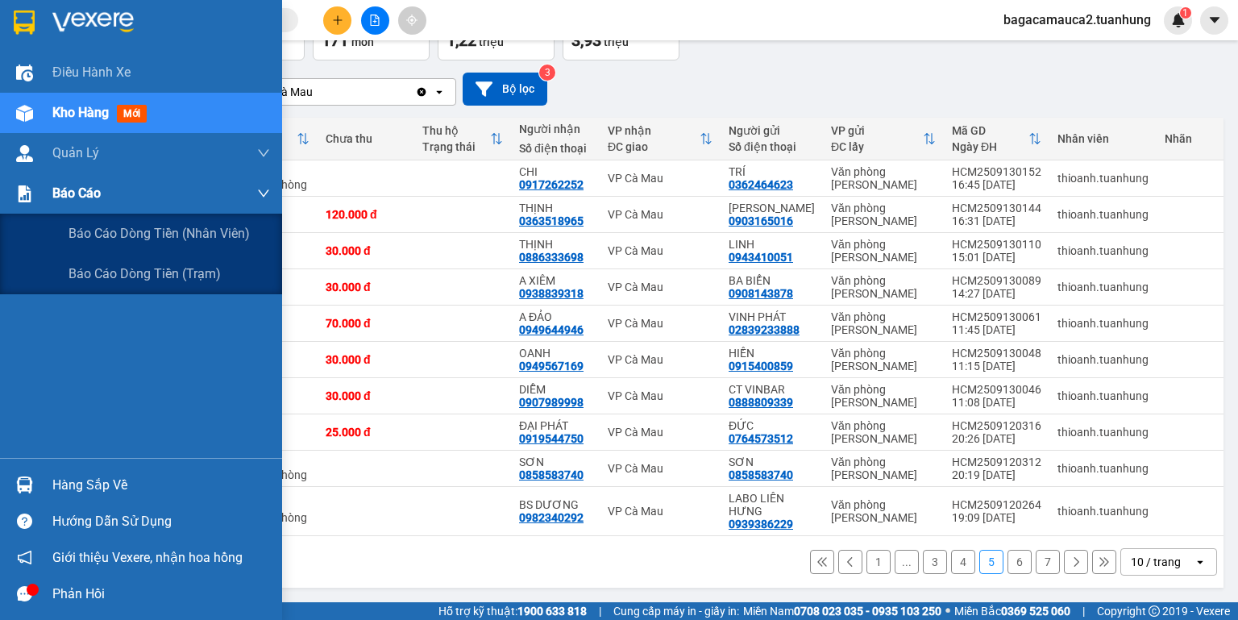
click at [46, 196] on div "Báo cáo" at bounding box center [141, 193] width 282 height 40
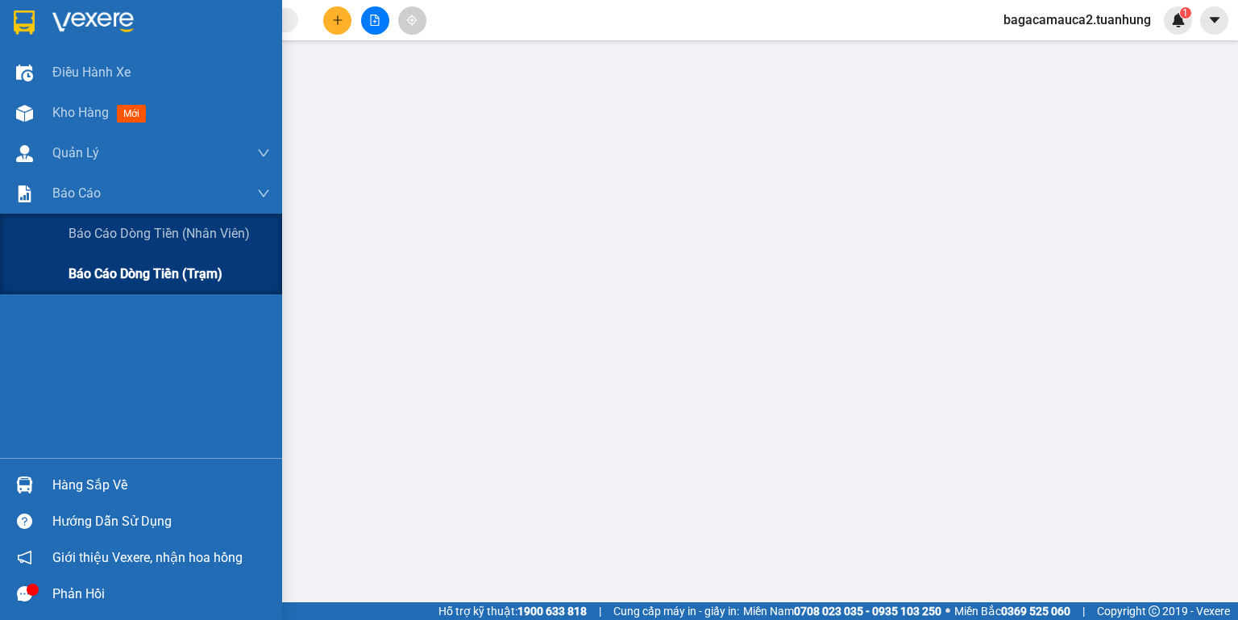
click at [60, 270] on div "Báo cáo dòng tiền (trạm)" at bounding box center [141, 274] width 282 height 40
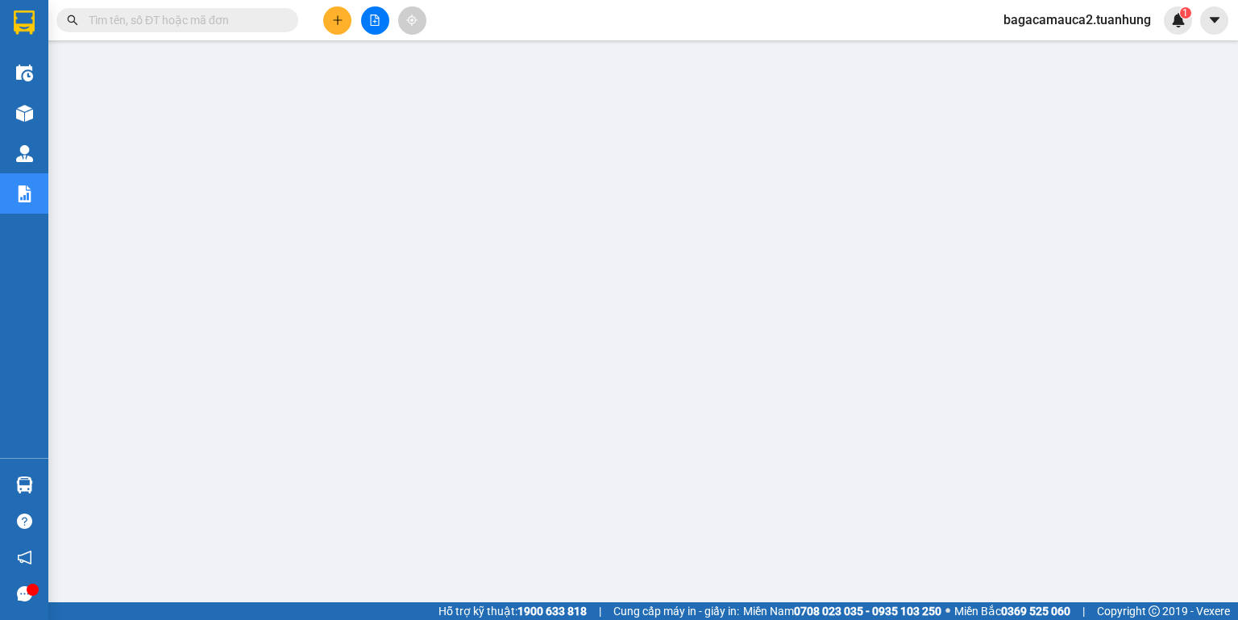
click at [351, 23] on button at bounding box center [337, 20] width 28 height 28
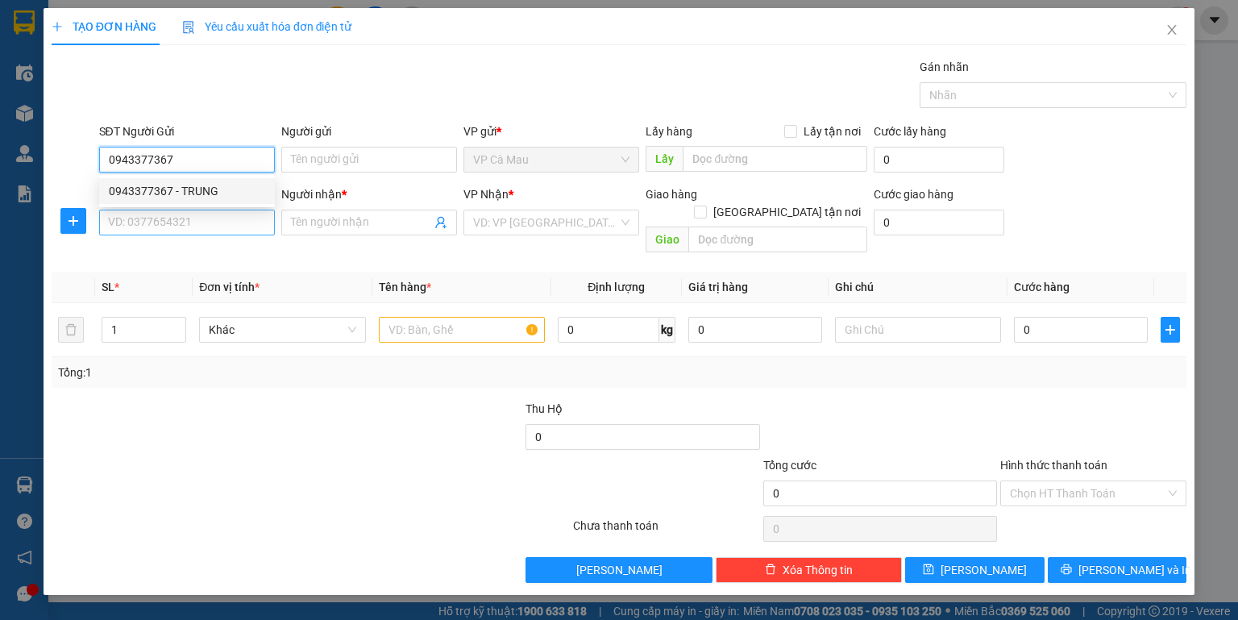
drag, startPoint x: 200, startPoint y: 185, endPoint x: 210, endPoint y: 224, distance: 40.1
click at [209, 204] on div "0943377367 0943377367 - TRUNG" at bounding box center [187, 191] width 176 height 32
type input "0943377367"
click at [210, 225] on input "SĐT Người Nhận *" at bounding box center [187, 223] width 176 height 26
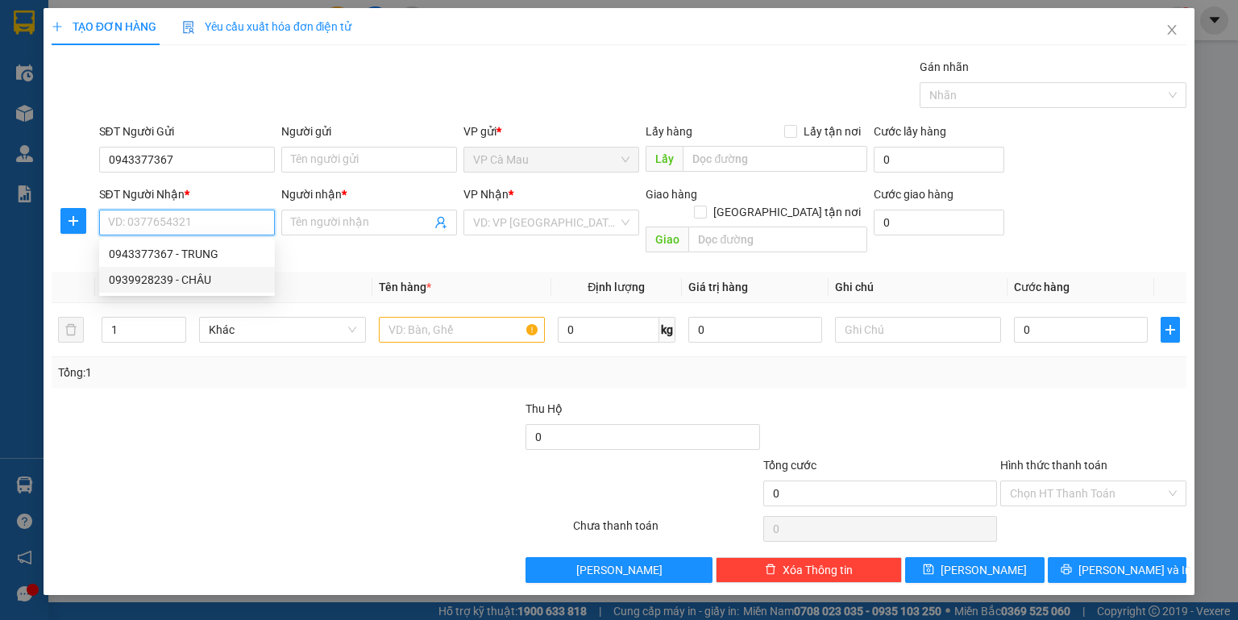
drag, startPoint x: 202, startPoint y: 287, endPoint x: 257, endPoint y: 305, distance: 58.4
click at [204, 289] on div "0939928239 - CHÂU" at bounding box center [187, 280] width 176 height 26
type input "0939928239"
type input "CHÂU"
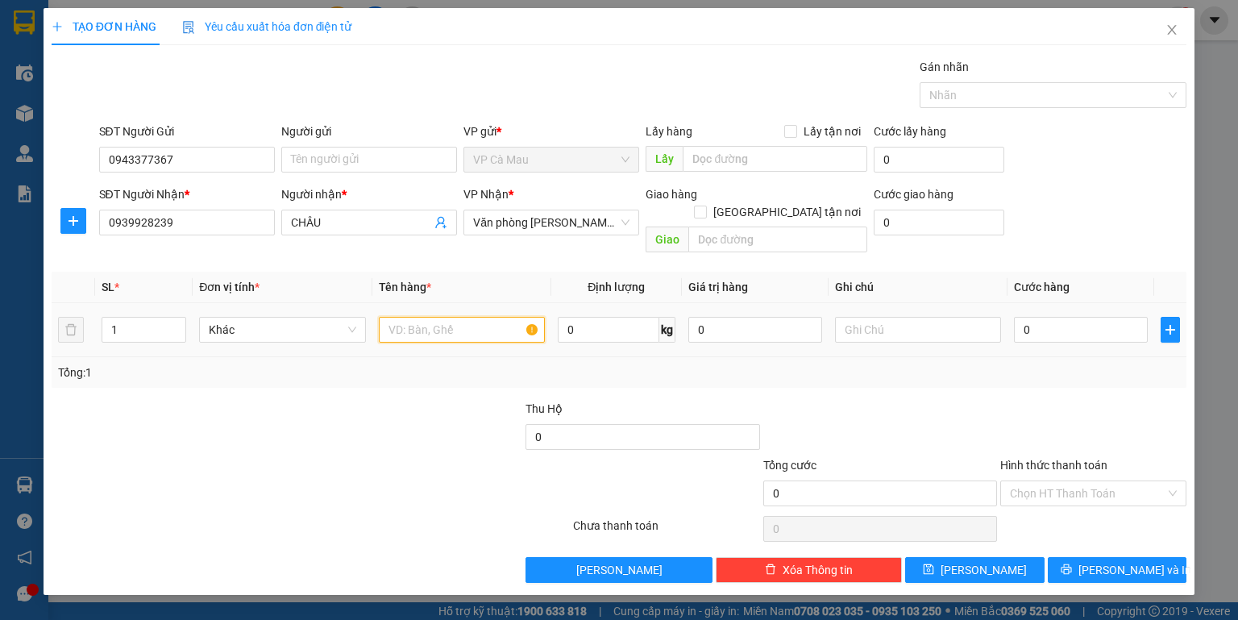
click at [426, 321] on input "text" at bounding box center [462, 330] width 166 height 26
type input "thùng"
click at [1093, 319] on input "0" at bounding box center [1081, 330] width 134 height 26
type input "4"
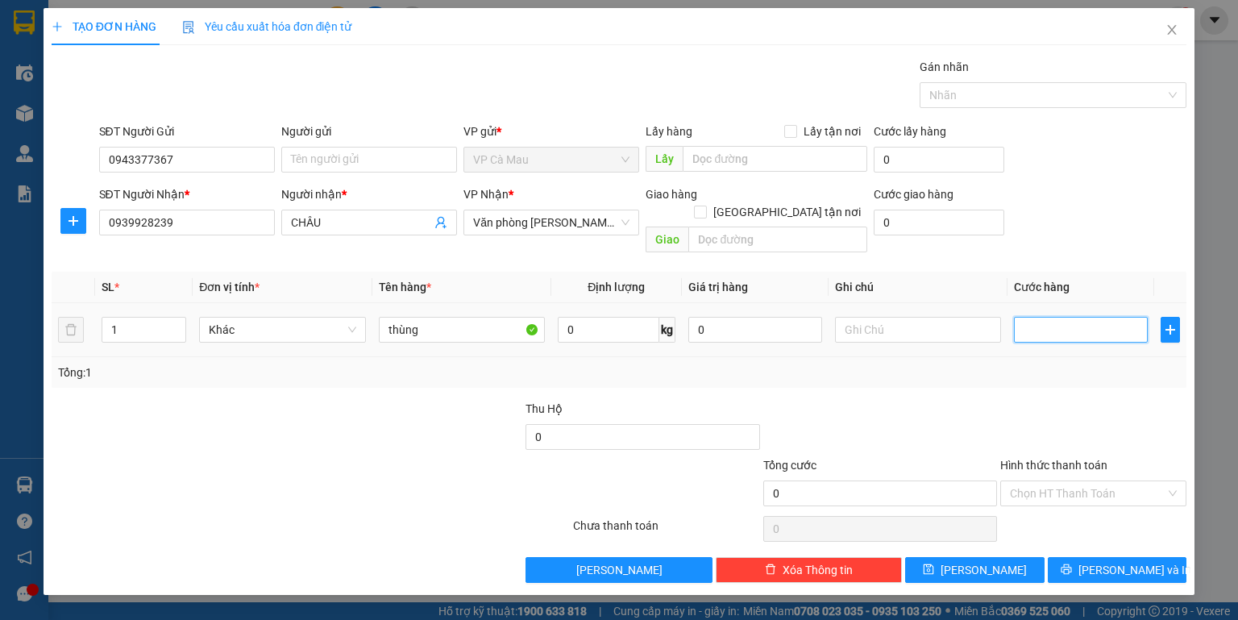
type input "4"
type input "40"
click at [1090, 557] on button "[PERSON_NAME] và In" at bounding box center [1117, 570] width 139 height 26
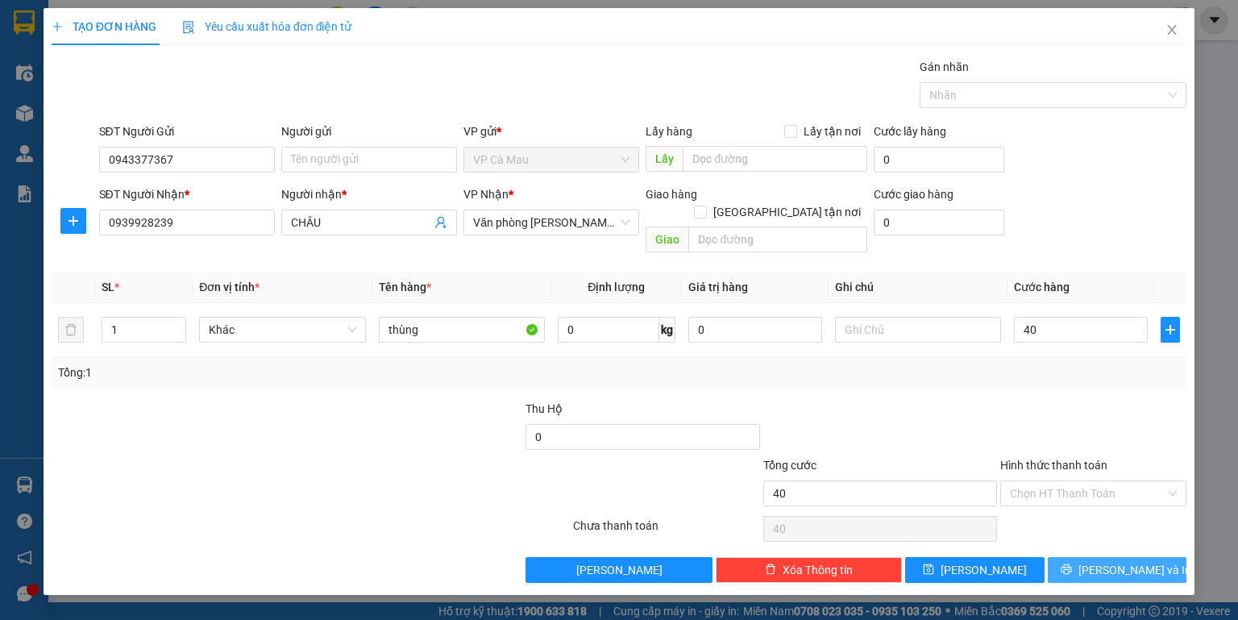
type input "40.000"
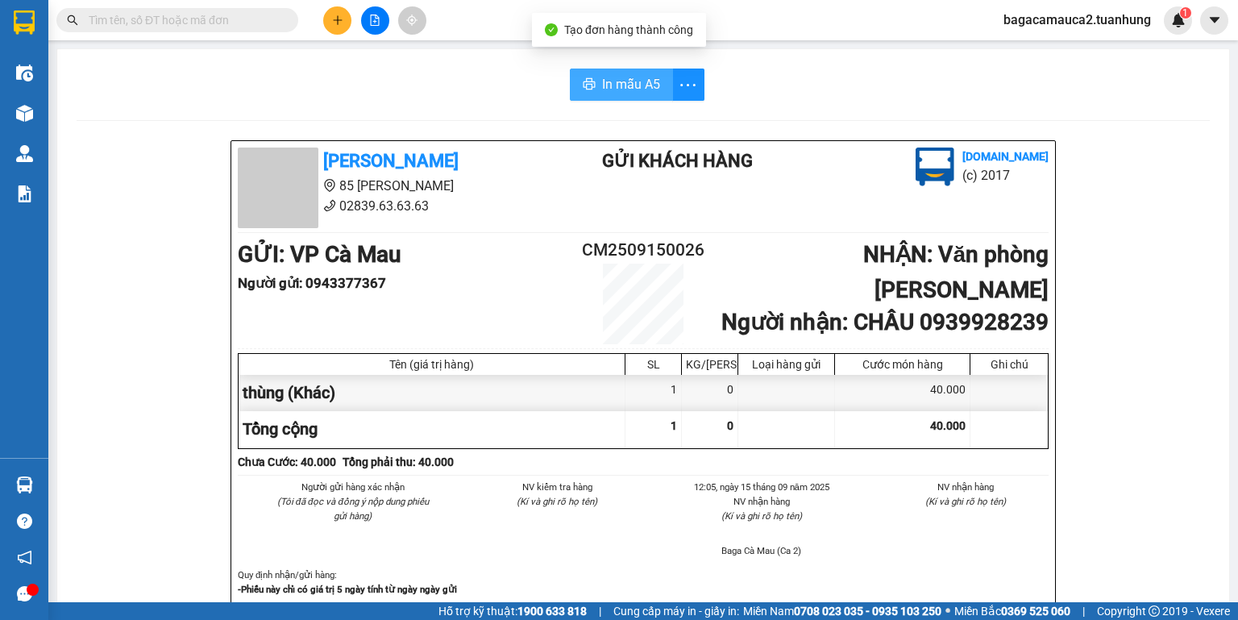
click at [583, 81] on icon "printer" at bounding box center [589, 83] width 13 height 13
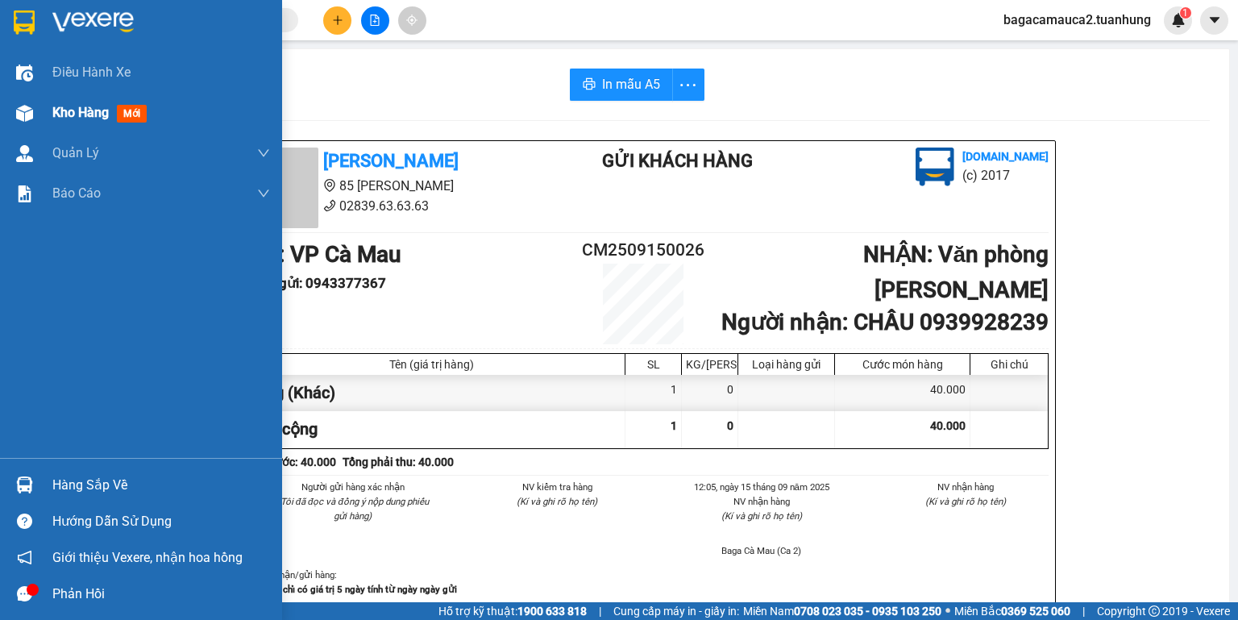
click at [35, 123] on div at bounding box center [24, 113] width 28 height 28
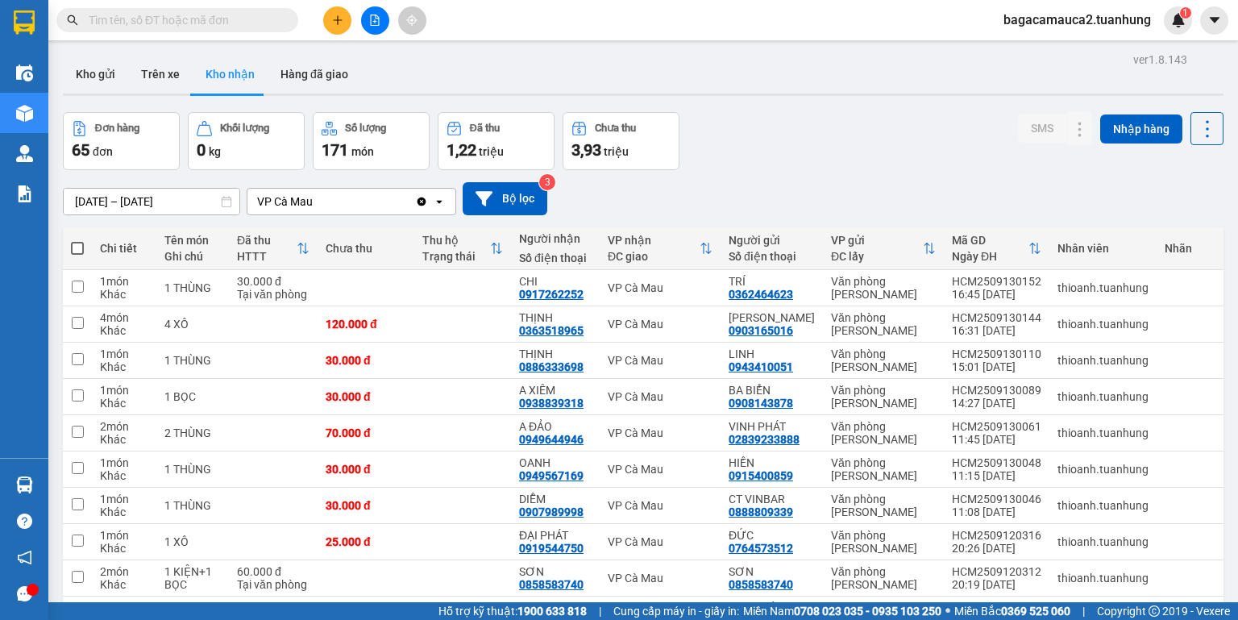
click at [113, 82] on button "Kho gửi" at bounding box center [95, 74] width 65 height 39
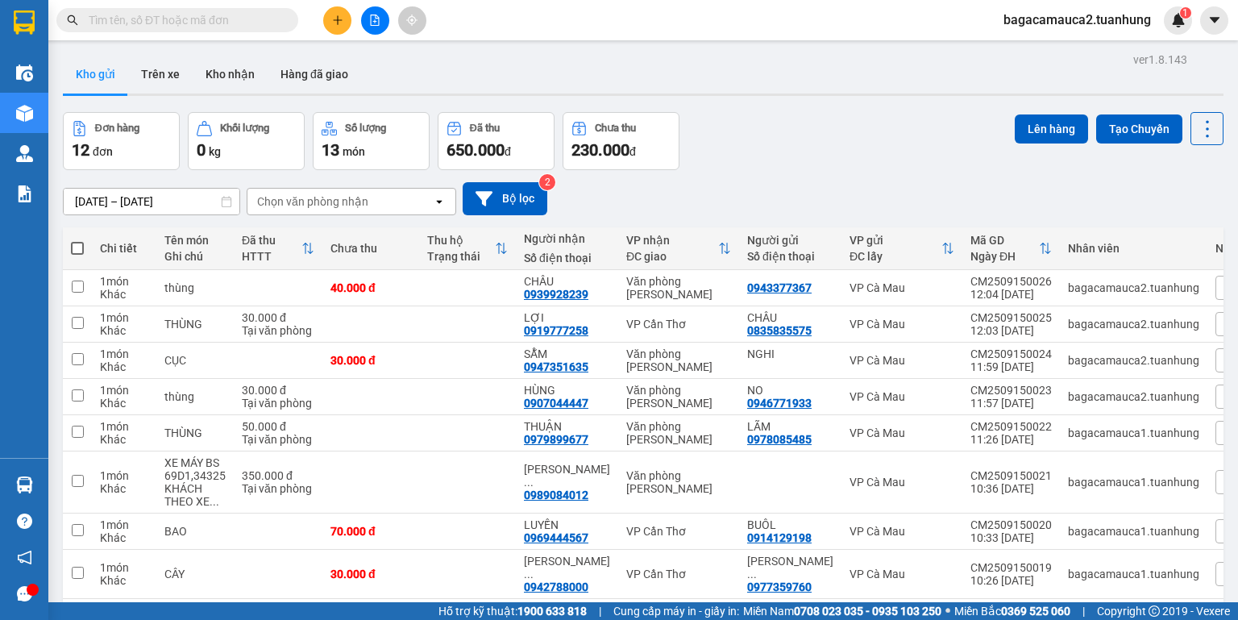
click at [833, 35] on div "Kết quả tìm kiếm ( 1413 ) Bộ lọc Mã ĐH Trạng thái Món hàng Thu hộ Tổng cước Chư…" at bounding box center [619, 20] width 1238 height 40
click at [229, 23] on input "text" at bounding box center [184, 20] width 190 height 18
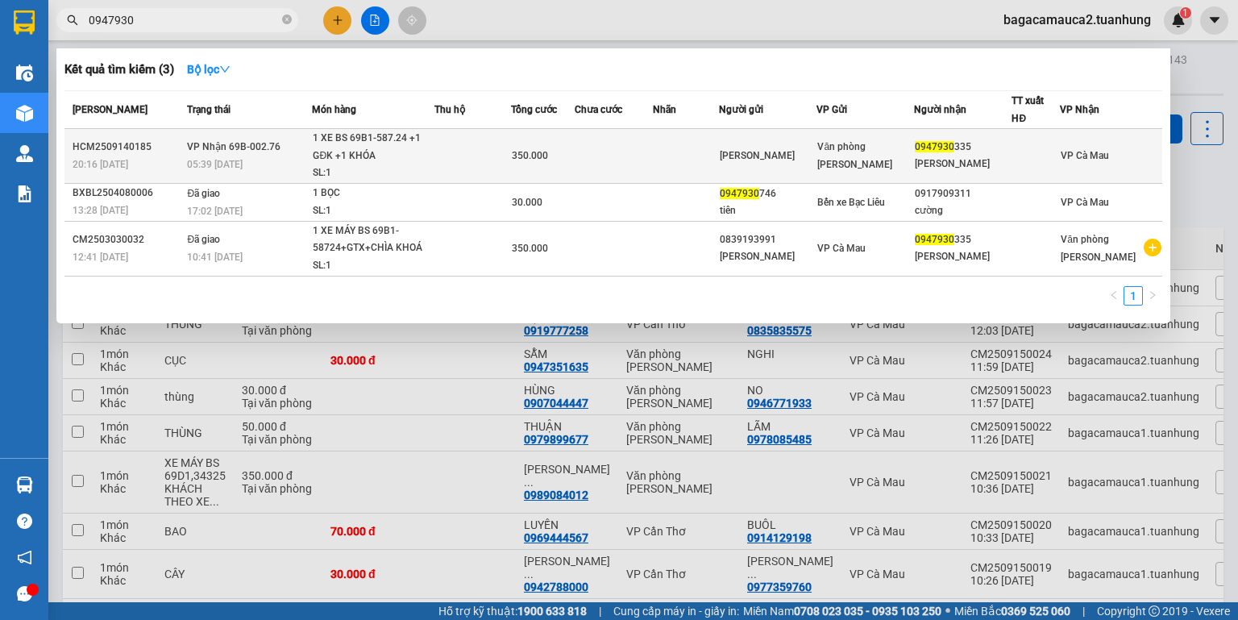
type input "0947930"
click at [390, 148] on div "1 XE BS 69B1-587.24 +1 GĐK +1 KHÓA" at bounding box center [373, 147] width 121 height 35
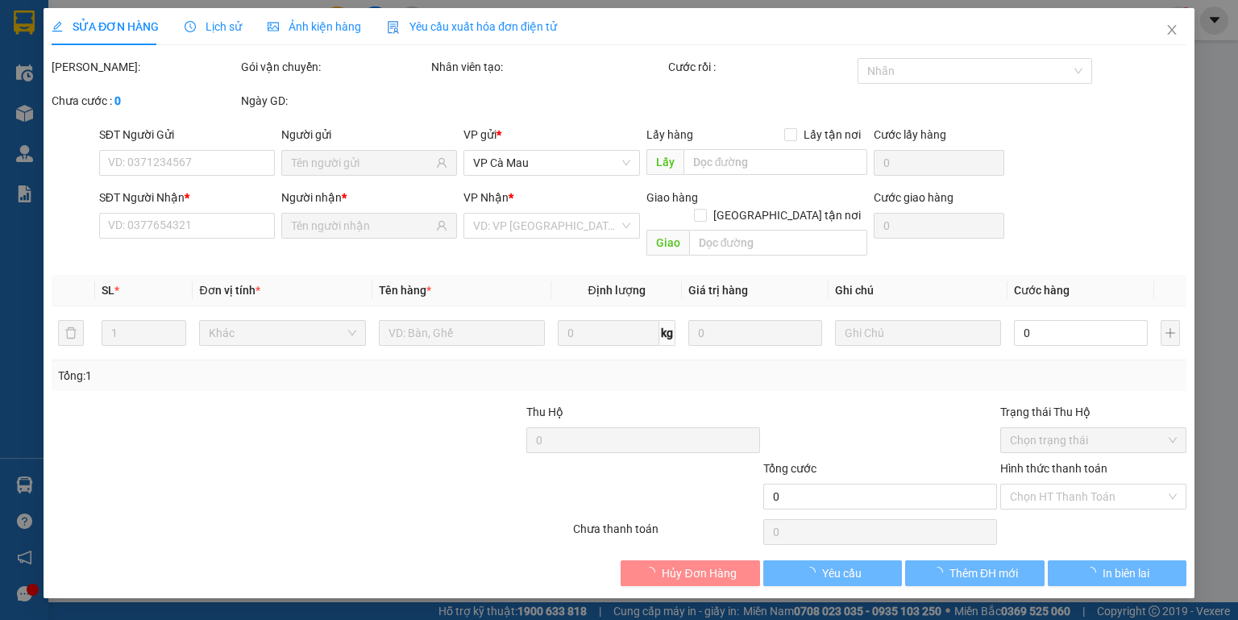
type input "[PERSON_NAME]"
type input "0947930335"
type input "[PERSON_NAME]"
type input "350.000"
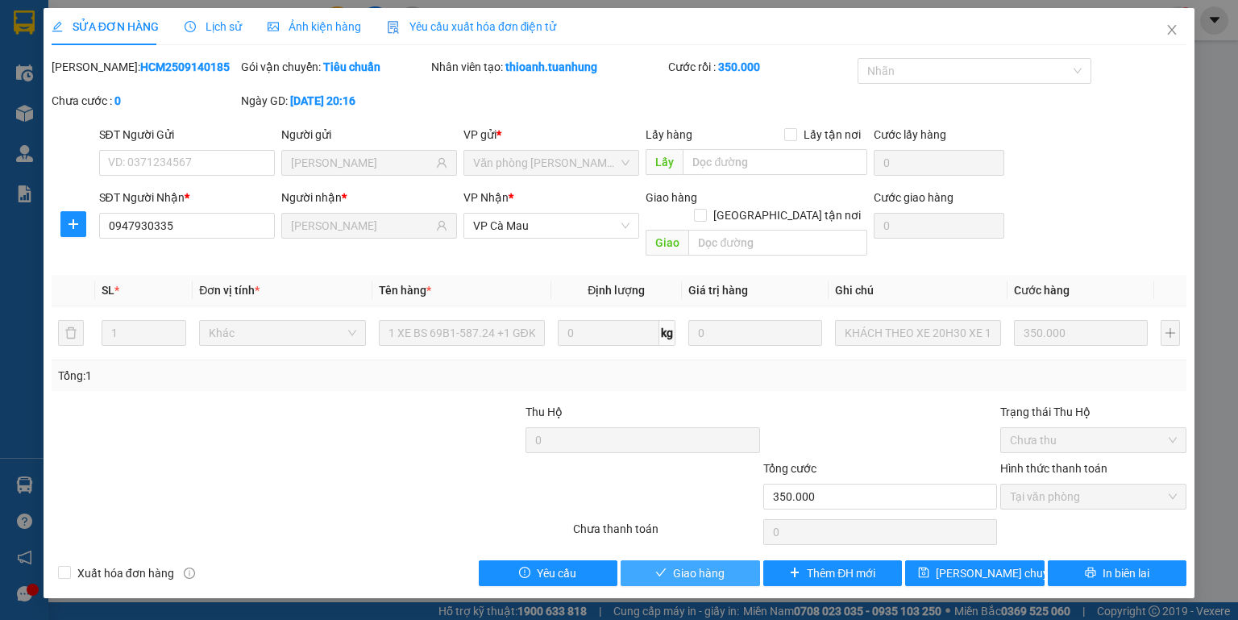
click at [725, 560] on button "Giao hàng" at bounding box center [690, 573] width 139 height 26
